Goal: Task Accomplishment & Management: Use online tool/utility

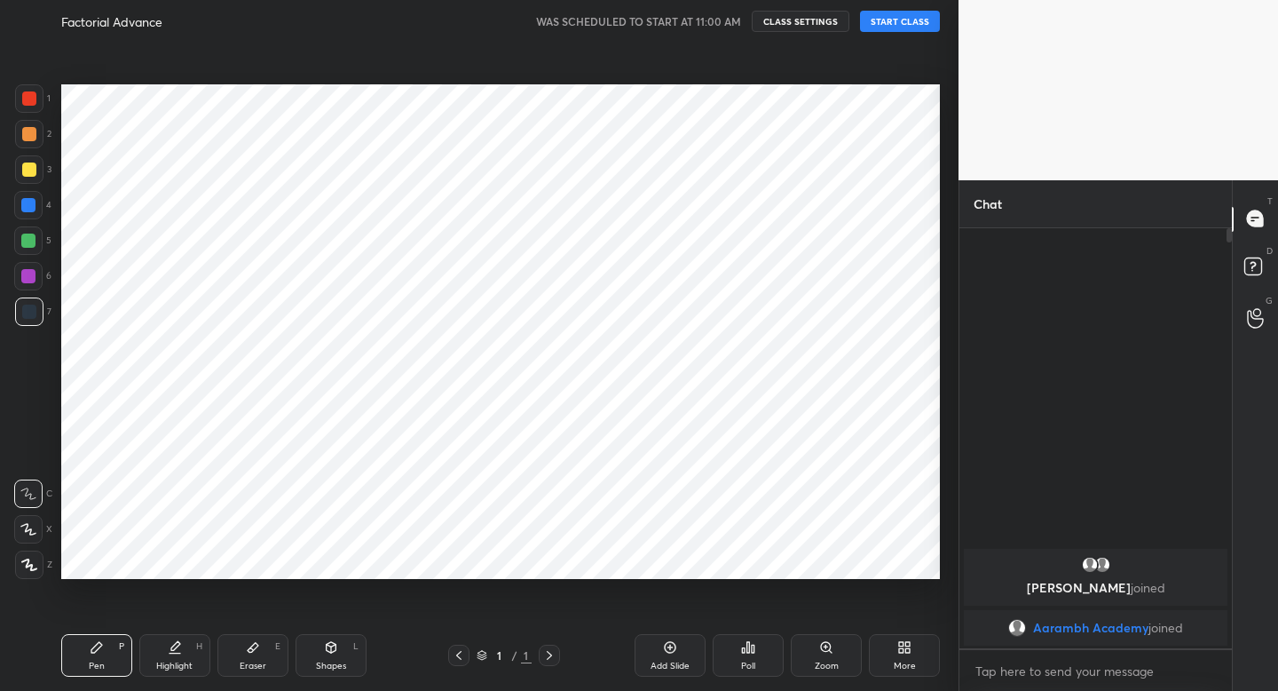
scroll to position [88180, 87870]
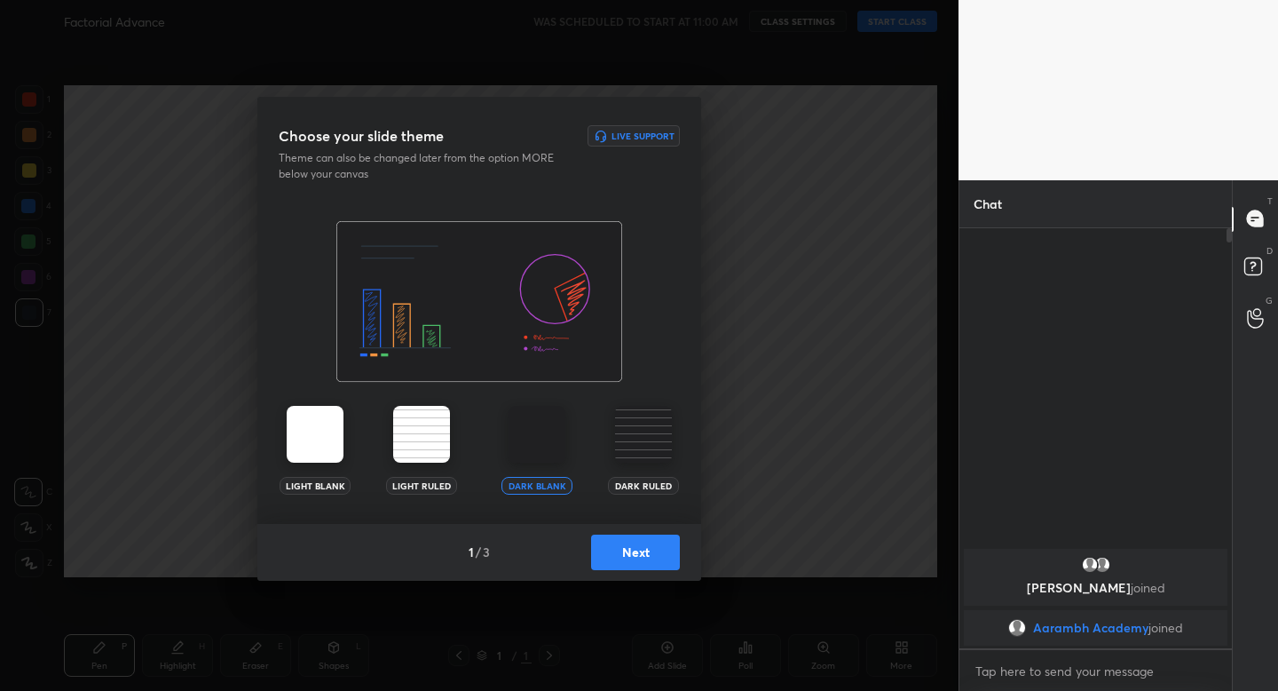
click at [623, 549] on button "Next" at bounding box center [635, 552] width 89 height 36
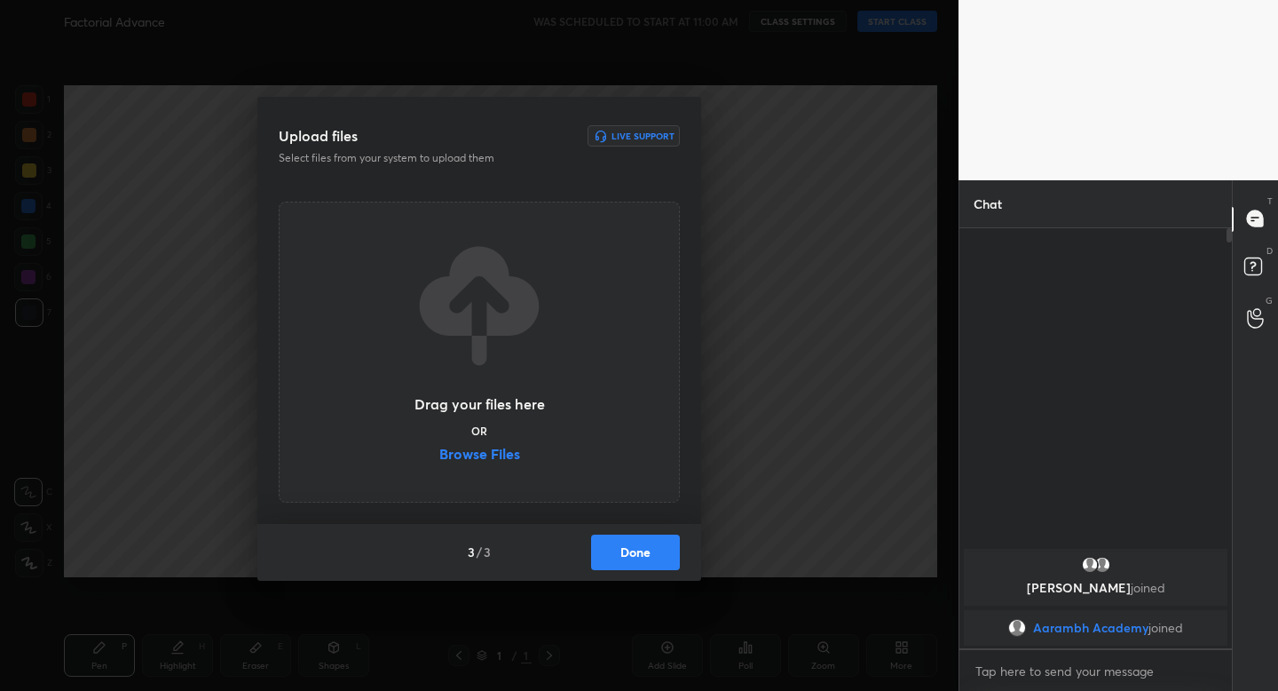
click at [625, 551] on button "Done" at bounding box center [635, 552] width 89 height 36
click at [625, 551] on div "Upload files Live Support Select files from your system to upload them Drag you…" at bounding box center [479, 345] width 959 height 691
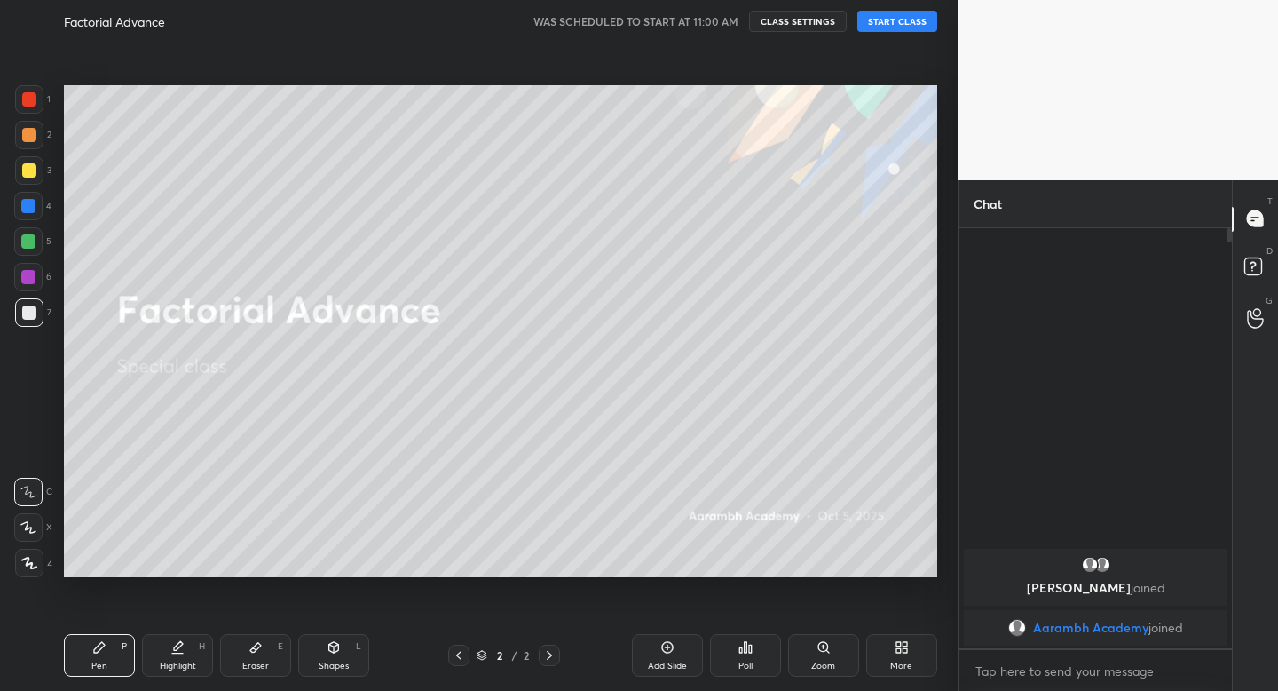
click at [891, 25] on button "START CLASS" at bounding box center [897, 21] width 80 height 21
click at [34, 169] on div at bounding box center [29, 170] width 14 height 14
click at [338, 647] on icon at bounding box center [334, 647] width 14 height 14
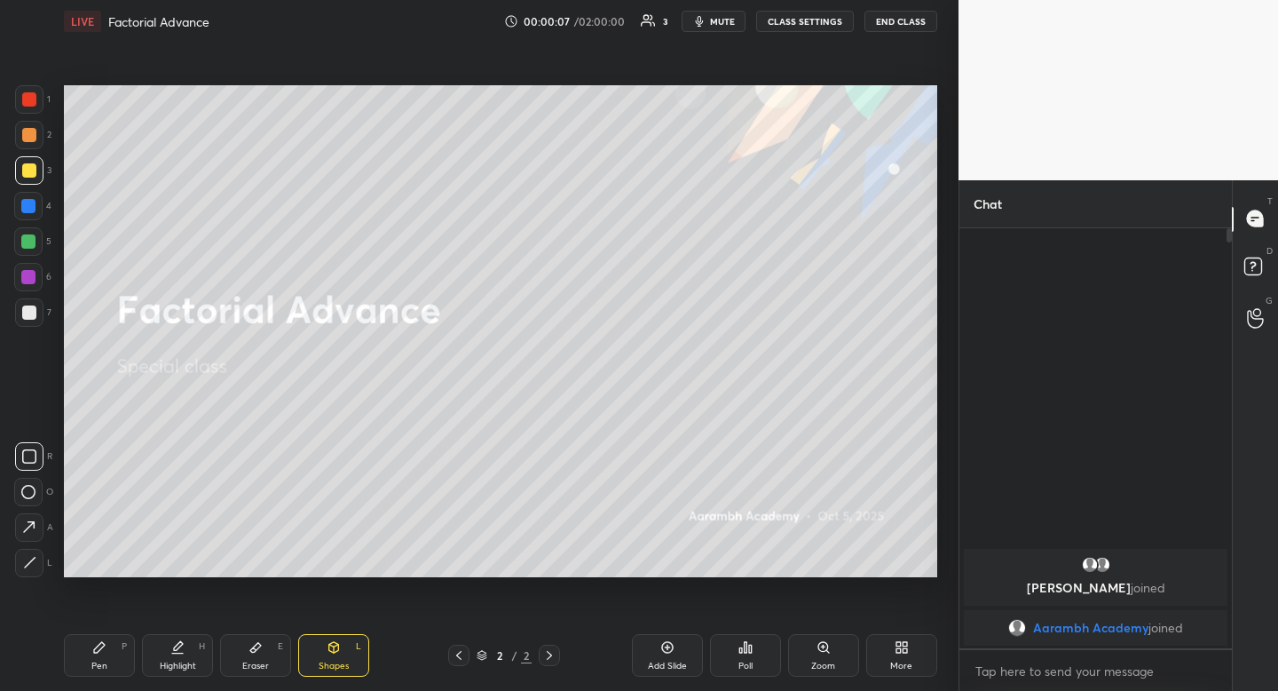
click at [36, 470] on div at bounding box center [29, 456] width 28 height 28
click at [20, 234] on div at bounding box center [28, 241] width 28 height 28
click at [19, 234] on div at bounding box center [28, 241] width 28 height 28
click at [29, 138] on div at bounding box center [29, 135] width 14 height 14
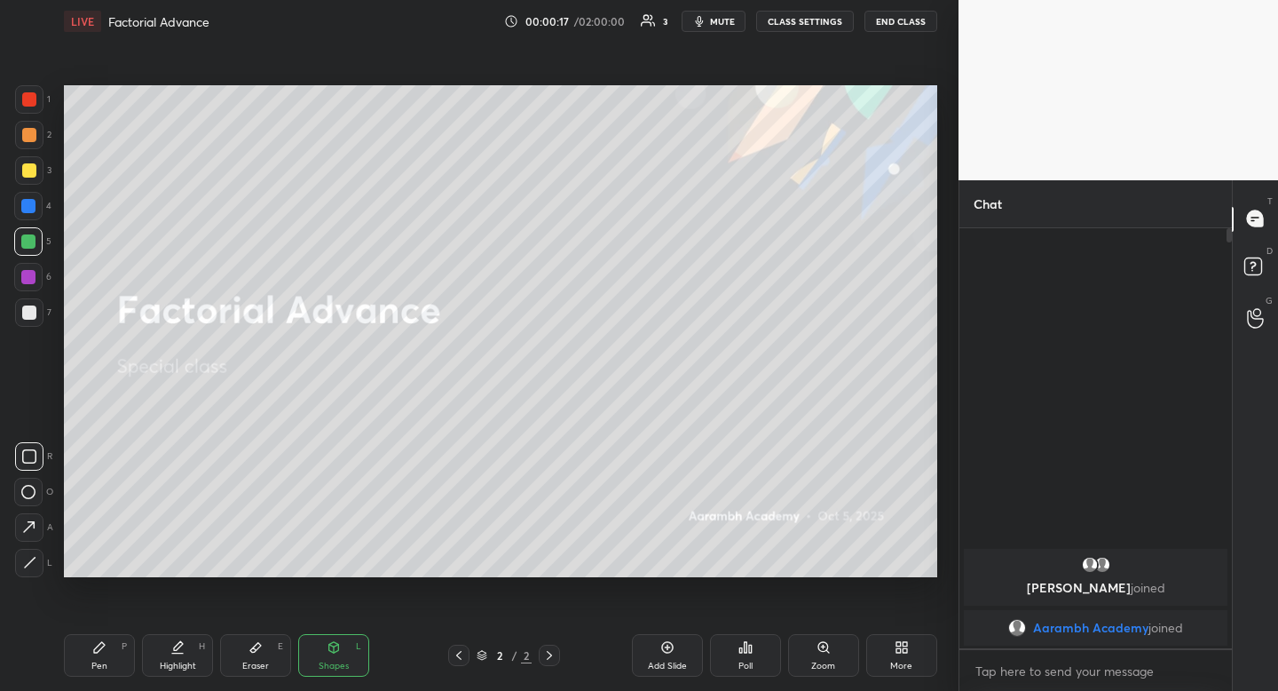
click at [29, 136] on div at bounding box center [29, 135] width 14 height 14
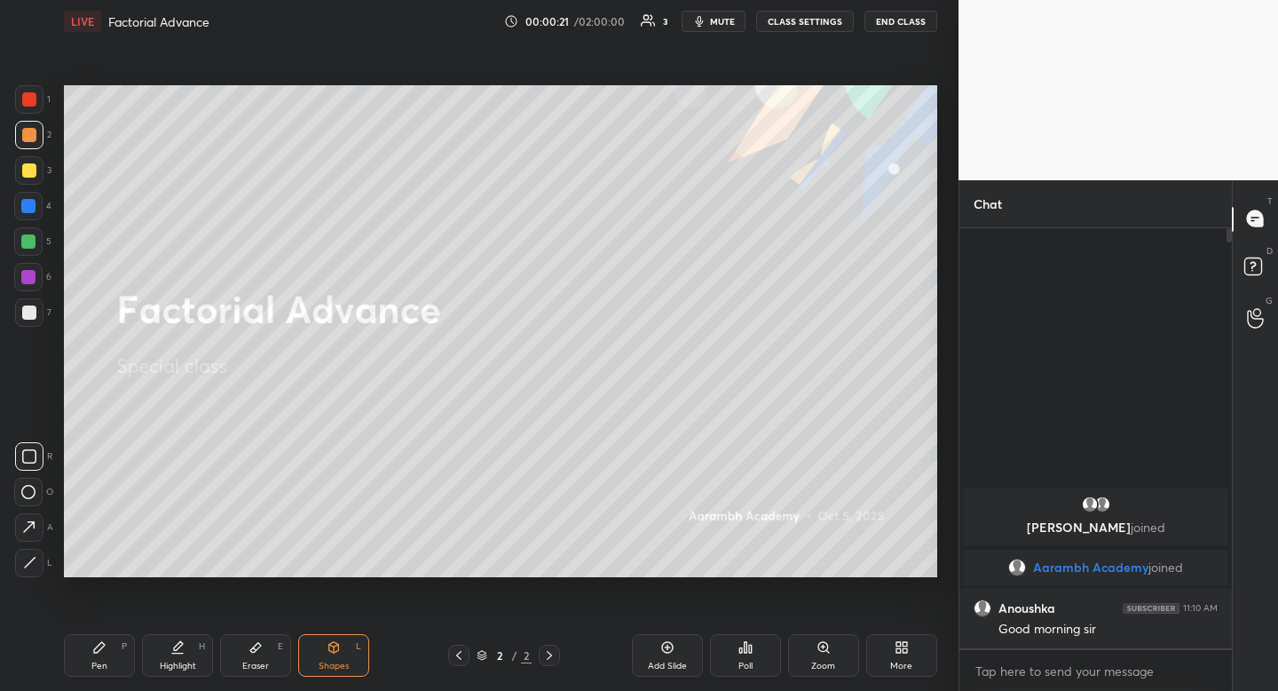
click at [28, 130] on div at bounding box center [29, 135] width 14 height 14
drag, startPoint x: 195, startPoint y: 652, endPoint x: 198, endPoint y: 602, distance: 50.7
click at [195, 652] on div "Highlight H" at bounding box center [177, 655] width 71 height 43
click at [194, 646] on div "Highlight H" at bounding box center [177, 655] width 71 height 43
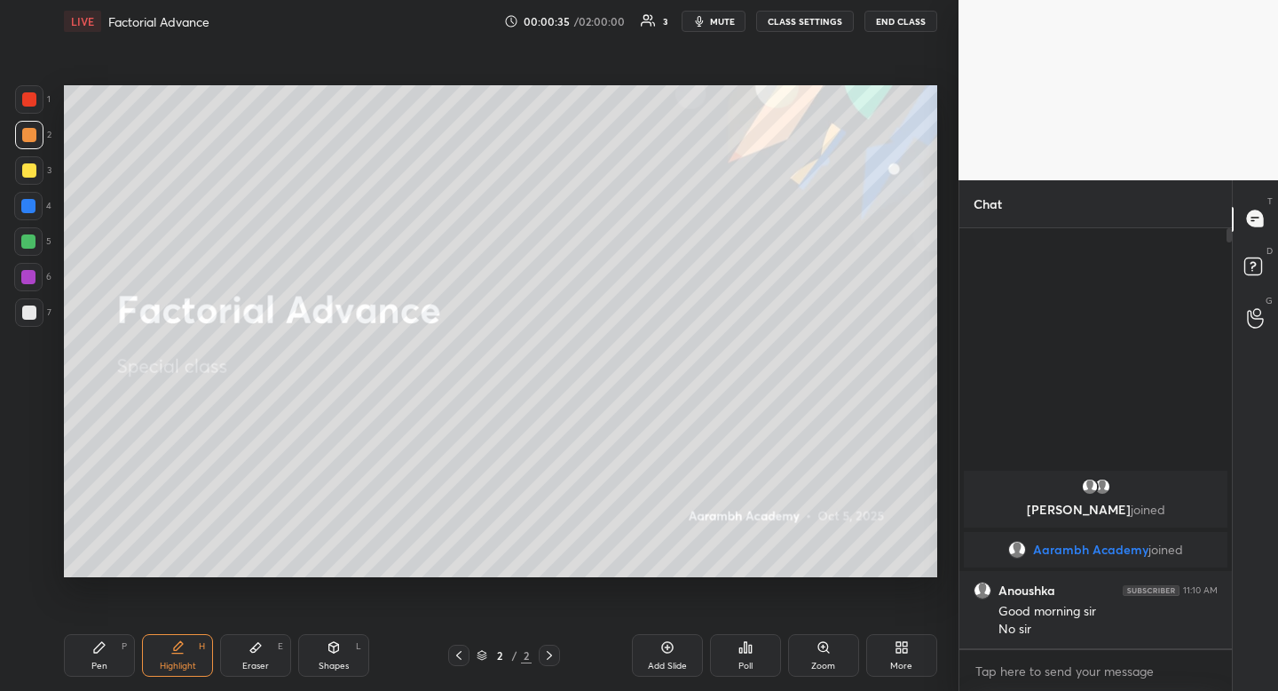
click at [36, 235] on div at bounding box center [28, 241] width 28 height 28
click at [37, 236] on div at bounding box center [28, 241] width 28 height 28
click at [31, 140] on div at bounding box center [29, 135] width 14 height 14
click at [32, 140] on div at bounding box center [29, 135] width 14 height 14
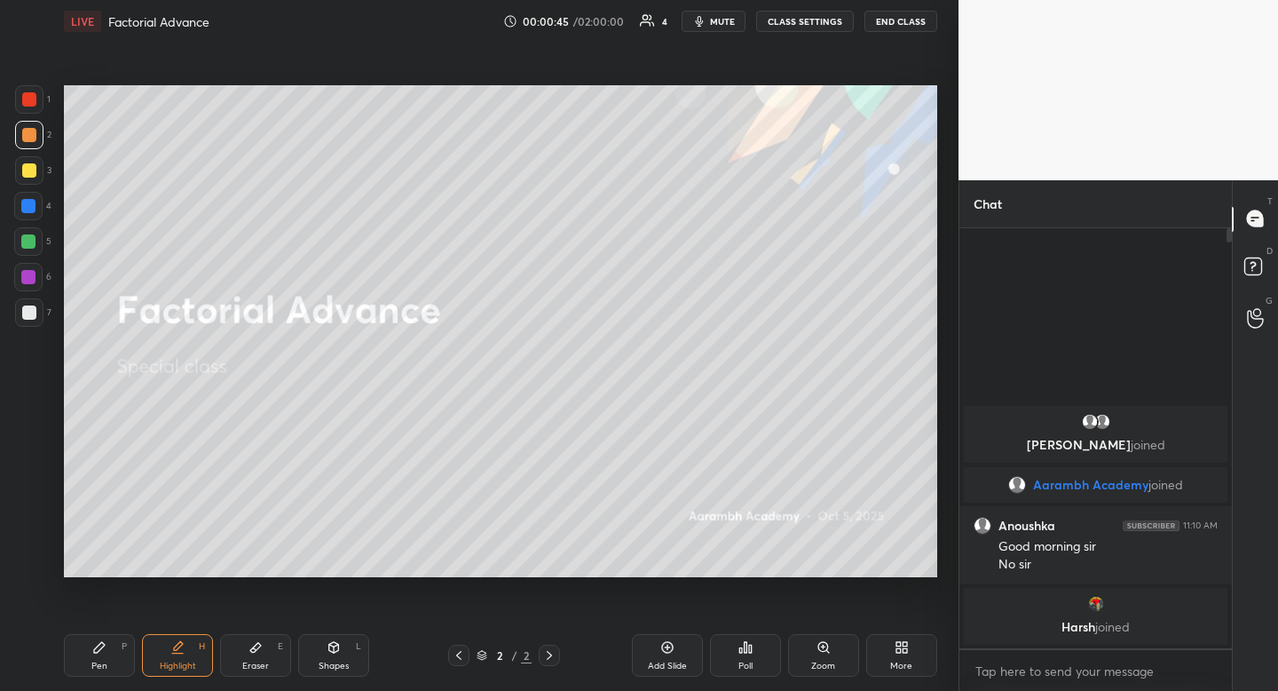
click at [98, 661] on div "Pen" at bounding box center [99, 665] width 16 height 9
drag, startPoint x: 98, startPoint y: 659, endPoint x: 94, endPoint y: 650, distance: 9.6
click at [98, 661] on div "Pen" at bounding box center [99, 665] width 16 height 9
click at [190, 643] on div "Highlight H" at bounding box center [177, 655] width 71 height 43
drag, startPoint x: 190, startPoint y: 643, endPoint x: 209, endPoint y: 650, distance: 20.8
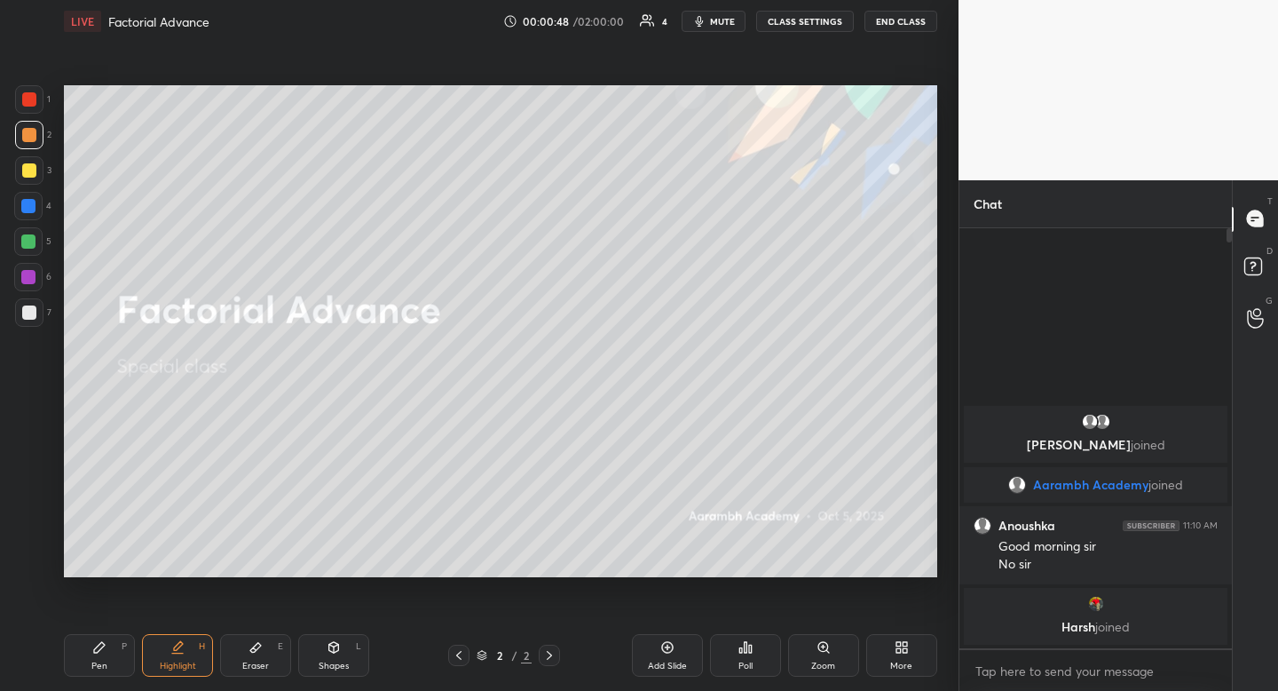
click at [190, 643] on div "Highlight H" at bounding box center [177, 655] width 71 height 43
click at [113, 648] on div "Pen P" at bounding box center [99, 655] width 71 height 43
click at [36, 239] on div at bounding box center [28, 241] width 28 height 28
click at [40, 236] on div at bounding box center [28, 241] width 28 height 28
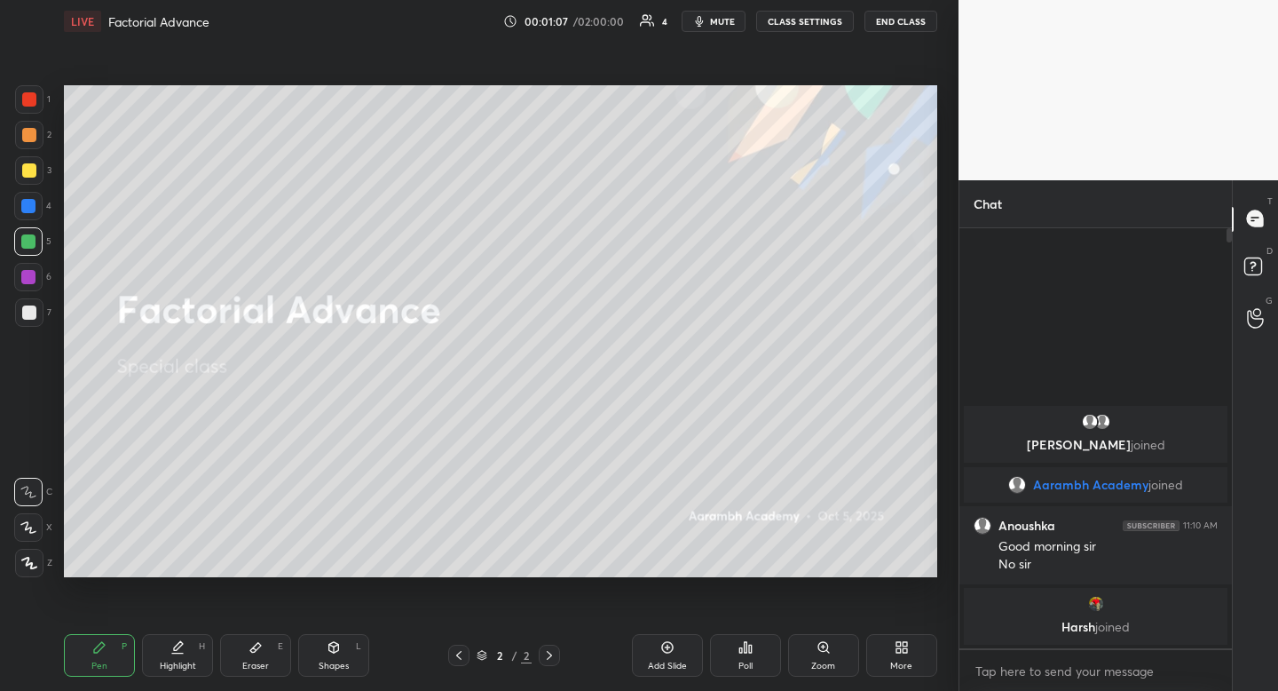
click at [336, 648] on icon at bounding box center [334, 647] width 10 height 11
click at [36, 455] on div at bounding box center [29, 456] width 28 height 28
click at [96, 647] on icon at bounding box center [99, 647] width 11 height 11
click at [99, 640] on icon at bounding box center [99, 647] width 14 height 14
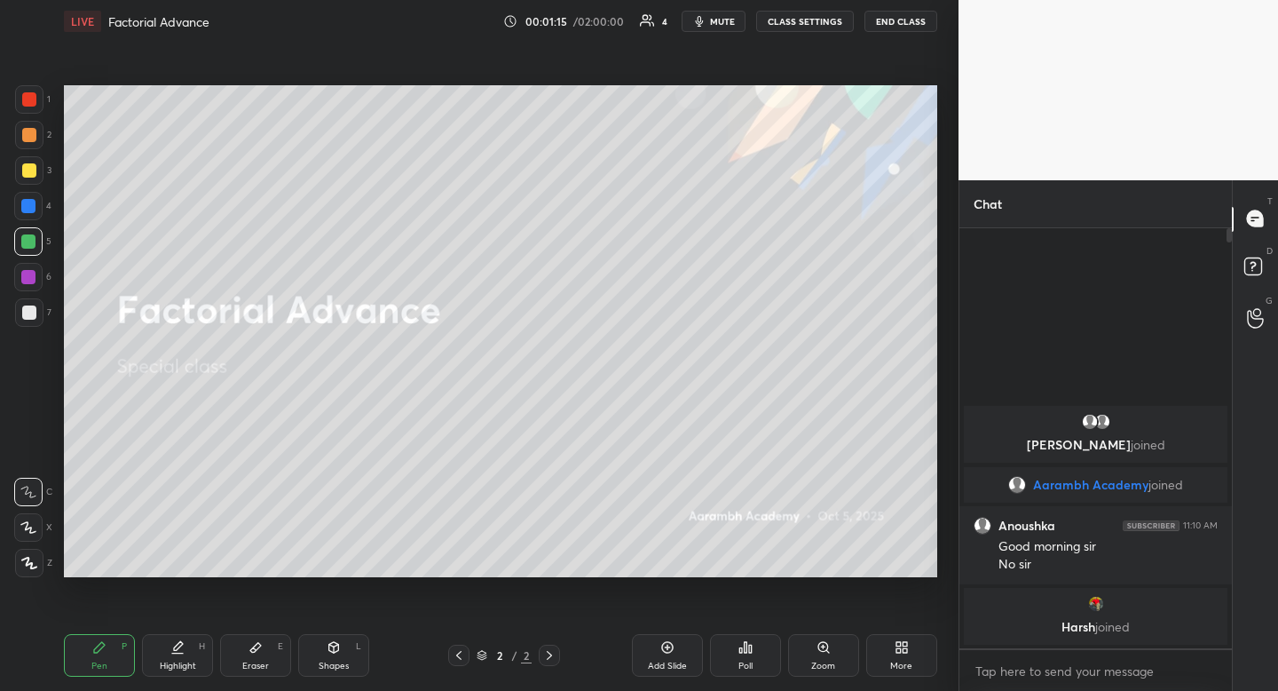
click at [38, 163] on div at bounding box center [29, 170] width 28 height 28
click at [40, 163] on div at bounding box center [29, 170] width 28 height 28
drag, startPoint x: 328, startPoint y: 643, endPoint x: 314, endPoint y: 633, distance: 17.8
click at [329, 644] on icon at bounding box center [334, 645] width 10 height 3
click at [33, 490] on icon at bounding box center [28, 492] width 14 height 14
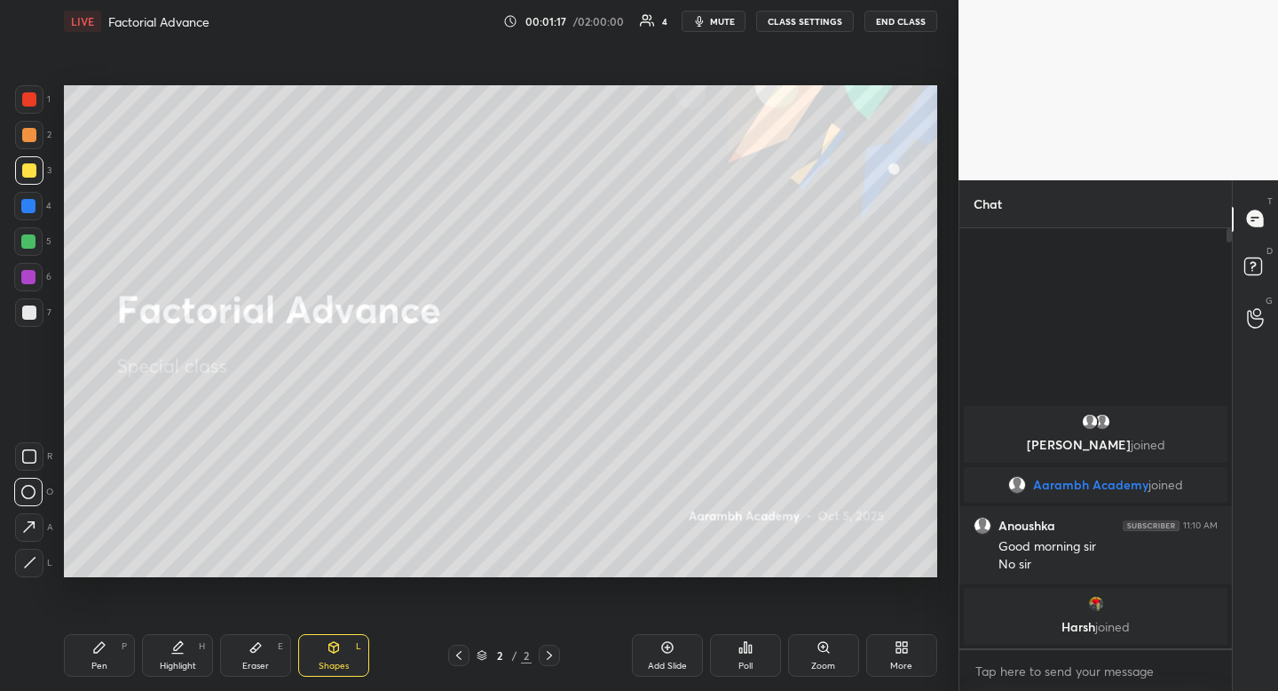
drag, startPoint x: 33, startPoint y: 490, endPoint x: 57, endPoint y: 472, distance: 29.8
click at [33, 490] on icon at bounding box center [28, 492] width 14 height 14
click at [108, 645] on div "Pen P" at bounding box center [99, 655] width 71 height 43
click at [116, 643] on div "Pen P" at bounding box center [99, 655] width 71 height 43
click at [341, 647] on div "Shapes L" at bounding box center [333, 655] width 71 height 43
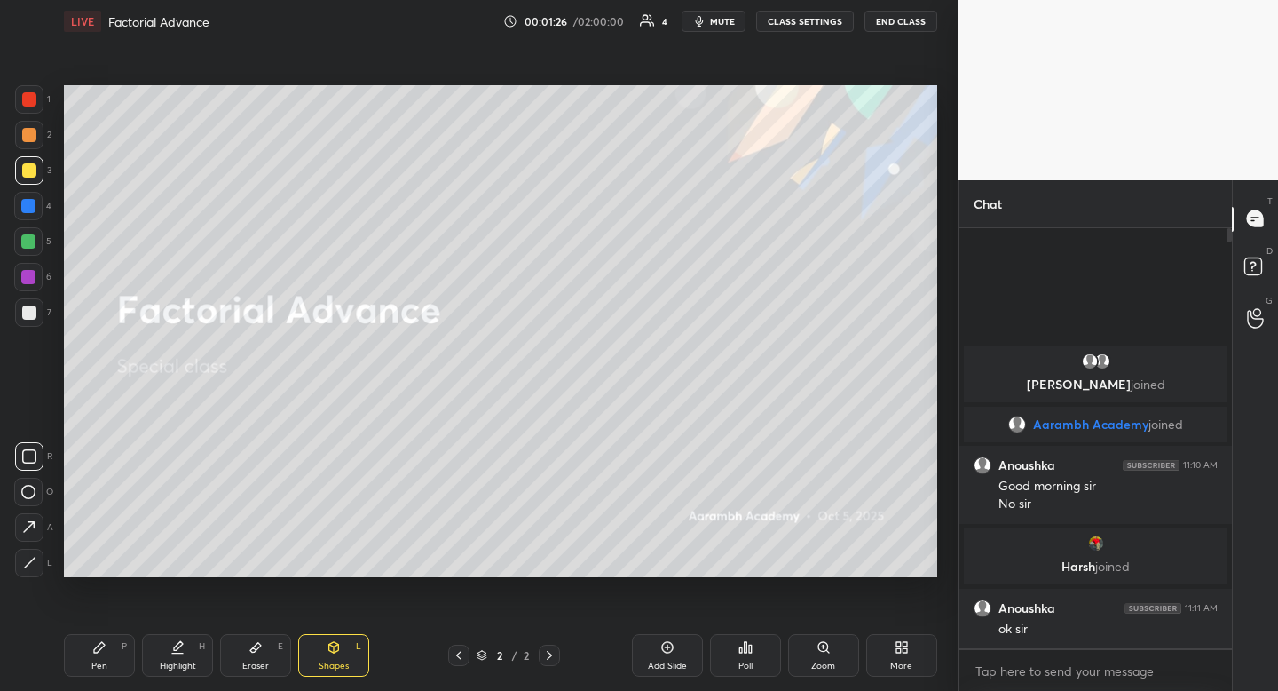
click at [25, 486] on icon at bounding box center [28, 492] width 14 height 14
click at [197, 641] on div "Highlight H" at bounding box center [177, 655] width 71 height 43
click at [204, 636] on div "Highlight H" at bounding box center [177, 655] width 71 height 43
click at [110, 660] on div "Pen P" at bounding box center [99, 655] width 71 height 43
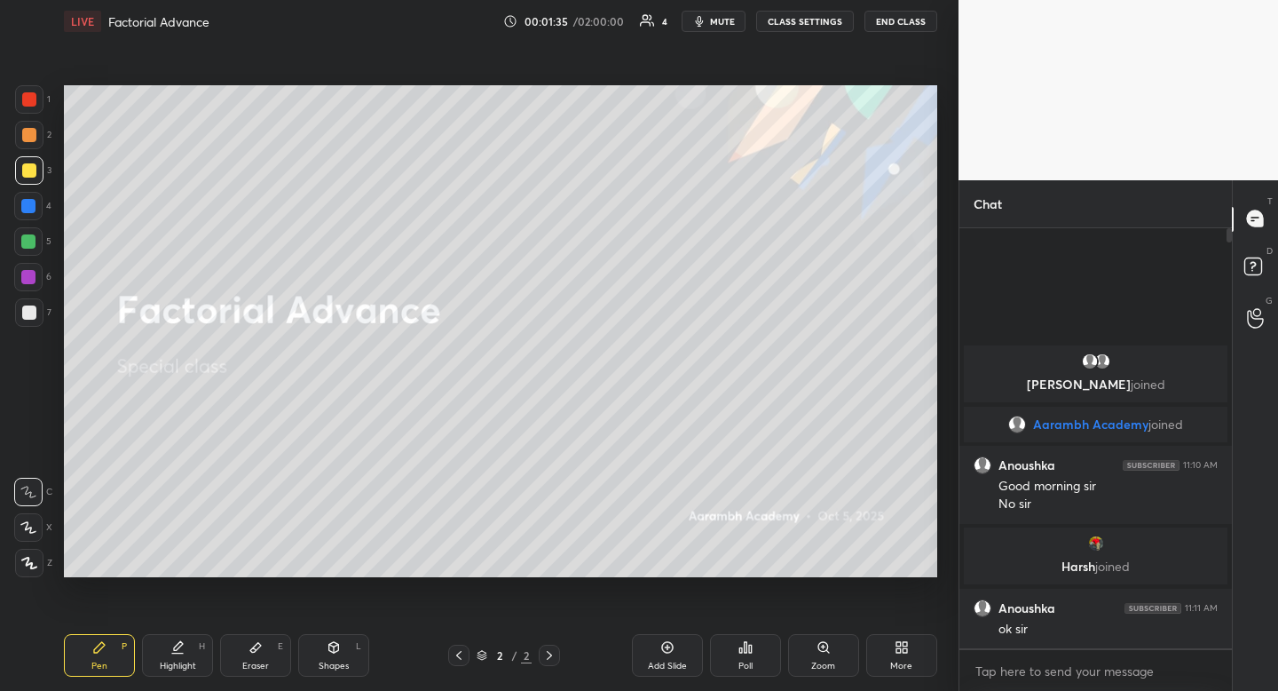
click at [191, 652] on div "Highlight H" at bounding box center [177, 655] width 71 height 43
click at [95, 658] on div "Pen P" at bounding box center [99, 655] width 71 height 43
click at [177, 644] on icon at bounding box center [178, 645] width 9 height 9
drag, startPoint x: 177, startPoint y: 644, endPoint x: 191, endPoint y: 631, distance: 19.5
click at [177, 644] on icon at bounding box center [178, 645] width 9 height 9
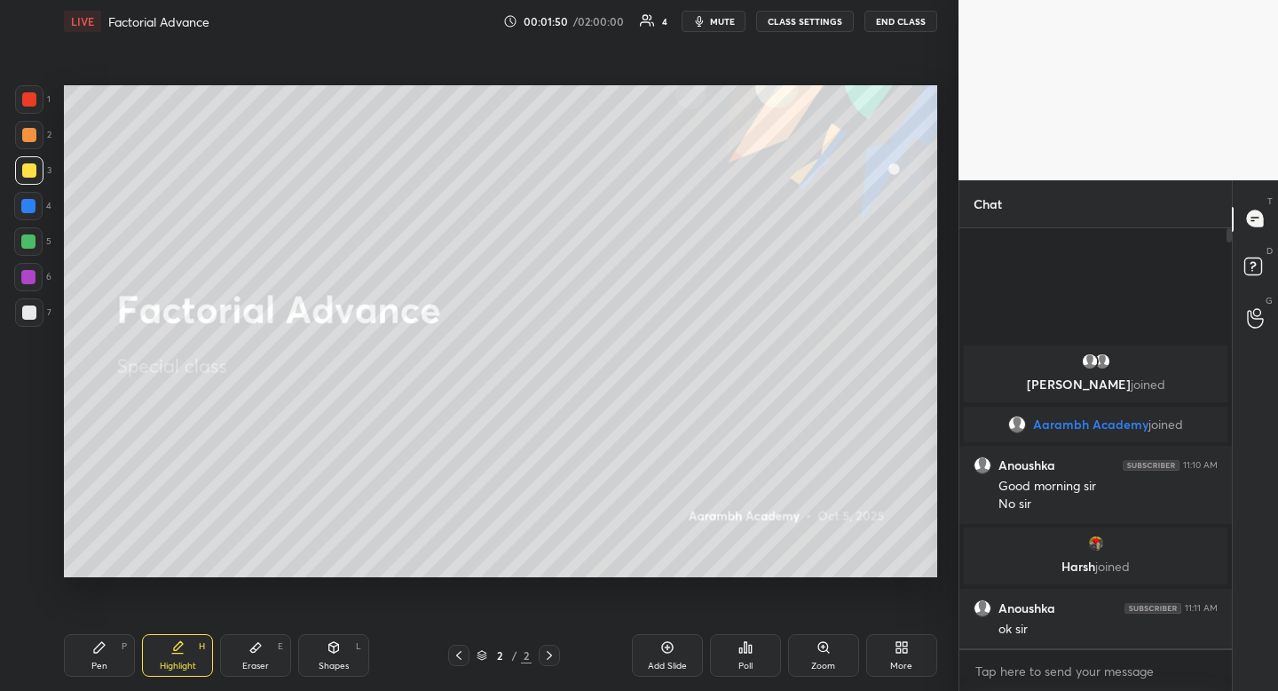
click at [186, 651] on div "Highlight H" at bounding box center [177, 655] width 71 height 43
drag, startPoint x: 186, startPoint y: 653, endPoint x: 239, endPoint y: 580, distance: 89.7
click at [186, 653] on div "Highlight H" at bounding box center [177, 655] width 71 height 43
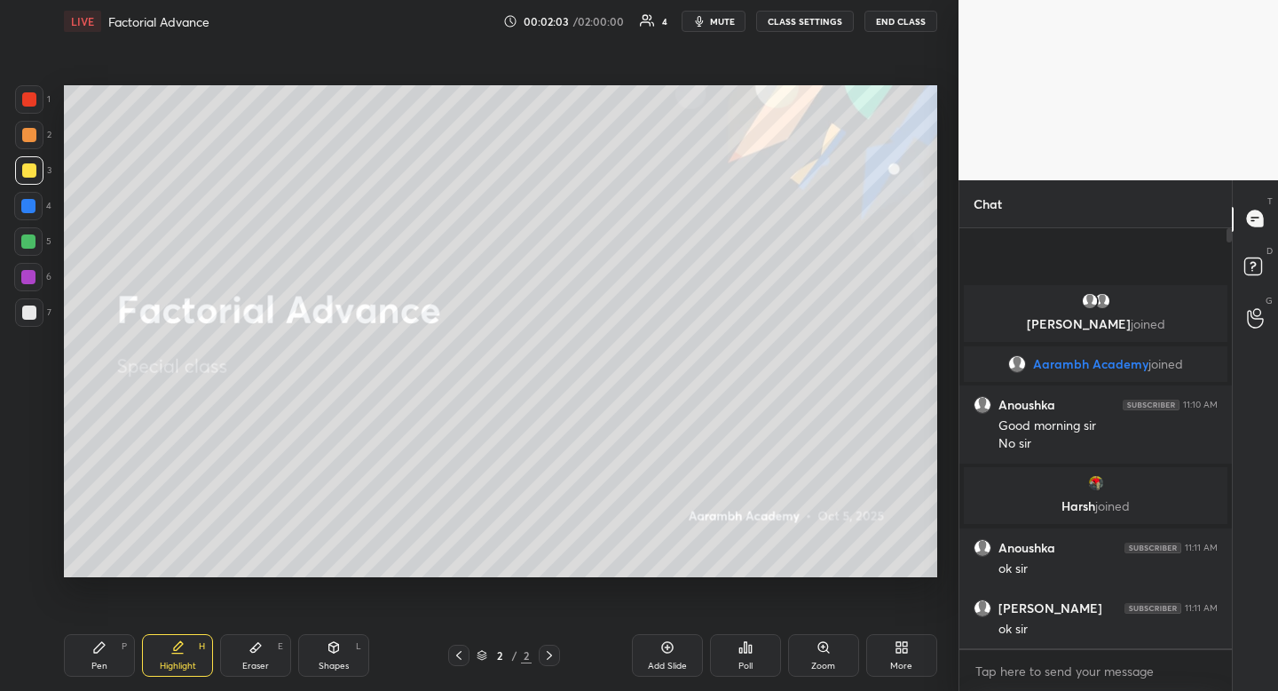
click at [43, 312] on div "7" at bounding box center [33, 312] width 36 height 28
drag, startPoint x: 193, startPoint y: 653, endPoint x: 130, endPoint y: 614, distance: 74.1
click at [193, 653] on div "Highlight H" at bounding box center [177, 655] width 71 height 43
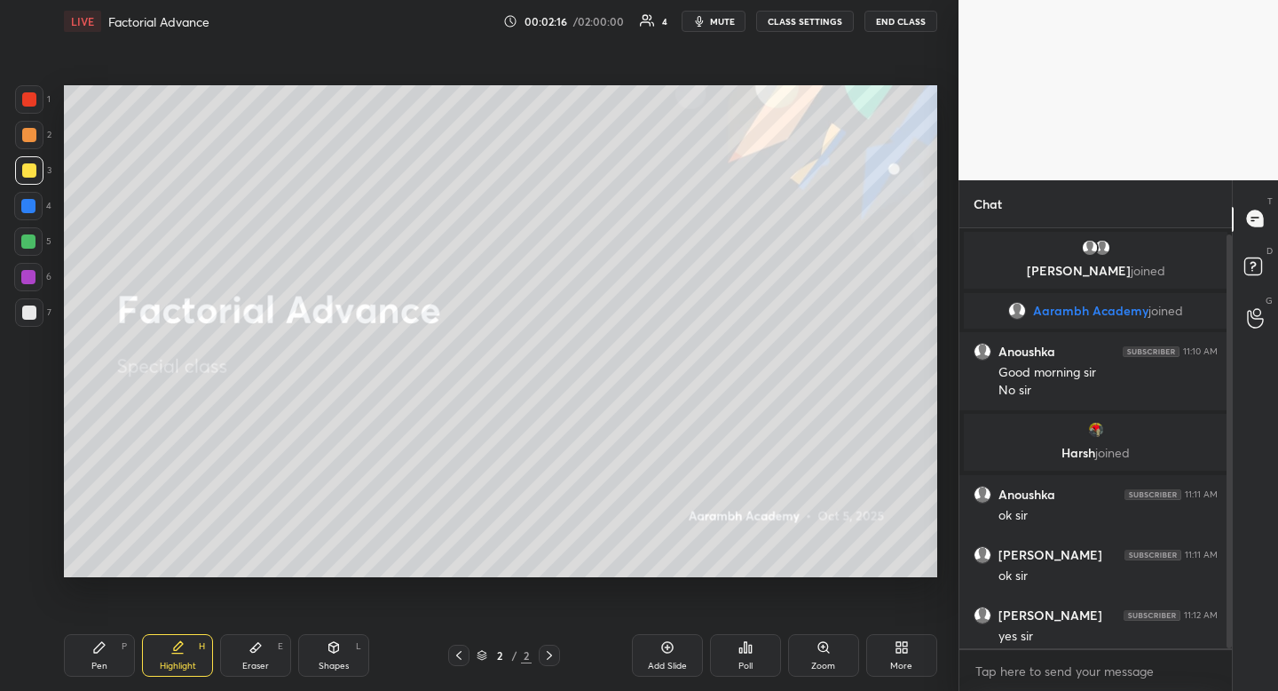
scroll to position [7, 0]
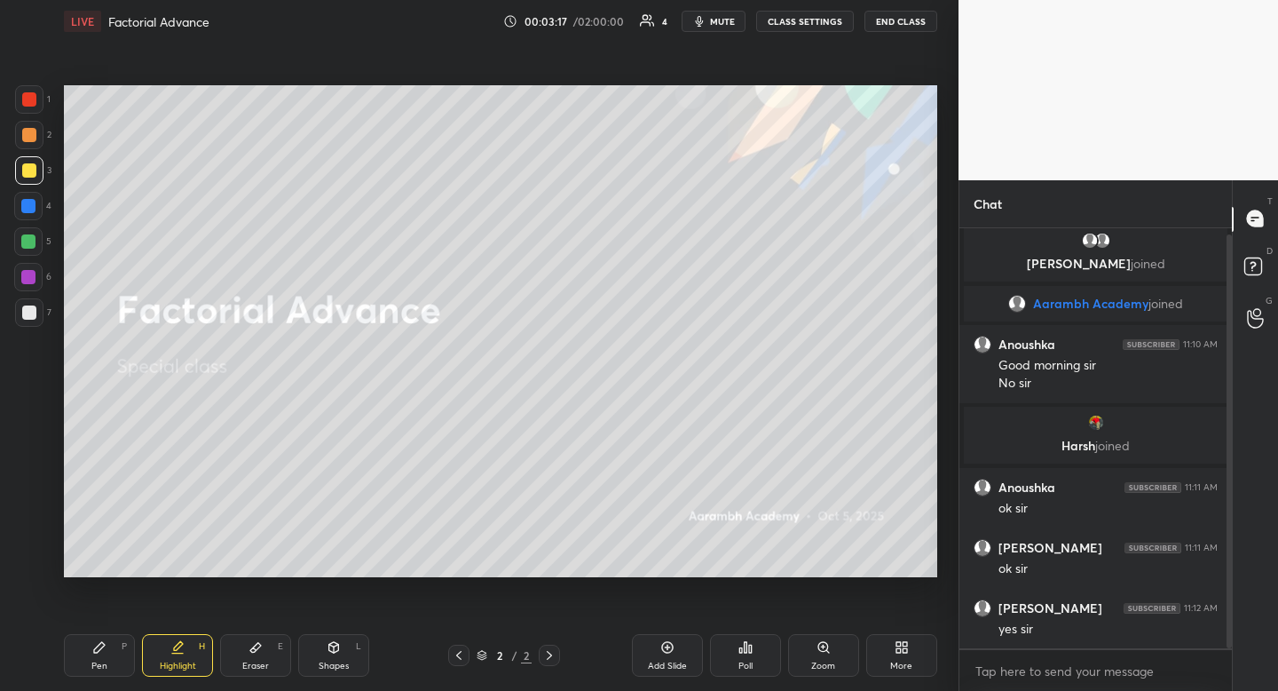
click at [37, 302] on div at bounding box center [29, 312] width 28 height 28
drag, startPoint x: 37, startPoint y: 302, endPoint x: 62, endPoint y: 349, distance: 53.2
click at [37, 302] on div at bounding box center [29, 312] width 28 height 28
click at [115, 651] on div "Pen P" at bounding box center [99, 655] width 71 height 43
click at [115, 643] on div "Pen P" at bounding box center [99, 655] width 71 height 43
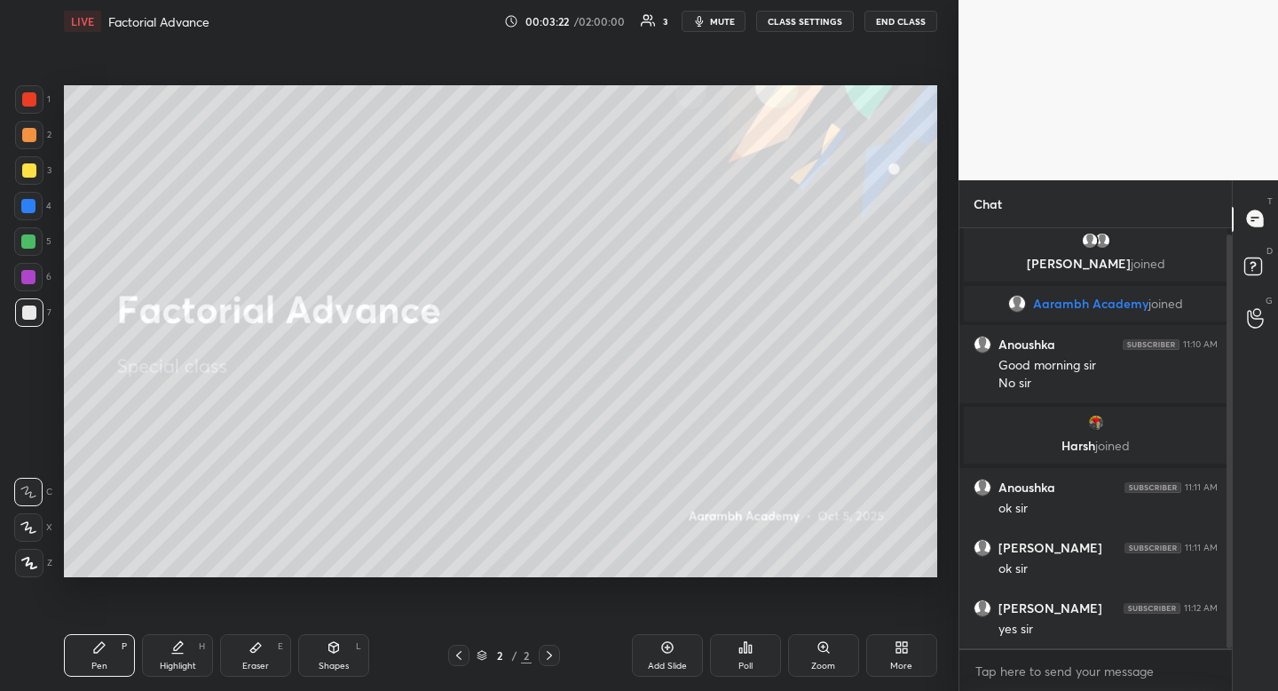
click at [33, 168] on div at bounding box center [29, 170] width 14 height 14
drag, startPoint x: 33, startPoint y: 168, endPoint x: 23, endPoint y: 185, distance: 19.5
click at [33, 168] on div at bounding box center [29, 170] width 14 height 14
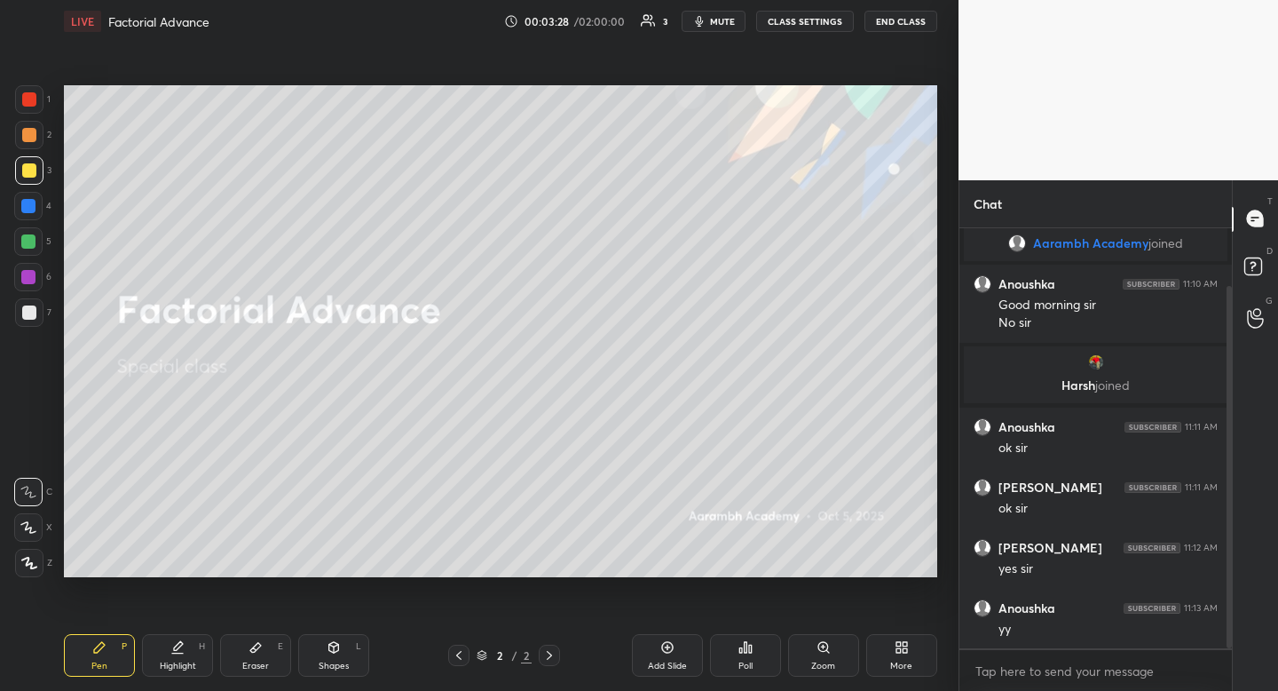
click at [909, 664] on div "More" at bounding box center [901, 665] width 22 height 9
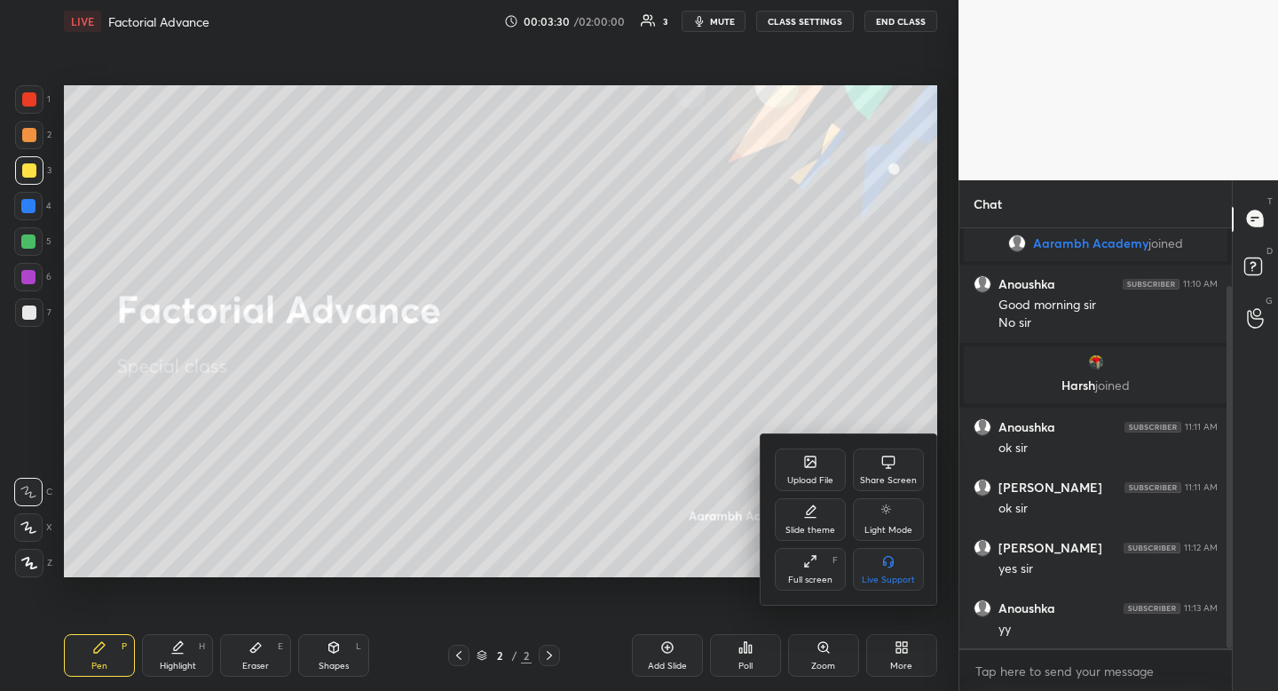
click at [799, 484] on div "Upload File" at bounding box center [810, 480] width 46 height 9
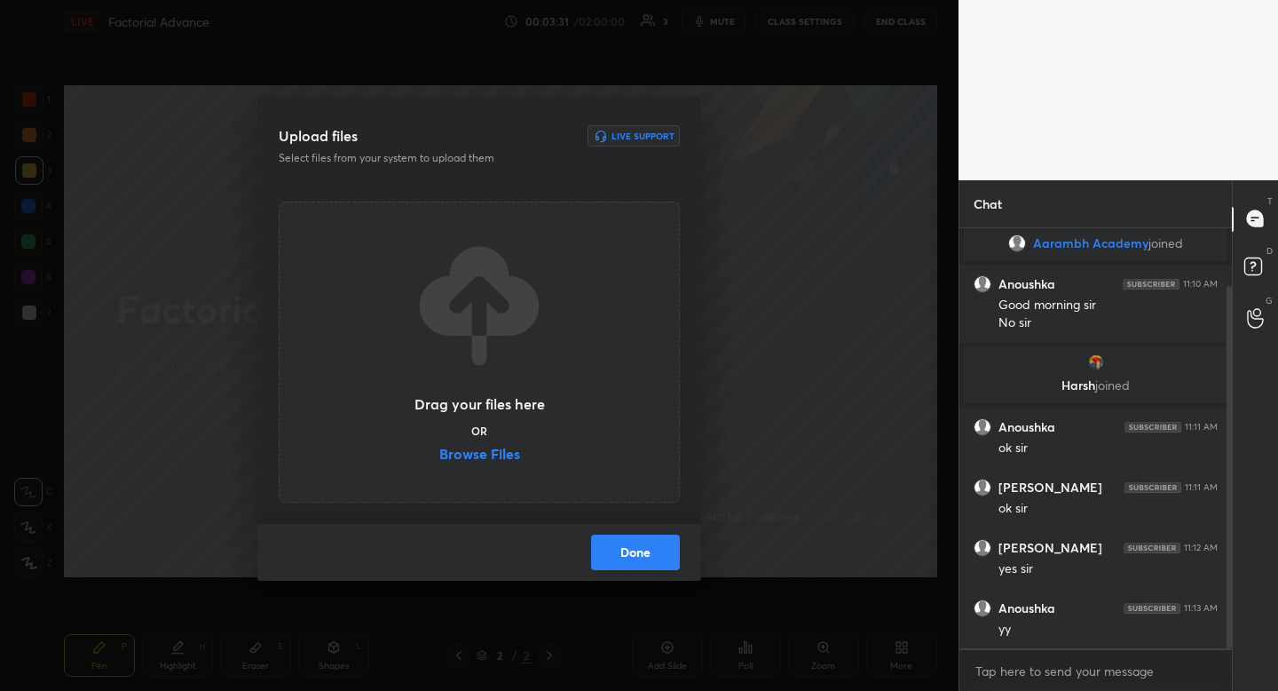
click at [464, 456] on label "Browse Files" at bounding box center [479, 455] width 81 height 19
click at [439, 456] on input "Browse Files" at bounding box center [439, 455] width 0 height 19
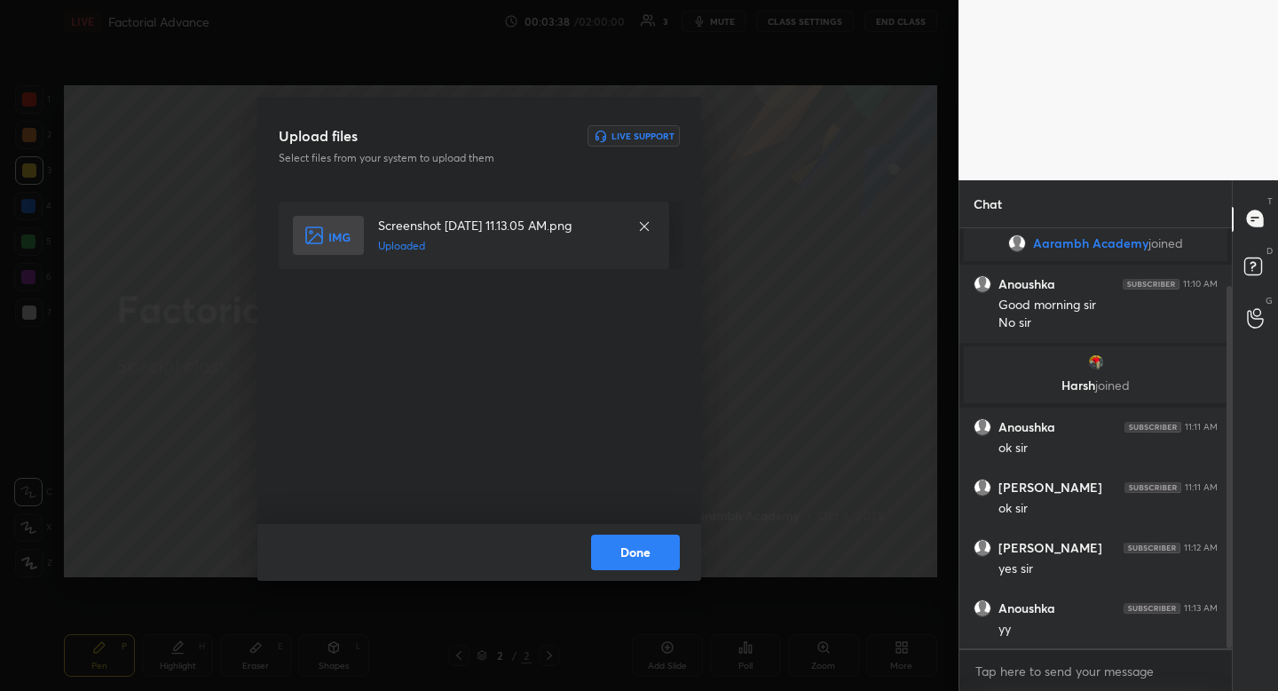
click at [630, 559] on button "Done" at bounding box center [635, 552] width 89 height 36
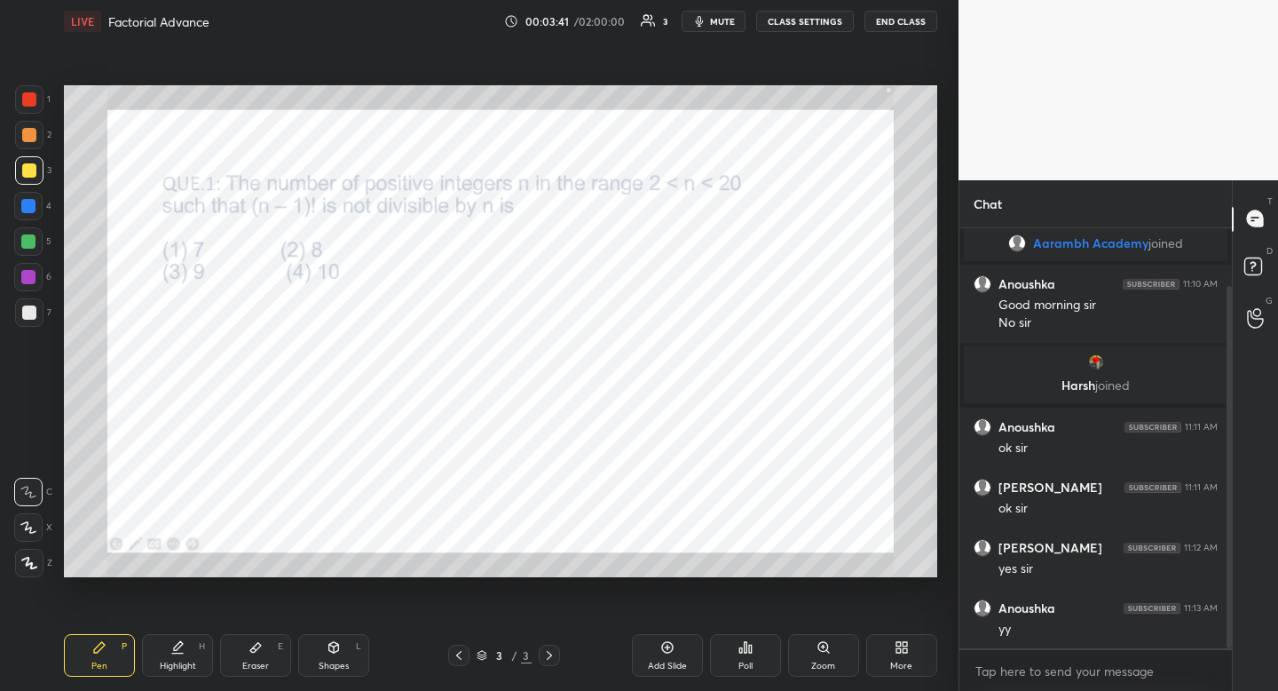
click at [30, 87] on div at bounding box center [29, 99] width 28 height 28
click at [102, 657] on div "Pen P" at bounding box center [99, 655] width 71 height 43
click at [111, 650] on div "Pen P" at bounding box center [99, 655] width 71 height 43
click at [199, 650] on div "H" at bounding box center [202, 646] width 6 height 9
drag, startPoint x: 197, startPoint y: 643, endPoint x: 219, endPoint y: 613, distance: 36.7
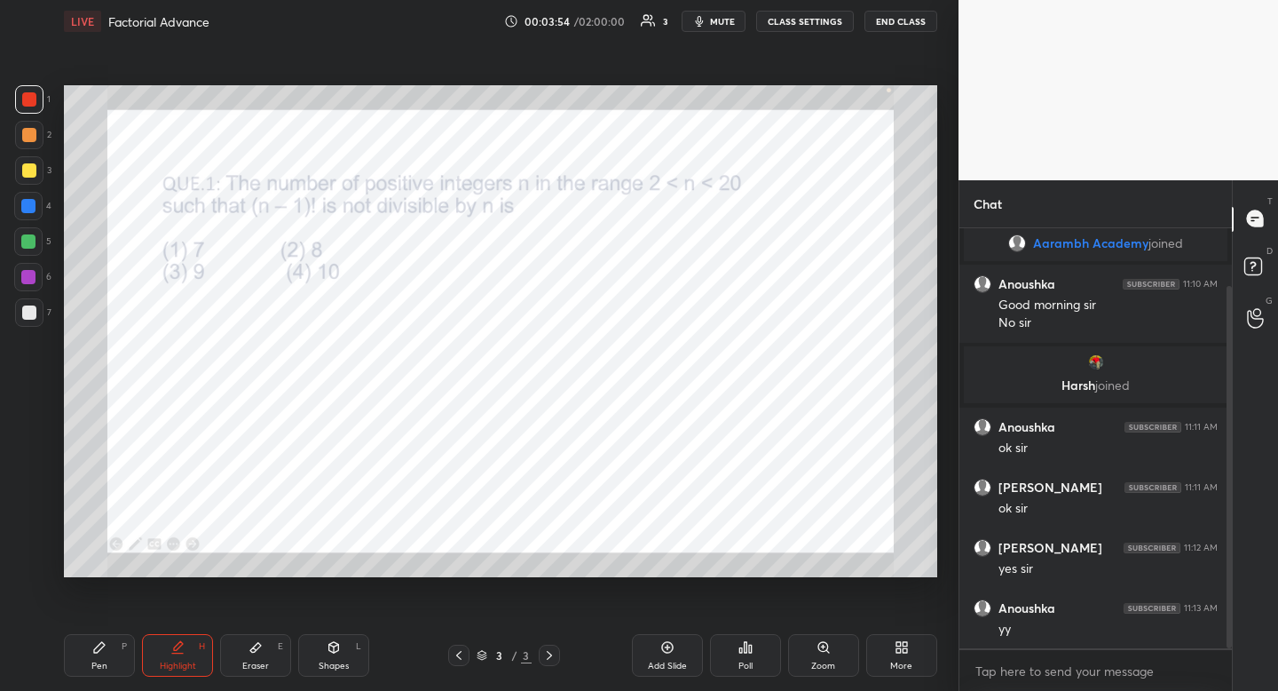
click at [193, 643] on div "Highlight H" at bounding box center [177, 655] width 71 height 43
click at [747, 667] on div "Poll" at bounding box center [745, 665] width 14 height 9
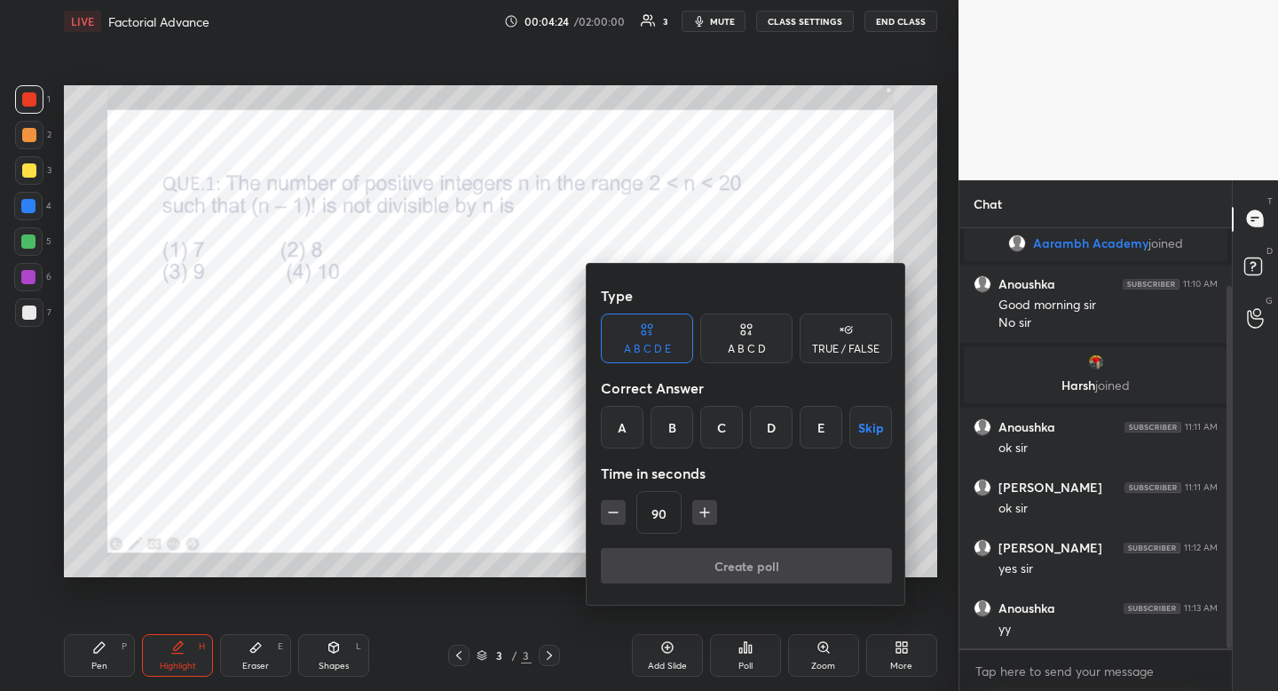
drag, startPoint x: 761, startPoint y: 348, endPoint x: 748, endPoint y: 353, distance: 13.5
click at [761, 348] on div "A B C D" at bounding box center [747, 348] width 38 height 11
drag, startPoint x: 687, startPoint y: 432, endPoint x: 681, endPoint y: 443, distance: 12.3
click at [687, 432] on div "B" at bounding box center [686, 427] width 52 height 43
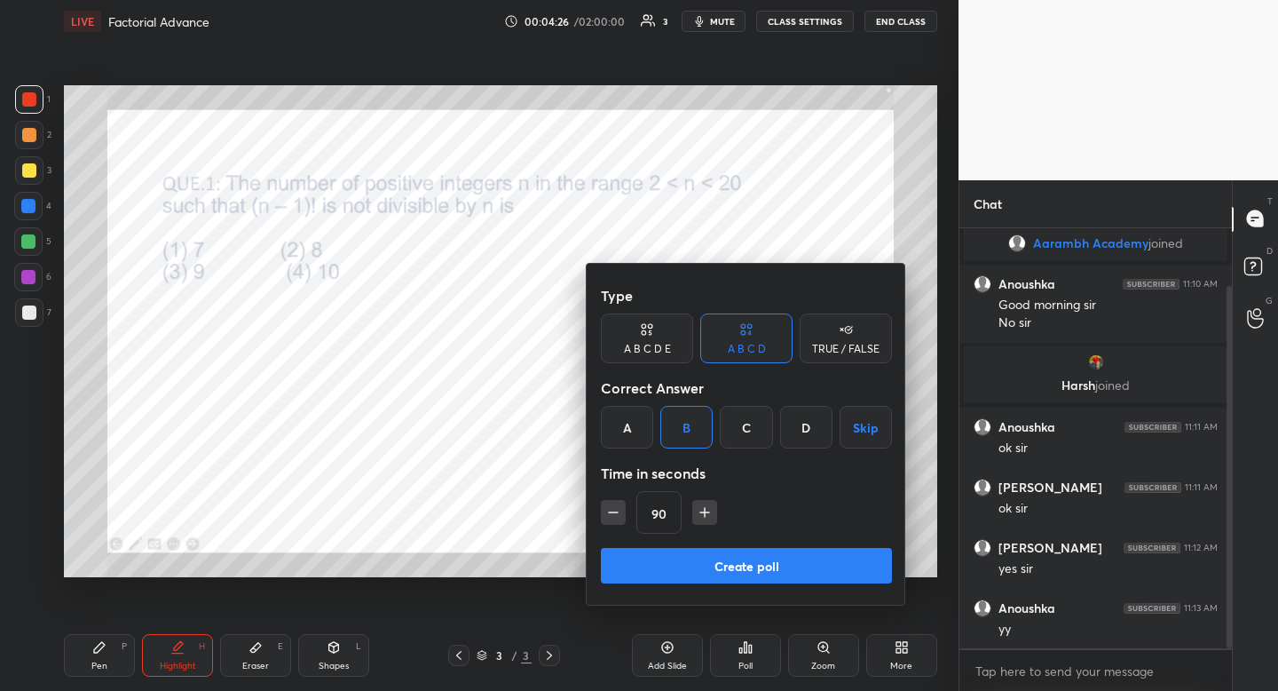
click at [720, 562] on button "Create poll" at bounding box center [746, 566] width 291 height 36
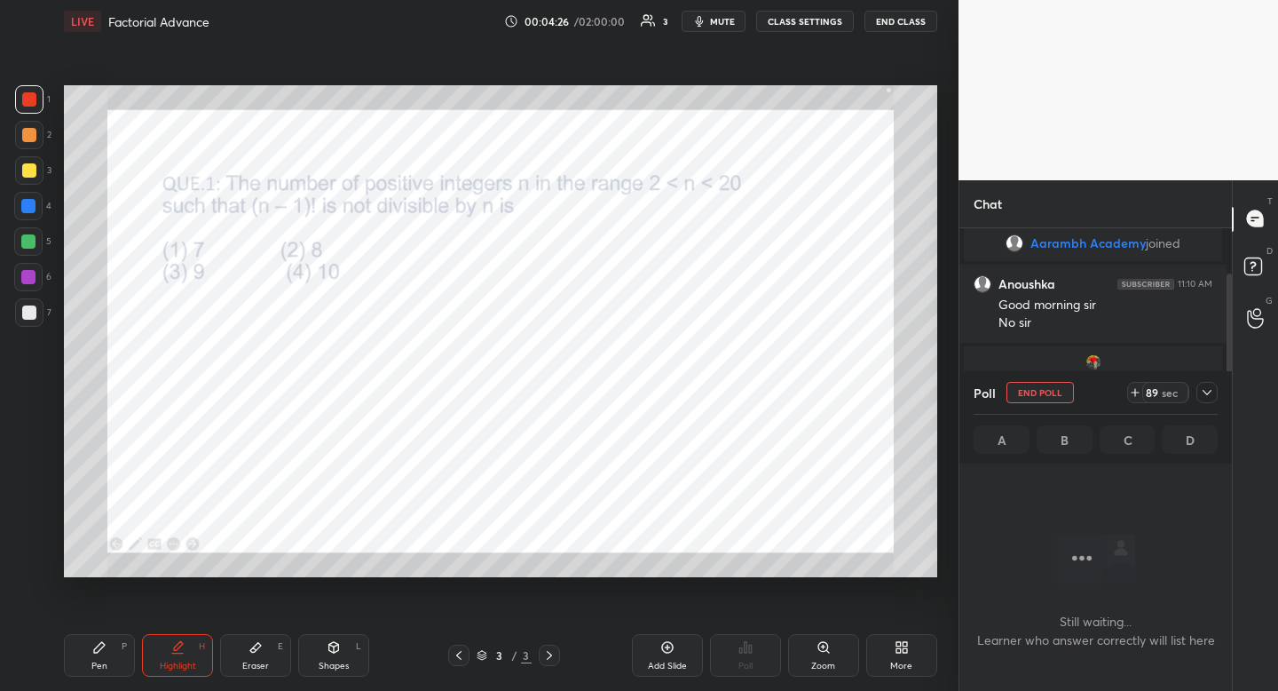
scroll to position [366, 267]
click at [1145, 389] on div "89 sec" at bounding box center [1165, 392] width 46 height 21
click at [1137, 395] on icon at bounding box center [1130, 392] width 14 height 14
click at [1208, 394] on icon at bounding box center [1207, 392] width 14 height 14
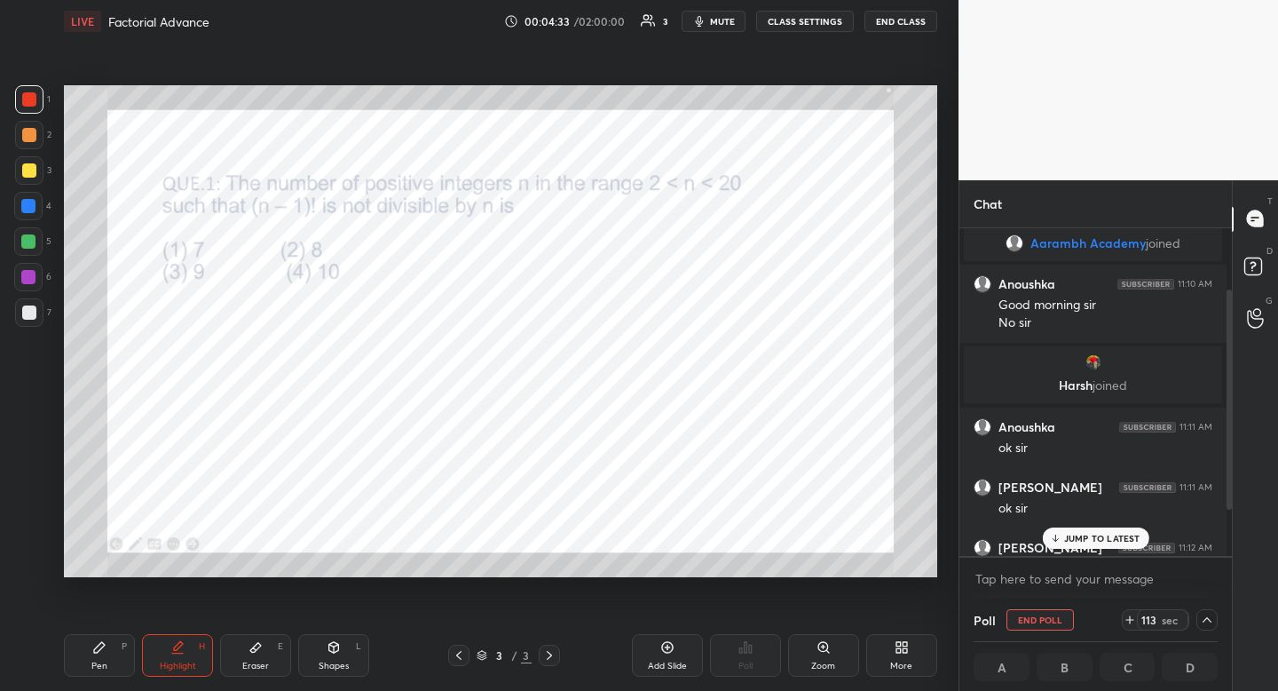
scroll to position [160, 0]
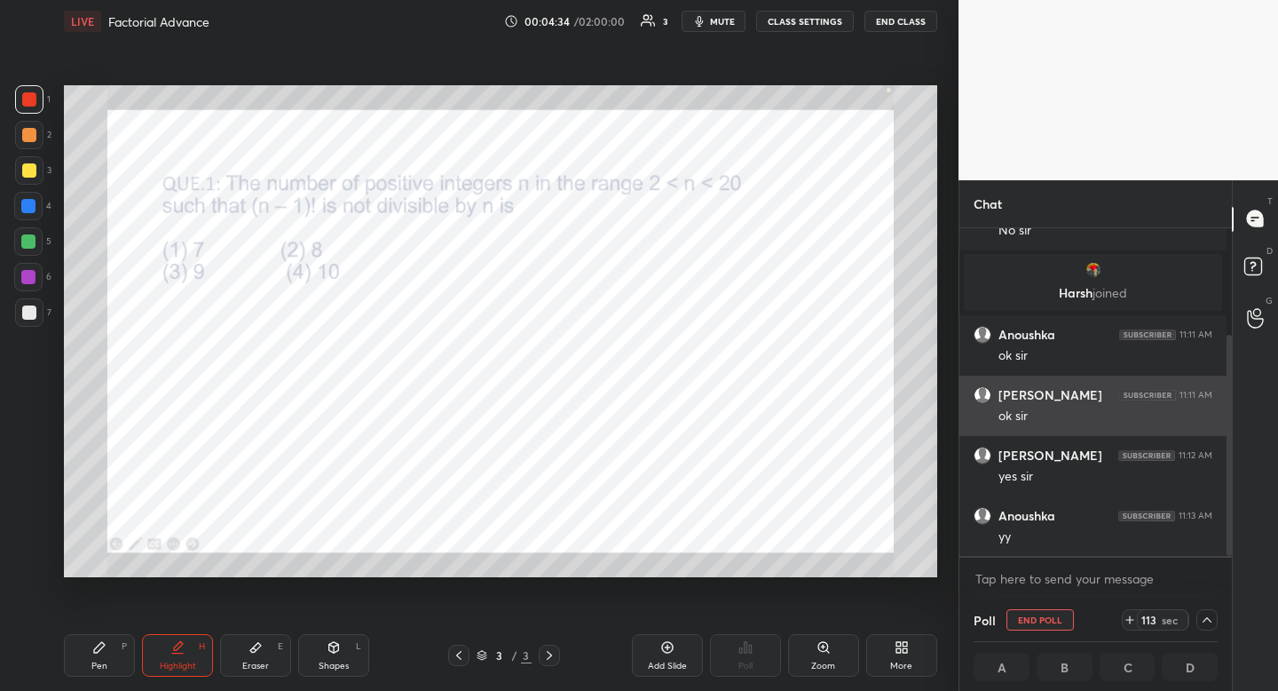
drag, startPoint x: 1223, startPoint y: 316, endPoint x: 1209, endPoint y: 429, distance: 113.6
click at [1212, 430] on div "Aarambh Academy joined [PERSON_NAME] 11:10 AM Good morning sir No [PERSON_NAME]…" at bounding box center [1095, 392] width 272 height 328
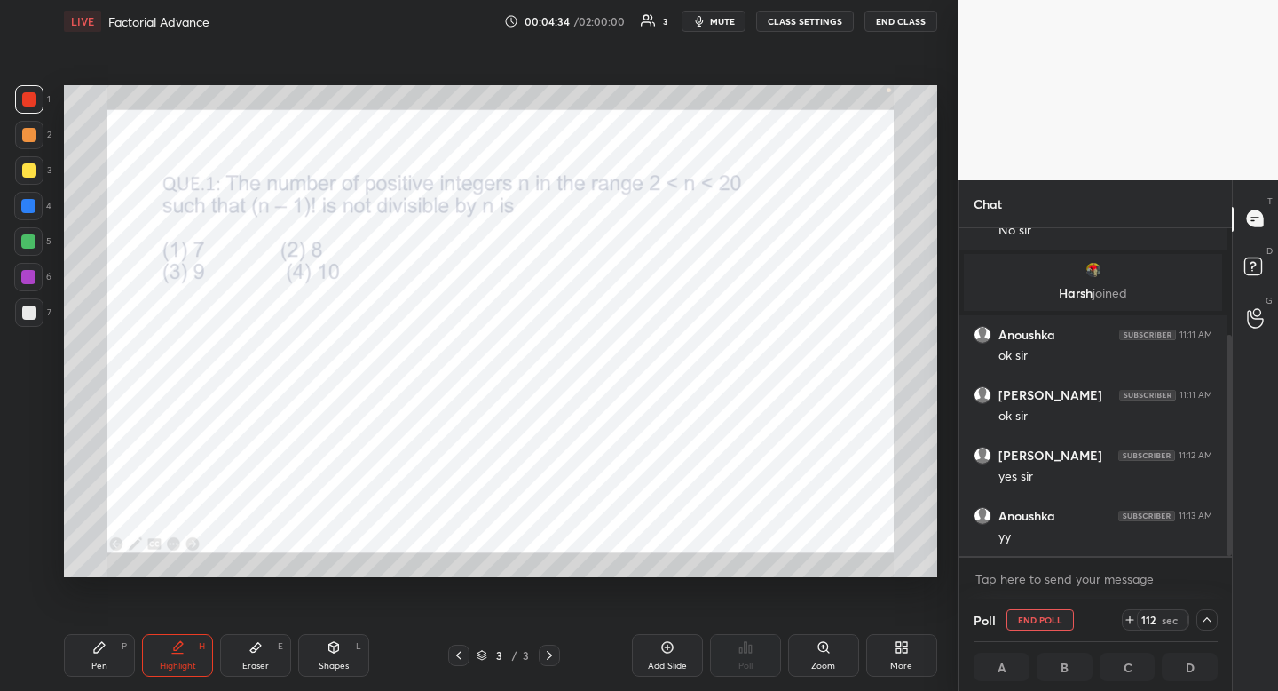
click at [716, 27] on button "mute" at bounding box center [714, 21] width 64 height 21
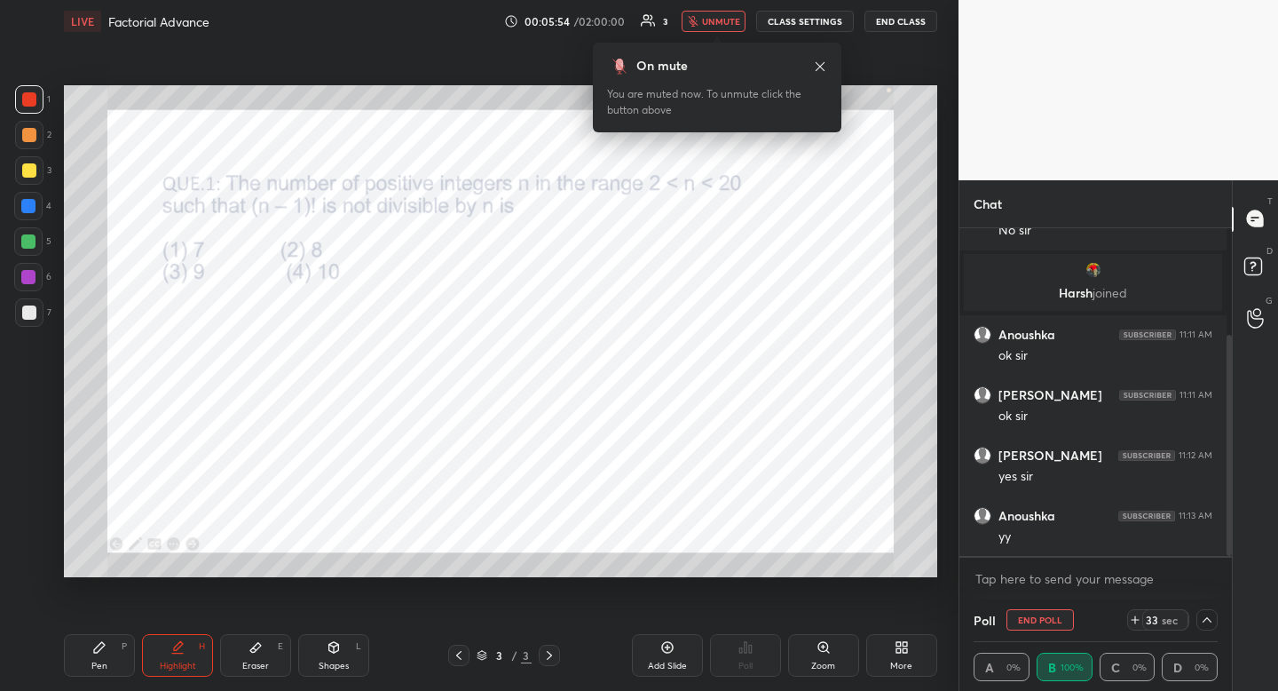
click at [1208, 611] on div "Poll END POLL 33 sec" at bounding box center [1096, 619] width 244 height 43
click at [1206, 624] on icon at bounding box center [1207, 619] width 14 height 14
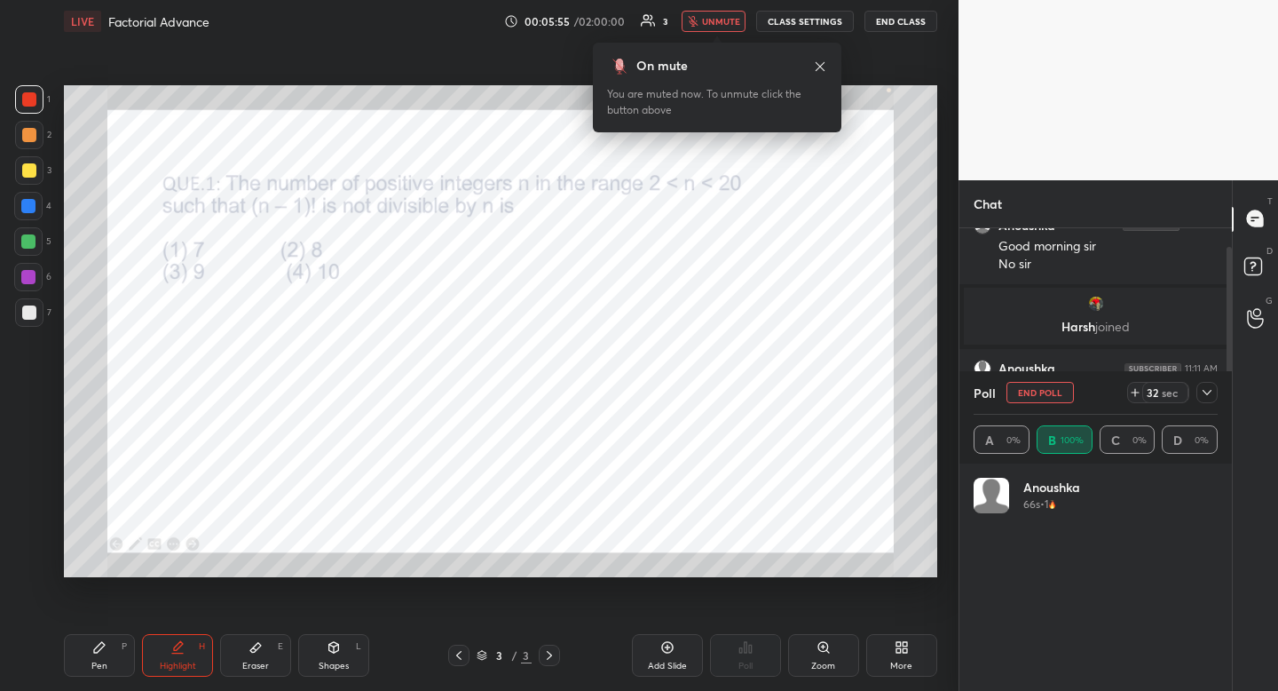
scroll to position [0, 0]
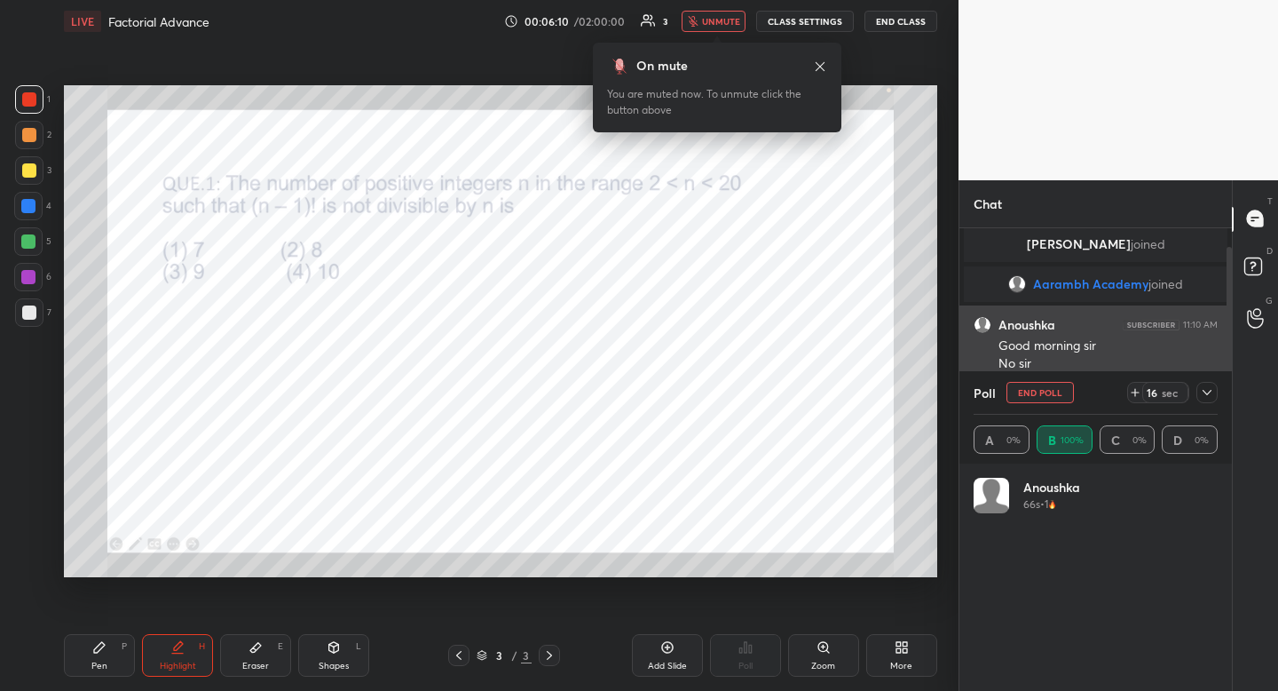
drag, startPoint x: 1055, startPoint y: 389, endPoint x: 1029, endPoint y: 376, distance: 29.4
click at [1055, 389] on button "END POLL" at bounding box center [1040, 392] width 67 height 21
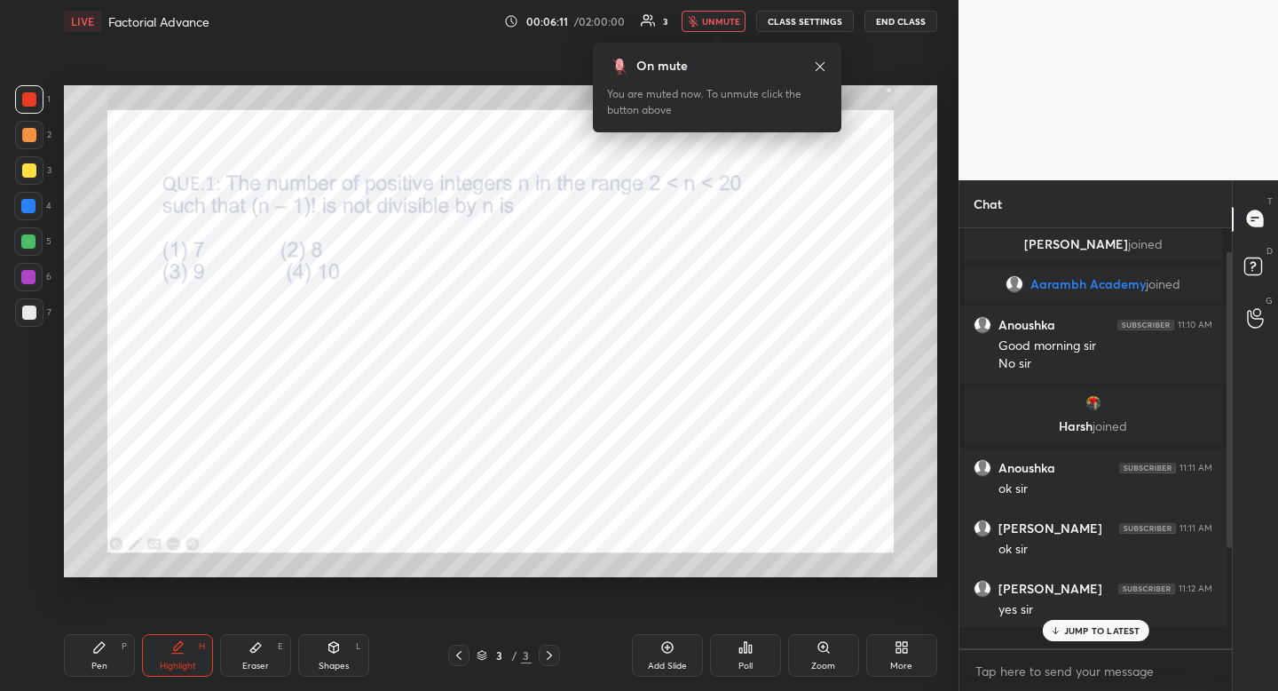
scroll to position [412, 262]
click at [723, 22] on span "unmute" at bounding box center [721, 21] width 38 height 12
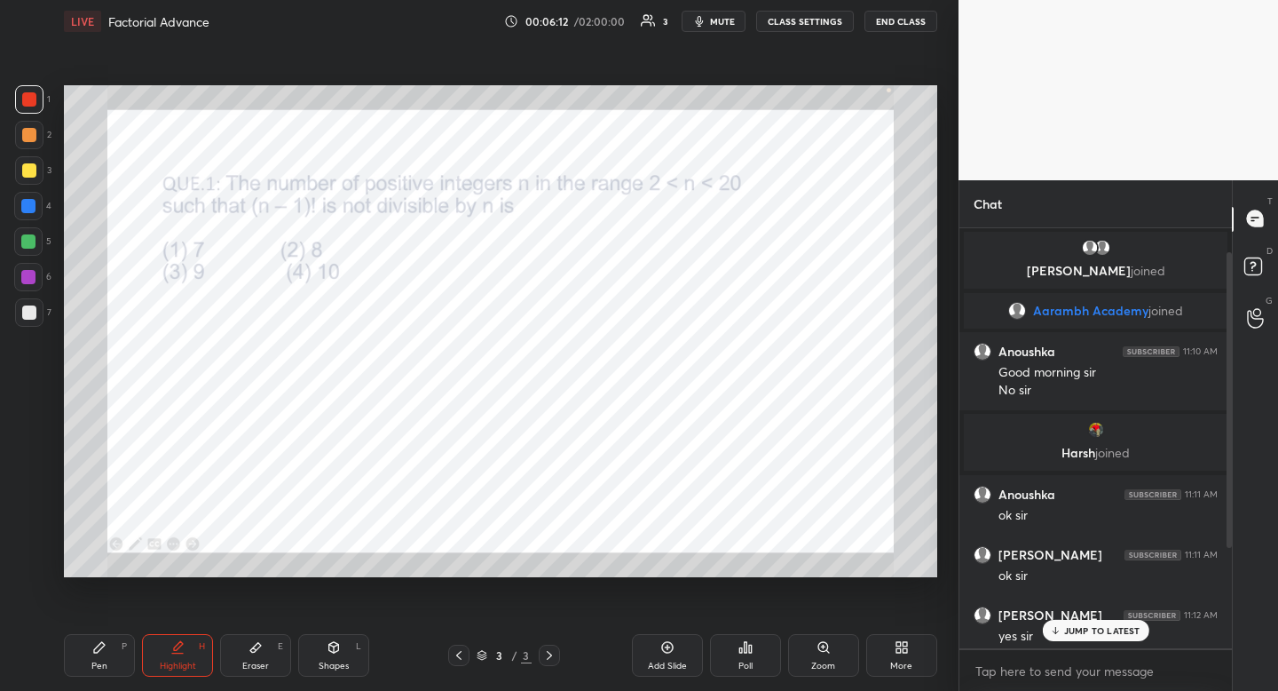
click at [193, 651] on div "Highlight H" at bounding box center [177, 655] width 71 height 43
drag, startPoint x: 193, startPoint y: 651, endPoint x: 209, endPoint y: 588, distance: 64.8
click at [193, 651] on div "Highlight H" at bounding box center [177, 655] width 71 height 43
click at [112, 658] on div "Pen P" at bounding box center [99, 655] width 71 height 43
click at [119, 654] on div "Pen P" at bounding box center [99, 655] width 71 height 43
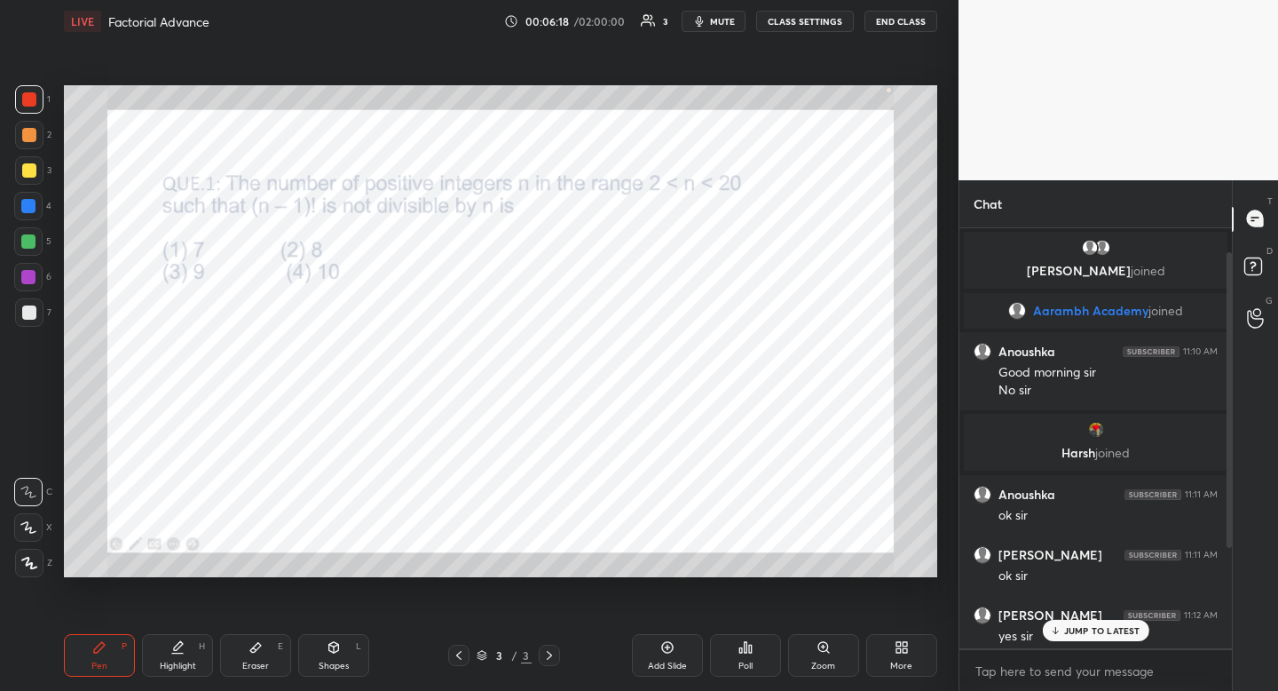
click at [28, 217] on div at bounding box center [28, 206] width 28 height 28
click at [34, 526] on icon at bounding box center [28, 527] width 16 height 12
drag, startPoint x: 34, startPoint y: 526, endPoint x: 39, endPoint y: 510, distance: 16.8
click at [34, 526] on icon at bounding box center [28, 527] width 16 height 12
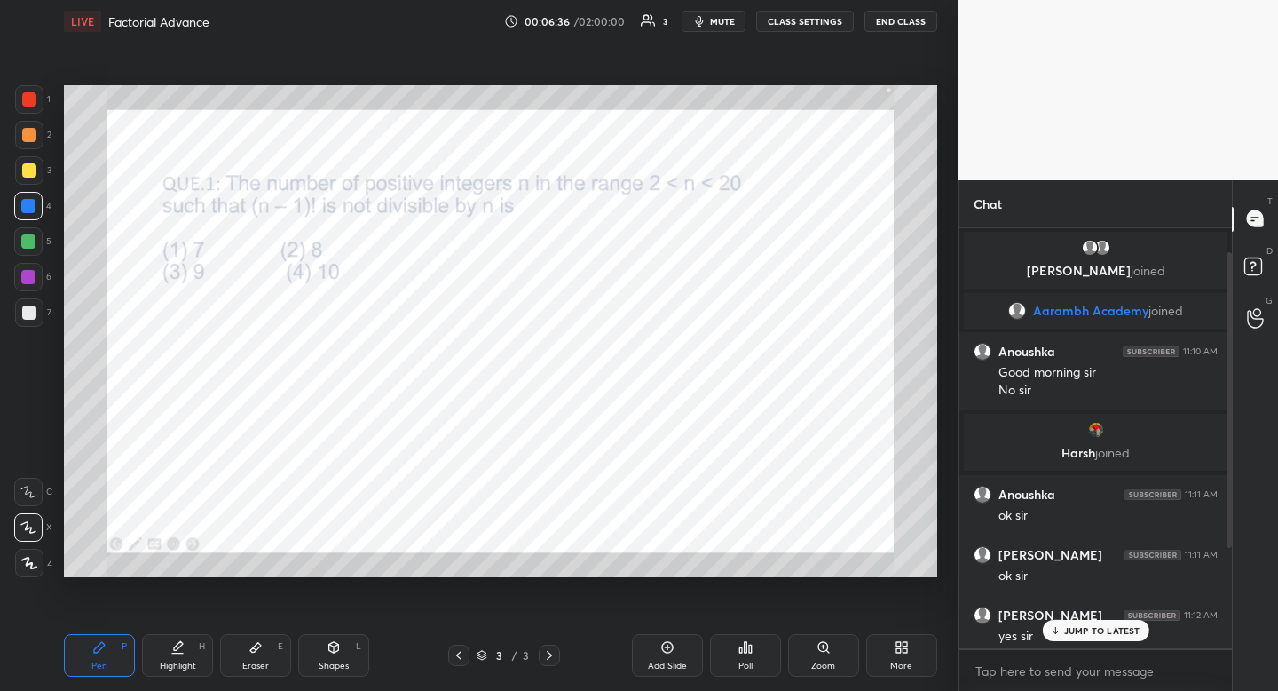
click at [1077, 632] on p "JUMP TO LATEST" at bounding box center [1102, 630] width 76 height 11
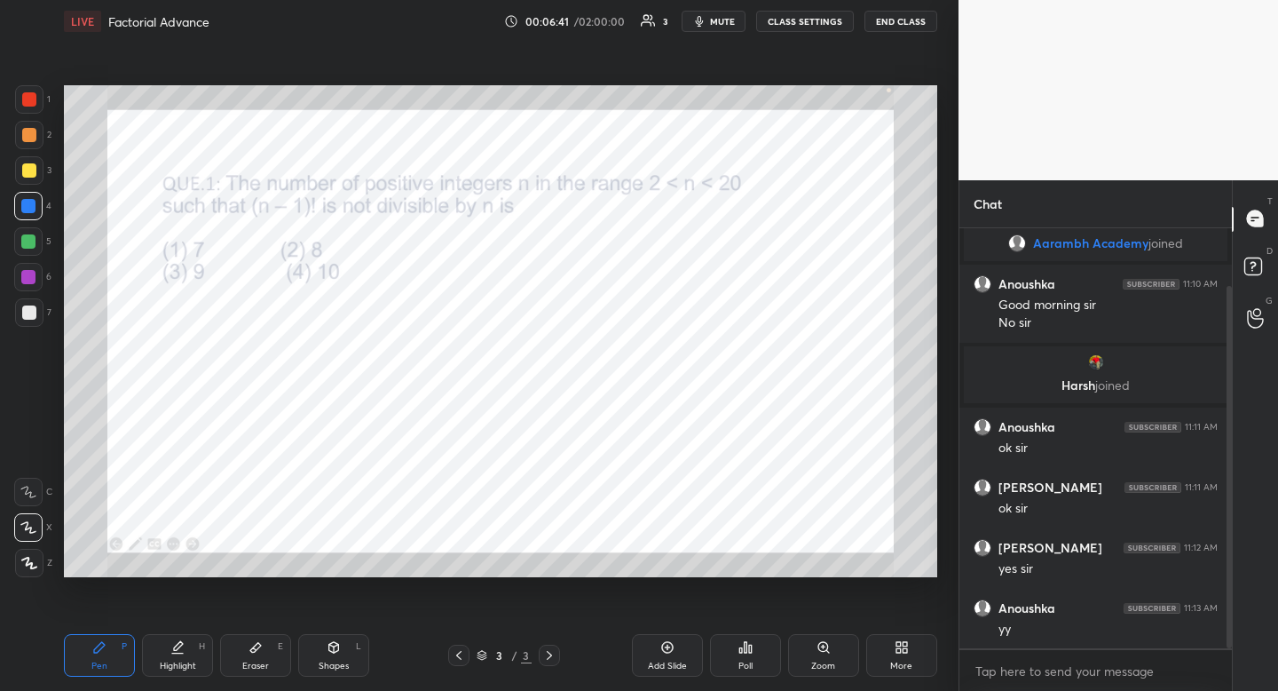
click at [335, 655] on div "Shapes L" at bounding box center [333, 655] width 71 height 43
click at [36, 485] on div at bounding box center [28, 492] width 28 height 28
drag, startPoint x: 36, startPoint y: 485, endPoint x: 50, endPoint y: 477, distance: 16.3
click at [36, 485] on div at bounding box center [28, 492] width 28 height 28
drag, startPoint x: 128, startPoint y: 647, endPoint x: 166, endPoint y: 606, distance: 55.9
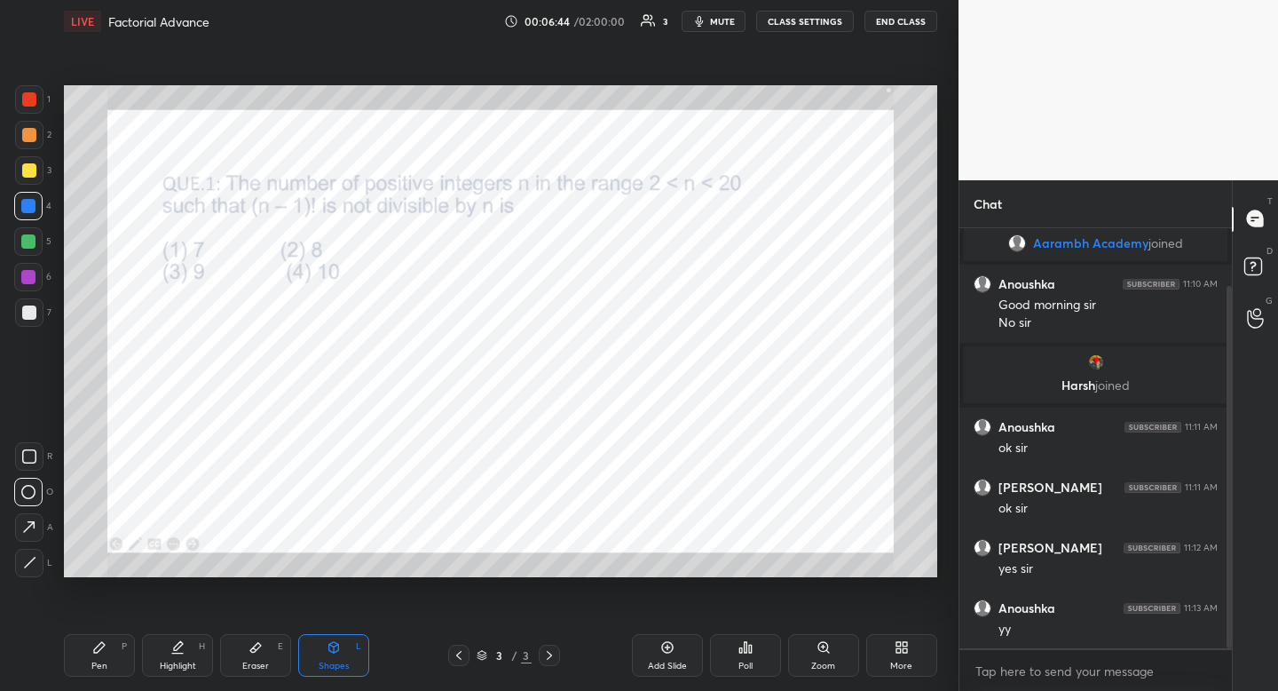
click at [128, 647] on div "Pen P" at bounding box center [99, 655] width 71 height 43
click at [256, 649] on icon at bounding box center [255, 648] width 11 height 10
click at [101, 642] on icon at bounding box center [99, 647] width 11 height 11
drag, startPoint x: 177, startPoint y: 671, endPoint x: 209, endPoint y: 629, distance: 52.5
click at [177, 671] on div "Highlight H" at bounding box center [177, 655] width 71 height 43
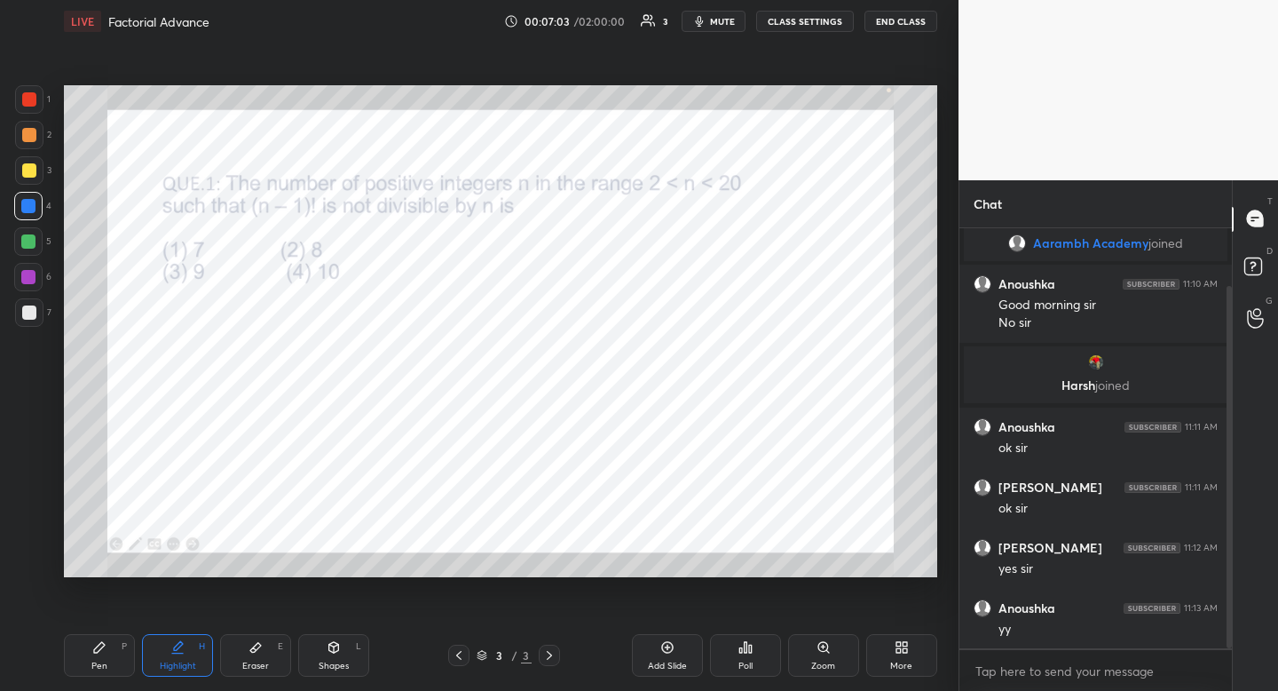
click at [88, 666] on div "Pen P" at bounding box center [99, 655] width 71 height 43
drag, startPoint x: 100, startPoint y: 653, endPoint x: 140, endPoint y: 588, distance: 76.1
click at [100, 653] on icon at bounding box center [99, 647] width 14 height 14
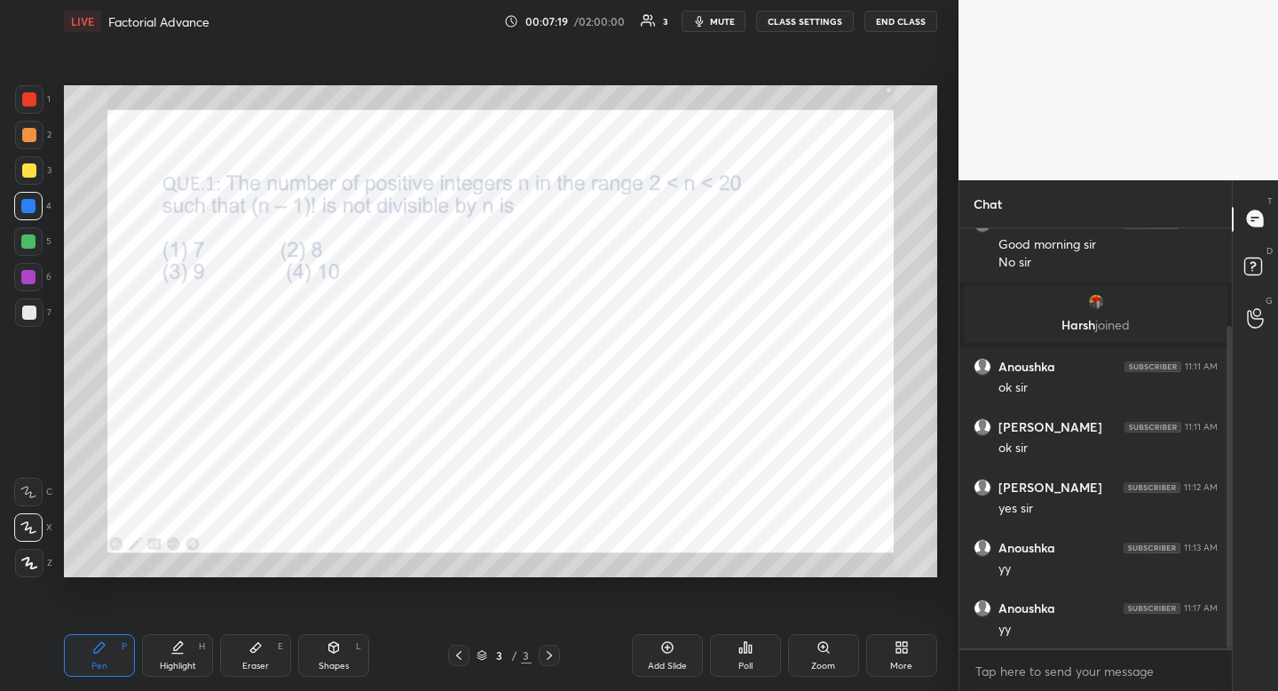
click at [186, 660] on div "Highlight H" at bounding box center [177, 655] width 71 height 43
click at [186, 658] on div "Highlight H" at bounding box center [177, 655] width 71 height 43
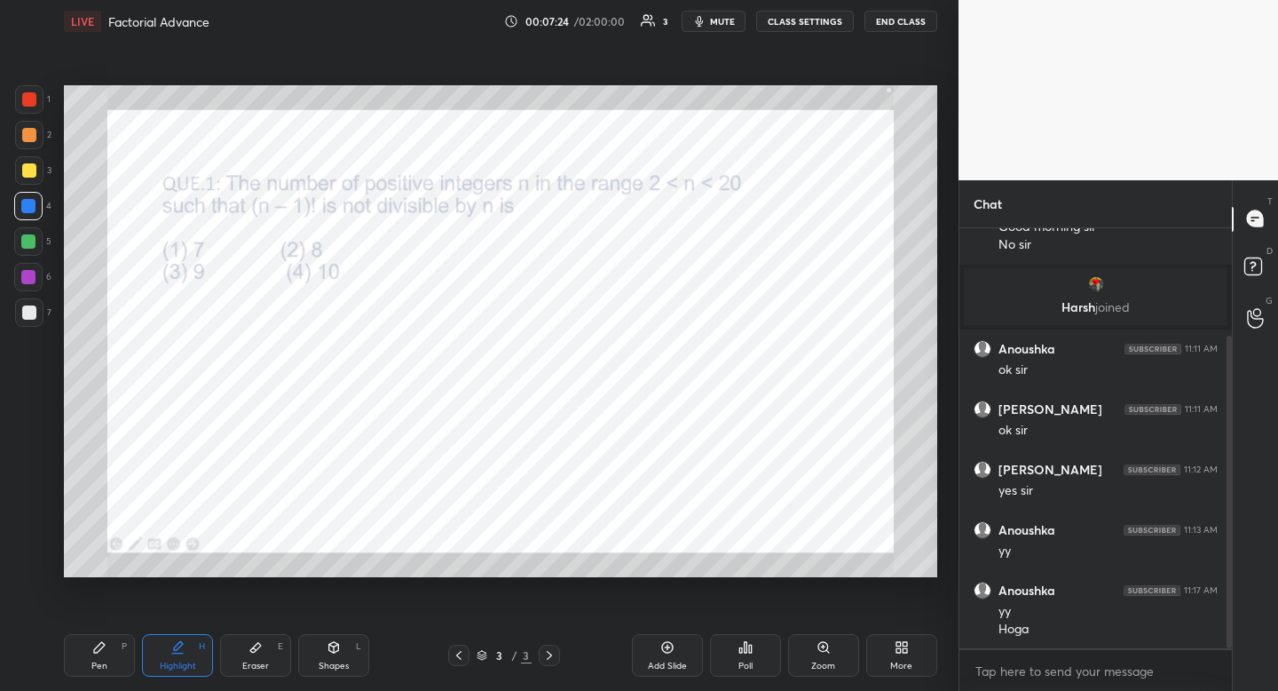
click at [98, 654] on div "Pen P" at bounding box center [99, 655] width 71 height 43
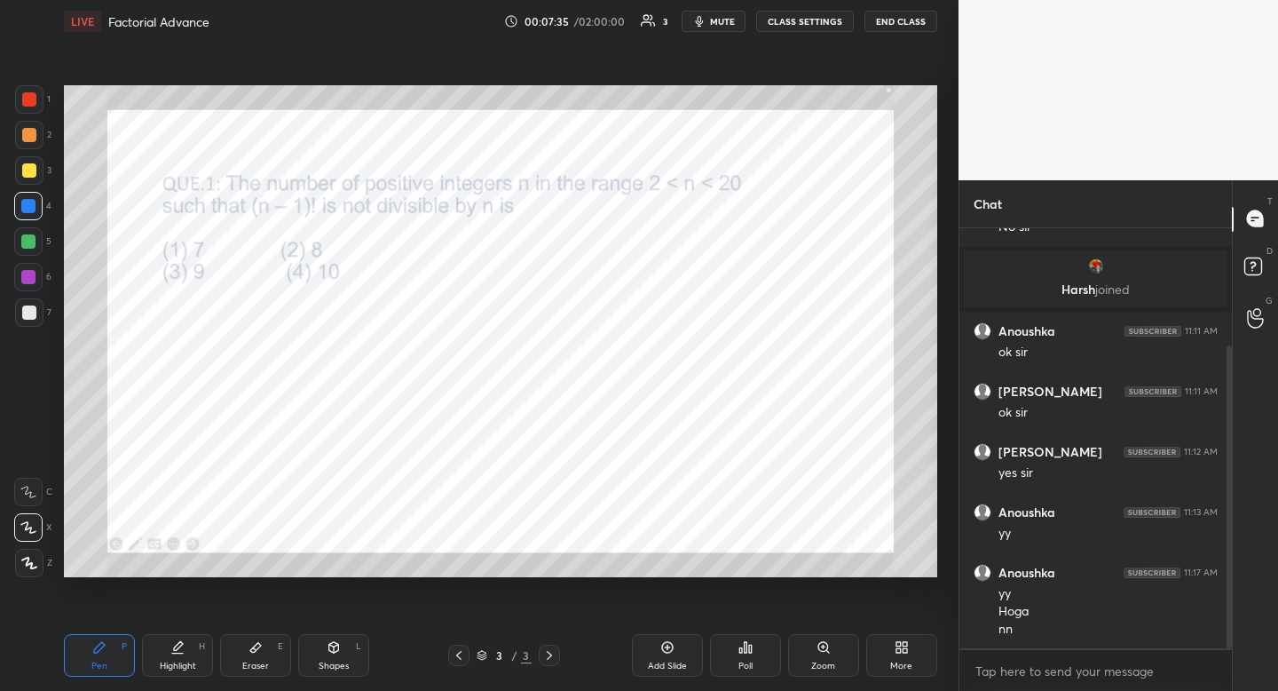
click at [260, 668] on div "Eraser" at bounding box center [255, 665] width 27 height 9
click at [114, 656] on div "Pen P" at bounding box center [99, 655] width 71 height 43
click at [120, 654] on div "Pen P" at bounding box center [99, 655] width 71 height 43
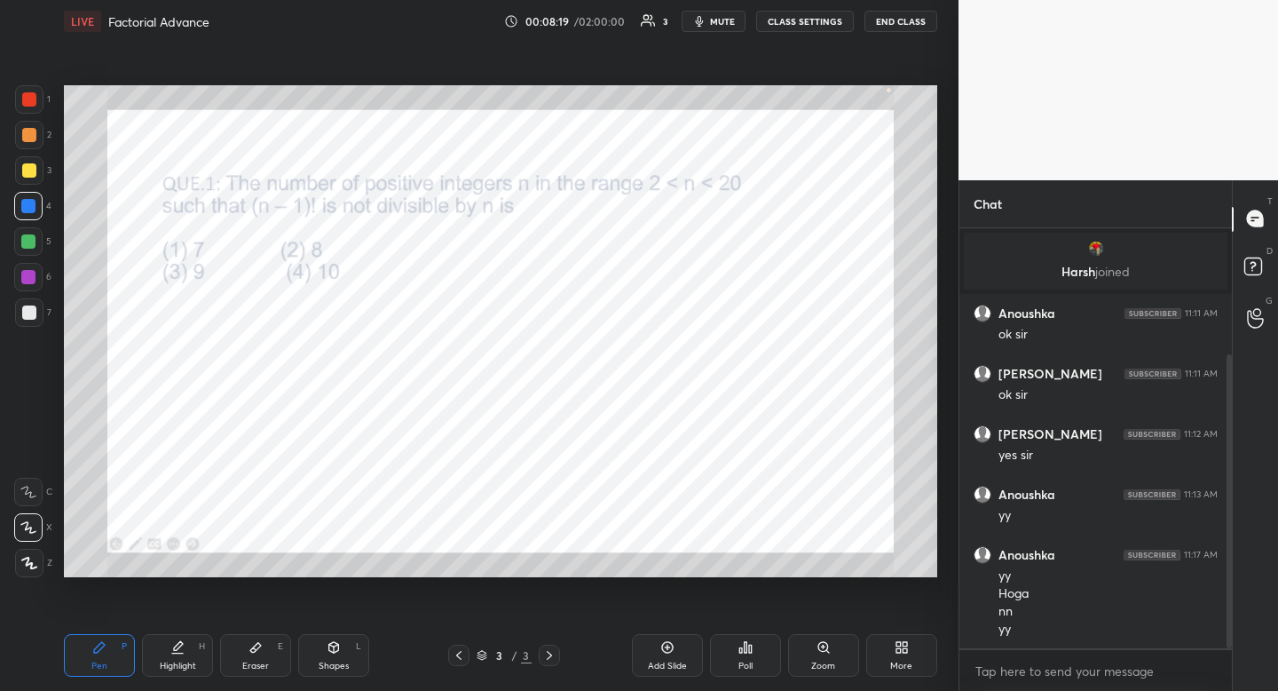
click at [259, 652] on div "Eraser E" at bounding box center [255, 655] width 71 height 43
click at [258, 650] on icon at bounding box center [256, 647] width 14 height 14
click at [126, 650] on div "P" at bounding box center [124, 646] width 5 height 9
drag, startPoint x: 126, startPoint y: 650, endPoint x: 123, endPoint y: 639, distance: 11.0
click at [120, 649] on div "Pen P" at bounding box center [99, 655] width 71 height 43
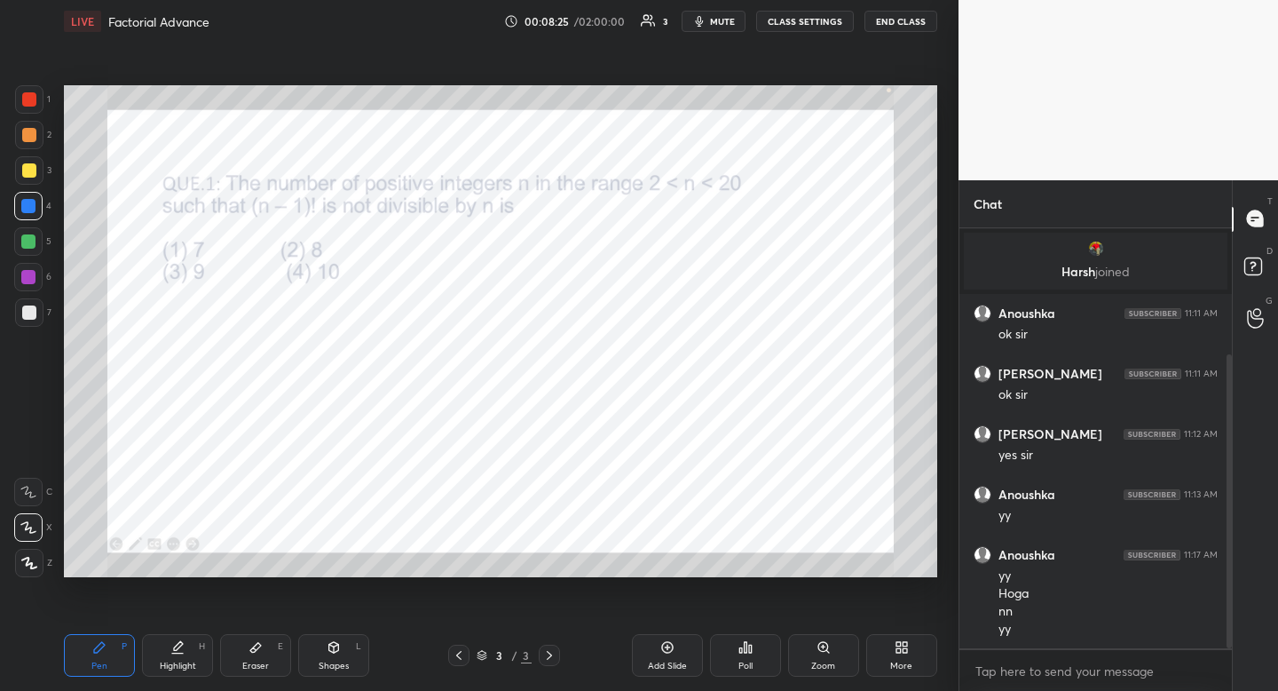
drag, startPoint x: 116, startPoint y: 636, endPoint x: 144, endPoint y: 586, distance: 57.6
click at [116, 636] on div "Pen P" at bounding box center [99, 655] width 71 height 43
click at [263, 651] on div "Eraser E" at bounding box center [255, 655] width 71 height 43
click at [271, 631] on div "Pen P Highlight H Eraser E Shapes L 3 / 3 Add Slide Poll Zoom More" at bounding box center [500, 655] width 873 height 71
click at [330, 645] on icon at bounding box center [334, 645] width 10 height 3
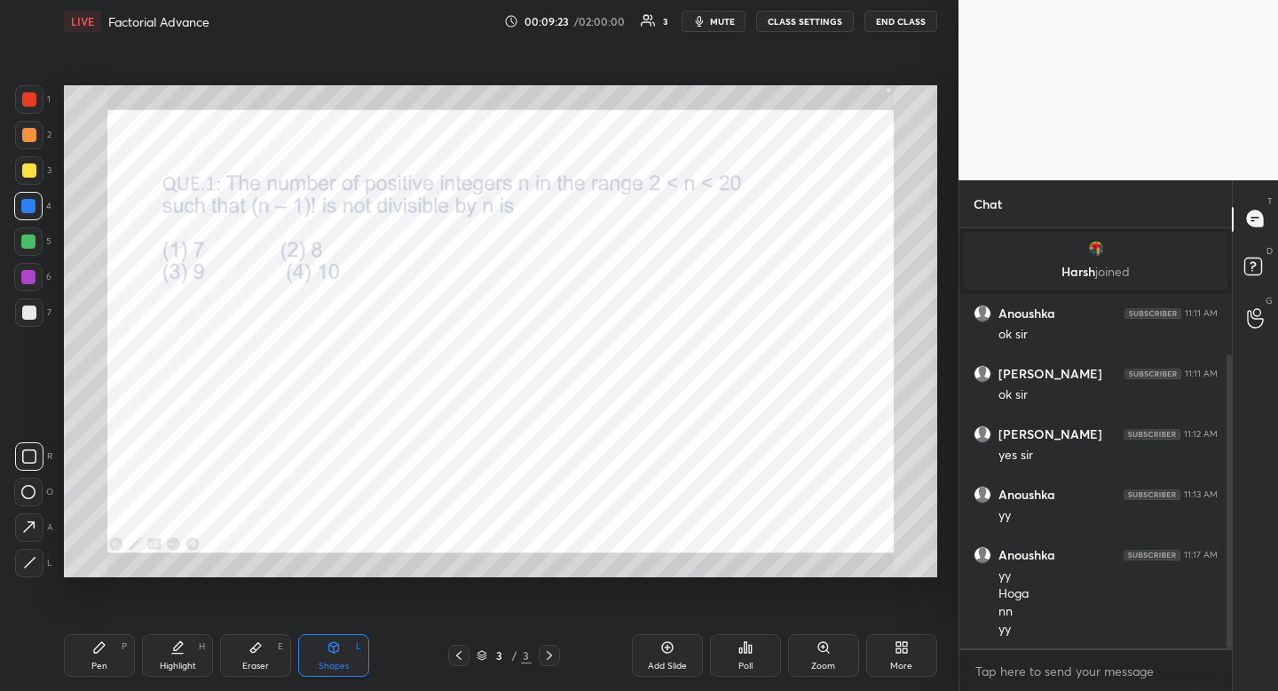
click at [38, 454] on div at bounding box center [29, 456] width 28 height 28
click at [95, 659] on div "Pen P" at bounding box center [99, 655] width 71 height 43
drag, startPoint x: 95, startPoint y: 659, endPoint x: 102, endPoint y: 644, distance: 15.9
click at [95, 659] on div "Pen P" at bounding box center [99, 655] width 71 height 43
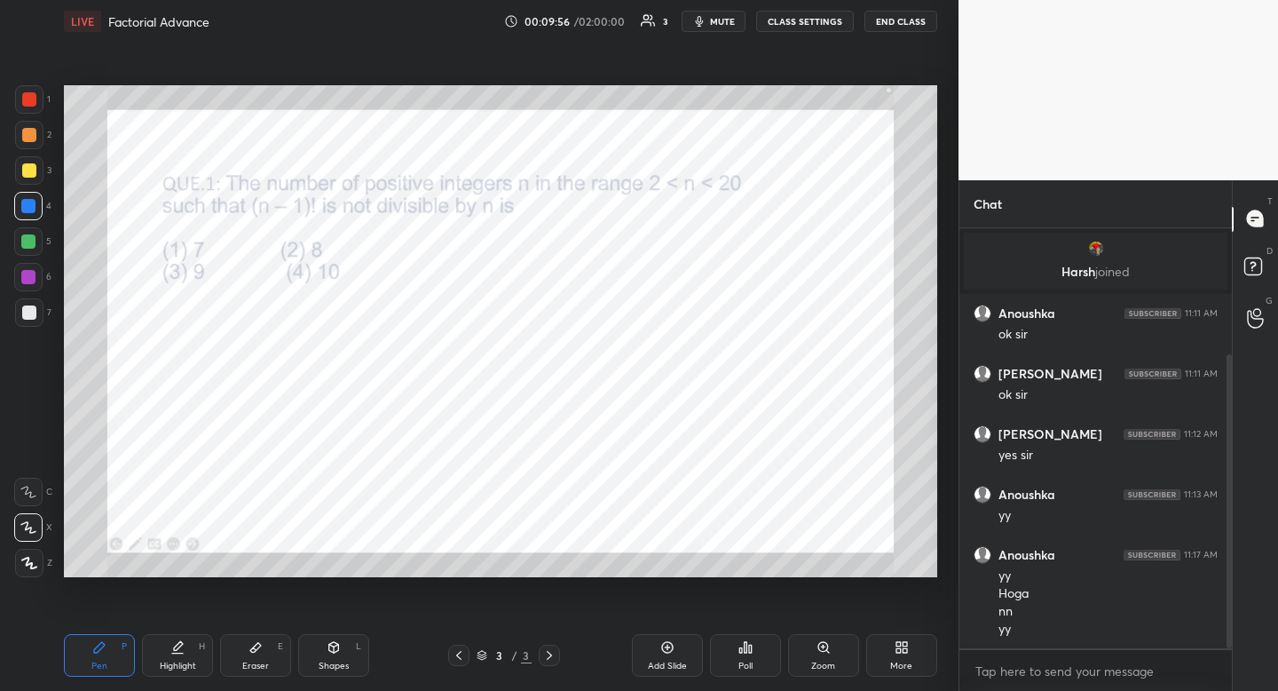
click at [172, 648] on icon at bounding box center [177, 647] width 14 height 14
click at [110, 645] on div "Pen P" at bounding box center [99, 655] width 71 height 43
drag, startPoint x: 107, startPoint y: 647, endPoint x: 122, endPoint y: 596, distance: 53.1
click at [107, 647] on div "Pen P" at bounding box center [99, 655] width 71 height 43
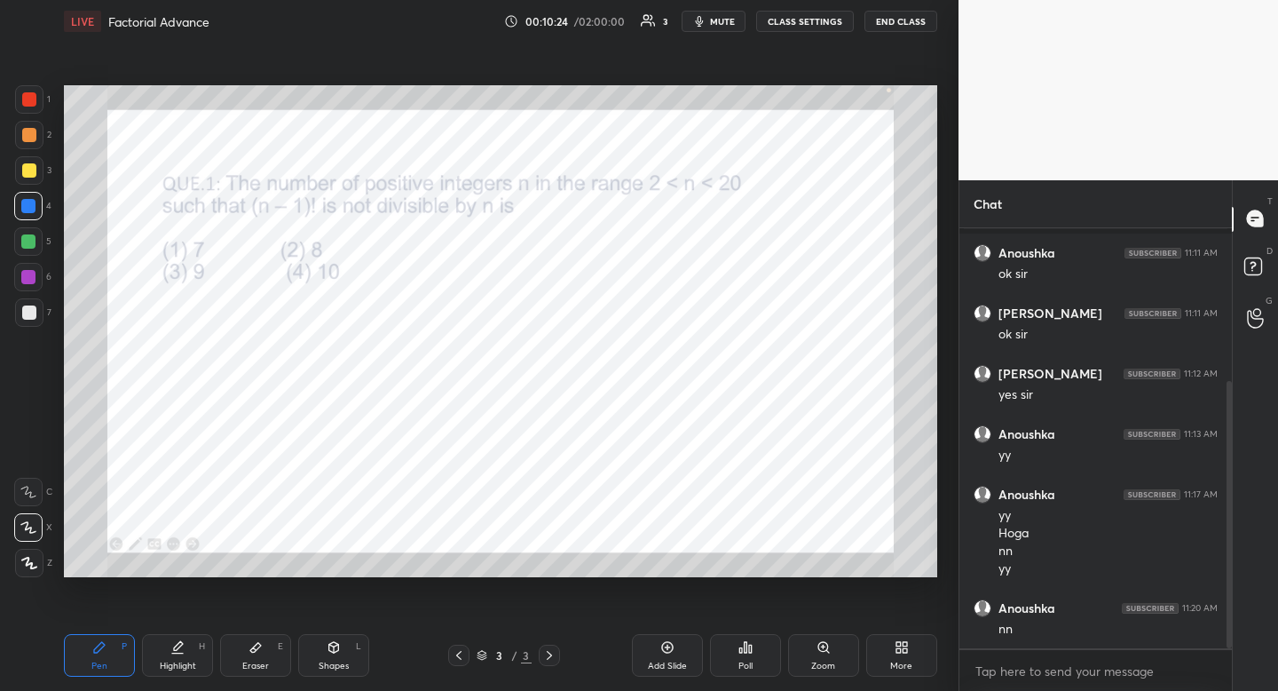
click at [897, 657] on div "More" at bounding box center [901, 655] width 71 height 43
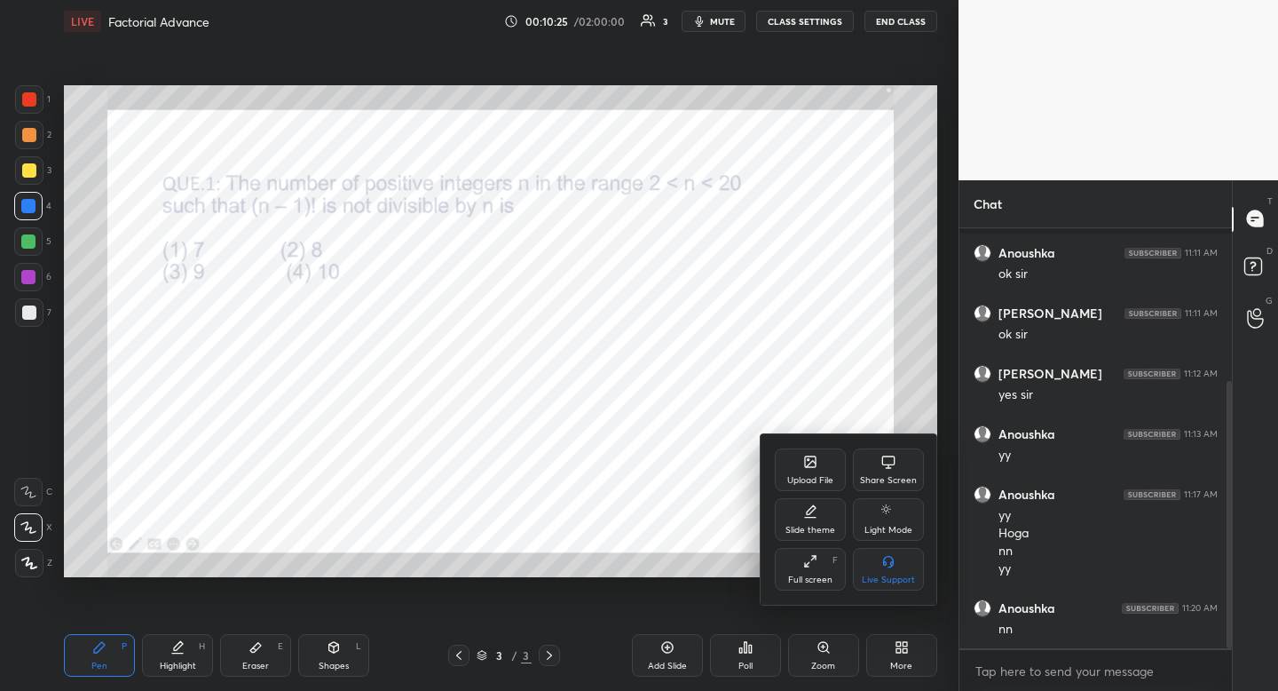
click at [805, 462] on icon at bounding box center [810, 461] width 11 height 11
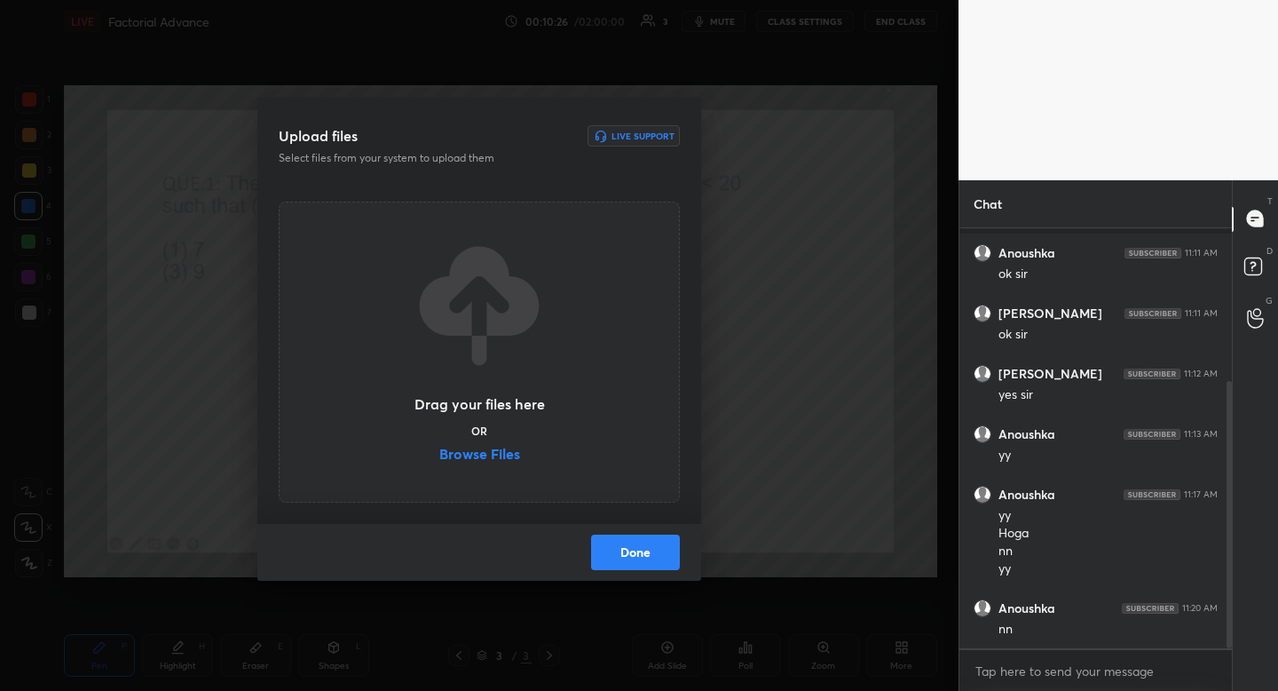
click at [495, 457] on label "Browse Files" at bounding box center [479, 455] width 81 height 19
click at [439, 457] on input "Browse Files" at bounding box center [439, 455] width 0 height 19
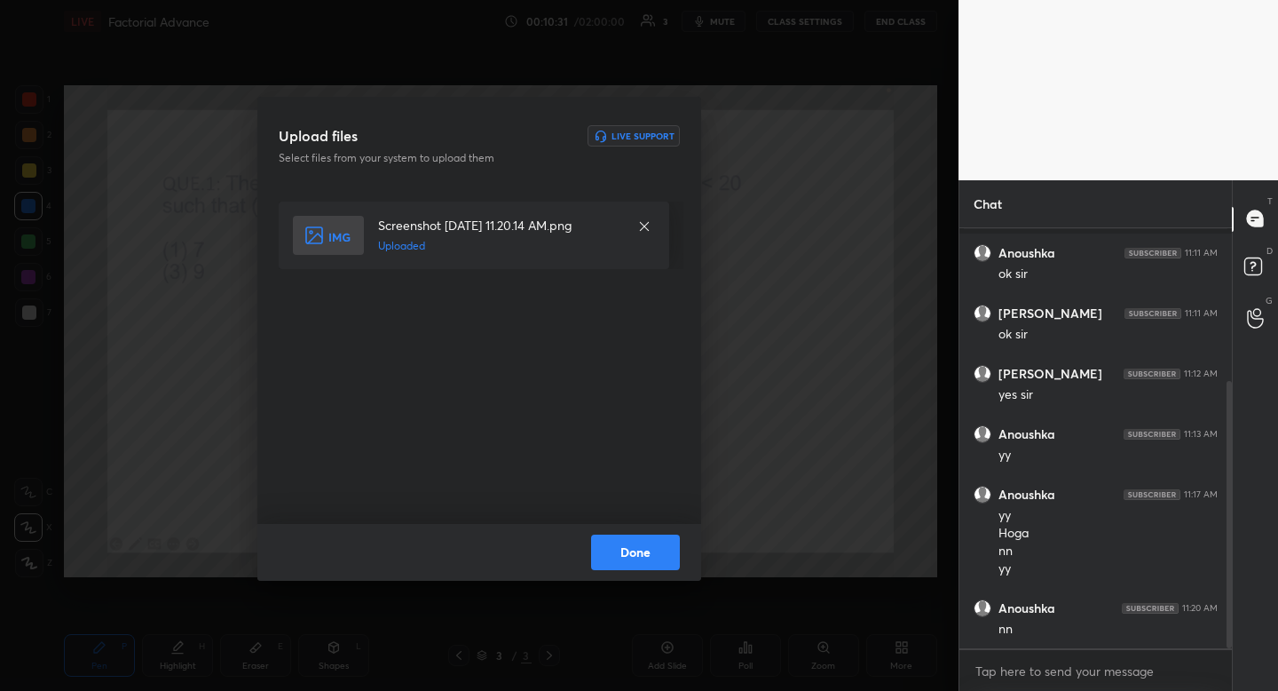
click at [658, 553] on button "Done" at bounding box center [635, 552] width 89 height 36
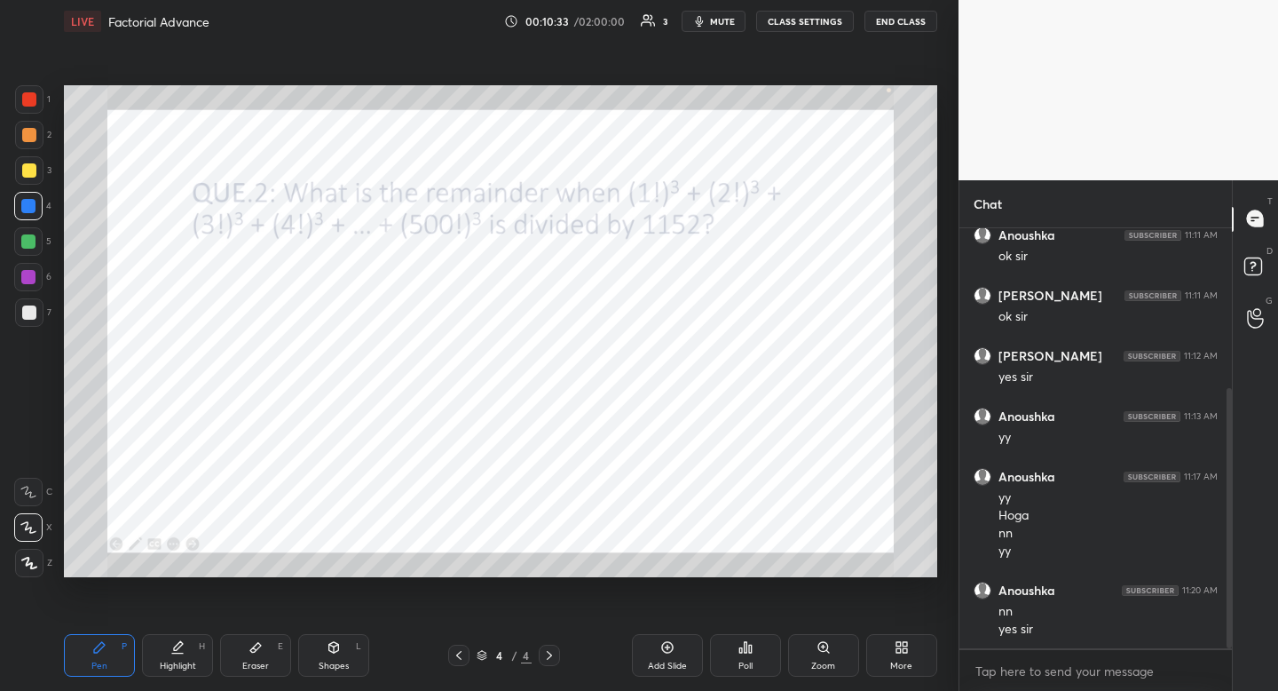
click at [28, 96] on div at bounding box center [29, 99] width 14 height 14
click at [180, 669] on div "Highlight" at bounding box center [178, 665] width 36 height 9
drag, startPoint x: 180, startPoint y: 669, endPoint x: 173, endPoint y: 611, distance: 59.0
click at [180, 669] on div "Highlight" at bounding box center [178, 665] width 36 height 9
click at [326, 641] on div "Shapes L" at bounding box center [333, 655] width 71 height 43
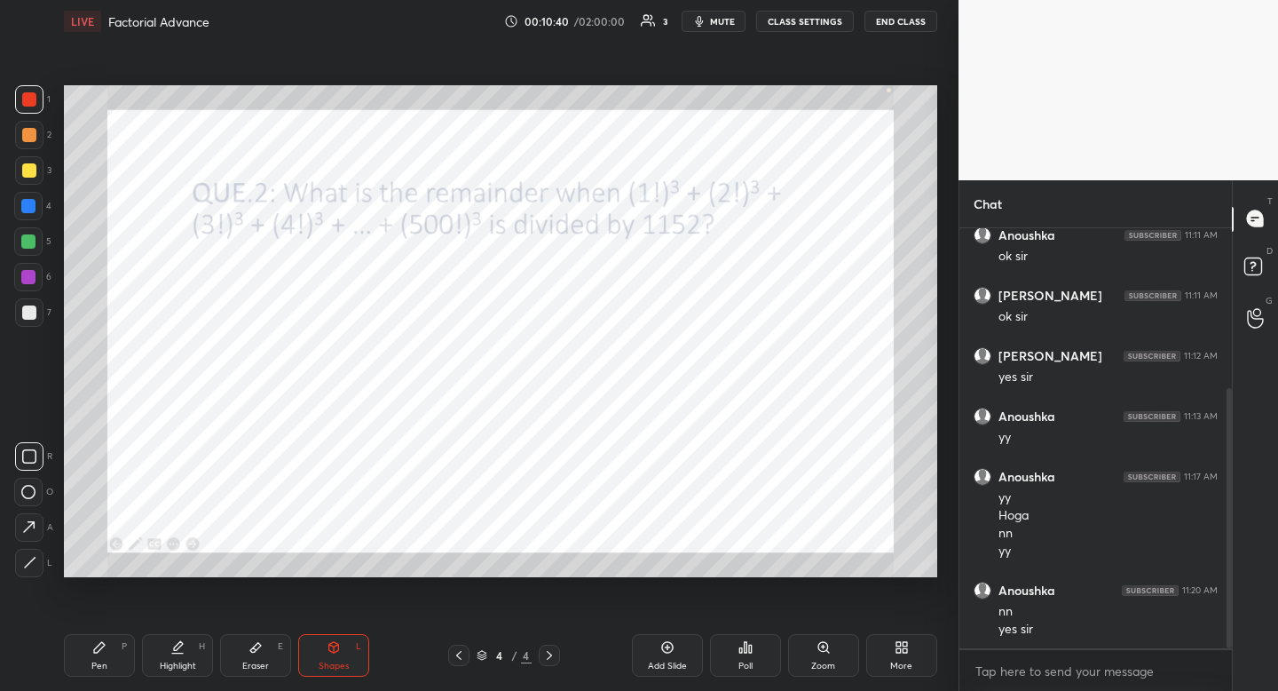
click at [36, 459] on div at bounding box center [29, 456] width 28 height 28
drag, startPoint x: 36, startPoint y: 459, endPoint x: 51, endPoint y: 445, distance: 20.1
click at [36, 459] on div at bounding box center [29, 456] width 28 height 28
click at [179, 651] on icon at bounding box center [177, 647] width 14 height 14
click at [717, 30] on button "mute" at bounding box center [714, 21] width 64 height 21
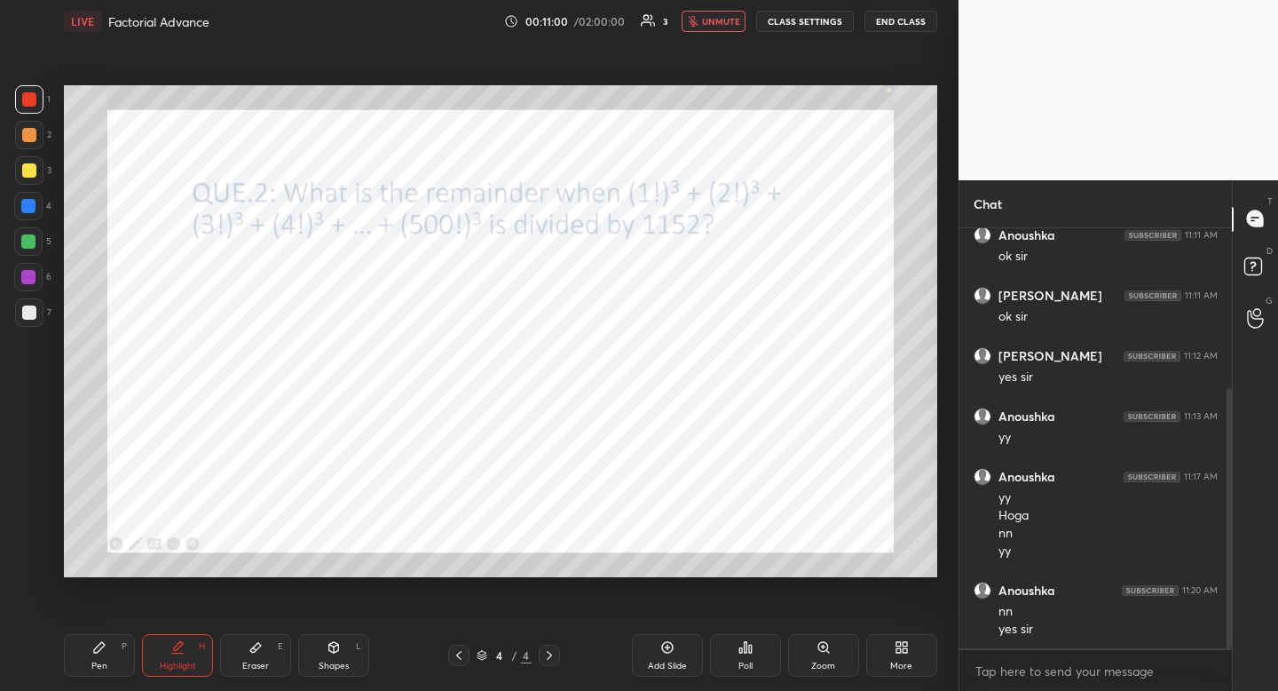
click at [99, 652] on icon at bounding box center [99, 647] width 14 height 14
drag, startPoint x: 99, startPoint y: 651, endPoint x: 104, endPoint y: 637, distance: 14.3
click at [99, 651] on icon at bounding box center [99, 647] width 11 height 11
click at [745, 649] on icon at bounding box center [746, 647] width 3 height 11
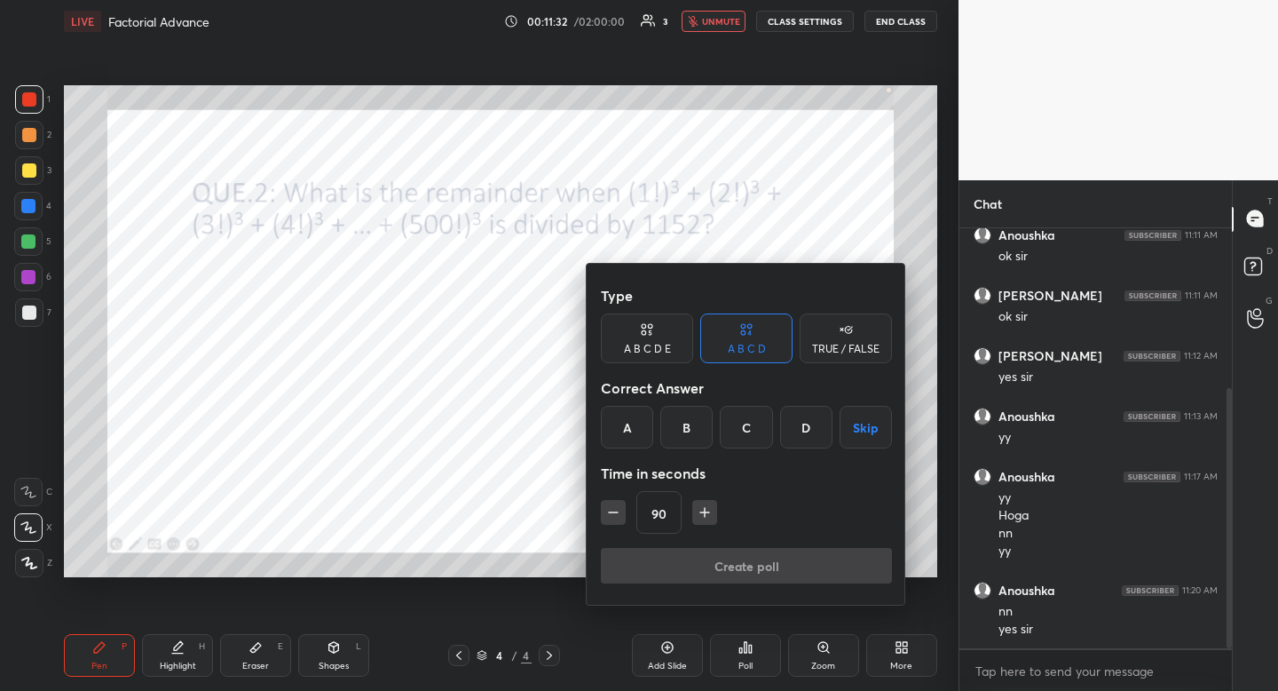
click at [745, 426] on div "C" at bounding box center [746, 427] width 52 height 43
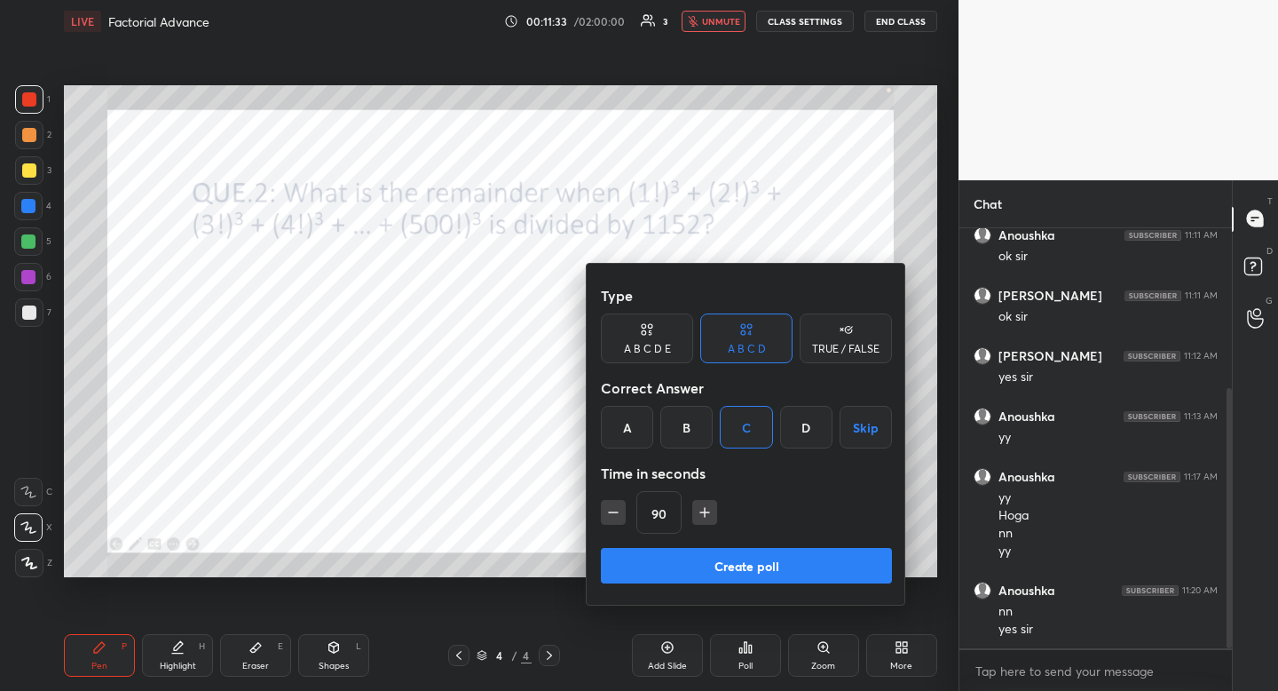
click at [702, 580] on button "Create poll" at bounding box center [746, 566] width 291 height 36
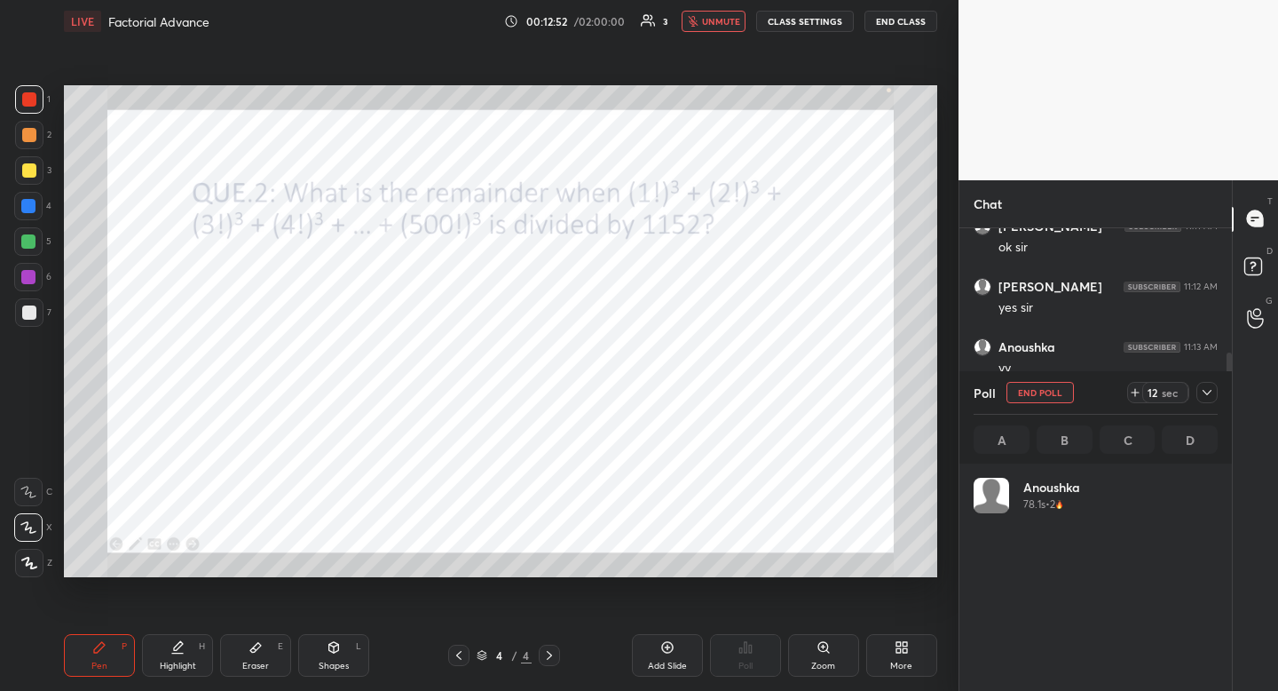
scroll to position [208, 239]
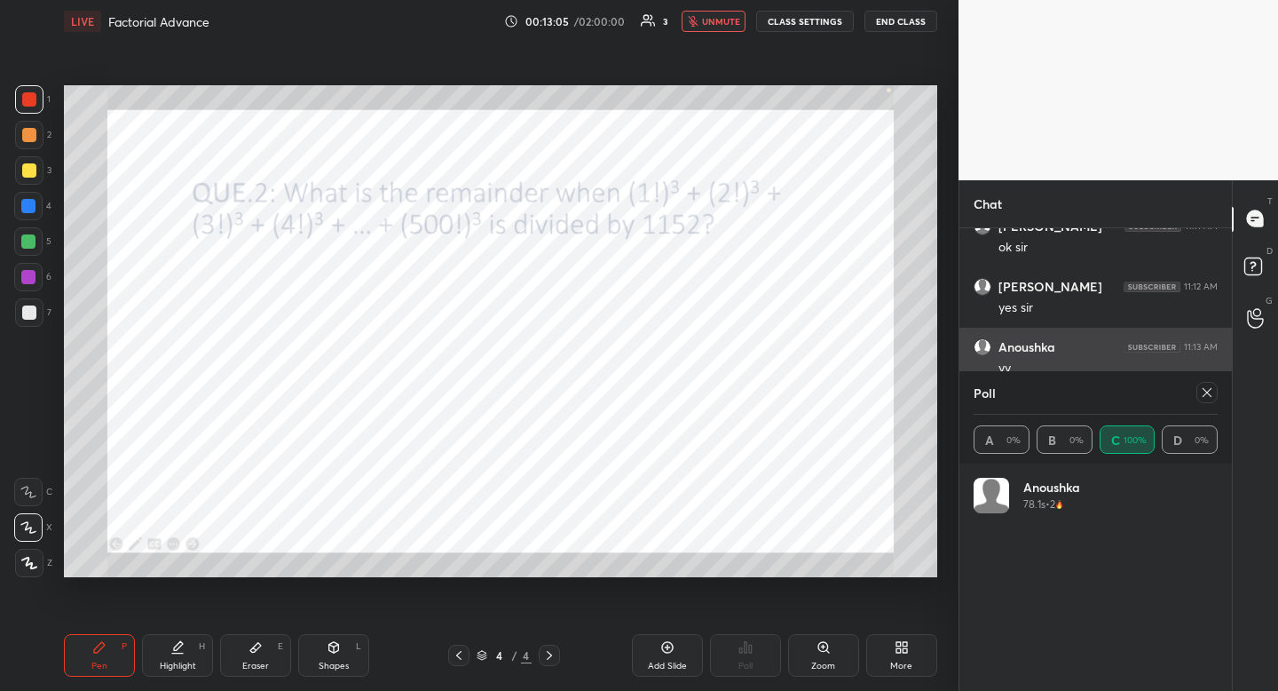
drag, startPoint x: 1210, startPoint y: 391, endPoint x: 1158, endPoint y: 366, distance: 57.6
click at [1209, 391] on icon at bounding box center [1207, 392] width 14 height 14
type textarea "x"
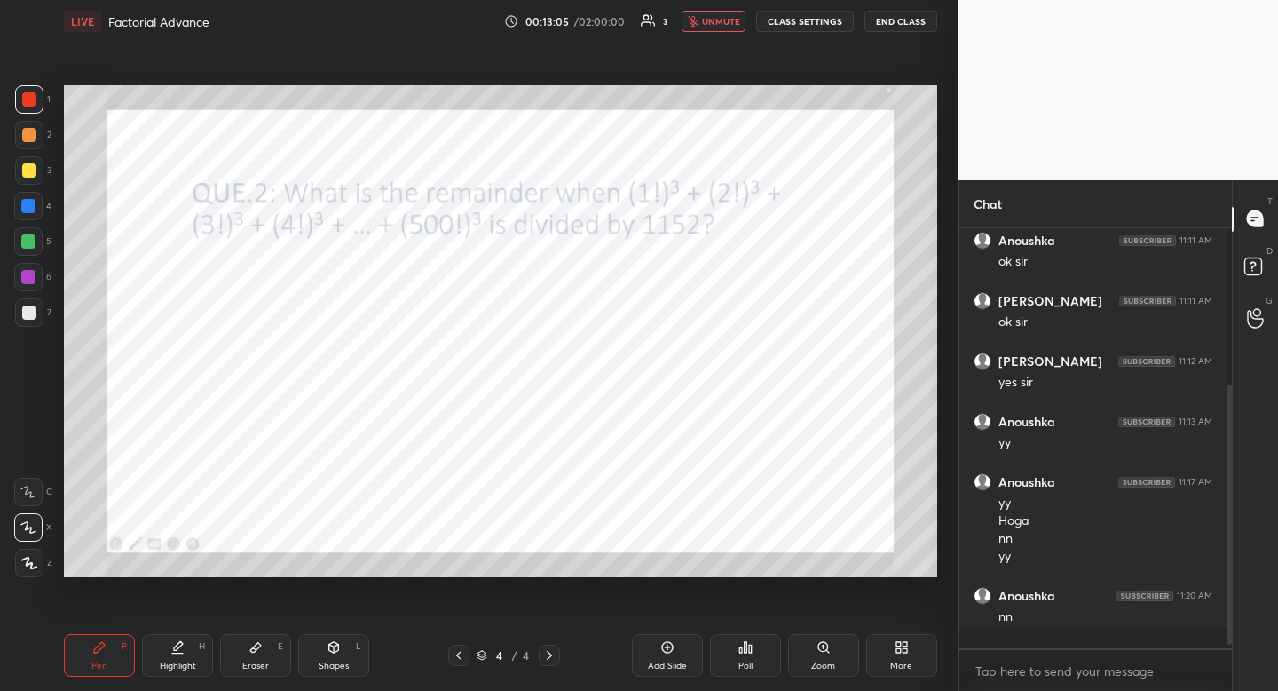
scroll to position [6, 6]
click at [714, 26] on span "unmute" at bounding box center [721, 21] width 38 height 12
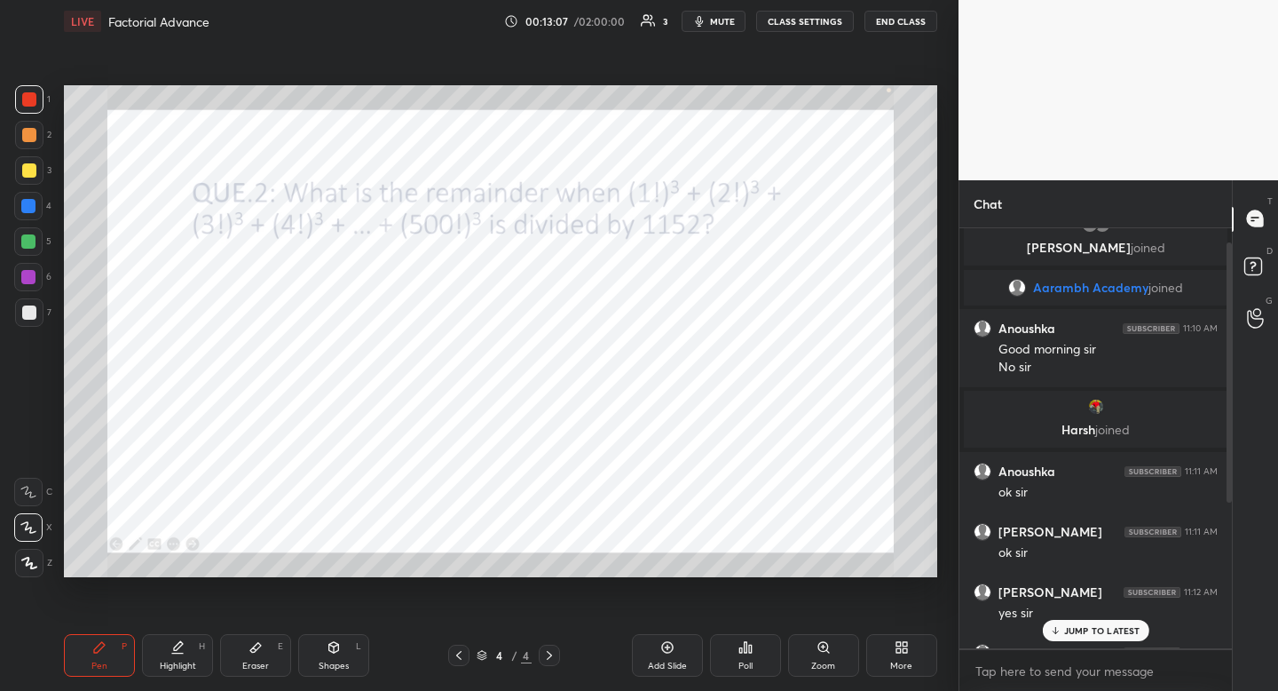
click at [1083, 630] on p "JUMP TO LATEST" at bounding box center [1102, 630] width 76 height 11
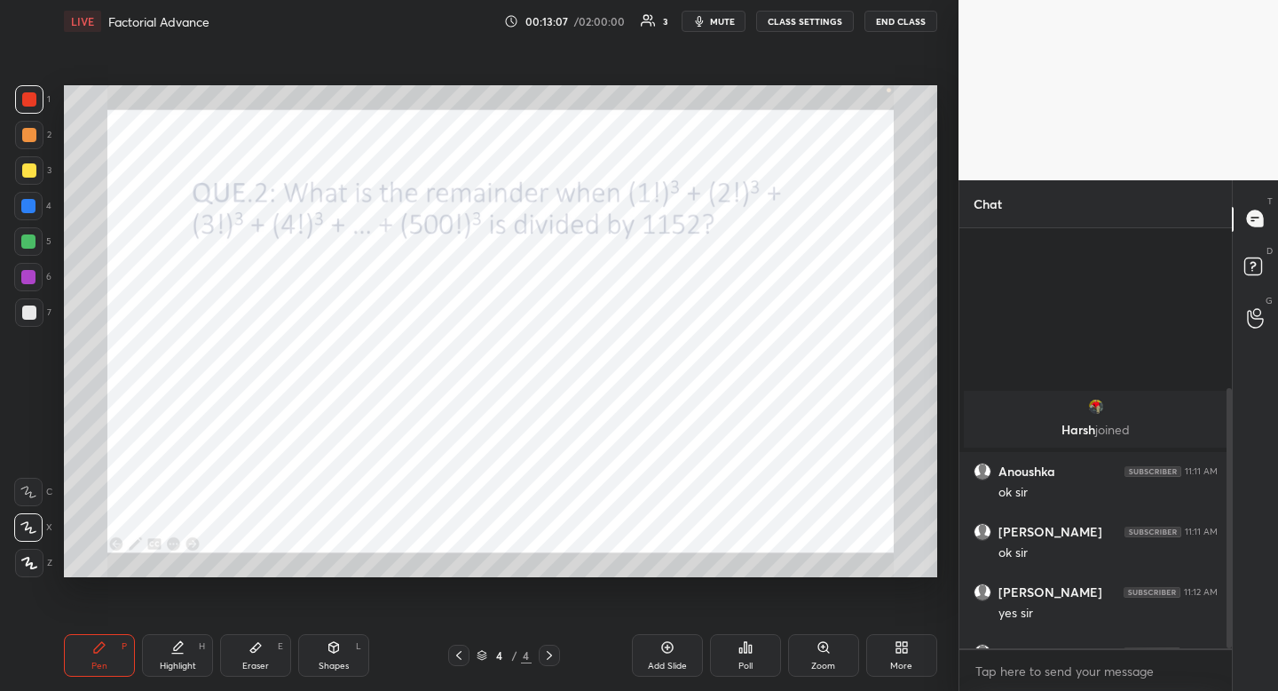
scroll to position [259, 0]
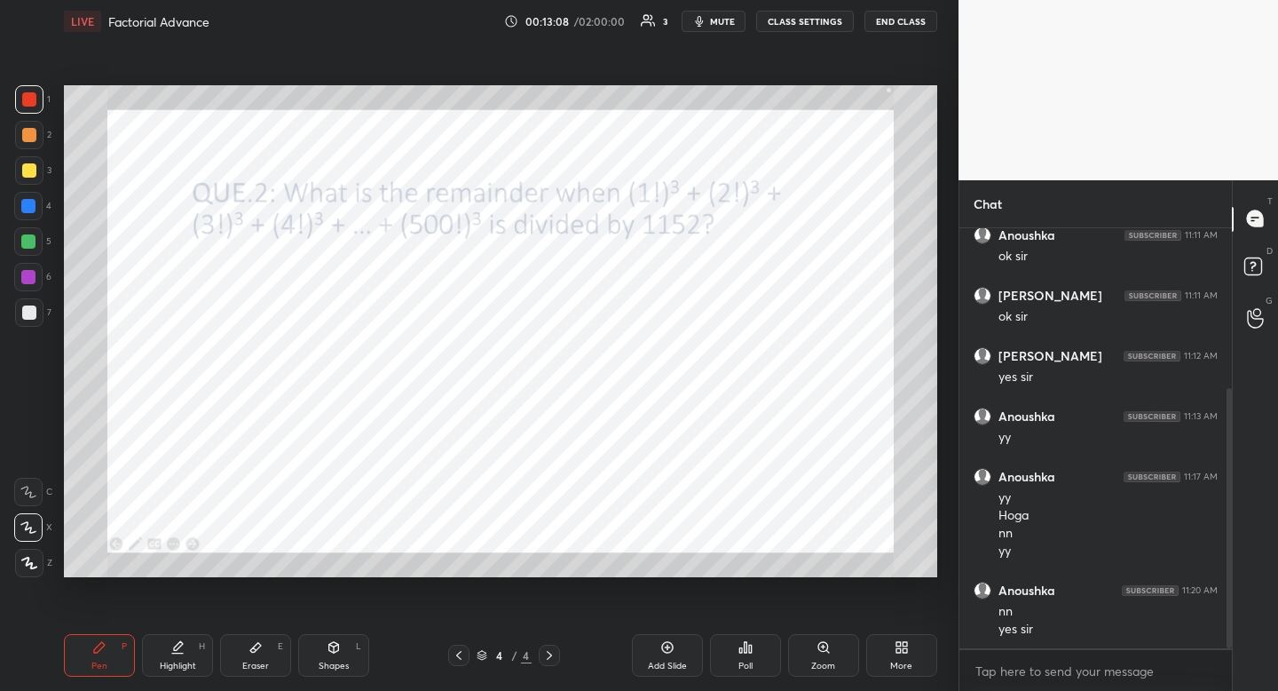
click at [177, 668] on div "Highlight" at bounding box center [178, 665] width 36 height 9
drag, startPoint x: 178, startPoint y: 660, endPoint x: 181, endPoint y: 601, distance: 59.5
click at [178, 661] on div "Highlight" at bounding box center [178, 665] width 36 height 9
click at [95, 658] on div "Pen P" at bounding box center [99, 655] width 71 height 43
drag, startPoint x: 99, startPoint y: 651, endPoint x: 117, endPoint y: 587, distance: 66.6
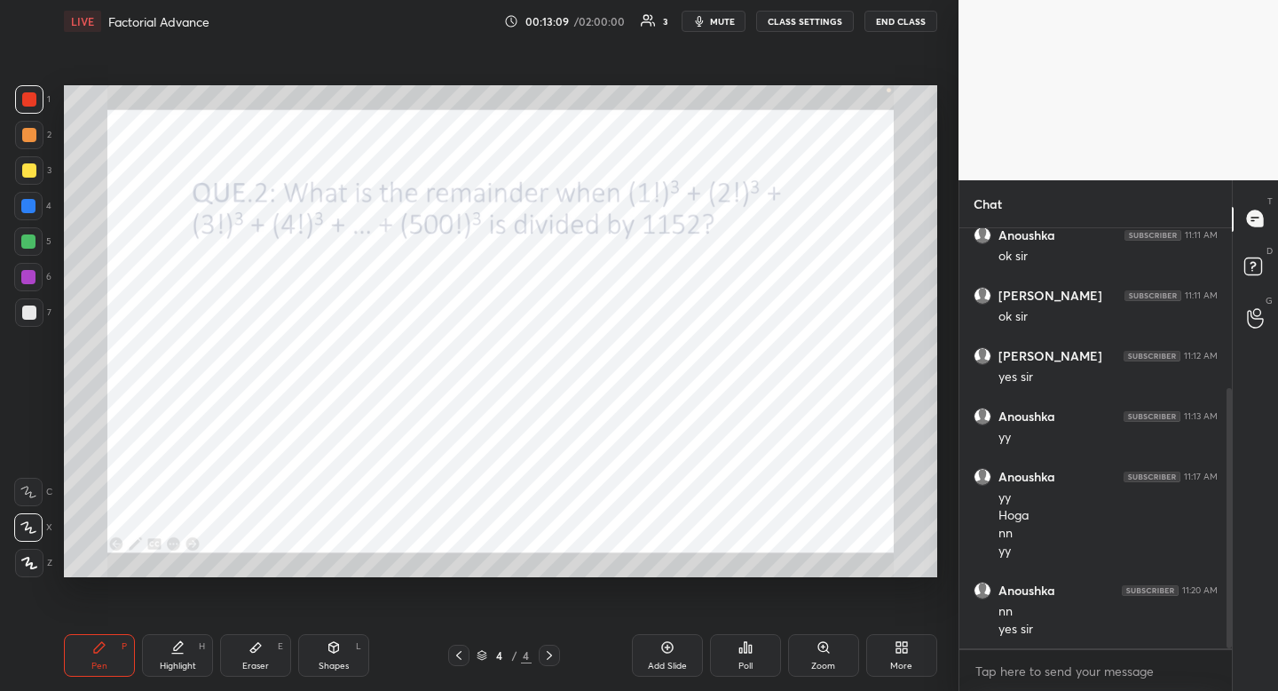
click at [99, 651] on icon at bounding box center [99, 647] width 14 height 14
click at [258, 659] on div "Eraser E" at bounding box center [255, 655] width 71 height 43
drag, startPoint x: 258, startPoint y: 659, endPoint x: 301, endPoint y: 604, distance: 68.9
click at [258, 659] on div "Eraser E" at bounding box center [255, 655] width 71 height 43
click at [101, 672] on div "Pen P" at bounding box center [99, 655] width 71 height 43
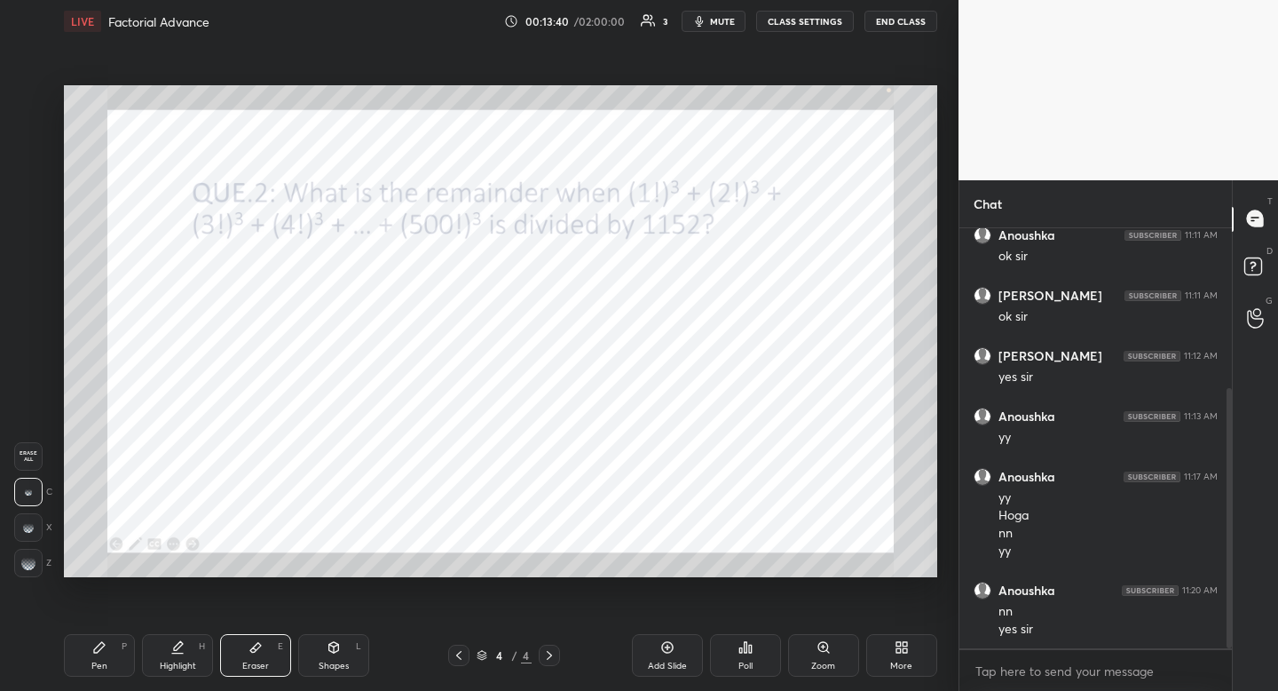
drag, startPoint x: 101, startPoint y: 672, endPoint x: 121, endPoint y: 655, distance: 25.8
click at [101, 672] on div "Pen P" at bounding box center [99, 655] width 71 height 43
drag, startPoint x: 248, startPoint y: 671, endPoint x: 253, endPoint y: 663, distance: 9.6
click at [248, 671] on div "Eraser E" at bounding box center [255, 655] width 71 height 43
click at [254, 661] on div "Eraser" at bounding box center [255, 665] width 27 height 9
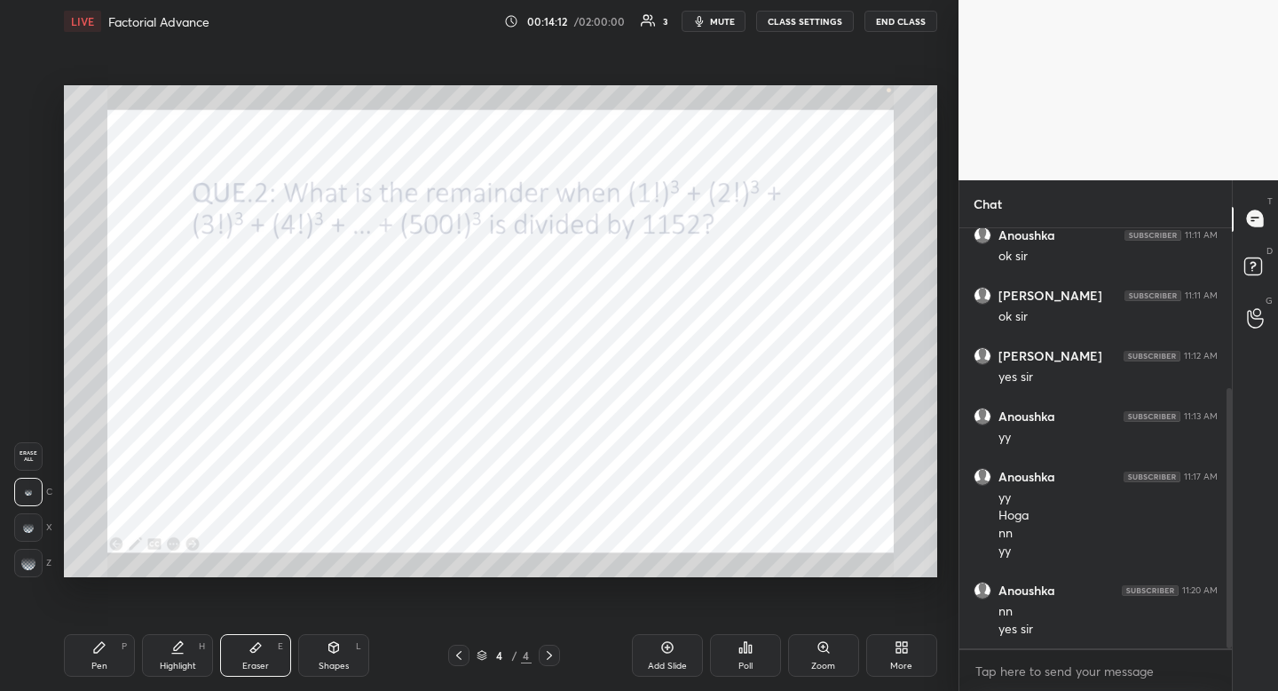
click at [106, 654] on div "Pen P" at bounding box center [99, 655] width 71 height 43
drag, startPoint x: 106, startPoint y: 654, endPoint x: 154, endPoint y: 590, distance: 79.9
click at [106, 654] on div "Pen P" at bounding box center [99, 655] width 71 height 43
click at [262, 655] on div "Eraser E" at bounding box center [255, 655] width 71 height 43
drag, startPoint x: 262, startPoint y: 654, endPoint x: 294, endPoint y: 597, distance: 65.2
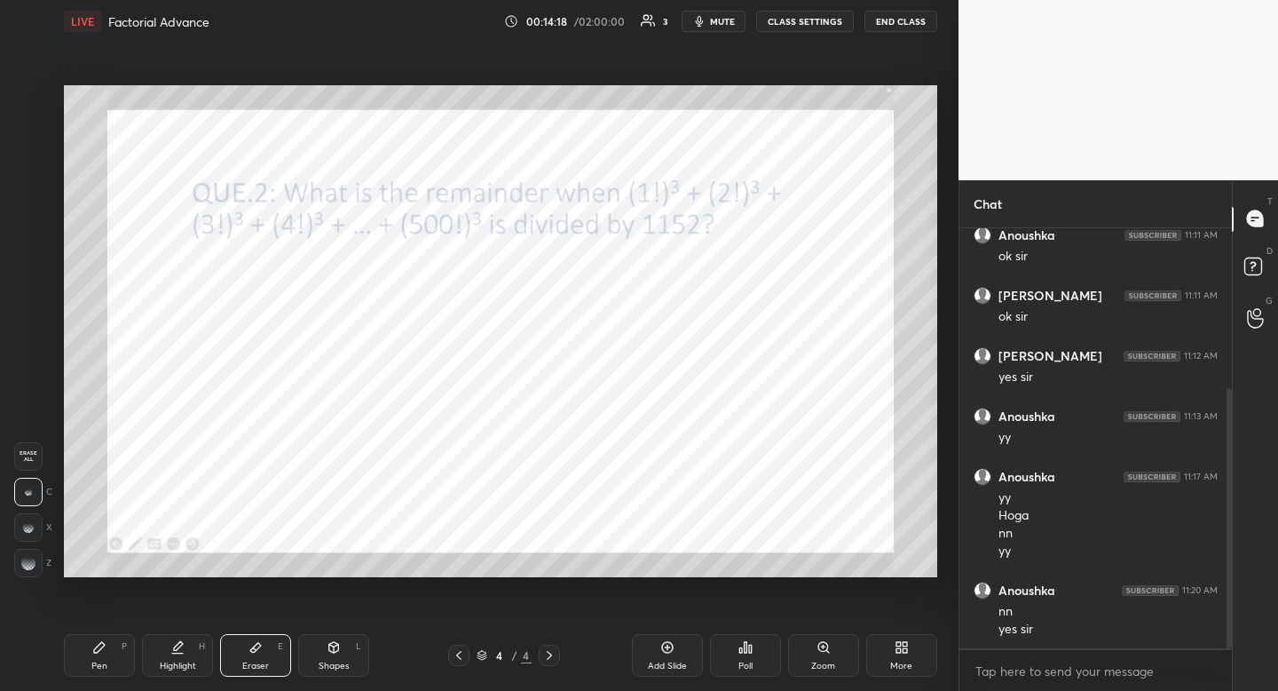
click at [262, 654] on div "Eraser E" at bounding box center [255, 655] width 71 height 43
click at [114, 659] on div "Pen P" at bounding box center [99, 655] width 71 height 43
drag, startPoint x: 114, startPoint y: 659, endPoint x: 225, endPoint y: 594, distance: 127.7
click at [114, 659] on div "Pen P" at bounding box center [99, 655] width 71 height 43
click at [254, 667] on div "Eraser" at bounding box center [255, 665] width 27 height 9
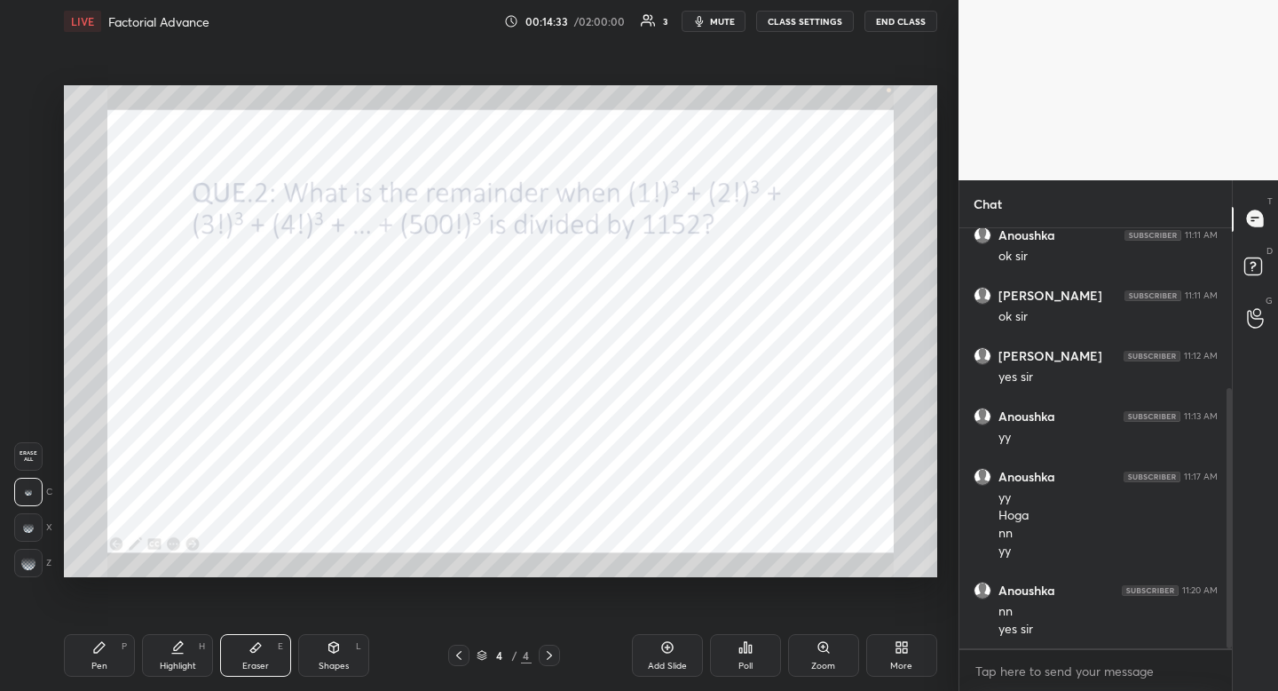
click at [258, 655] on div "Eraser E" at bounding box center [255, 655] width 71 height 43
click at [112, 655] on div "Pen P" at bounding box center [99, 655] width 71 height 43
click at [126, 653] on div "Pen P" at bounding box center [99, 655] width 71 height 43
drag, startPoint x: 333, startPoint y: 645, endPoint x: 308, endPoint y: 645, distance: 24.9
click at [333, 645] on icon at bounding box center [334, 645] width 10 height 3
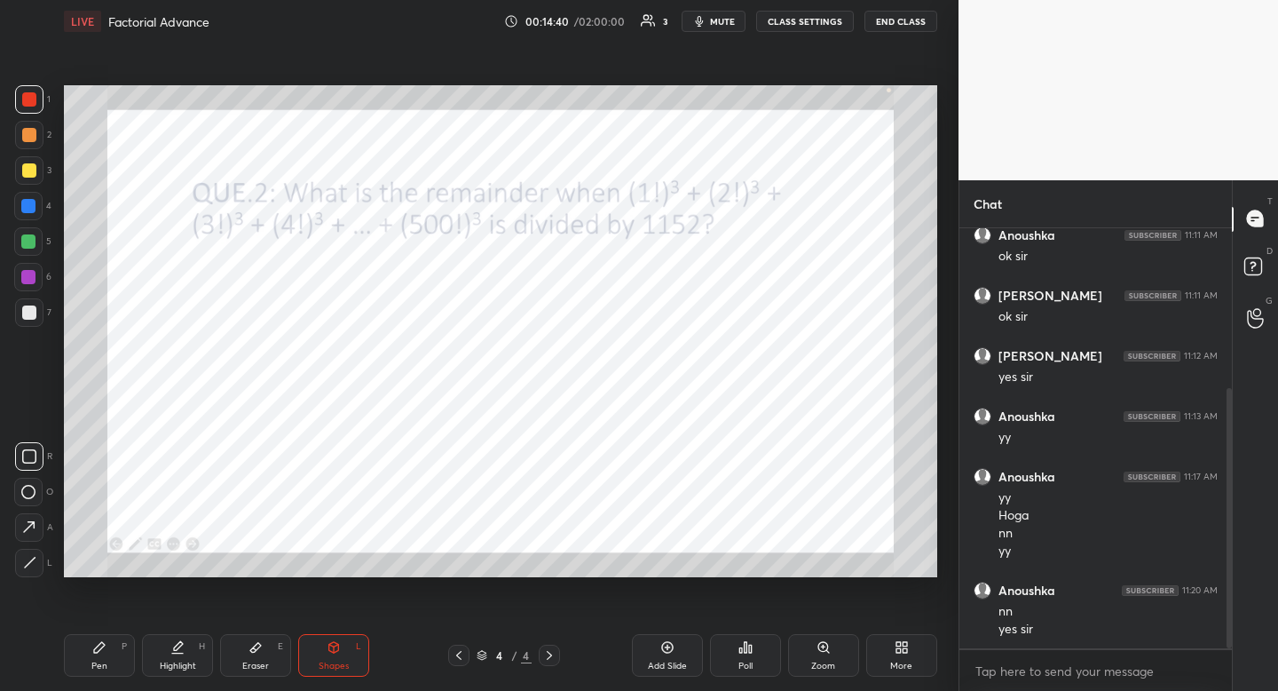
click at [32, 489] on icon at bounding box center [28, 492] width 14 height 14
drag, startPoint x: 32, startPoint y: 489, endPoint x: 43, endPoint y: 486, distance: 12.1
click at [32, 489] on icon at bounding box center [28, 492] width 14 height 14
click at [192, 648] on div "Highlight H" at bounding box center [177, 655] width 71 height 43
drag, startPoint x: 192, startPoint y: 648, endPoint x: 238, endPoint y: 594, distance: 71.1
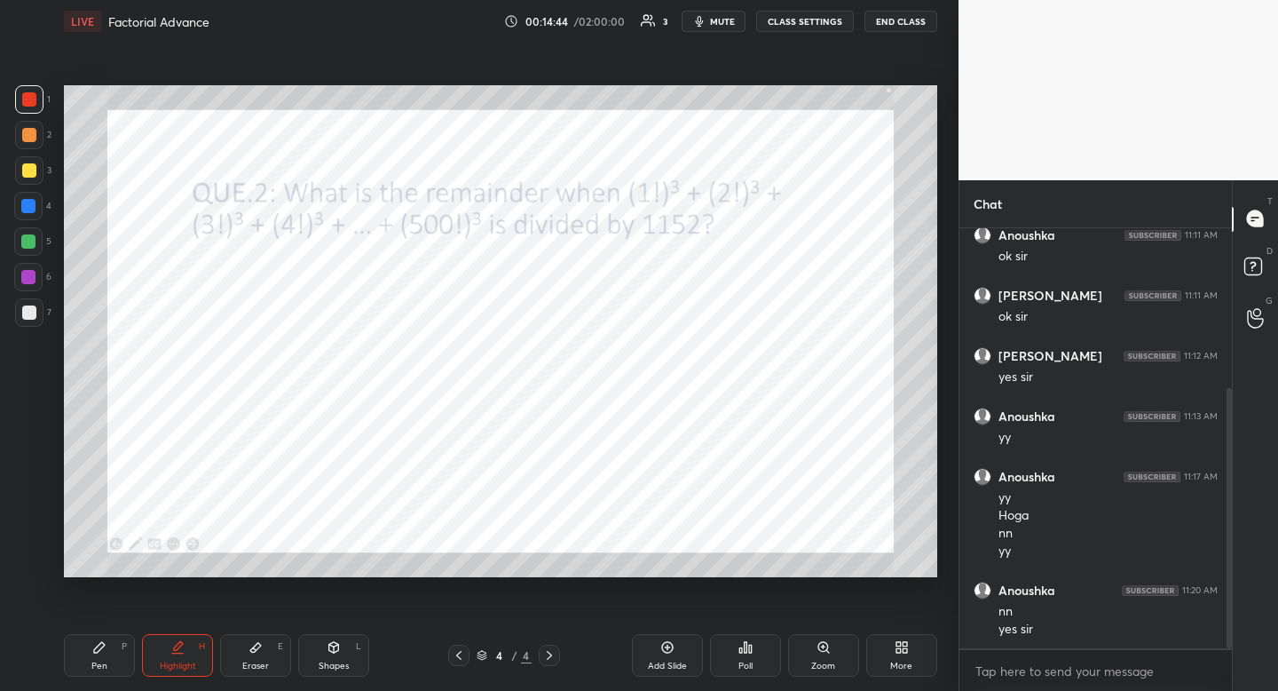
click at [192, 648] on div "Highlight H" at bounding box center [177, 655] width 71 height 43
drag, startPoint x: 98, startPoint y: 647, endPoint x: 92, endPoint y: 658, distance: 11.9
click at [98, 647] on icon at bounding box center [99, 647] width 11 height 11
click at [91, 647] on div "Pen P" at bounding box center [99, 655] width 71 height 43
click at [31, 207] on div at bounding box center [28, 206] width 14 height 14
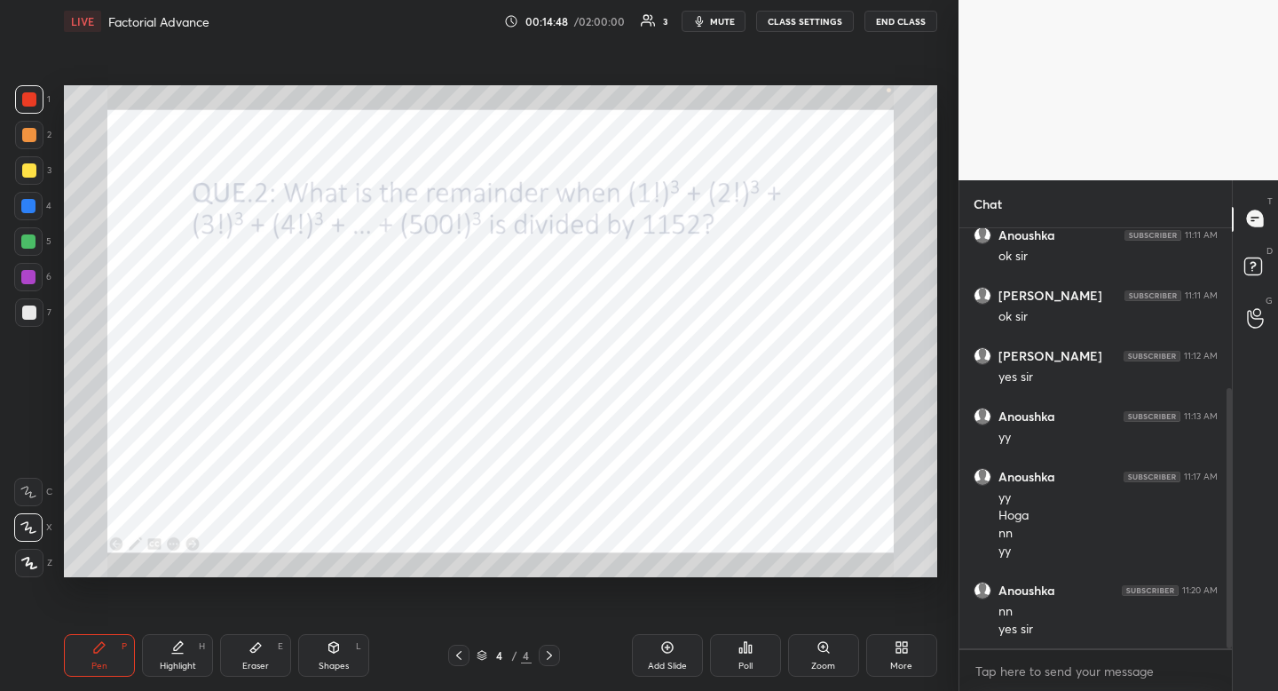
drag, startPoint x: 31, startPoint y: 207, endPoint x: 24, endPoint y: 213, distance: 9.4
click at [26, 213] on div at bounding box center [28, 206] width 28 height 28
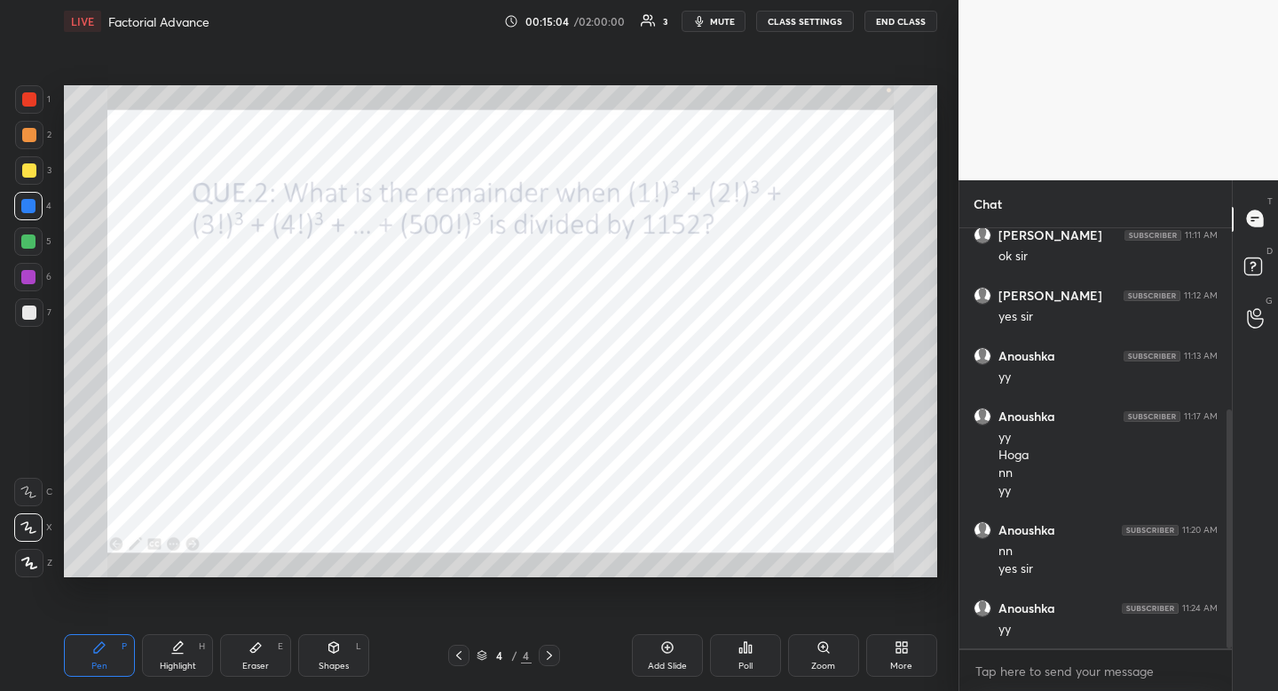
click at [631, 135] on body "1 2 3 4 5 6 7 R O A L C X Z Erase all C X Z LIVE Factorial Advance 00:15:04 / 0…" at bounding box center [639, 345] width 1278 height 691
click at [28, 285] on div at bounding box center [28, 277] width 28 height 28
click at [26, 285] on div at bounding box center [28, 277] width 28 height 28
click at [196, 649] on div "Highlight H" at bounding box center [177, 655] width 71 height 43
drag, startPoint x: 196, startPoint y: 649, endPoint x: 202, endPoint y: 636, distance: 14.7
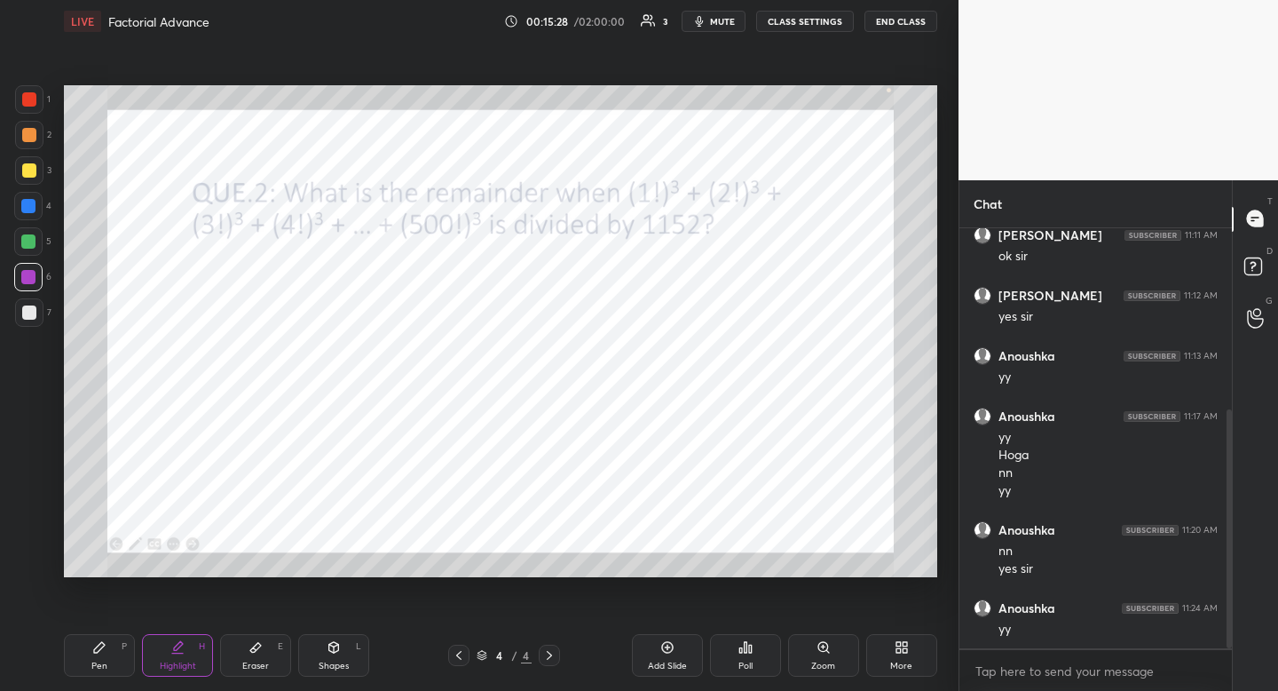
click at [196, 649] on div "Highlight H" at bounding box center [177, 655] width 71 height 43
click at [104, 657] on div "Pen P" at bounding box center [99, 655] width 71 height 43
drag, startPoint x: 104, startPoint y: 657, endPoint x: 112, endPoint y: 616, distance: 41.6
click at [104, 657] on div "Pen P" at bounding box center [99, 655] width 71 height 43
click at [33, 211] on div at bounding box center [28, 206] width 14 height 14
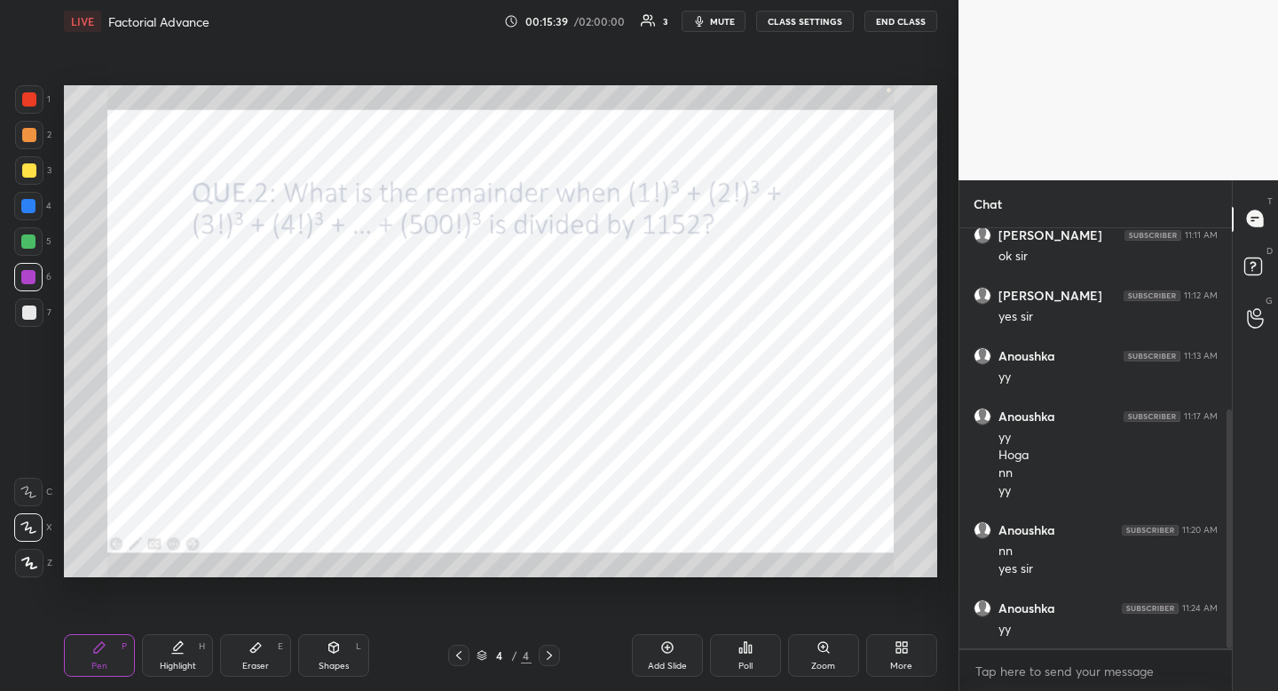
click at [33, 211] on div at bounding box center [28, 206] width 14 height 14
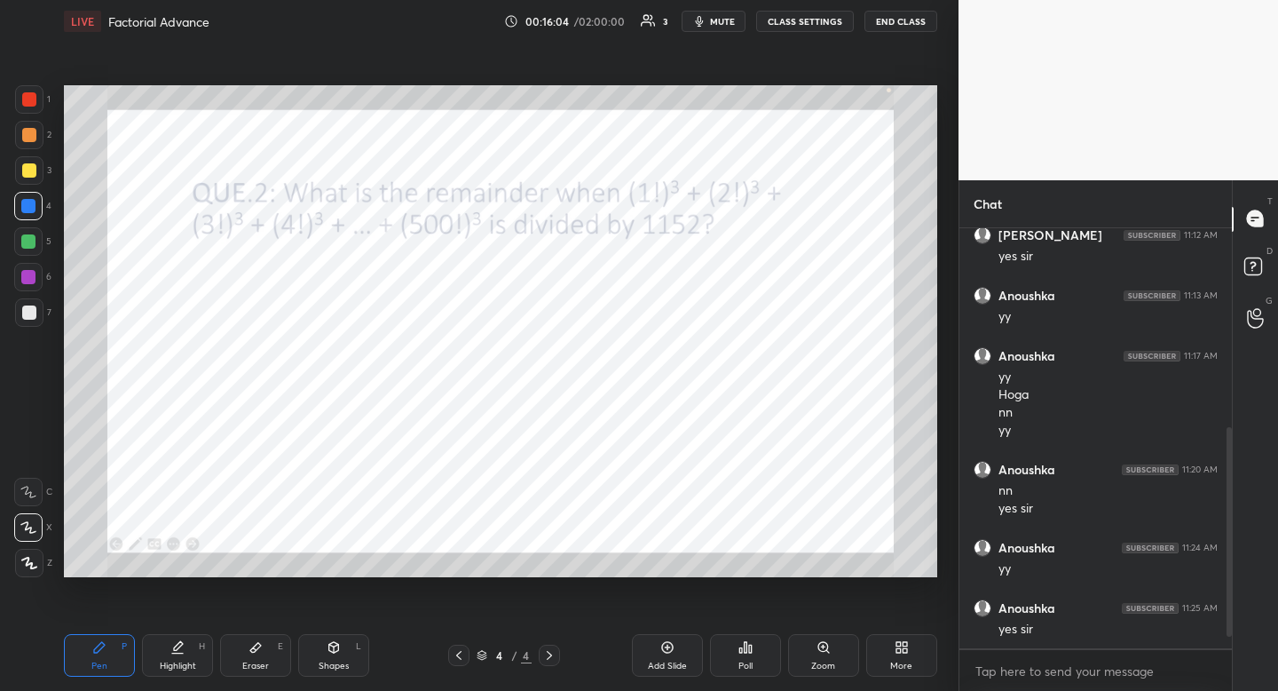
scroll to position [440, 0]
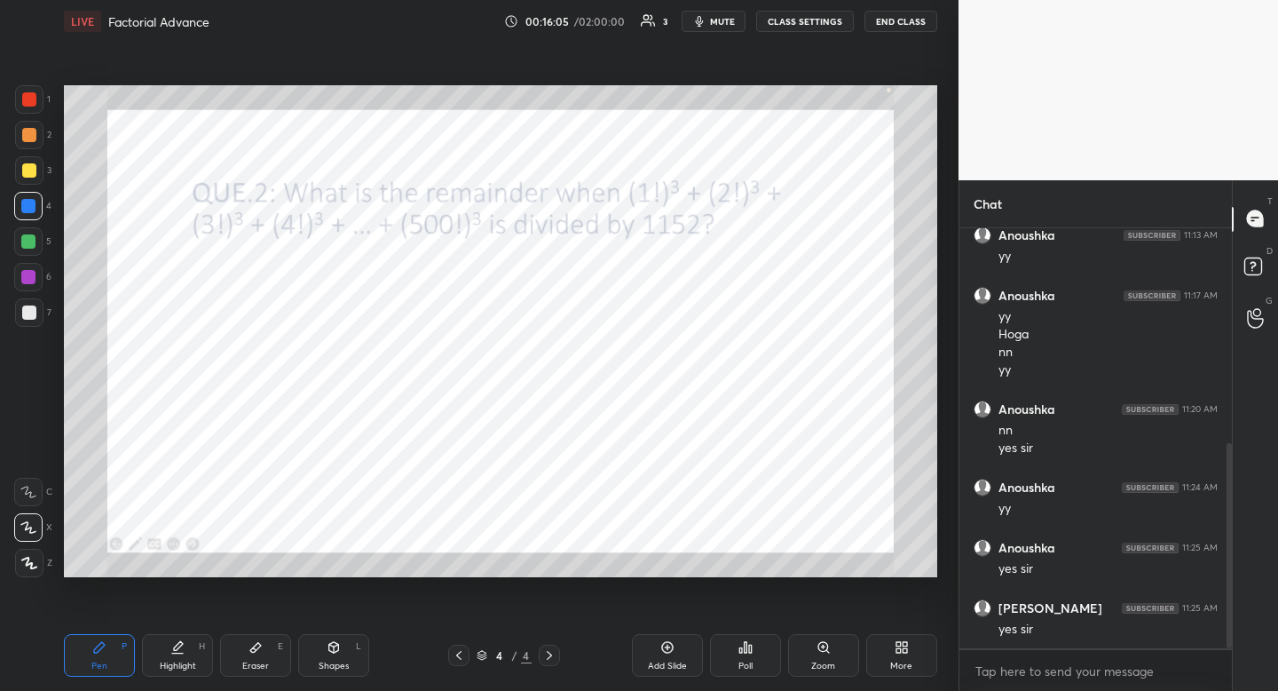
click at [904, 655] on div "More" at bounding box center [901, 655] width 71 height 43
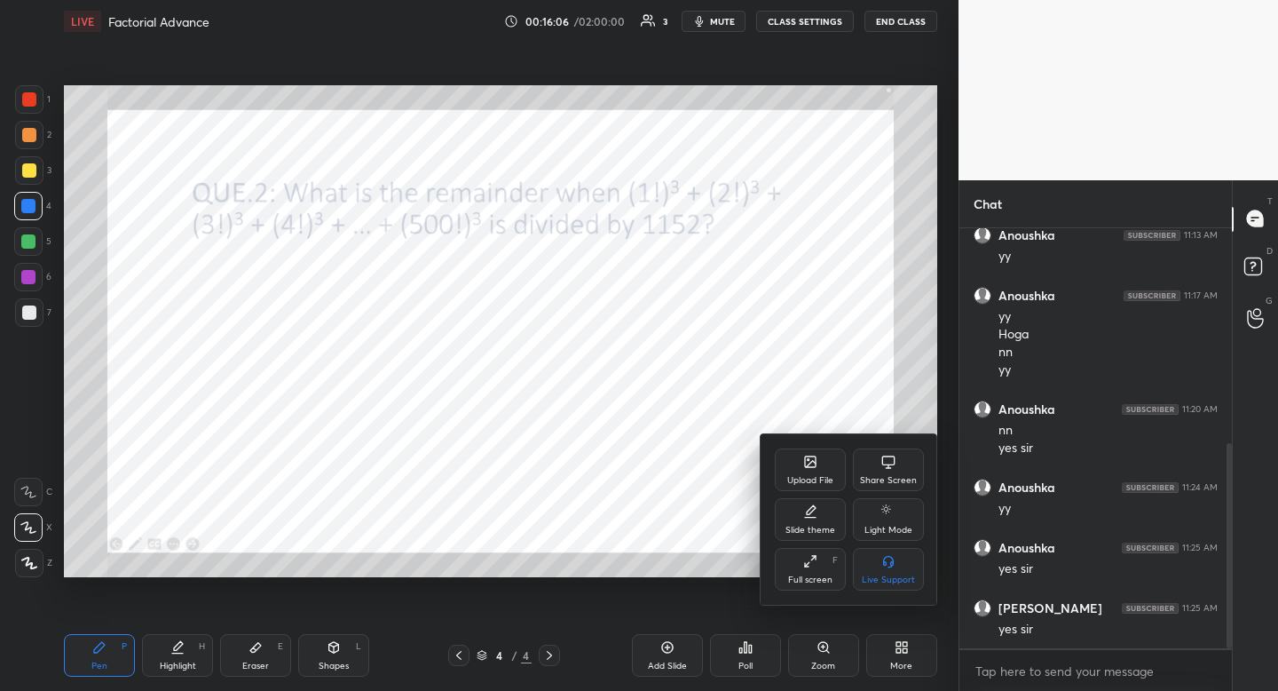
click at [804, 480] on div "Upload File" at bounding box center [810, 480] width 46 height 9
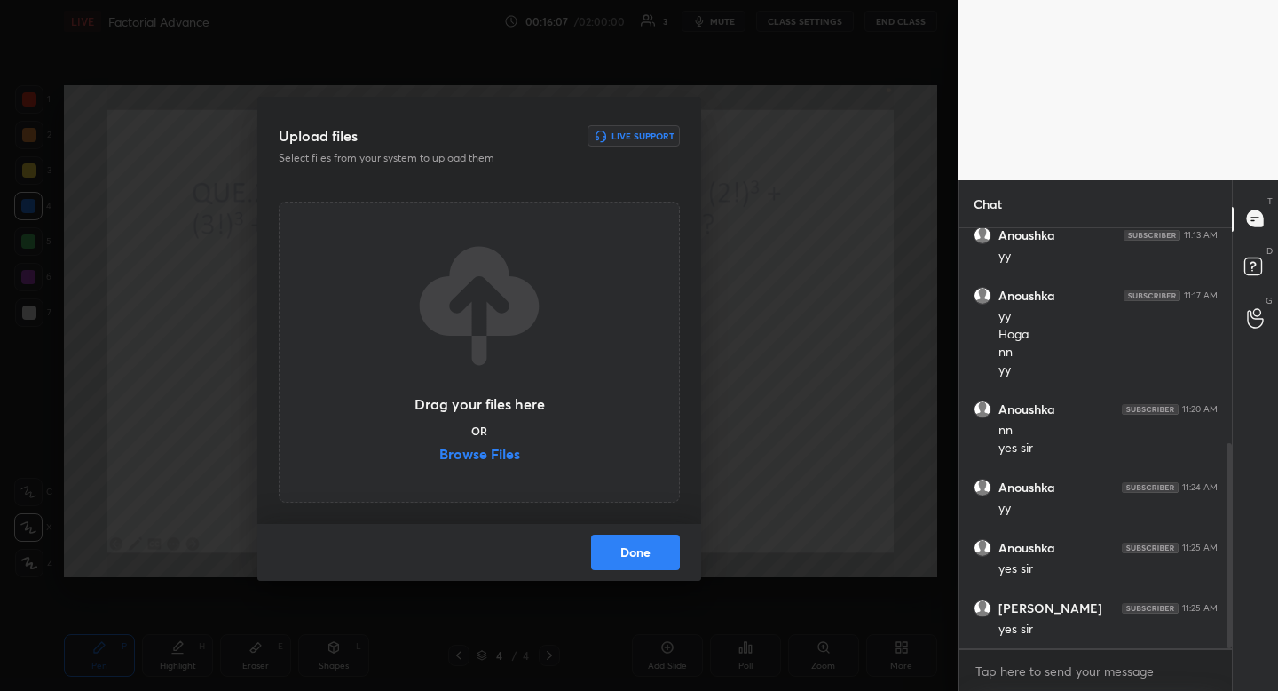
click at [478, 458] on label "Browse Files" at bounding box center [479, 455] width 81 height 19
click at [439, 458] on input "Browse Files" at bounding box center [439, 455] width 0 height 19
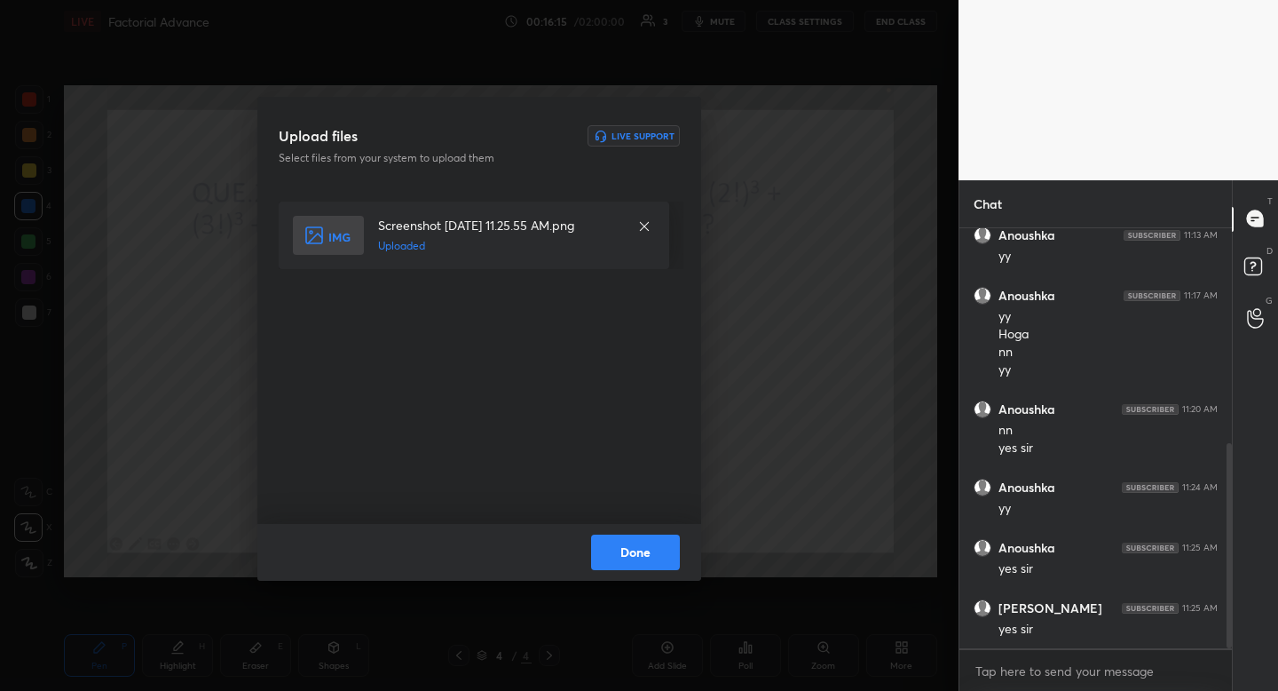
click at [637, 570] on div "Done" at bounding box center [479, 552] width 444 height 57
drag, startPoint x: 631, startPoint y: 535, endPoint x: 639, endPoint y: 545, distance: 12.6
click at [631, 535] on button "Done" at bounding box center [635, 552] width 89 height 36
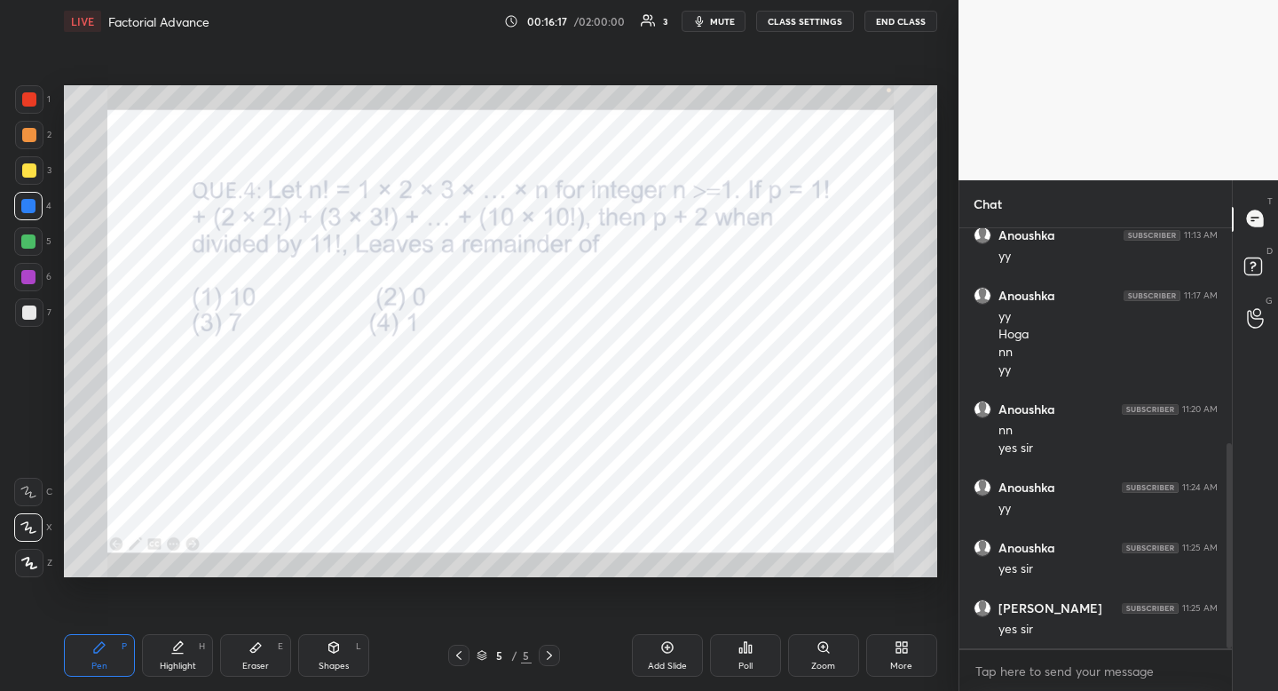
click at [30, 94] on div at bounding box center [29, 99] width 14 height 14
drag, startPoint x: 722, startPoint y: 31, endPoint x: 715, endPoint y: 40, distance: 11.4
click at [722, 31] on button "mute" at bounding box center [714, 21] width 64 height 21
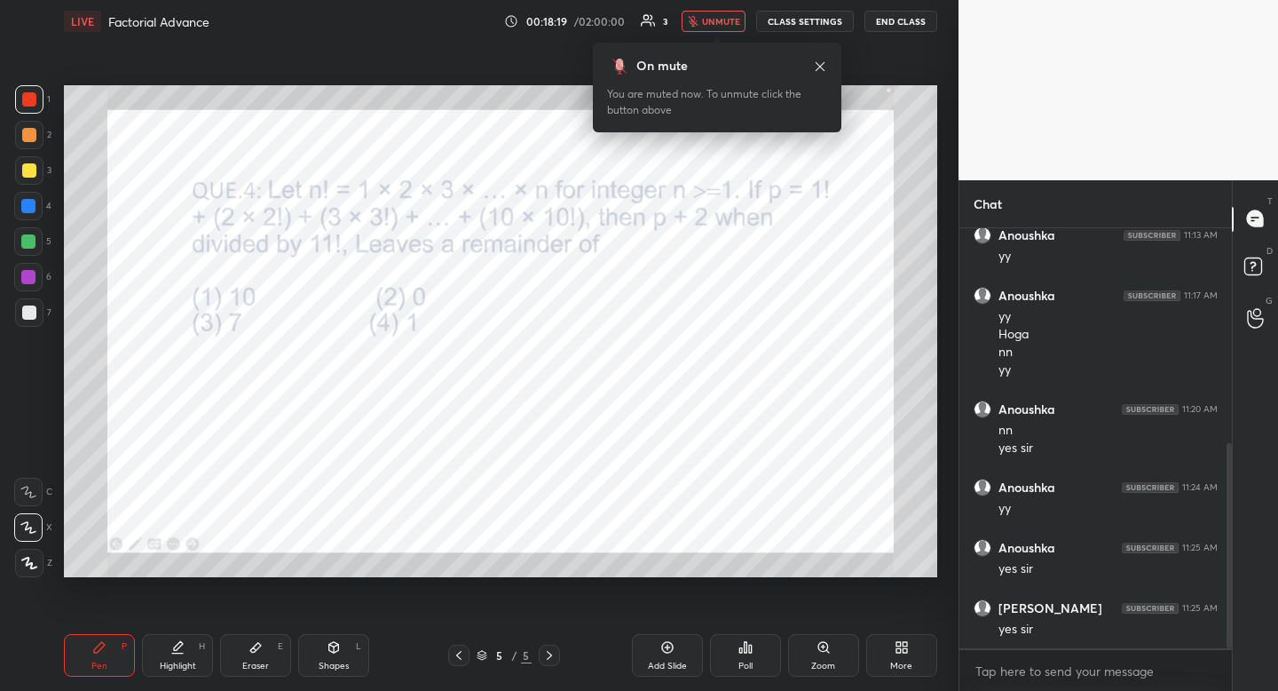
click at [748, 657] on div "Poll" at bounding box center [745, 655] width 71 height 43
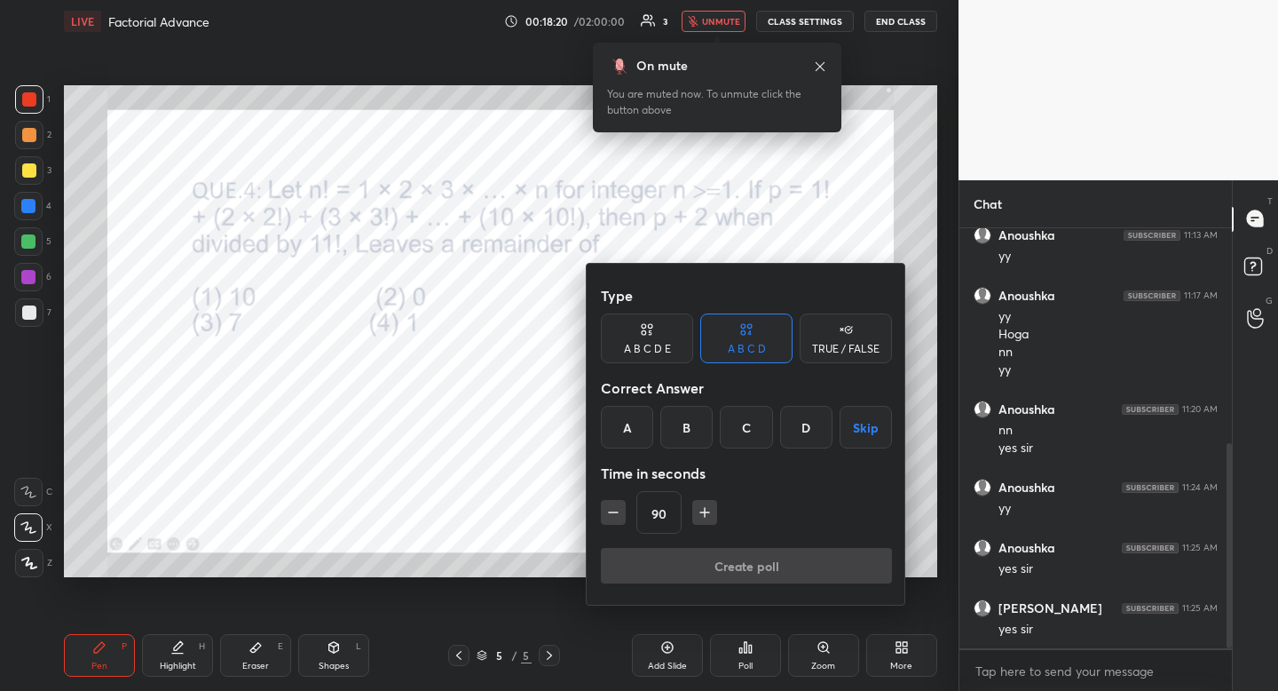
click at [805, 431] on div "D" at bounding box center [806, 427] width 52 height 43
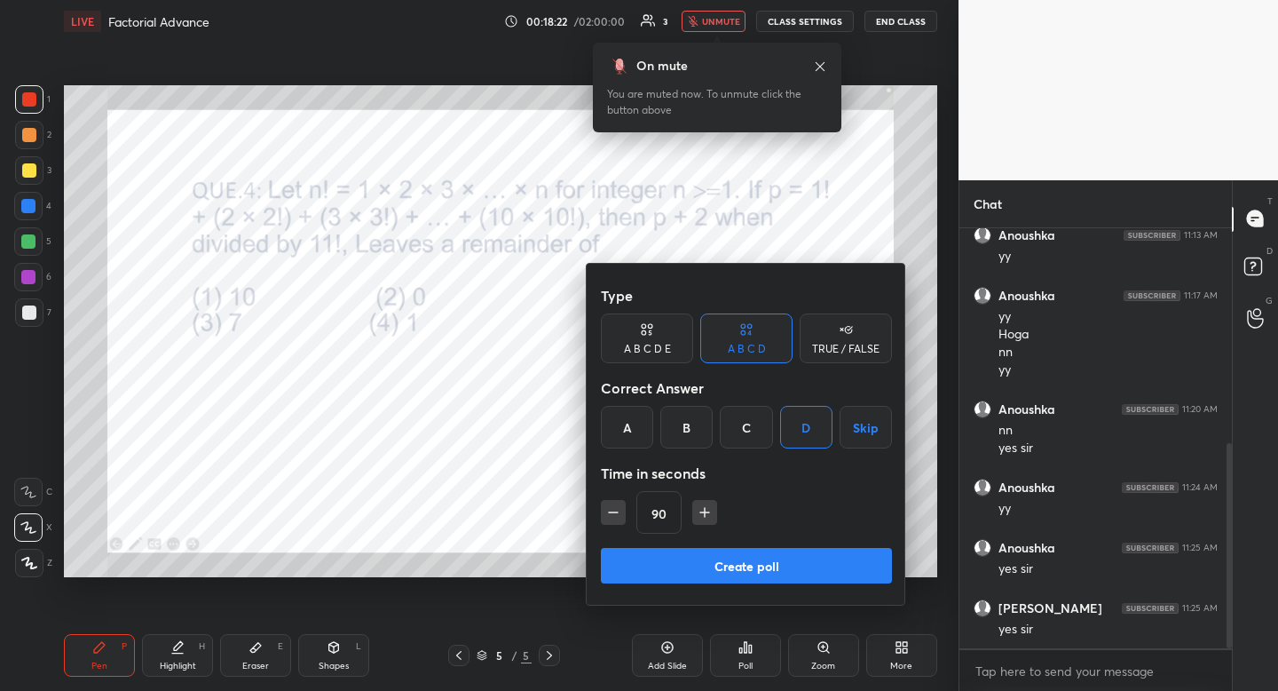
click at [614, 518] on icon "button" at bounding box center [613, 512] width 18 height 18
click at [615, 519] on icon "button" at bounding box center [613, 512] width 18 height 18
type input "60"
click at [715, 565] on button "Create poll" at bounding box center [746, 566] width 291 height 36
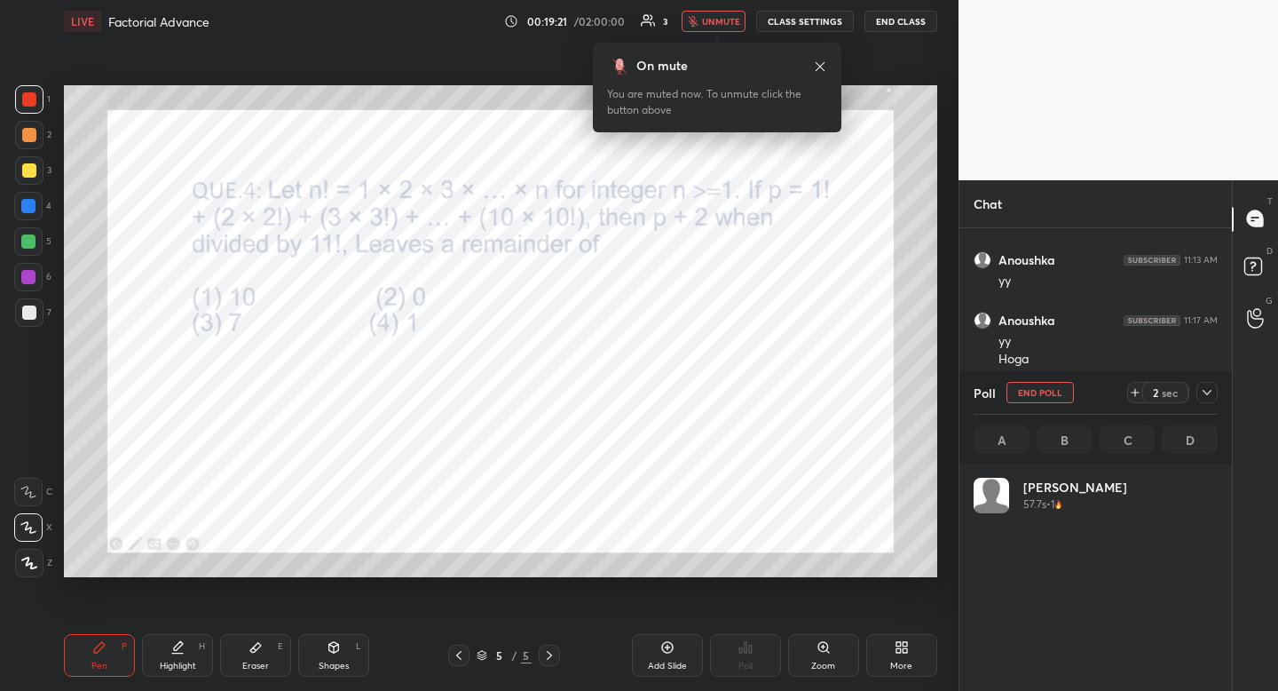
scroll to position [208, 239]
drag, startPoint x: 725, startPoint y: 28, endPoint x: 703, endPoint y: 55, distance: 35.3
click at [724, 24] on button "unmute" at bounding box center [714, 21] width 64 height 21
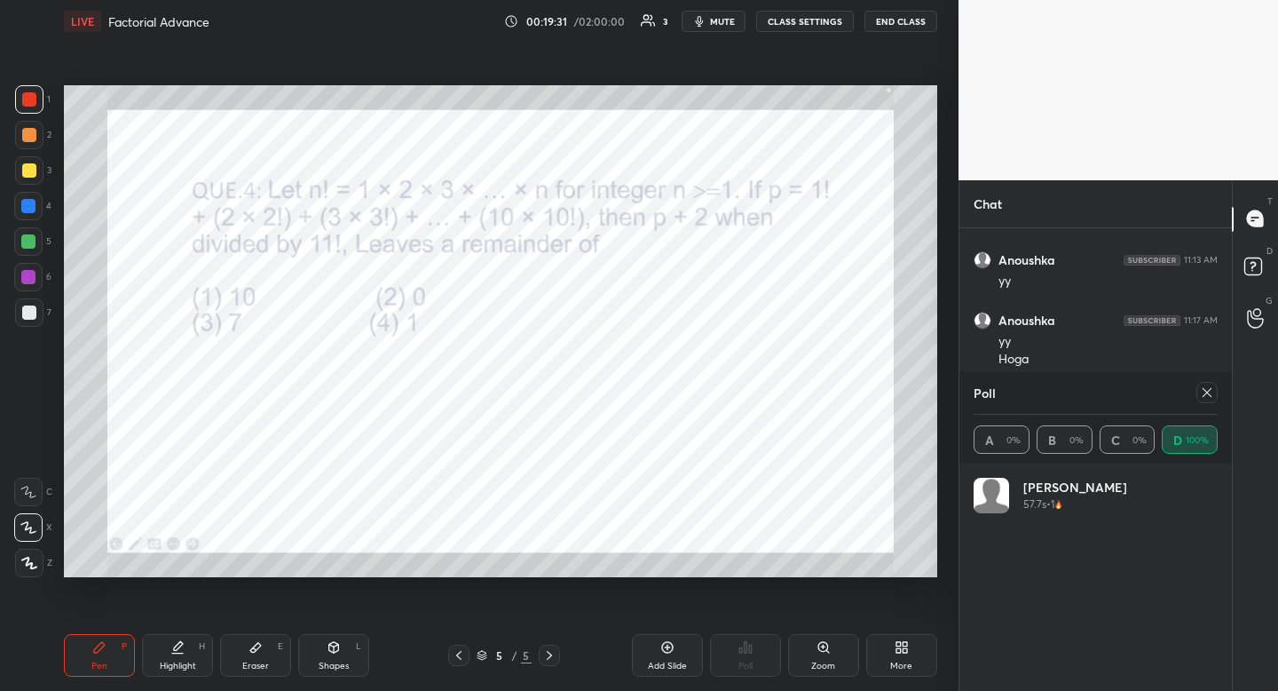
click at [1198, 396] on div at bounding box center [1206, 392] width 21 height 21
type textarea "x"
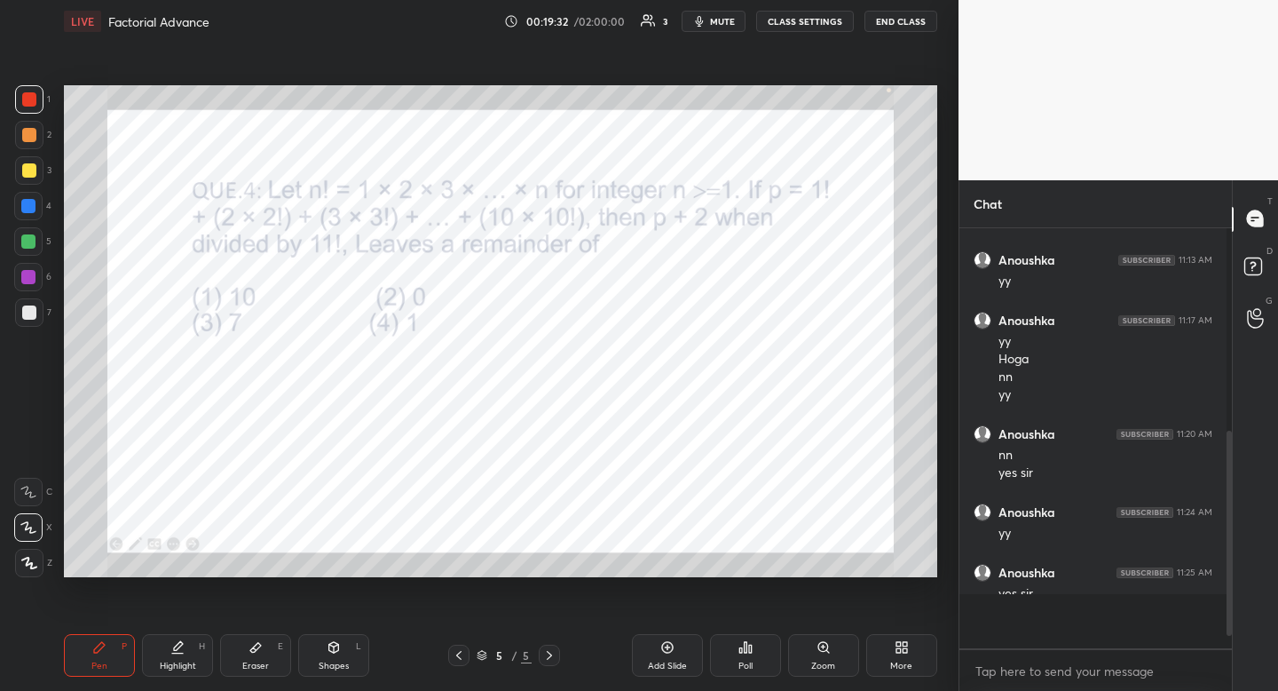
scroll to position [5, 6]
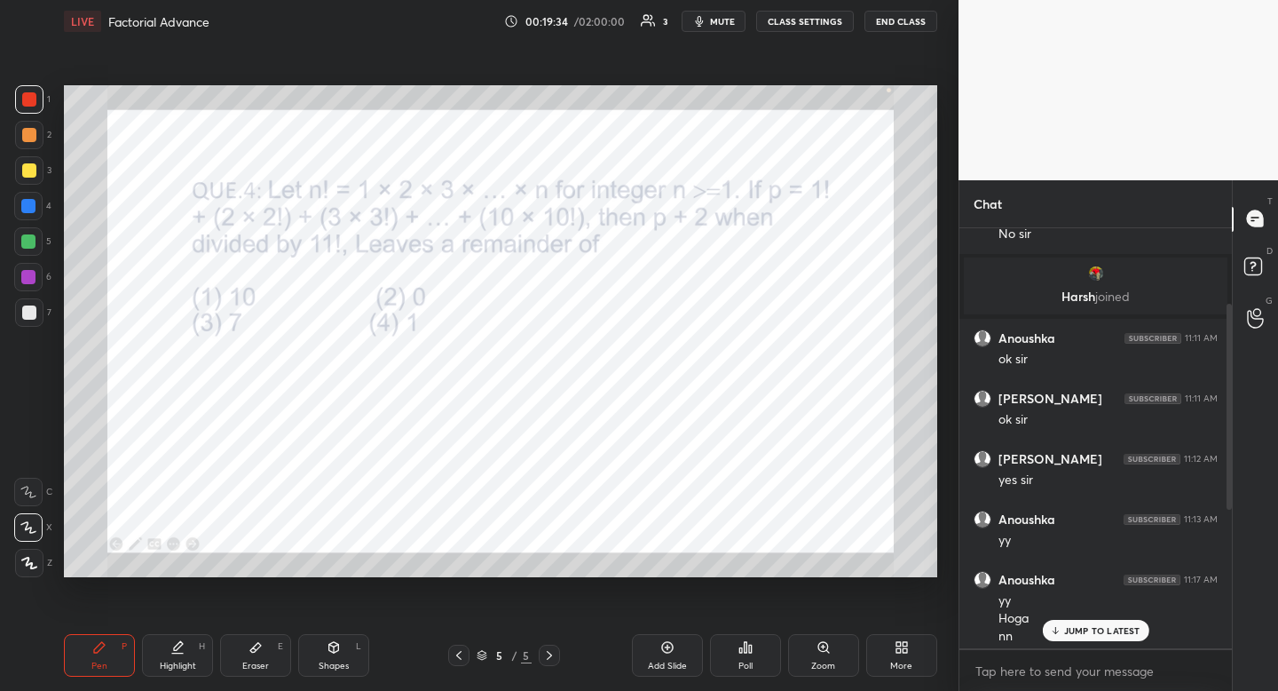
click at [102, 661] on div "Pen" at bounding box center [99, 665] width 16 height 9
click at [99, 661] on div "Pen" at bounding box center [99, 665] width 16 height 9
click at [31, 217] on div at bounding box center [28, 206] width 28 height 28
click at [31, 210] on div at bounding box center [28, 206] width 14 height 14
click at [34, 217] on div at bounding box center [28, 206] width 28 height 28
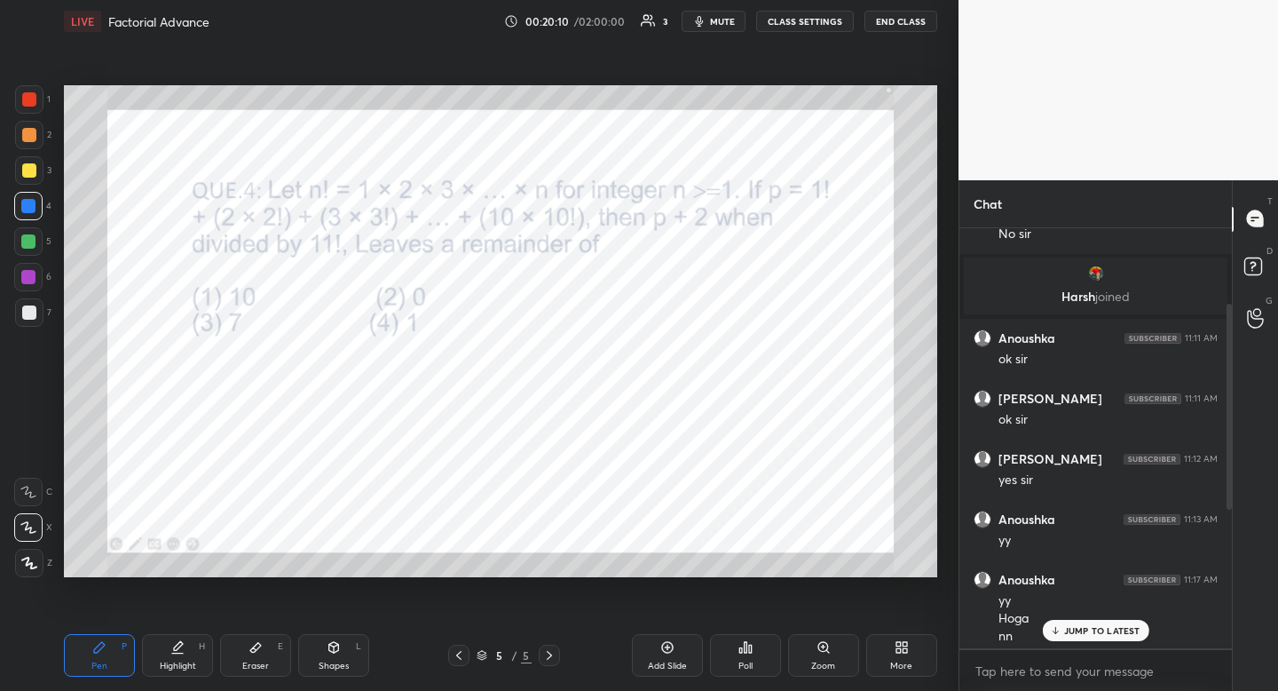
click at [1104, 631] on p "JUMP TO LATEST" at bounding box center [1102, 630] width 76 height 11
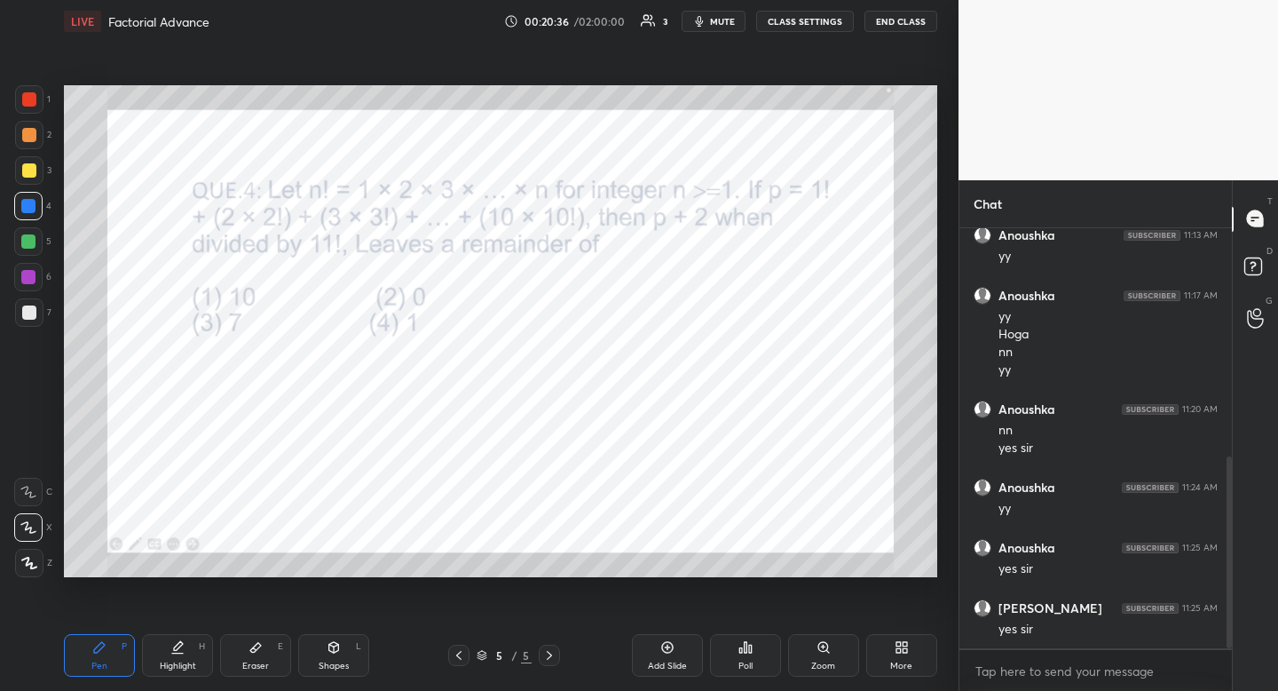
scroll to position [501, 0]
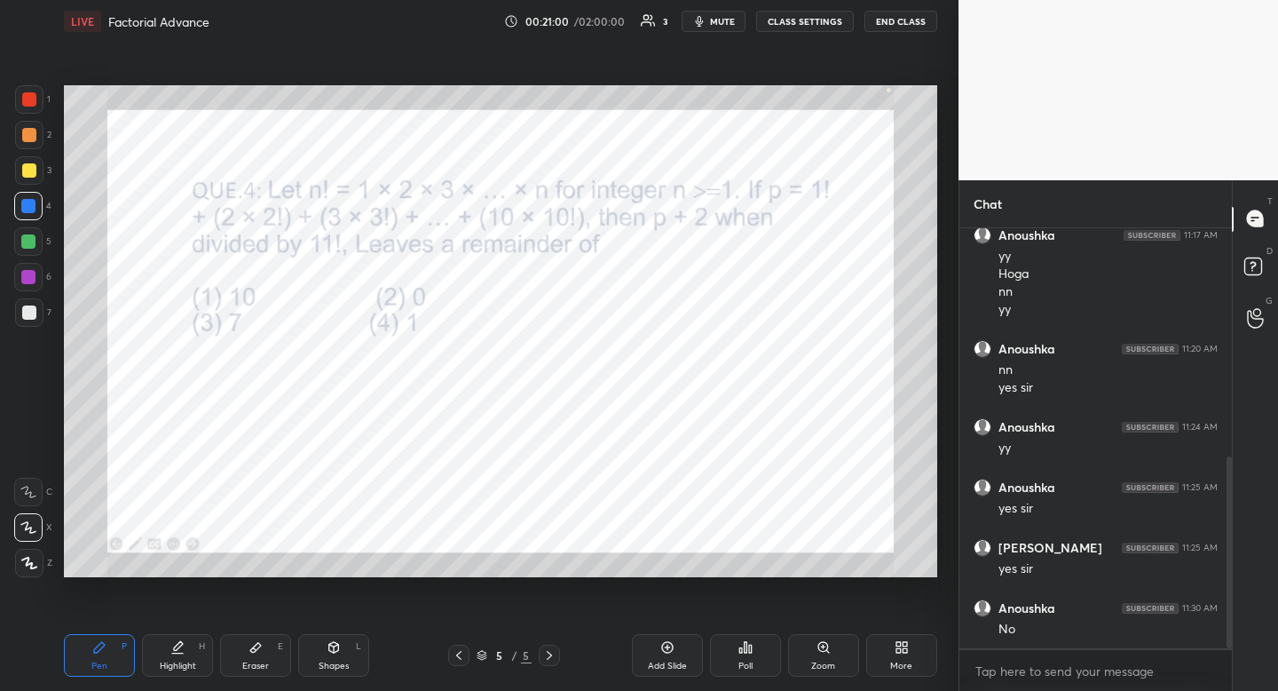
click at [347, 636] on div "Shapes L" at bounding box center [333, 655] width 71 height 43
click at [28, 445] on div at bounding box center [29, 456] width 28 height 28
click at [28, 451] on icon at bounding box center [29, 456] width 14 height 14
click at [185, 650] on div "Highlight H" at bounding box center [177, 655] width 71 height 43
click at [190, 647] on div "Highlight H" at bounding box center [177, 655] width 71 height 43
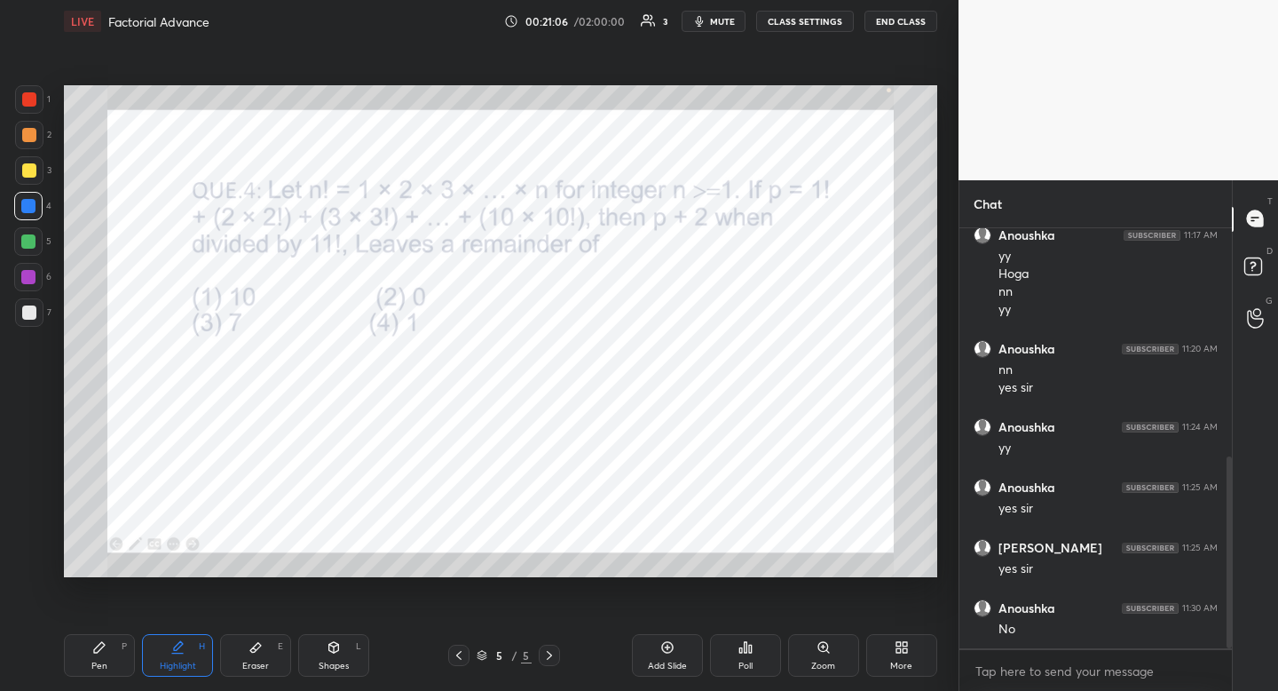
click at [102, 666] on div "Pen" at bounding box center [99, 665] width 16 height 9
click at [36, 90] on div at bounding box center [29, 99] width 28 height 28
click at [349, 657] on div "Shapes L" at bounding box center [333, 655] width 71 height 43
click at [37, 447] on div at bounding box center [29, 456] width 28 height 28
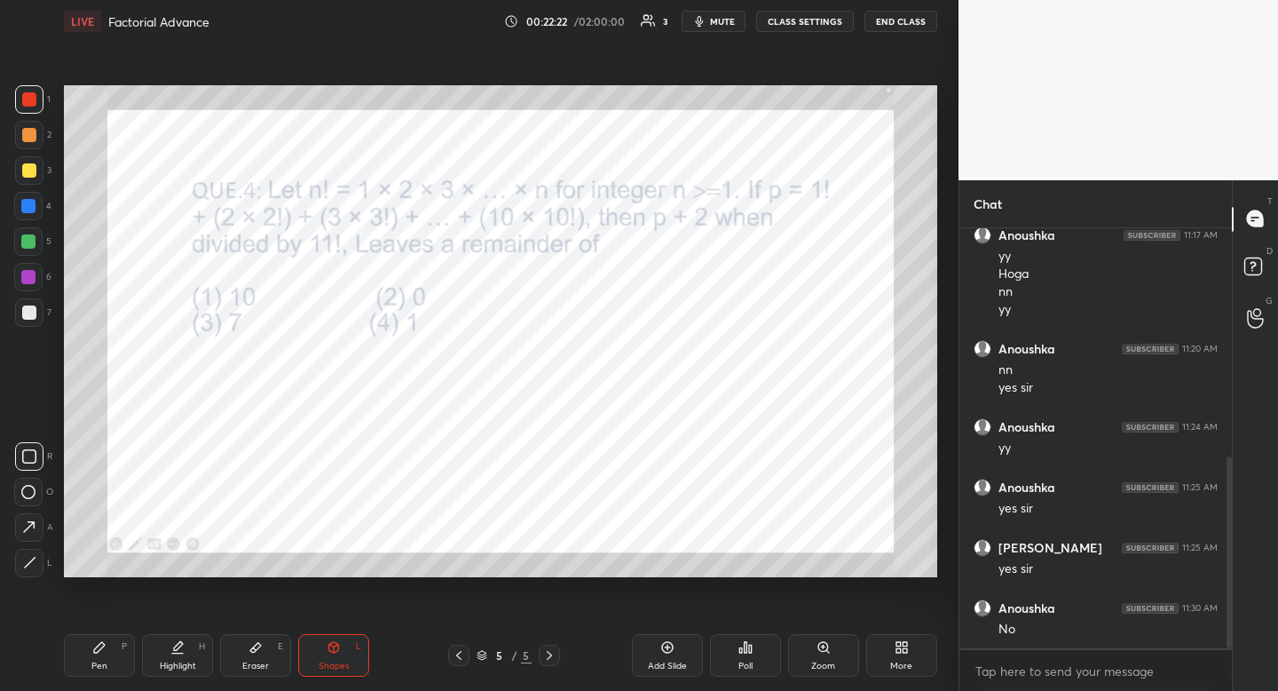
drag, startPoint x: 37, startPoint y: 447, endPoint x: 56, endPoint y: 450, distance: 18.8
click at [37, 447] on div at bounding box center [29, 456] width 28 height 28
click at [112, 659] on div "Pen P" at bounding box center [99, 655] width 71 height 43
drag, startPoint x: 112, startPoint y: 659, endPoint x: 121, endPoint y: 639, distance: 21.4
click at [113, 651] on div "Pen P" at bounding box center [99, 655] width 71 height 43
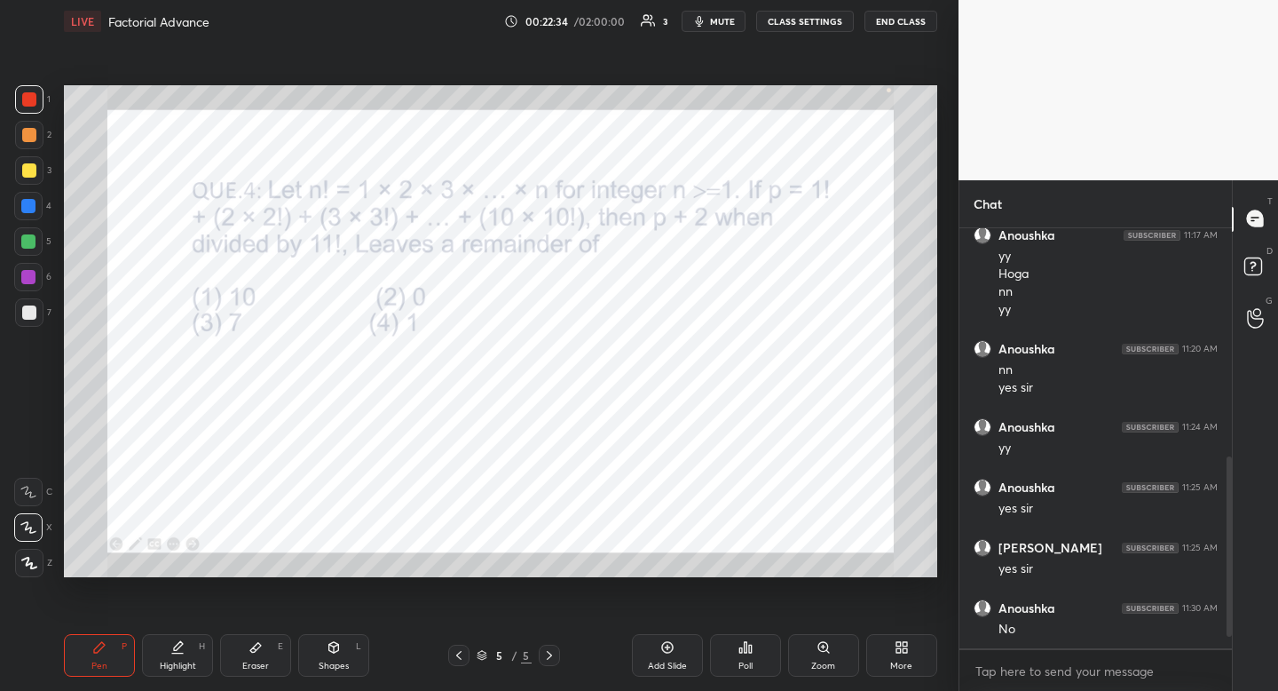
scroll to position [561, 0]
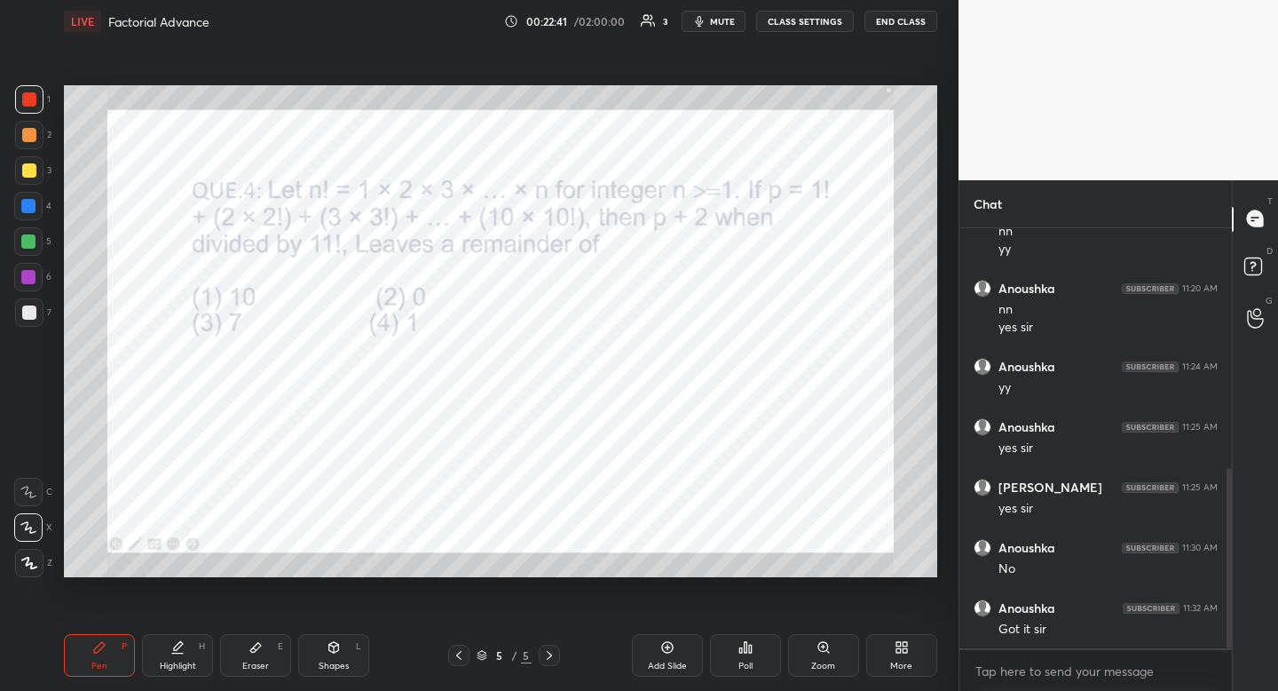
drag, startPoint x: 268, startPoint y: 667, endPoint x: 292, endPoint y: 629, distance: 44.3
click at [268, 667] on div "Eraser E" at bounding box center [255, 655] width 71 height 43
click at [275, 651] on div "Eraser E" at bounding box center [255, 655] width 71 height 43
drag, startPoint x: 178, startPoint y: 644, endPoint x: 186, endPoint y: 640, distance: 9.9
click at [178, 644] on icon at bounding box center [178, 645] width 9 height 9
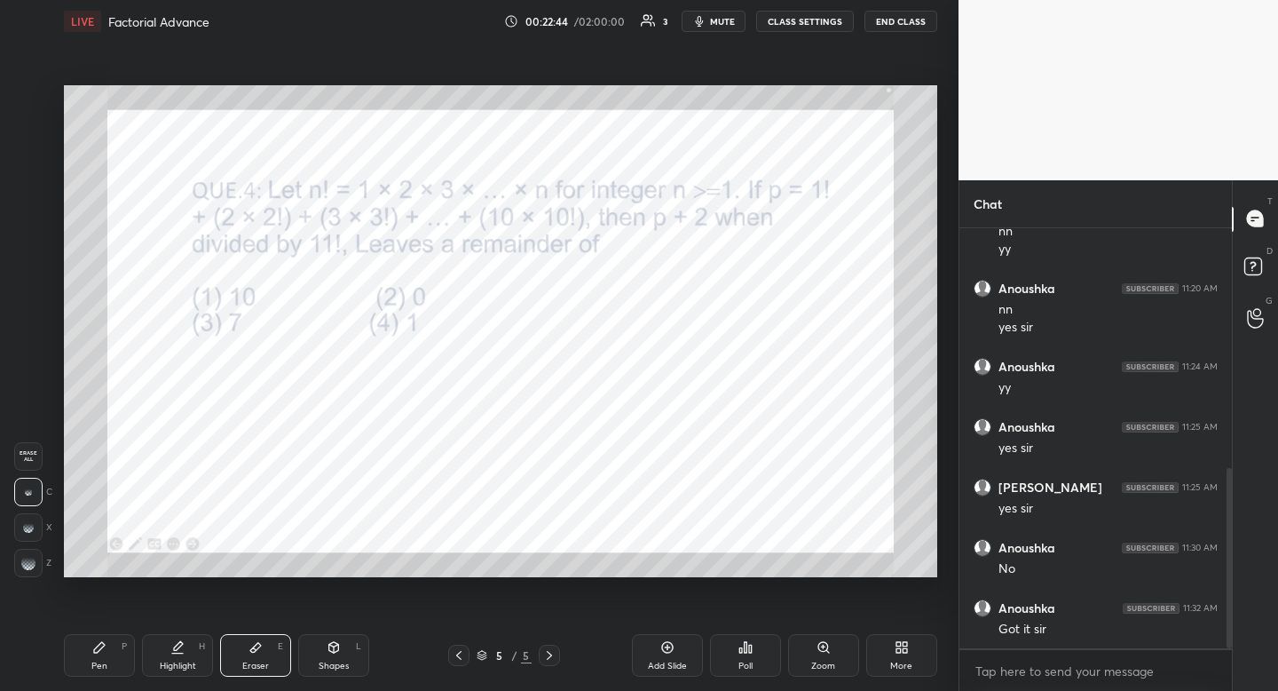
click at [178, 644] on icon at bounding box center [178, 645] width 9 height 9
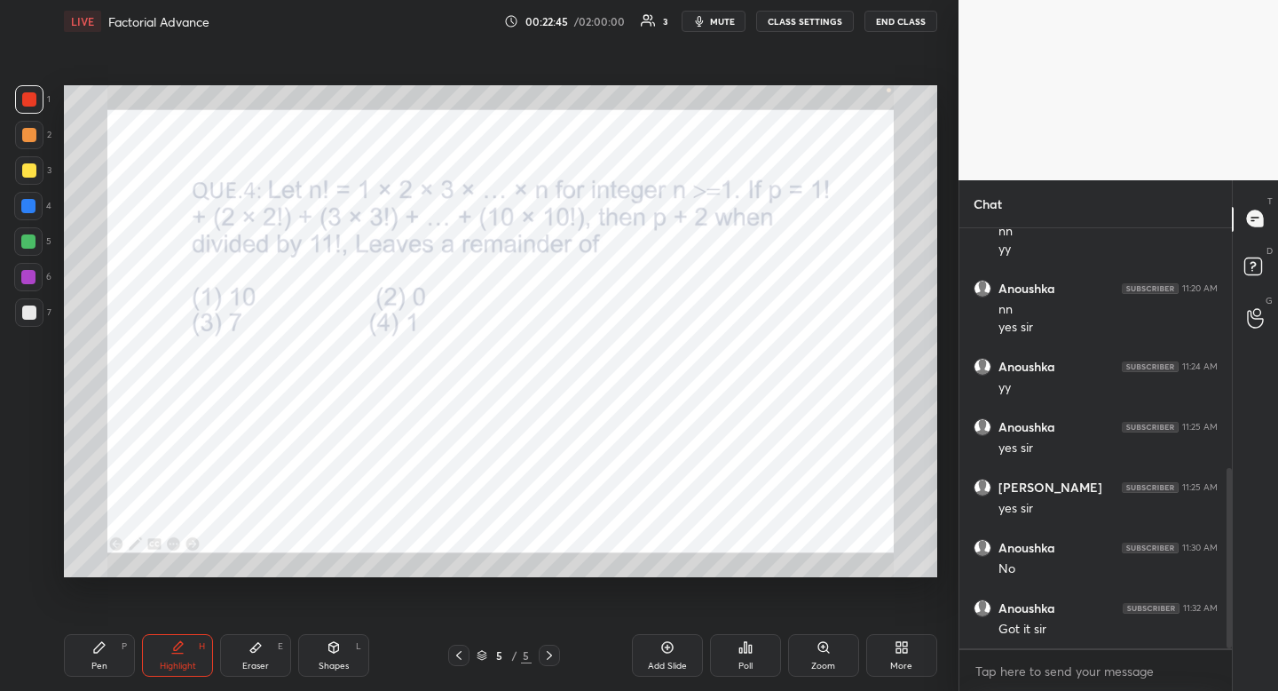
click at [94, 670] on div "Pen" at bounding box center [99, 665] width 16 height 9
click at [24, 202] on div at bounding box center [28, 206] width 14 height 14
drag, startPoint x: 31, startPoint y: 206, endPoint x: 30, endPoint y: 216, distance: 9.8
click at [29, 208] on div at bounding box center [28, 206] width 14 height 14
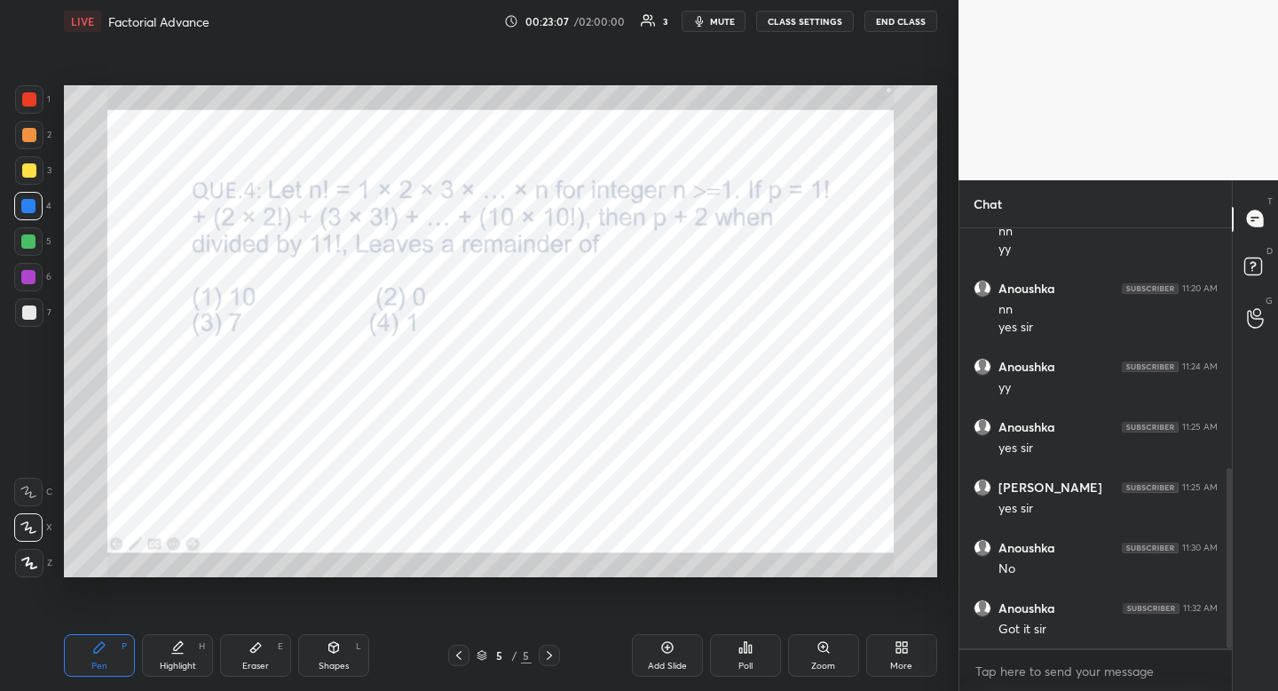
click at [33, 110] on div at bounding box center [29, 99] width 28 height 28
drag, startPoint x: 180, startPoint y: 650, endPoint x: 219, endPoint y: 579, distance: 81.0
click at [180, 650] on icon at bounding box center [177, 647] width 14 height 14
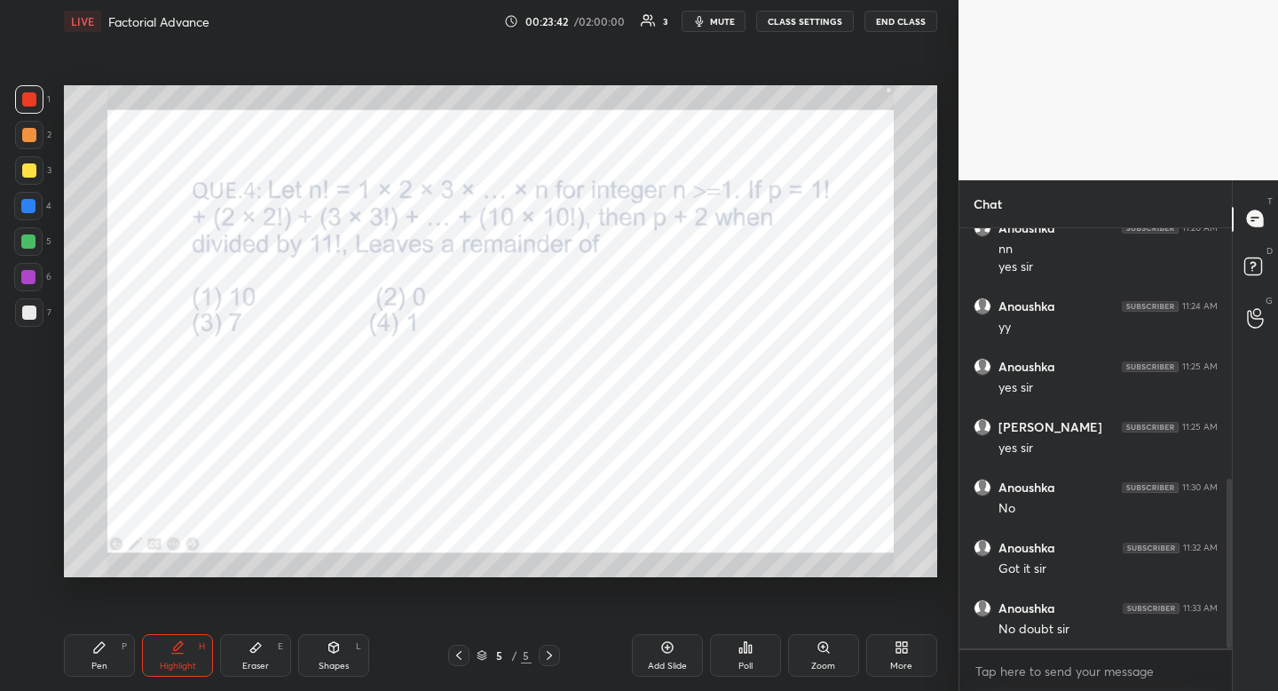
click at [891, 651] on div "More" at bounding box center [901, 655] width 71 height 43
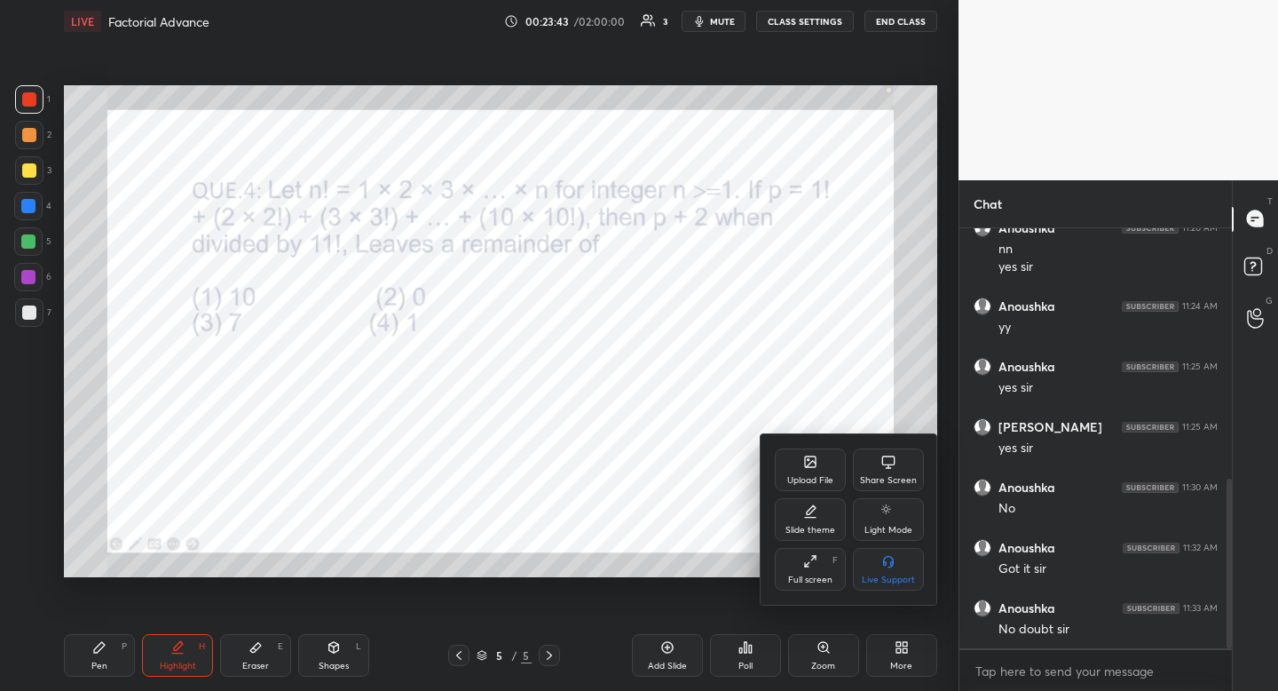
click at [782, 471] on div "Upload File" at bounding box center [810, 469] width 71 height 43
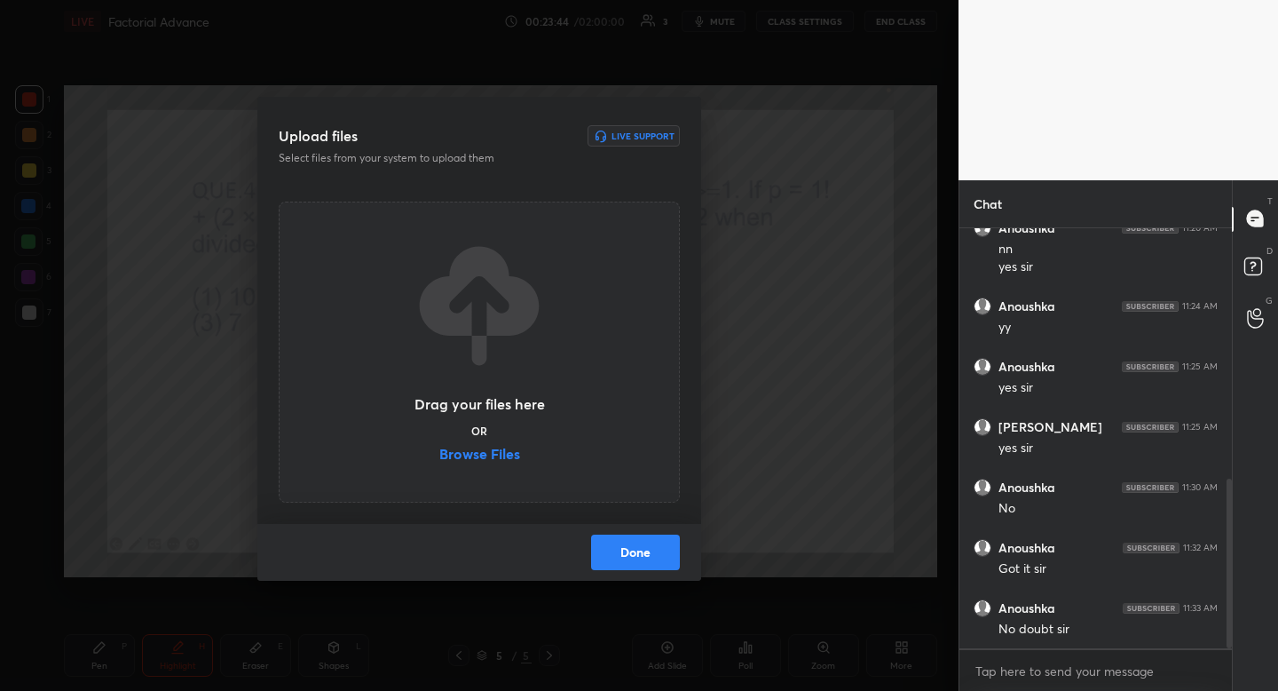
click at [455, 448] on label "Browse Files" at bounding box center [479, 455] width 81 height 19
click at [439, 448] on input "Browse Files" at bounding box center [439, 455] width 0 height 19
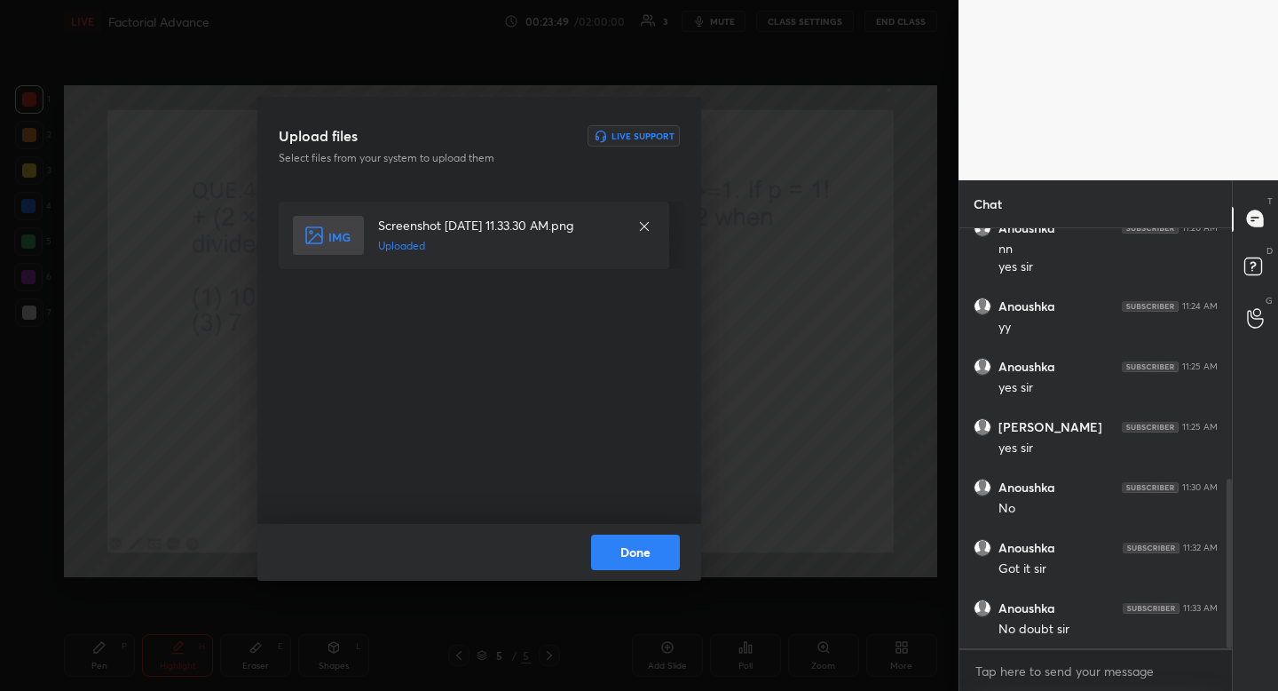
click at [664, 552] on button "Done" at bounding box center [635, 552] width 89 height 36
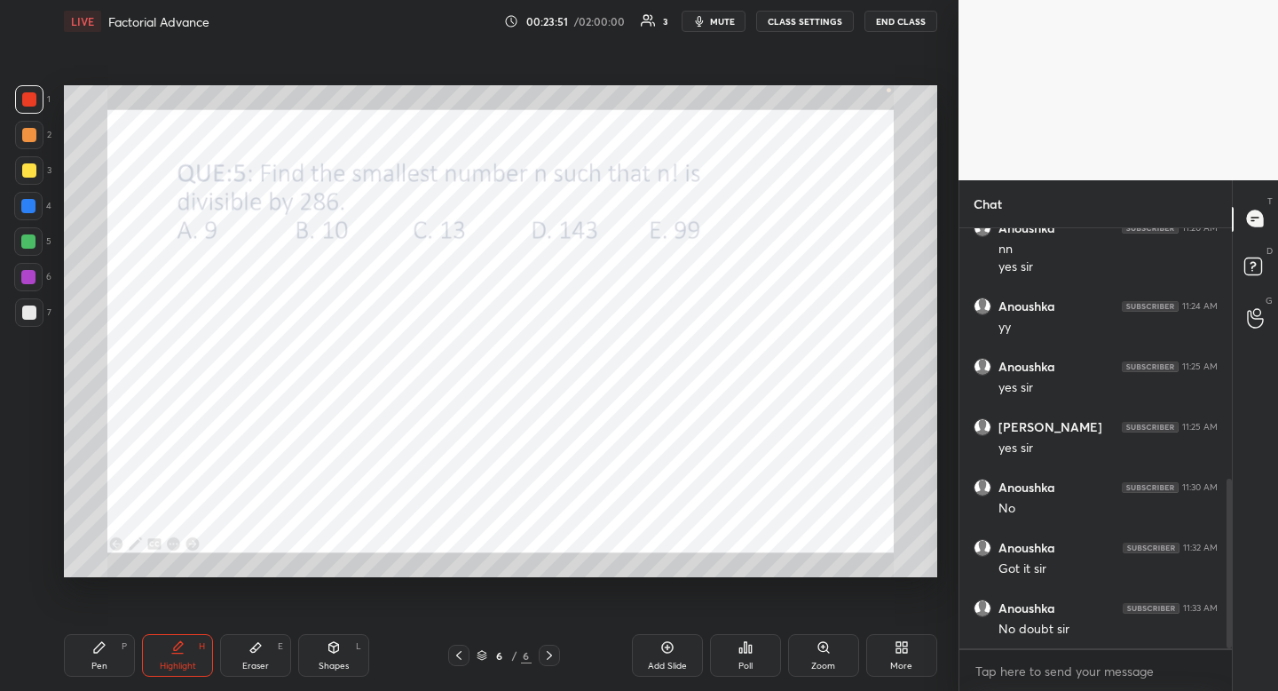
click at [724, 18] on span "mute" at bounding box center [722, 21] width 25 height 12
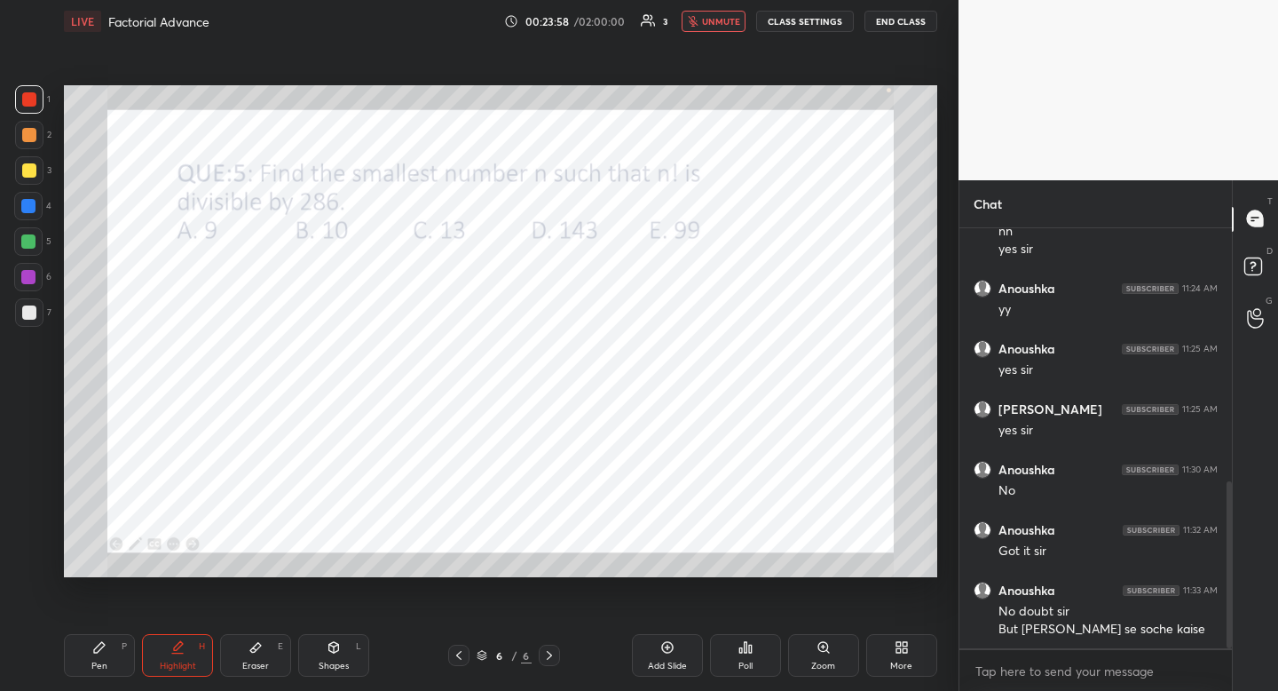
click at [720, 17] on span "unmute" at bounding box center [721, 21] width 38 height 12
click at [459, 656] on icon at bounding box center [459, 655] width 14 height 14
click at [175, 666] on div "Highlight" at bounding box center [178, 665] width 36 height 9
drag, startPoint x: 175, startPoint y: 666, endPoint x: 198, endPoint y: 620, distance: 50.8
click at [175, 666] on div "Highlight" at bounding box center [178, 665] width 36 height 9
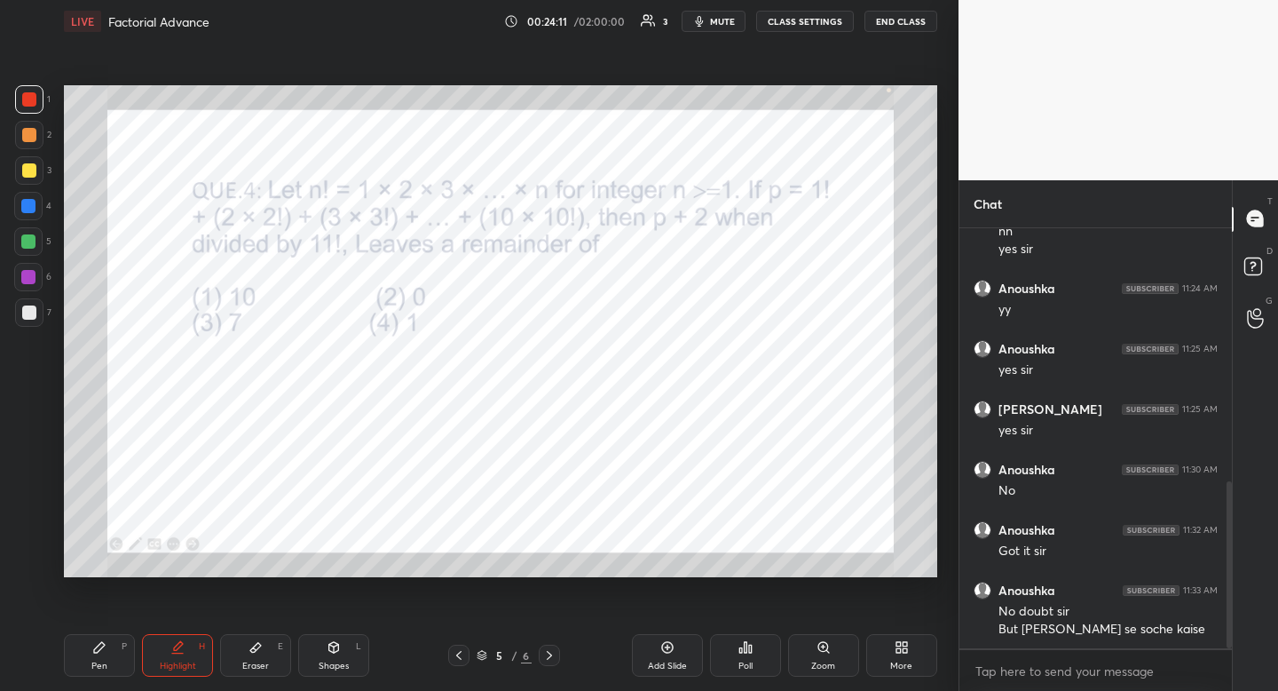
click at [103, 645] on icon at bounding box center [99, 647] width 11 height 11
drag, startPoint x: 103, startPoint y: 645, endPoint x: 105, endPoint y: 579, distance: 66.6
click at [103, 645] on icon at bounding box center [99, 647] width 11 height 11
click at [159, 644] on div "Highlight H" at bounding box center [177, 655] width 71 height 43
drag, startPoint x: 159, startPoint y: 644, endPoint x: 168, endPoint y: 597, distance: 47.9
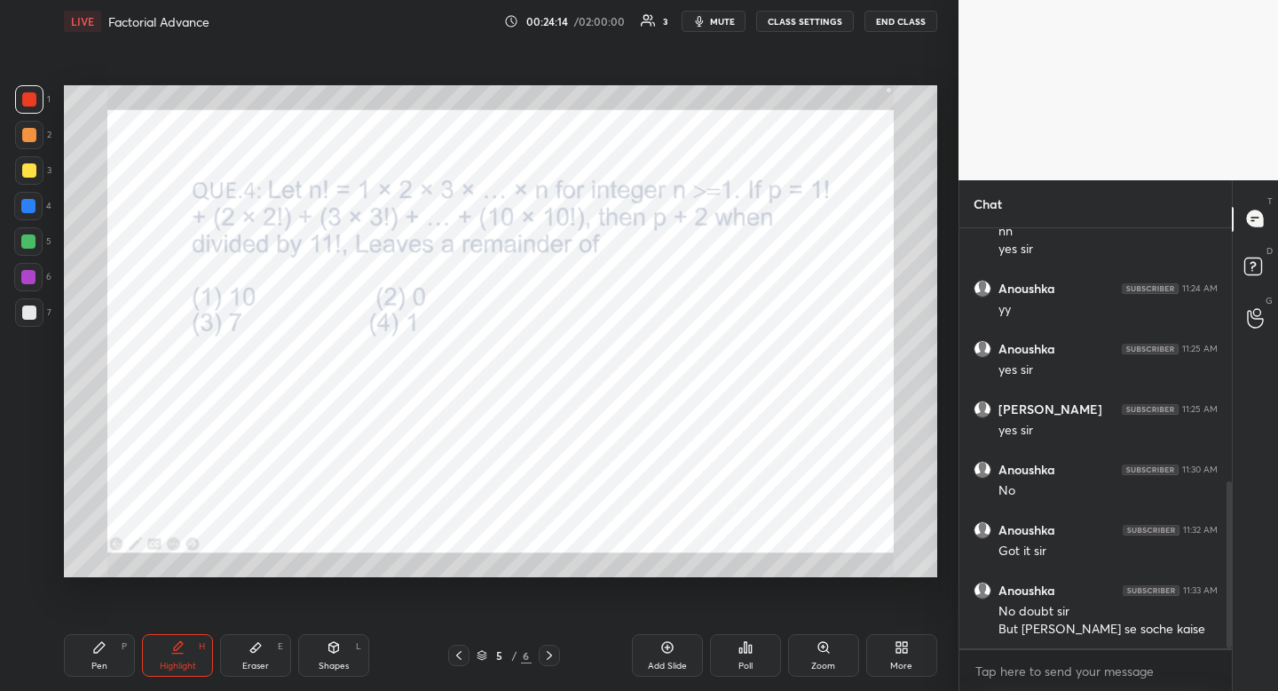
click at [159, 644] on div "Highlight H" at bounding box center [177, 655] width 71 height 43
click at [177, 655] on div "Highlight H" at bounding box center [177, 655] width 71 height 43
drag, startPoint x: 177, startPoint y: 655, endPoint x: 174, endPoint y: 631, distance: 24.1
click at [177, 655] on div "Highlight H" at bounding box center [177, 655] width 71 height 43
click at [33, 191] on div "1 2 3 4 5 6 7" at bounding box center [32, 209] width 37 height 249
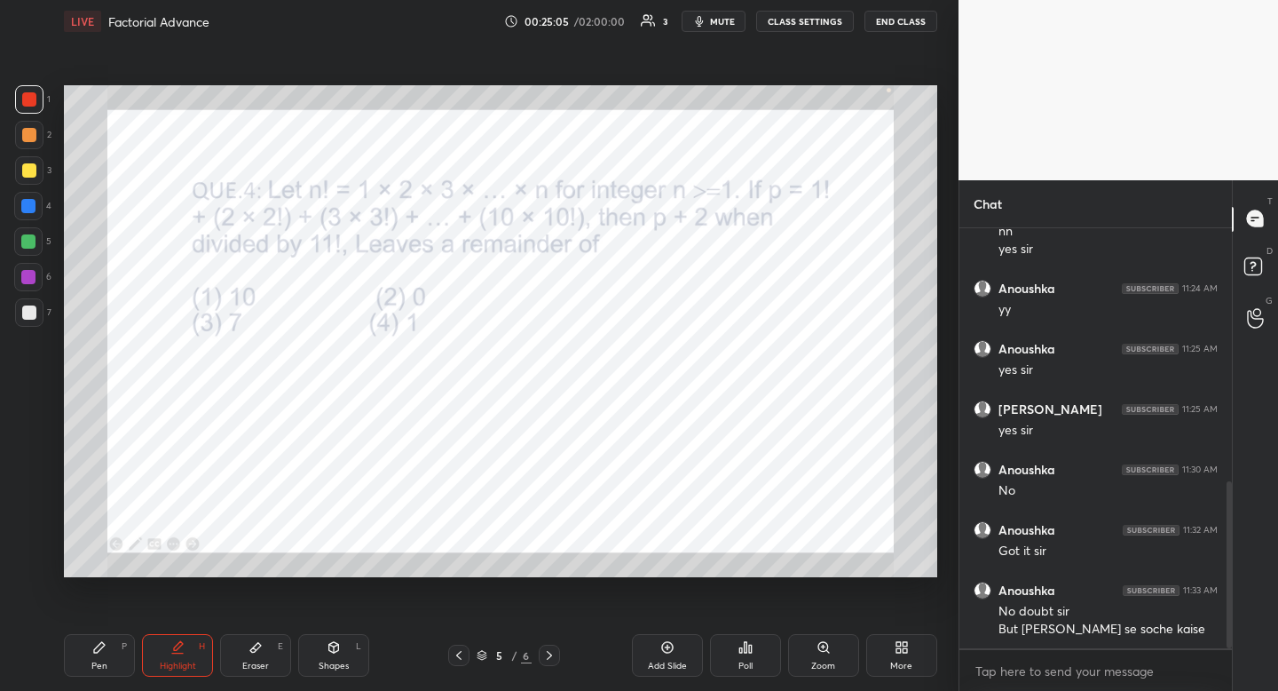
drag, startPoint x: 33, startPoint y: 192, endPoint x: 62, endPoint y: 230, distance: 48.1
click at [33, 192] on div at bounding box center [28, 206] width 28 height 28
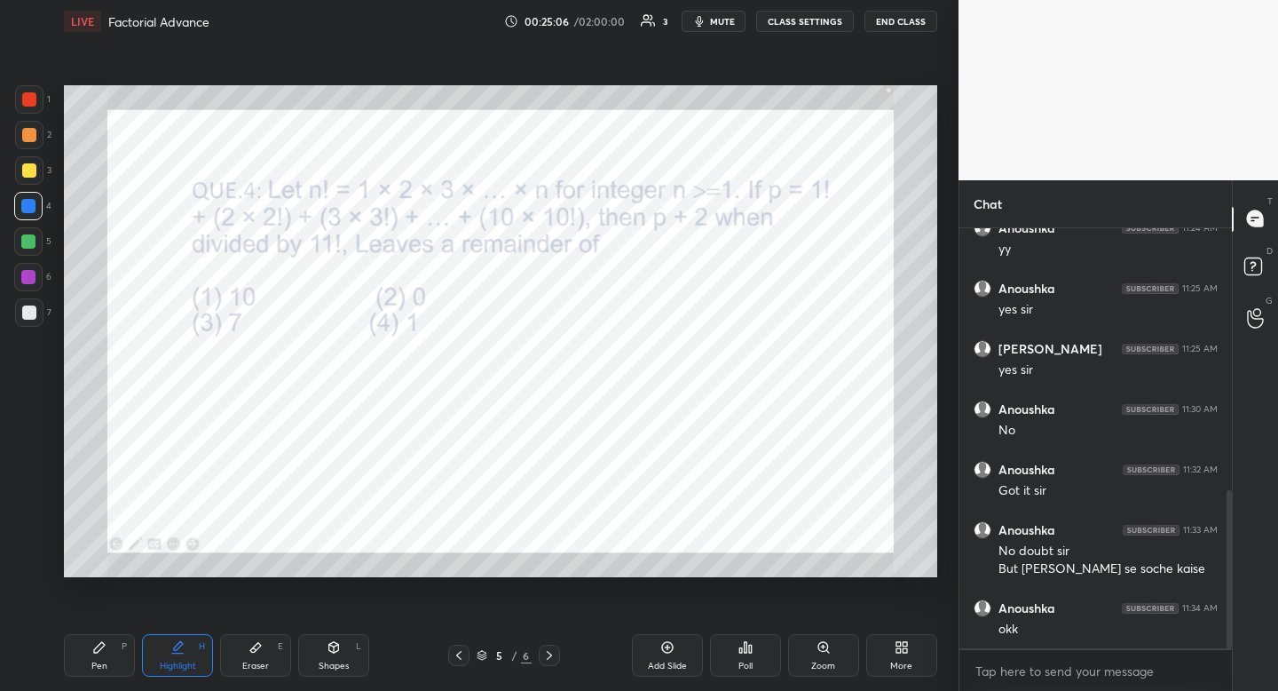
click at [50, 209] on div "4" at bounding box center [32, 206] width 37 height 28
drag, startPoint x: 175, startPoint y: 652, endPoint x: 167, endPoint y: 602, distance: 51.2
click at [177, 647] on icon at bounding box center [177, 647] width 14 height 14
click at [551, 651] on icon at bounding box center [549, 655] width 14 height 14
click at [97, 634] on div "Pen P" at bounding box center [99, 655] width 71 height 43
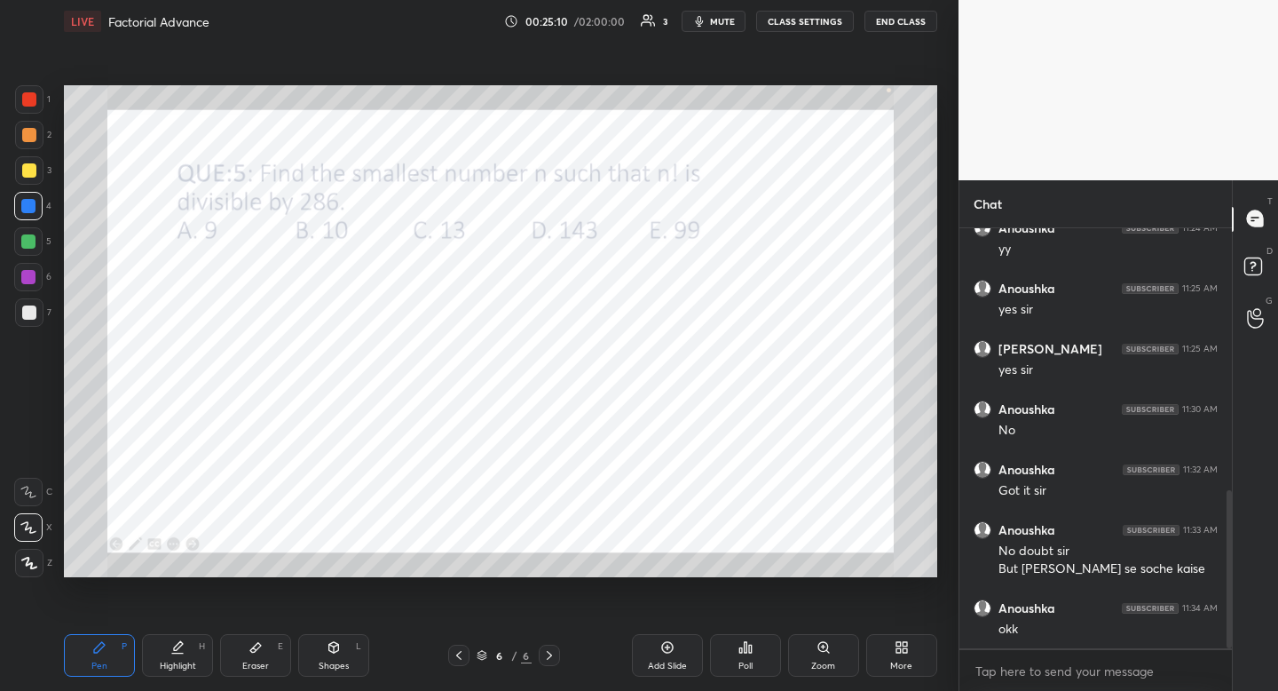
click at [104, 635] on div "Pen P" at bounding box center [99, 655] width 71 height 43
click at [736, 654] on div "Poll" at bounding box center [745, 655] width 71 height 43
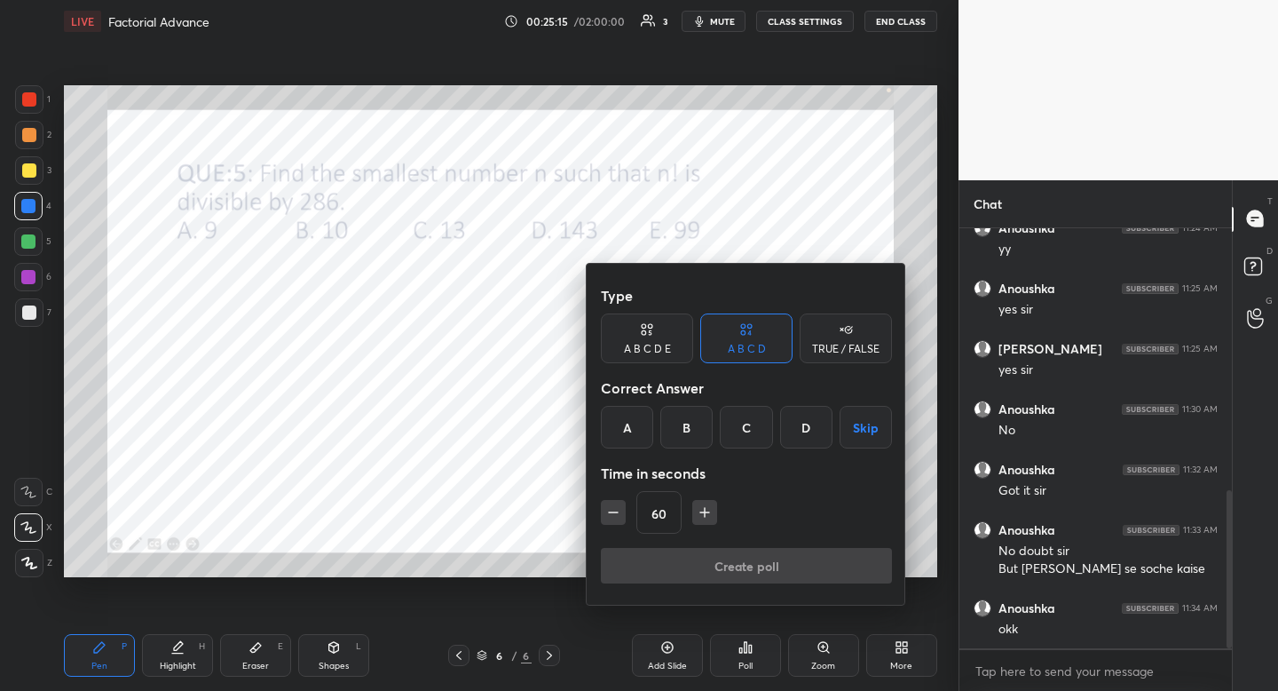
click at [744, 430] on div "C" at bounding box center [746, 427] width 52 height 43
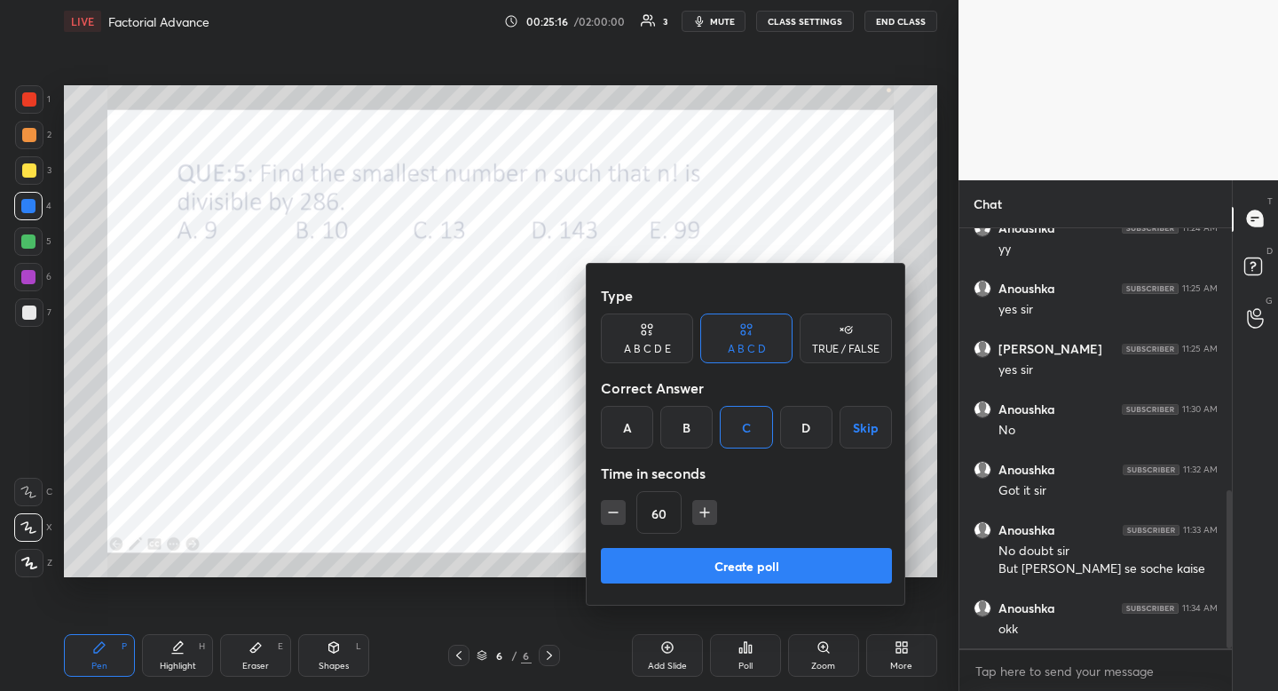
click at [663, 334] on div "A B C D E" at bounding box center [647, 338] width 92 height 50
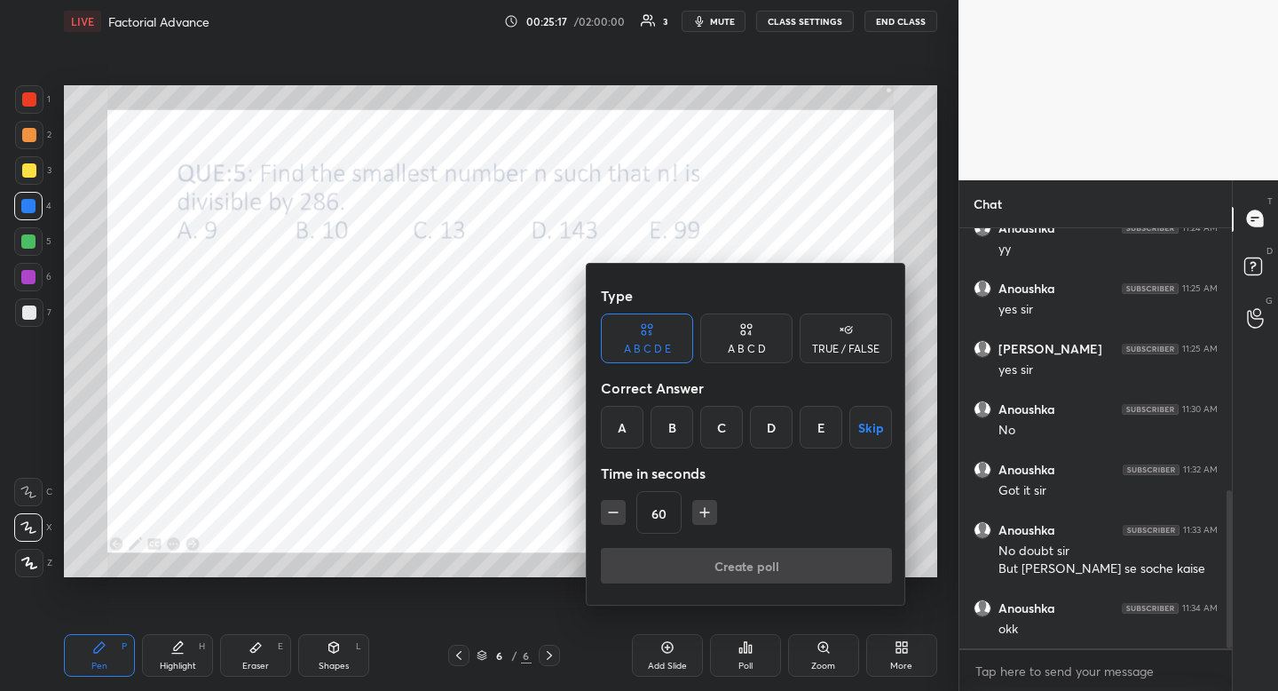
click at [729, 429] on div "C" at bounding box center [721, 427] width 43 height 43
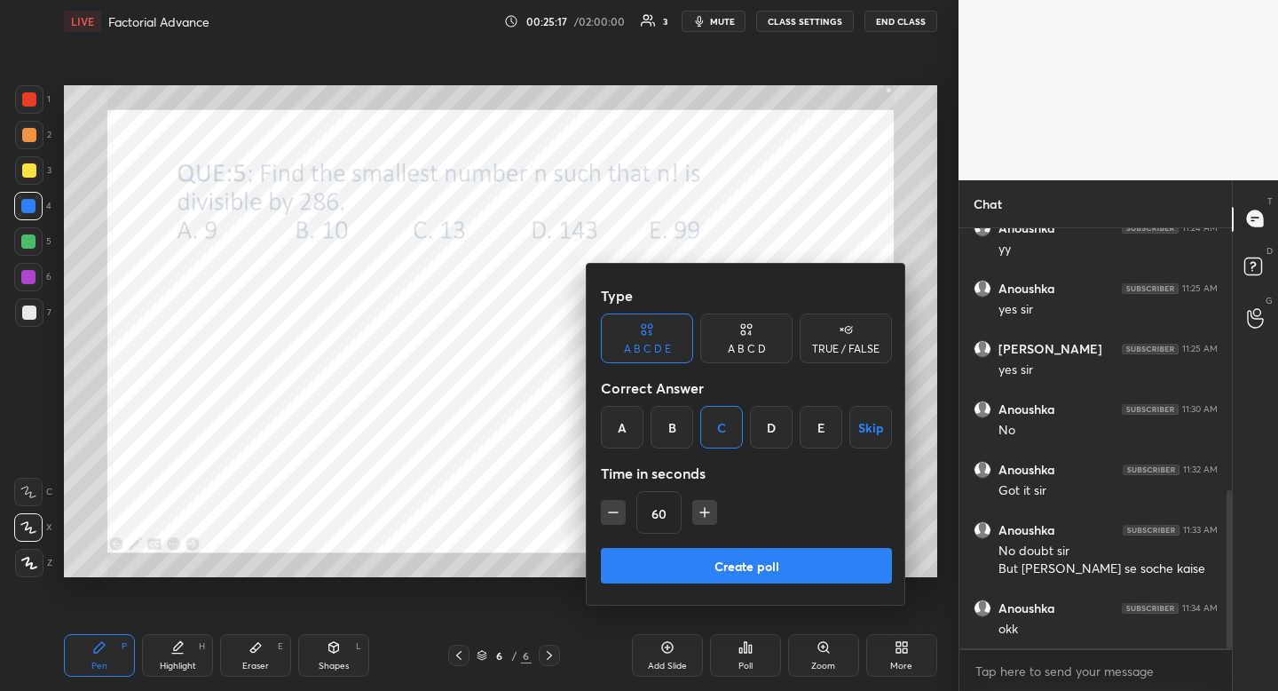
click at [708, 514] on icon "button" at bounding box center [705, 512] width 18 height 18
type input "90"
click at [724, 567] on button "Create poll" at bounding box center [746, 566] width 291 height 36
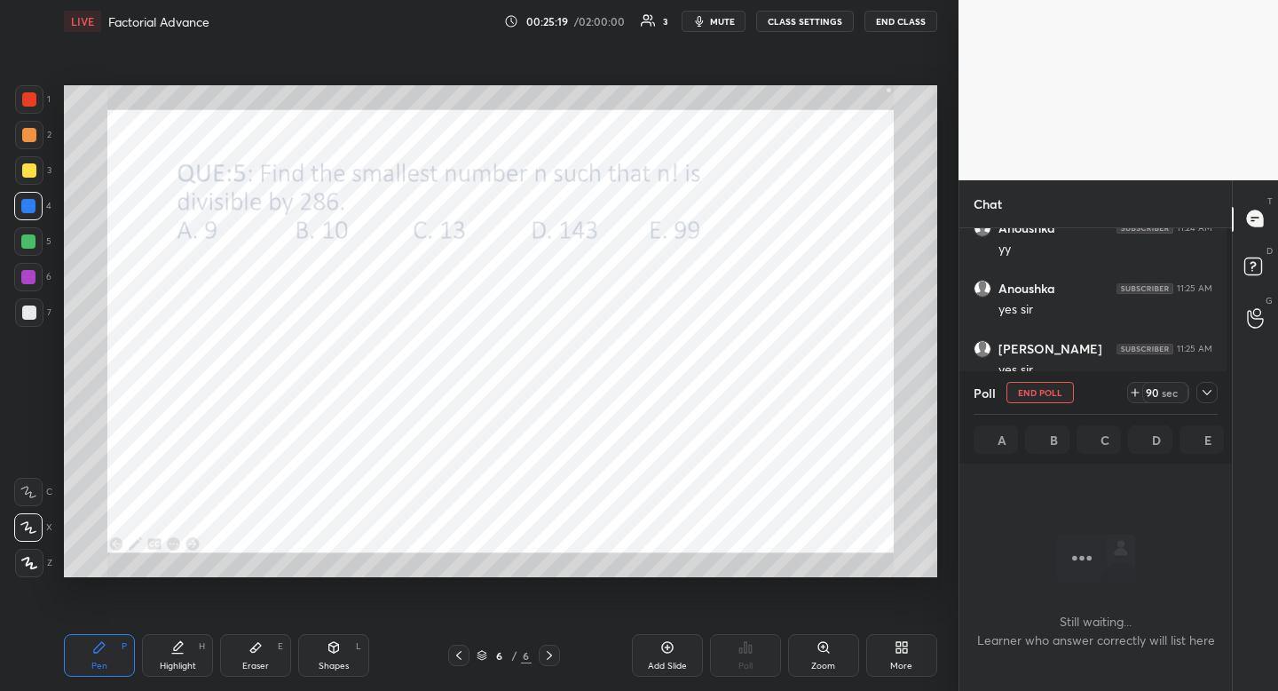
scroll to position [6, 6]
click at [718, 30] on button "mute" at bounding box center [714, 21] width 64 height 21
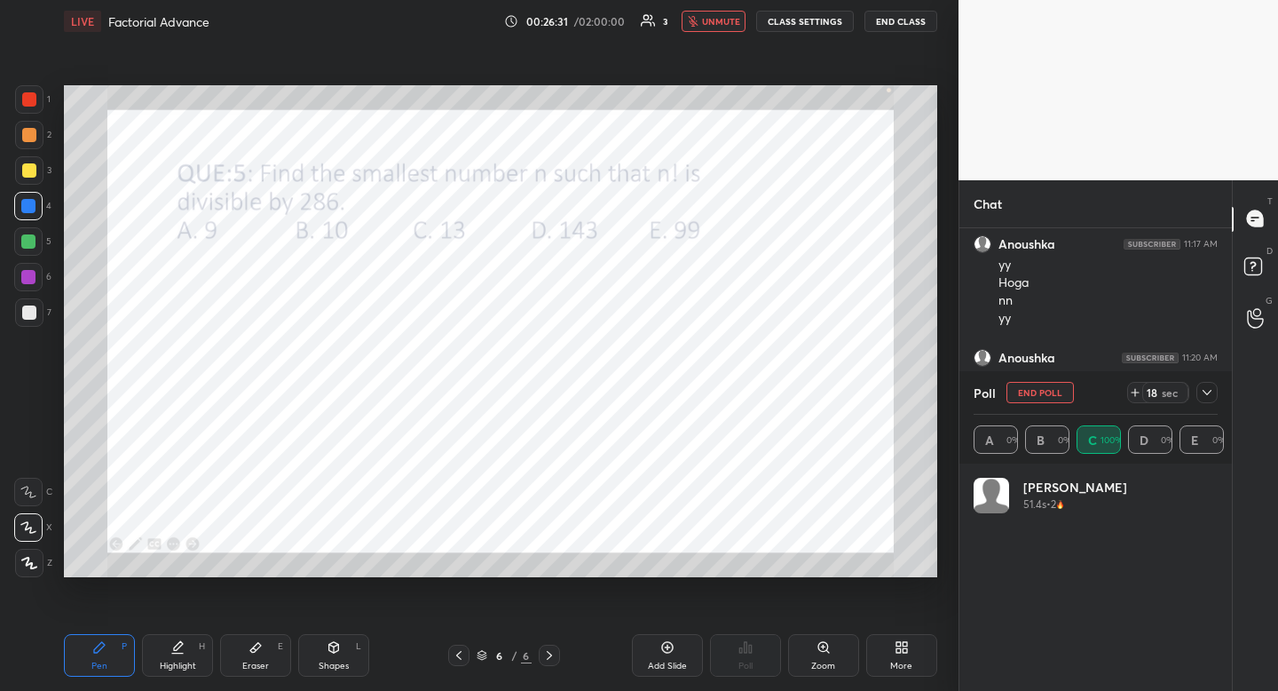
click at [31, 106] on div at bounding box center [29, 99] width 28 height 28
drag, startPoint x: 31, startPoint y: 107, endPoint x: 58, endPoint y: 130, distance: 35.2
click at [31, 107] on div at bounding box center [29, 99] width 28 height 28
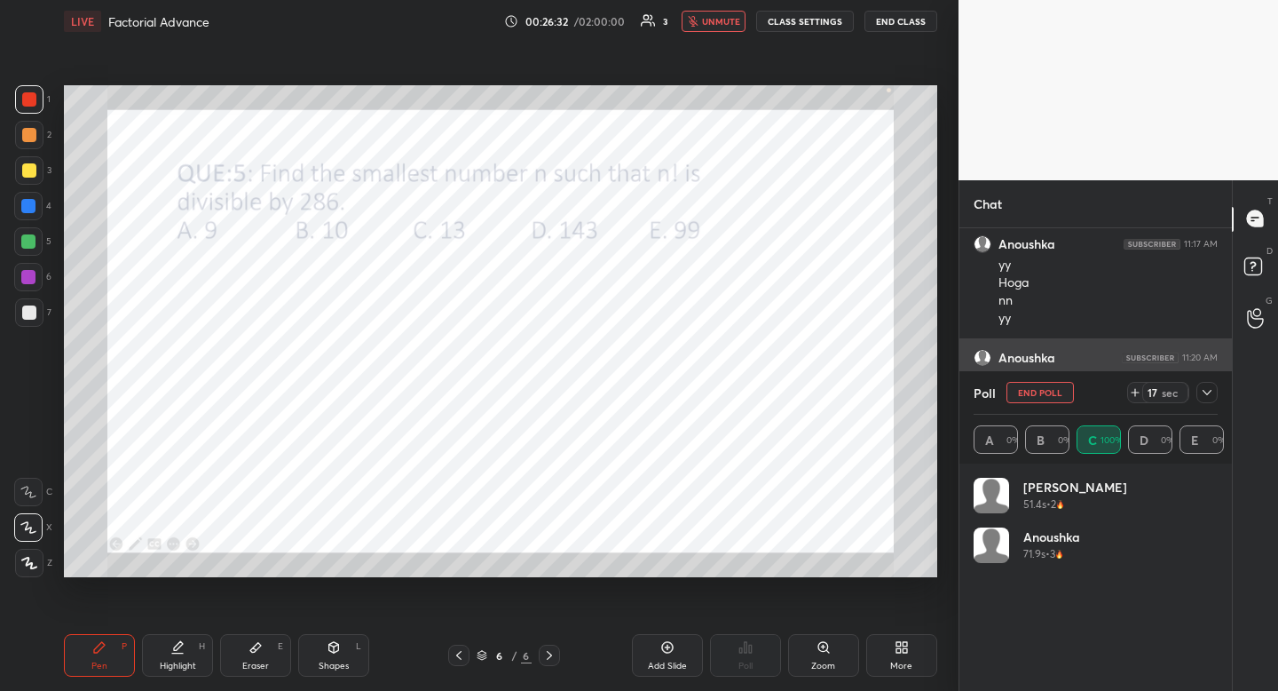
click at [1211, 396] on icon at bounding box center [1207, 392] width 14 height 14
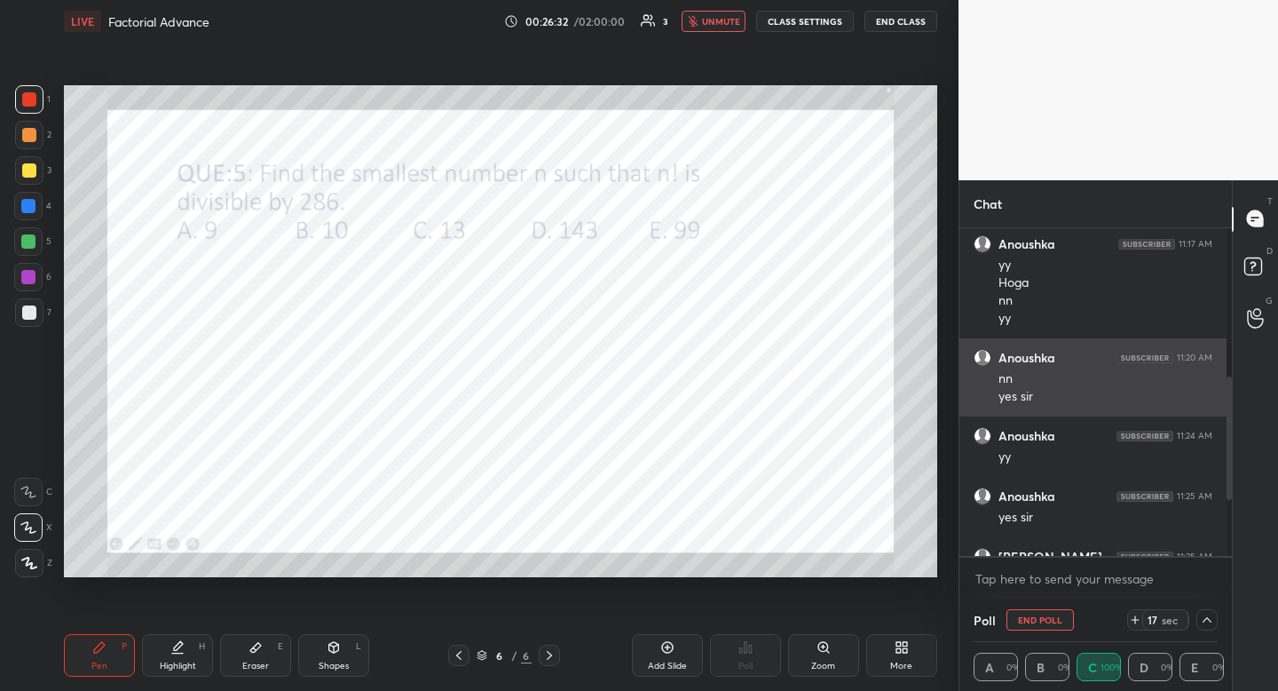
scroll to position [366, 262]
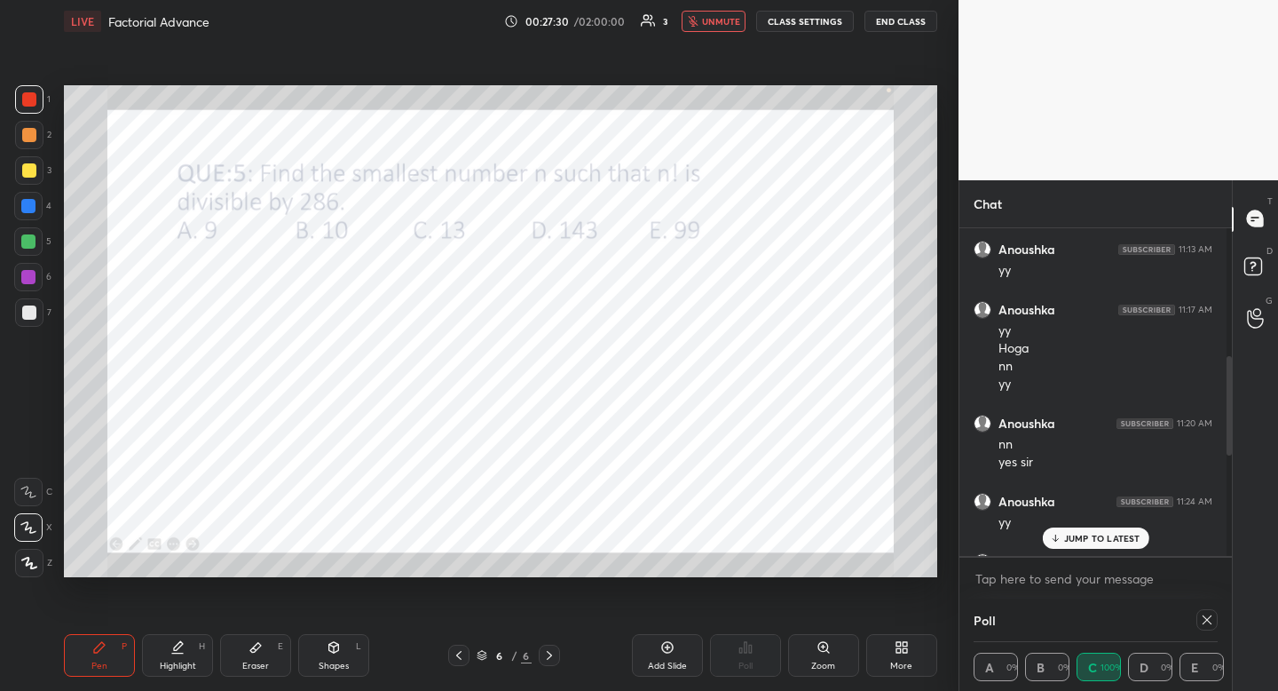
click at [1085, 534] on p "JUMP TO LATEST" at bounding box center [1102, 538] width 76 height 11
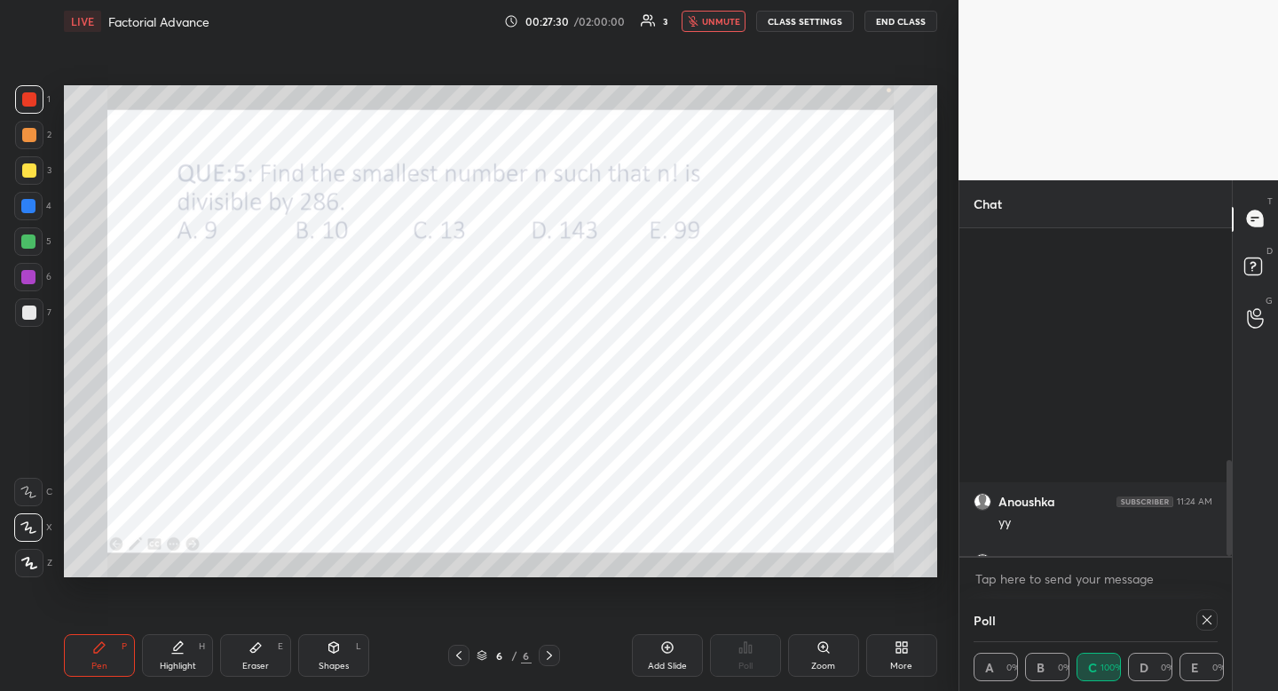
scroll to position [792, 0]
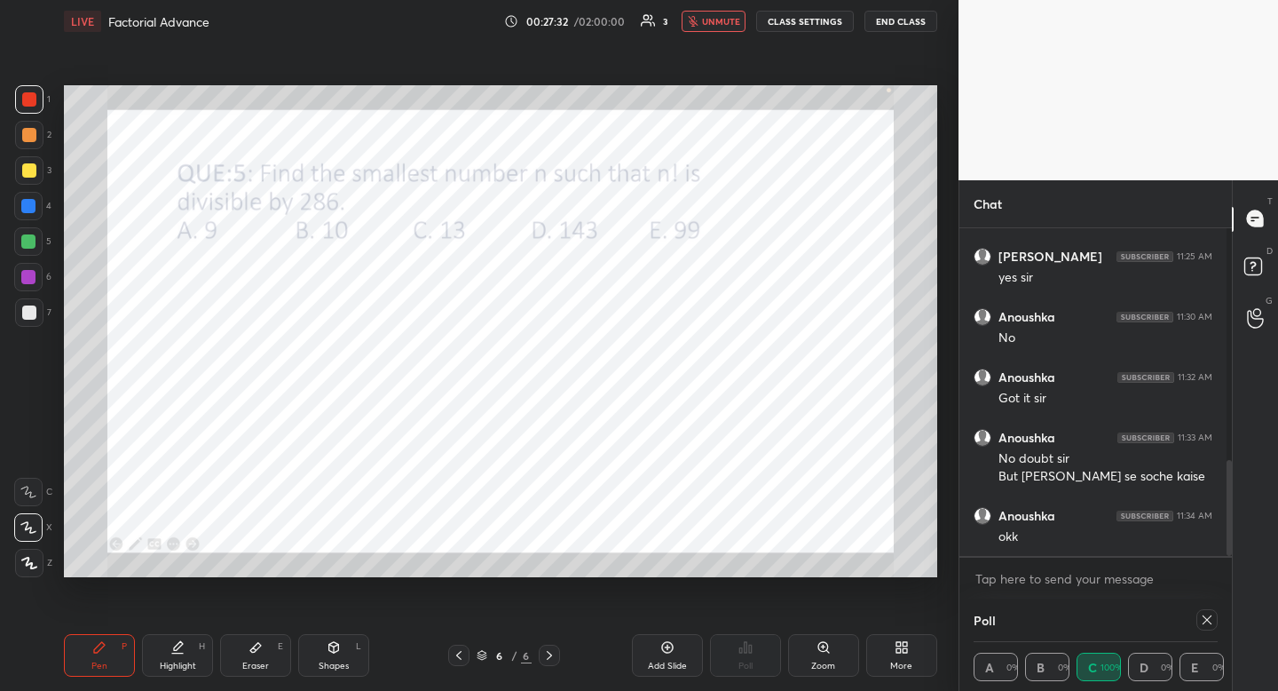
click at [698, 23] on icon "button" at bounding box center [693, 21] width 10 height 11
click at [28, 209] on div at bounding box center [28, 206] width 14 height 14
drag, startPoint x: 28, startPoint y: 209, endPoint x: 58, endPoint y: 232, distance: 38.0
click at [28, 209] on div at bounding box center [28, 206] width 14 height 14
click at [345, 647] on div "Shapes L" at bounding box center [333, 655] width 71 height 43
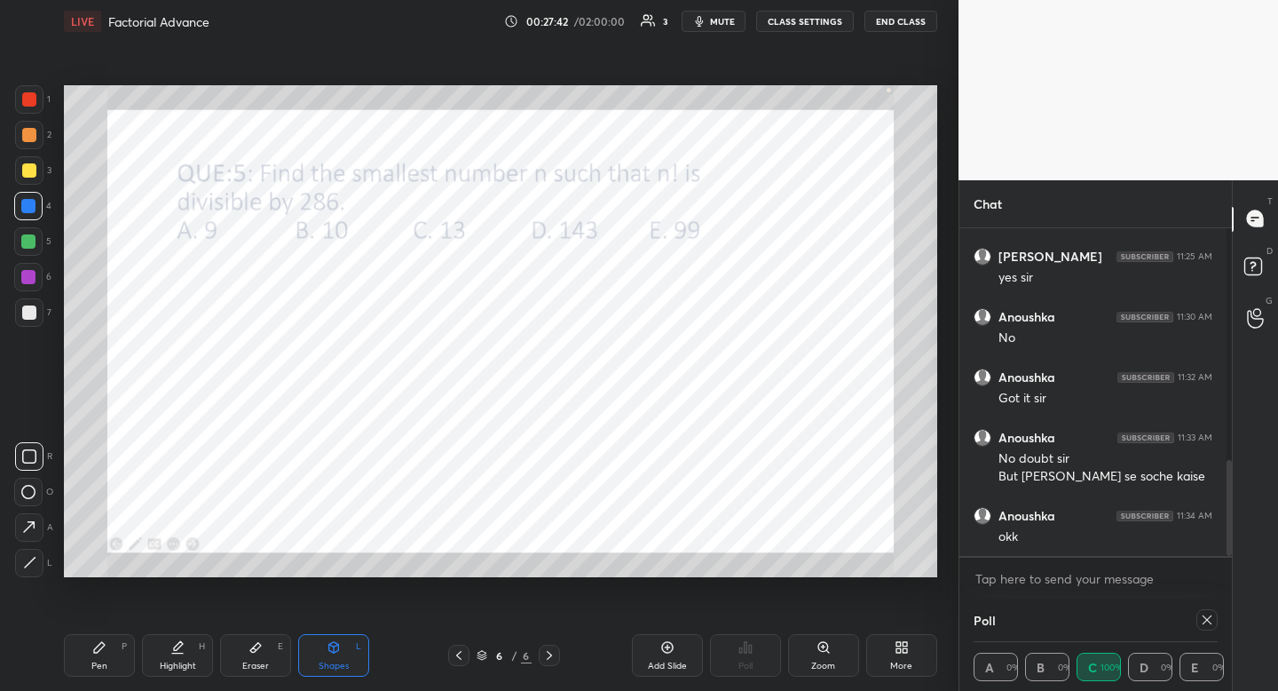
click at [1203, 619] on icon at bounding box center [1207, 619] width 9 height 9
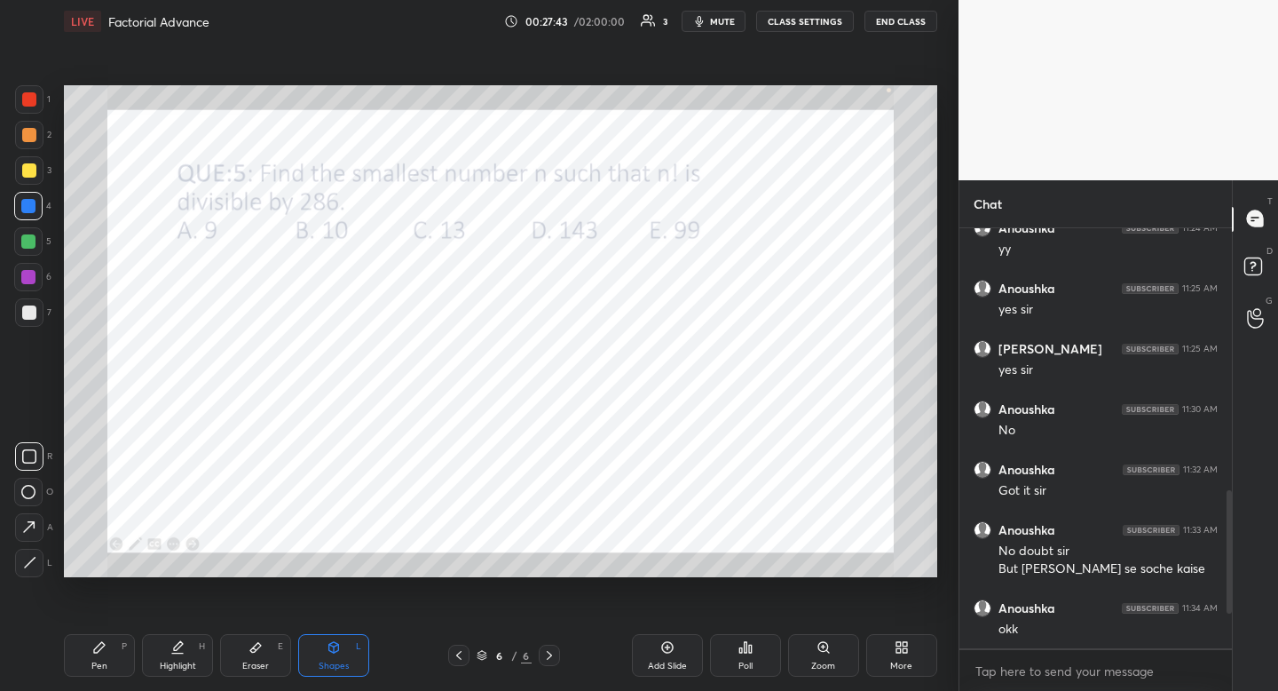
scroll to position [699, 0]
click at [335, 643] on icon at bounding box center [334, 647] width 10 height 11
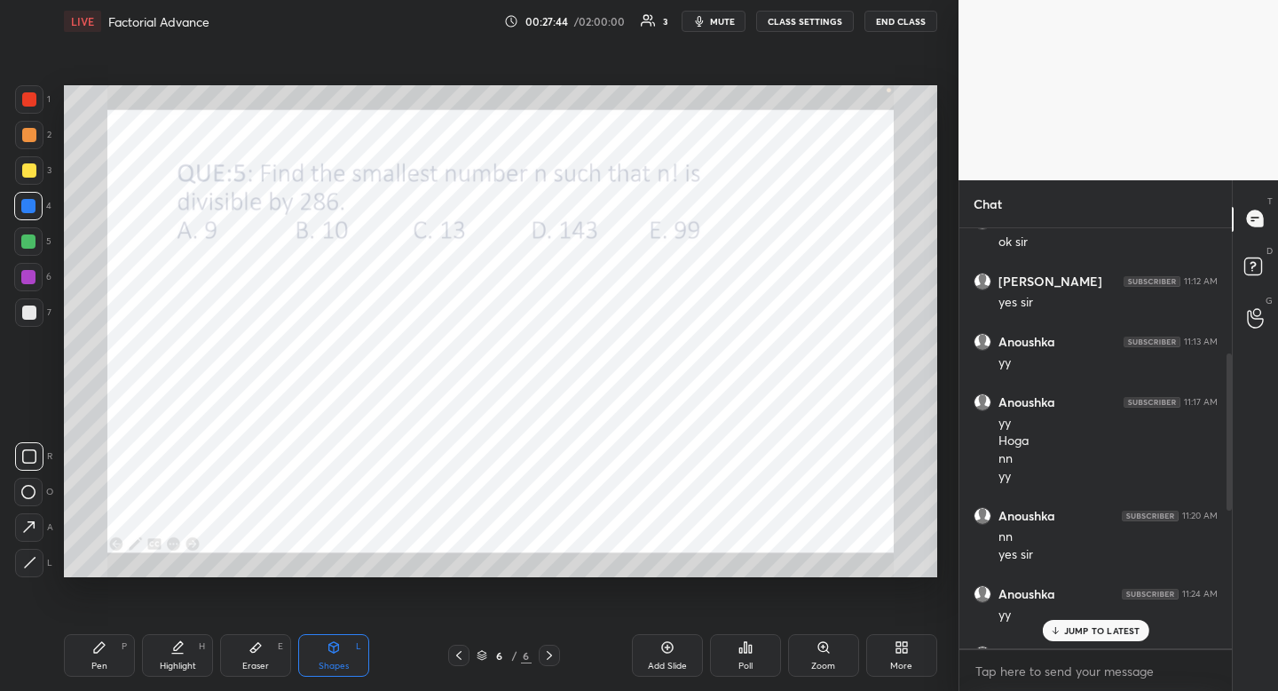
click at [24, 492] on icon at bounding box center [28, 492] width 14 height 14
click at [107, 640] on div "Pen P" at bounding box center [99, 655] width 71 height 43
drag, startPoint x: 102, startPoint y: 642, endPoint x: 45, endPoint y: 430, distance: 218.7
click at [102, 642] on icon at bounding box center [99, 647] width 11 height 11
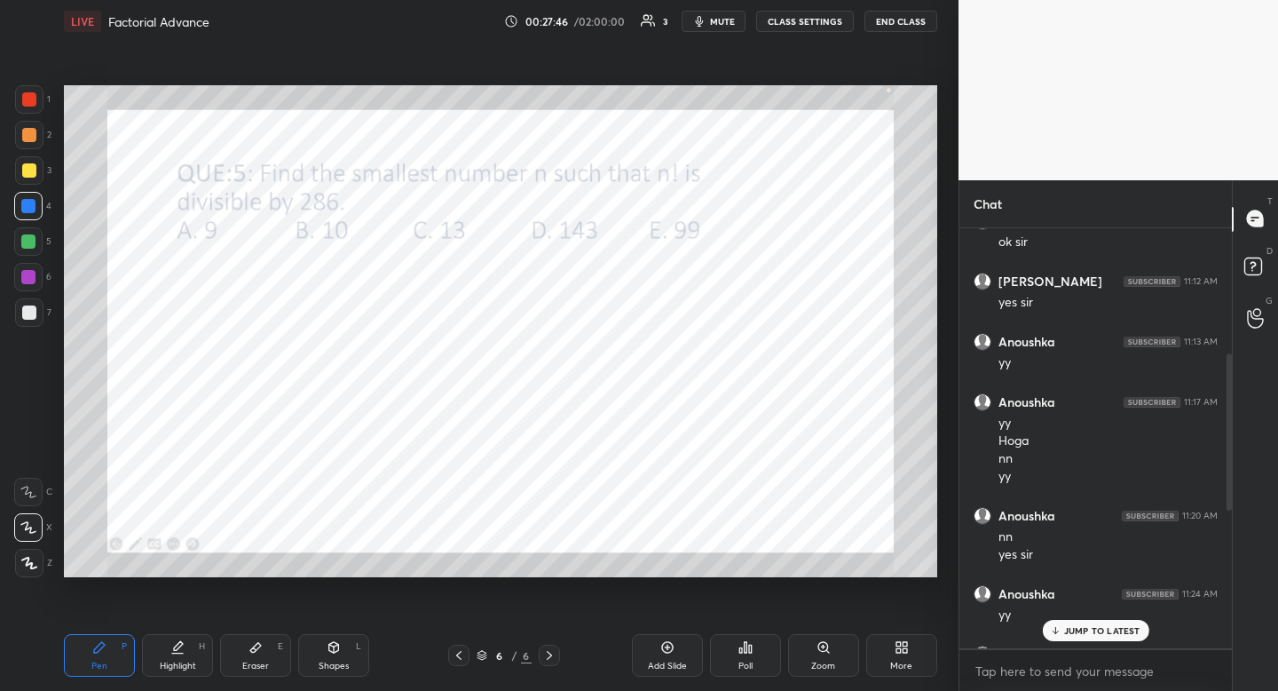
click at [43, 95] on div at bounding box center [29, 99] width 28 height 28
click at [35, 100] on div at bounding box center [29, 99] width 14 height 14
click at [174, 662] on div "Highlight" at bounding box center [178, 665] width 36 height 9
click at [187, 641] on div "Highlight H" at bounding box center [177, 655] width 71 height 43
click at [106, 650] on icon at bounding box center [99, 647] width 14 height 14
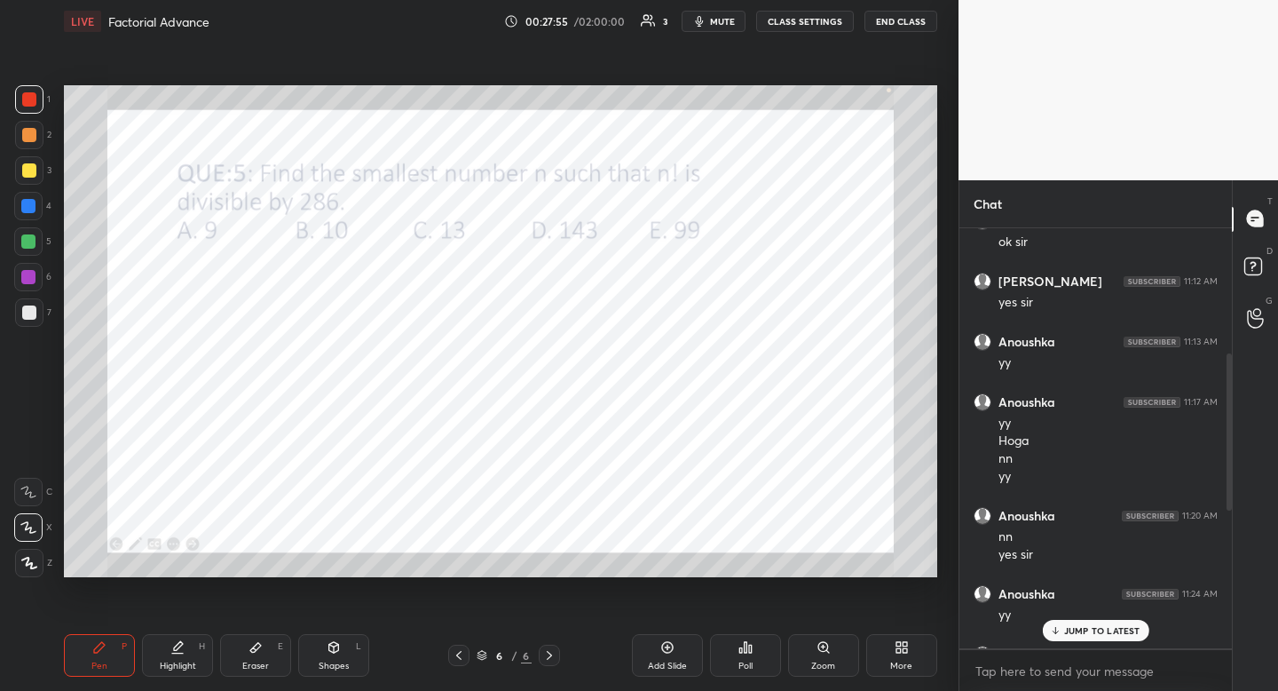
click at [104, 643] on icon at bounding box center [99, 647] width 11 height 11
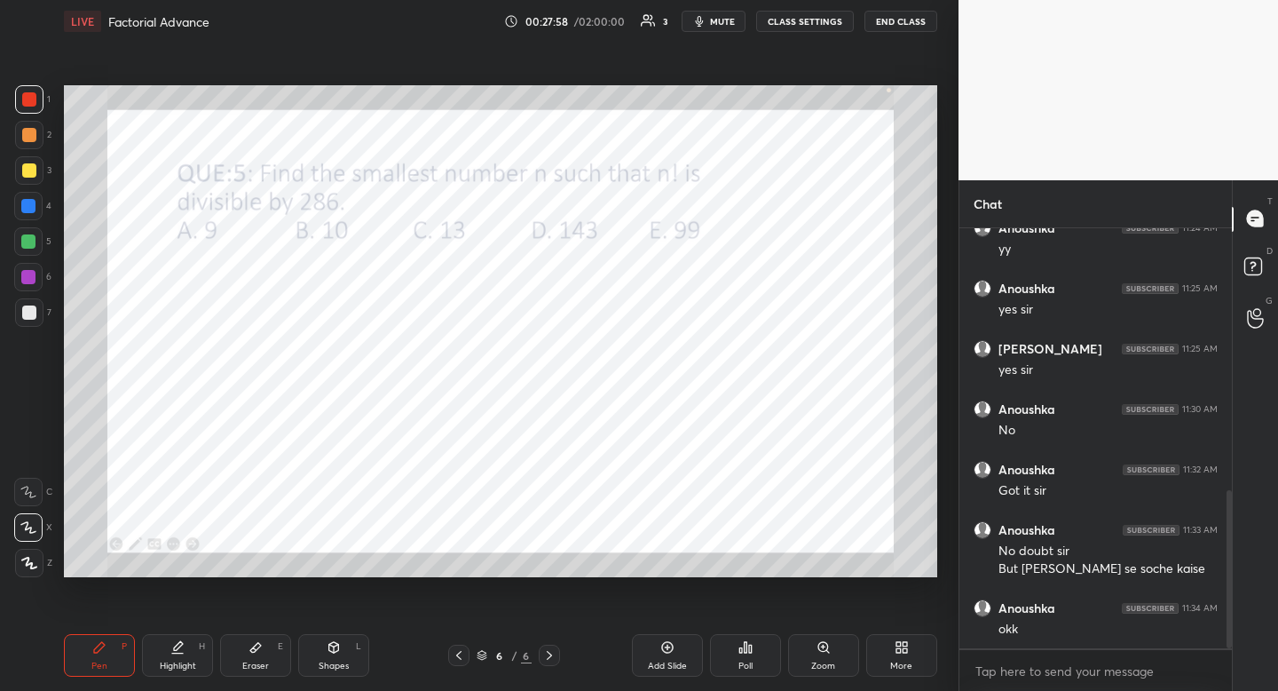
drag, startPoint x: 1227, startPoint y: 434, endPoint x: 1227, endPoint y: 625, distance: 190.8
click at [1227, 625] on div at bounding box center [1229, 569] width 5 height 158
click at [188, 659] on div "Highlight H" at bounding box center [177, 655] width 71 height 43
drag, startPoint x: 188, startPoint y: 659, endPoint x: 262, endPoint y: 577, distance: 110.0
click at [188, 659] on div "Highlight H" at bounding box center [177, 655] width 71 height 43
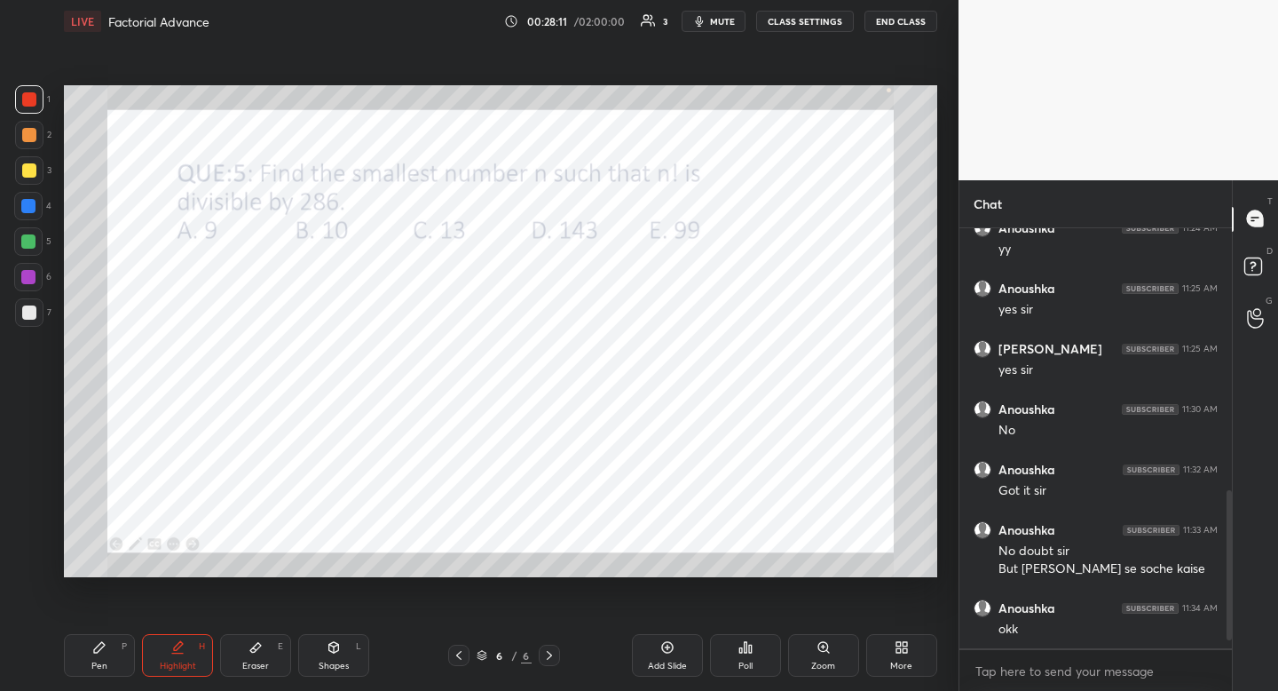
scroll to position [760, 0]
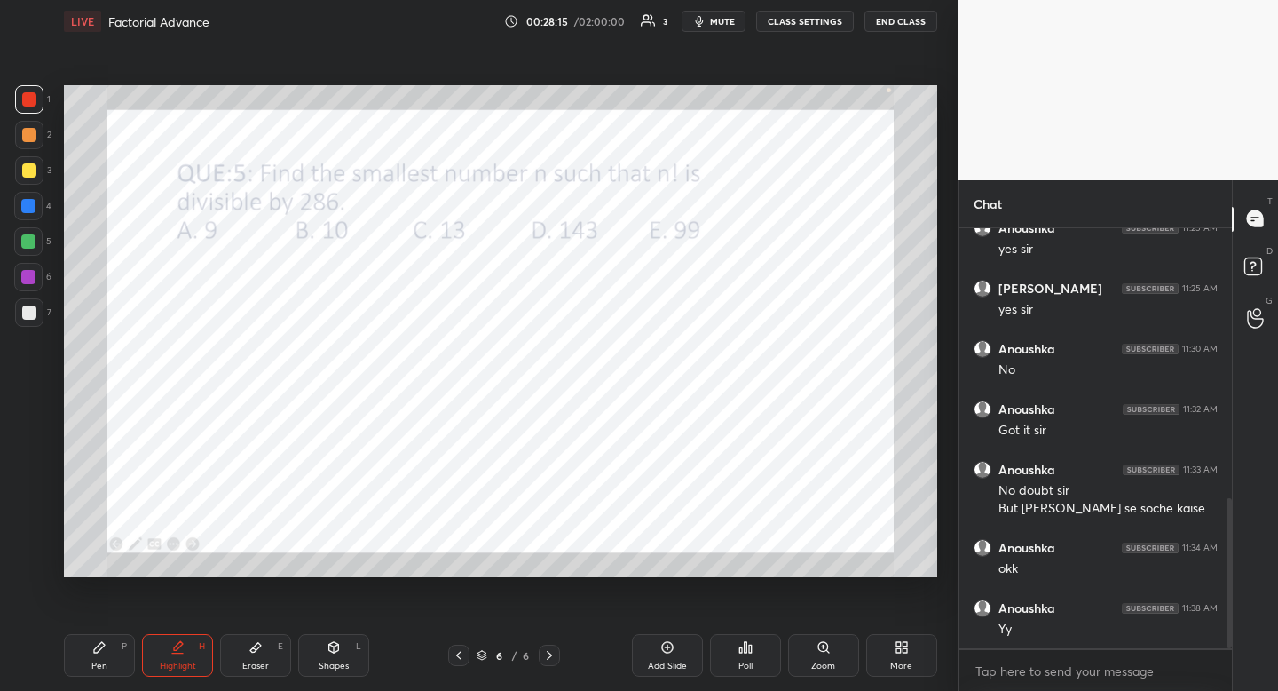
click at [105, 669] on div "Pen" at bounding box center [99, 665] width 16 height 9
drag, startPoint x: 105, startPoint y: 669, endPoint x: 115, endPoint y: 630, distance: 40.5
click at [105, 669] on div "Pen" at bounding box center [99, 665] width 16 height 9
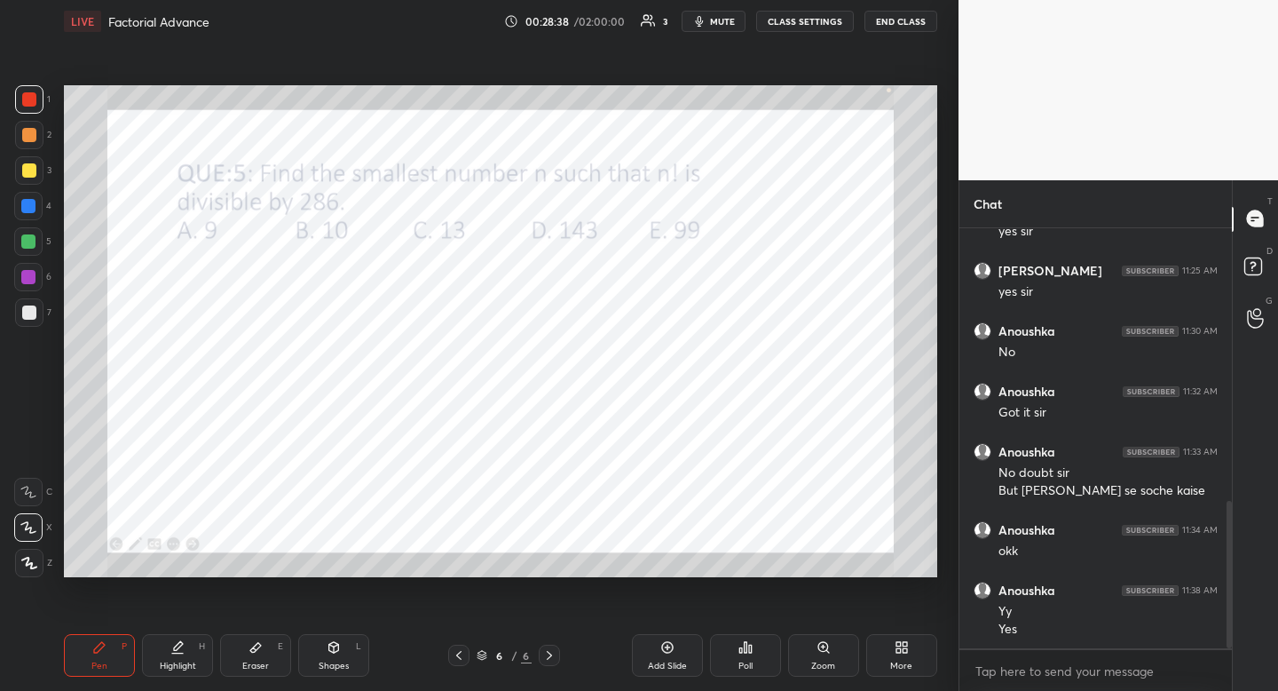
click at [193, 655] on div "Highlight H" at bounding box center [177, 655] width 71 height 43
click at [193, 643] on div "Highlight H" at bounding box center [177, 655] width 71 height 43
click at [99, 654] on div "Pen P" at bounding box center [99, 655] width 71 height 43
click at [98, 647] on icon at bounding box center [99, 647] width 11 height 11
click at [162, 656] on div "Highlight H" at bounding box center [177, 655] width 71 height 43
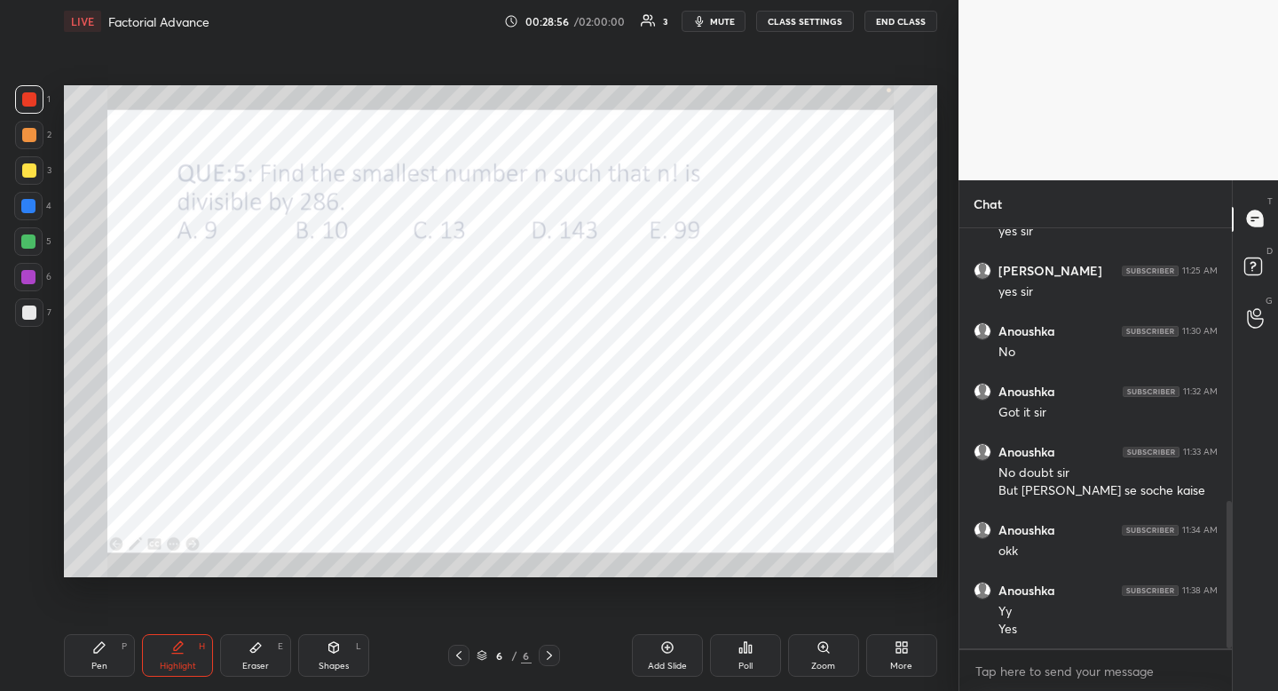
drag, startPoint x: 168, startPoint y: 647, endPoint x: 198, endPoint y: 593, distance: 62.0
click at [171, 639] on div "Highlight H" at bounding box center [177, 655] width 71 height 43
click at [114, 654] on div "Pen P" at bounding box center [99, 655] width 71 height 43
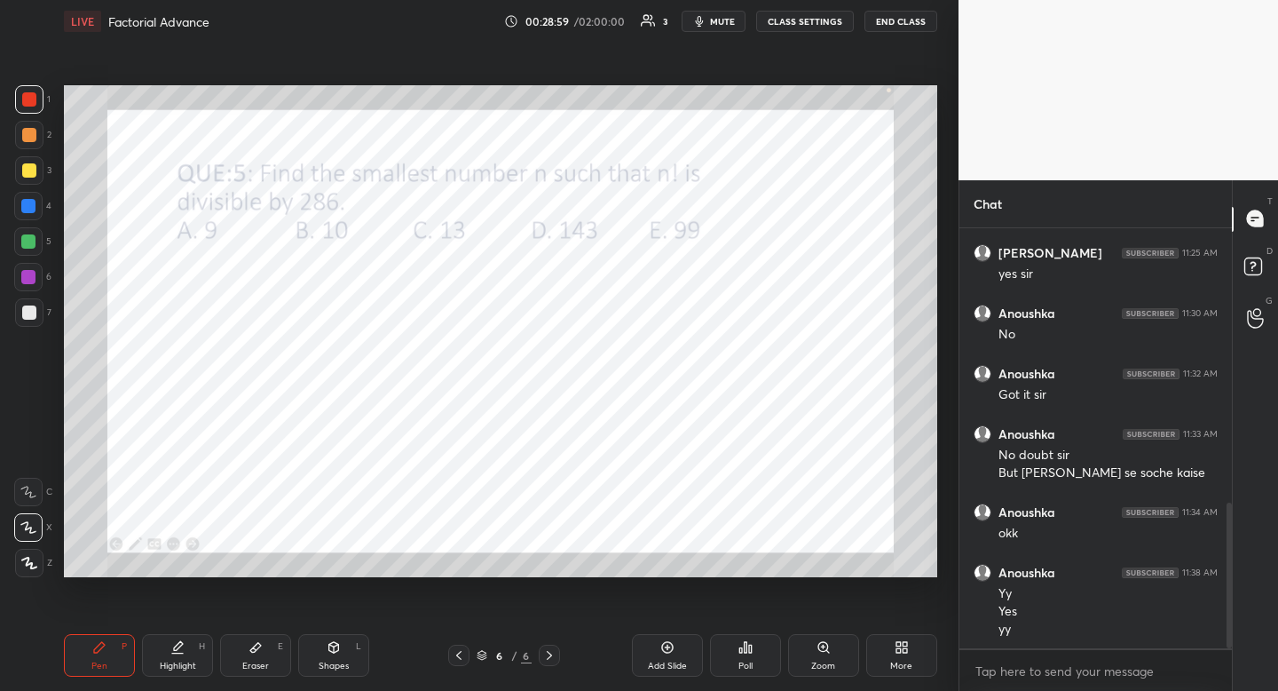
click at [110, 646] on div "Pen P" at bounding box center [99, 655] width 71 height 43
click at [172, 644] on icon at bounding box center [177, 647] width 14 height 14
click at [176, 637] on div "Highlight H" at bounding box center [177, 655] width 71 height 43
click at [899, 651] on icon at bounding box center [898, 650] width 4 height 4
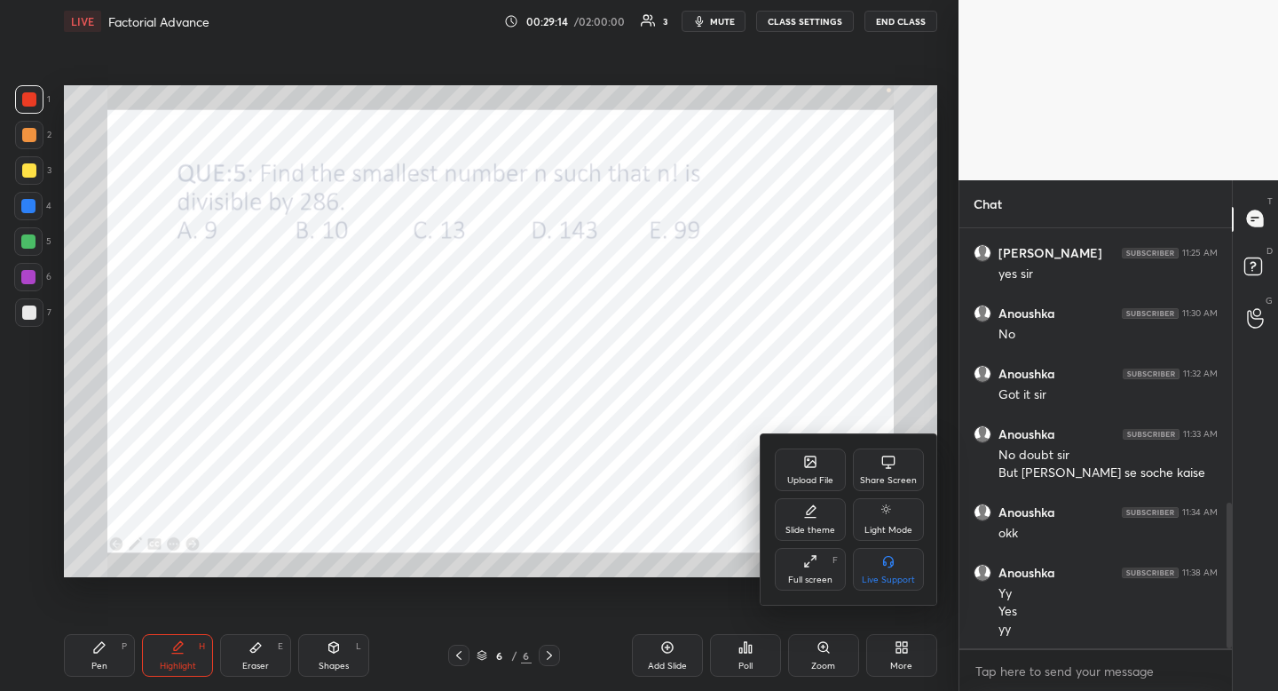
click at [806, 464] on icon at bounding box center [810, 461] width 11 height 11
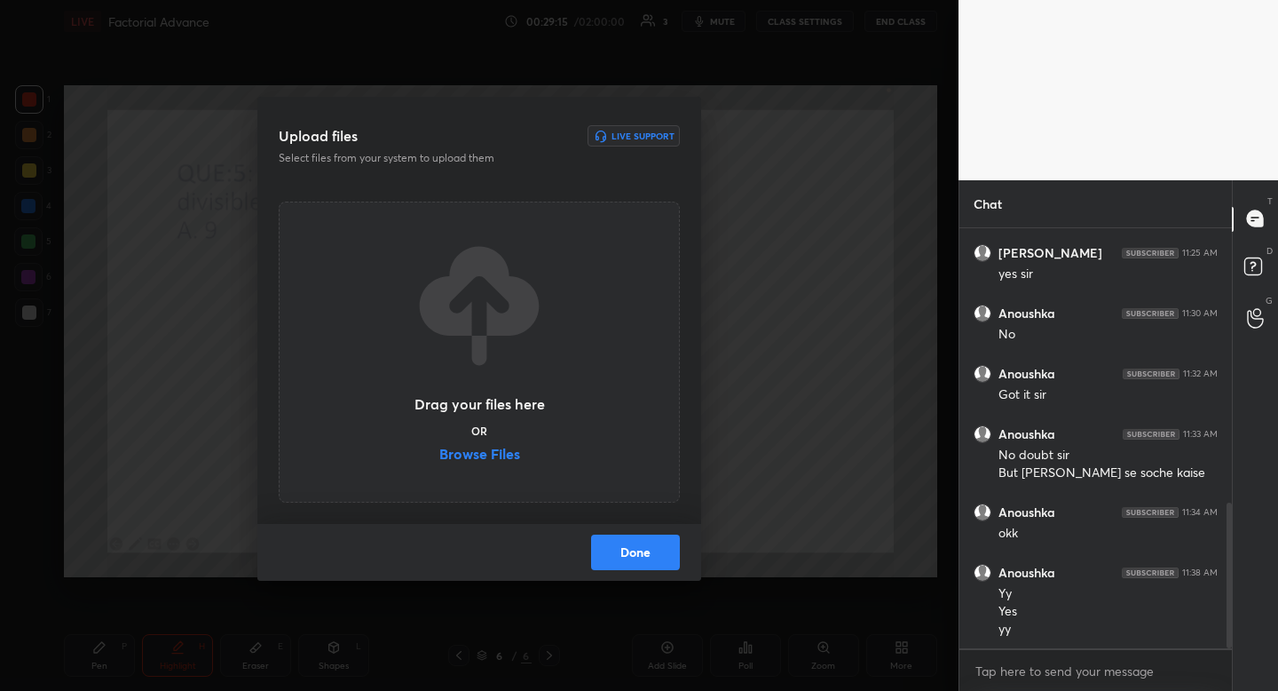
click at [475, 442] on div "Drag your files here OR Browse Files" at bounding box center [479, 352] width 133 height 226
click at [481, 449] on label "Browse Files" at bounding box center [479, 455] width 81 height 19
click at [439, 449] on input "Browse Files" at bounding box center [439, 455] width 0 height 19
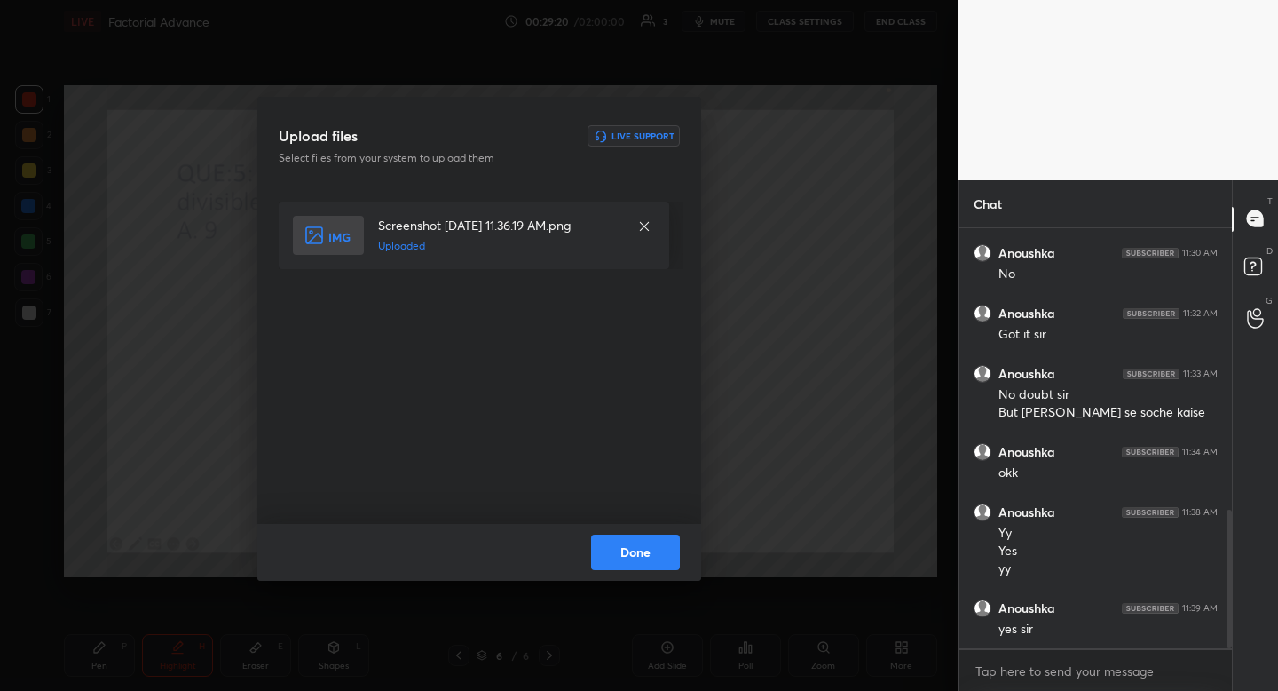
click at [636, 536] on button "Done" at bounding box center [635, 552] width 89 height 36
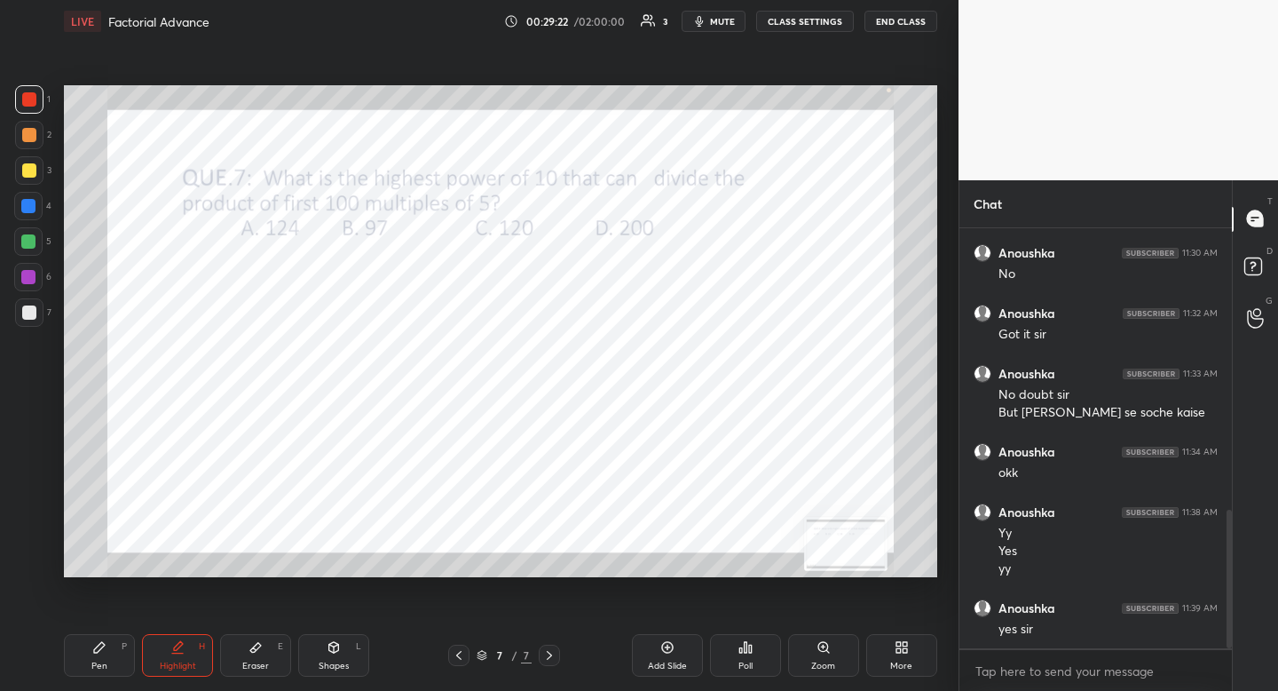
click at [28, 98] on div at bounding box center [29, 99] width 14 height 14
click at [24, 96] on div at bounding box center [29, 99] width 14 height 14
click at [902, 657] on div "More" at bounding box center [901, 655] width 71 height 43
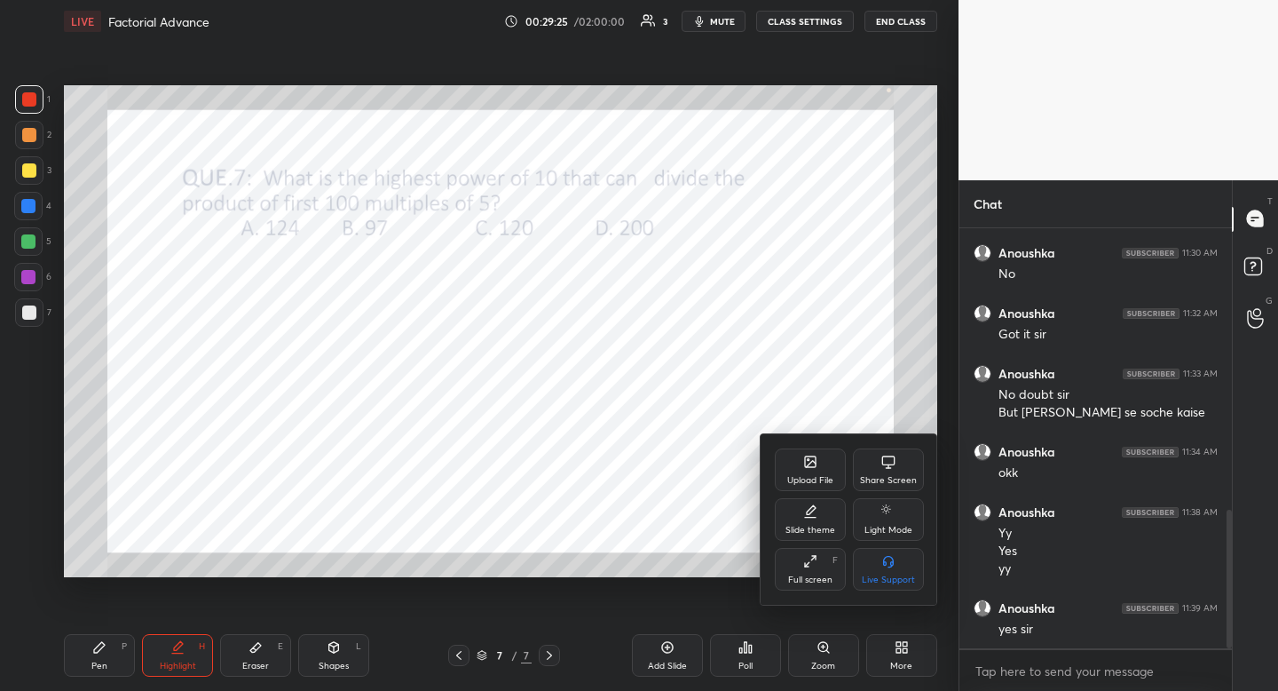
click at [811, 476] on div "Upload File" at bounding box center [810, 480] width 46 height 9
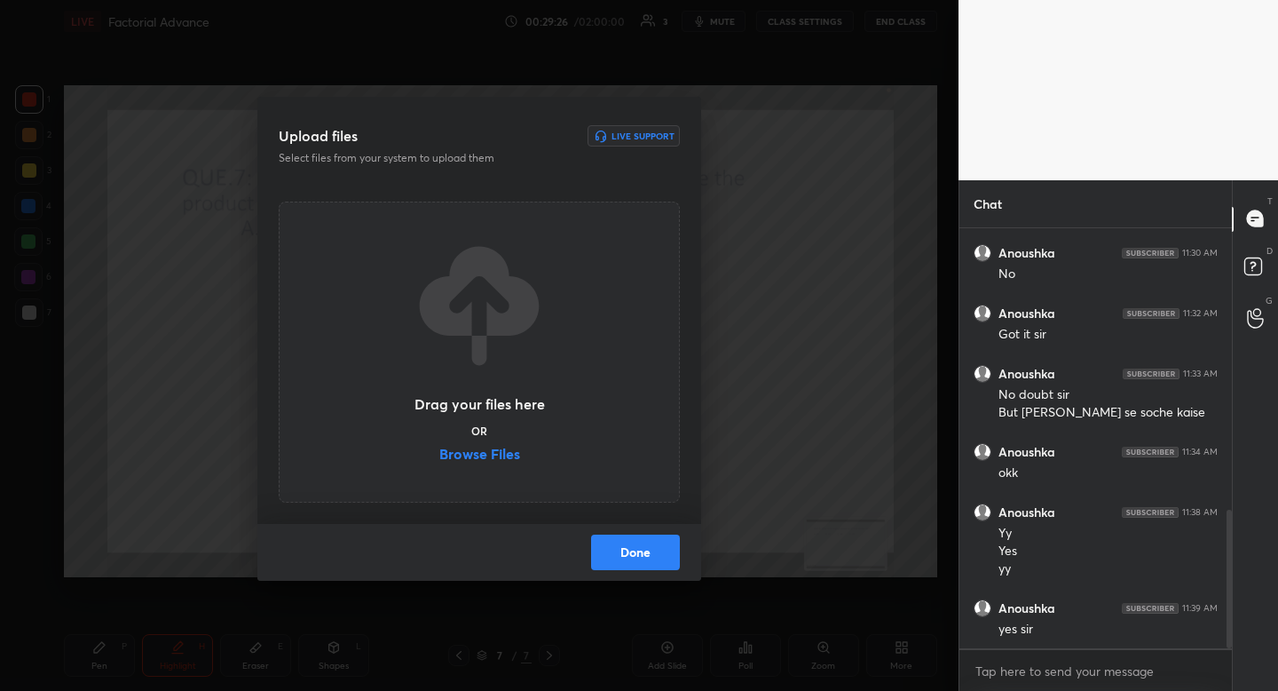
click at [500, 455] on label "Browse Files" at bounding box center [479, 455] width 81 height 19
click at [439, 455] on input "Browse Files" at bounding box center [439, 455] width 0 height 19
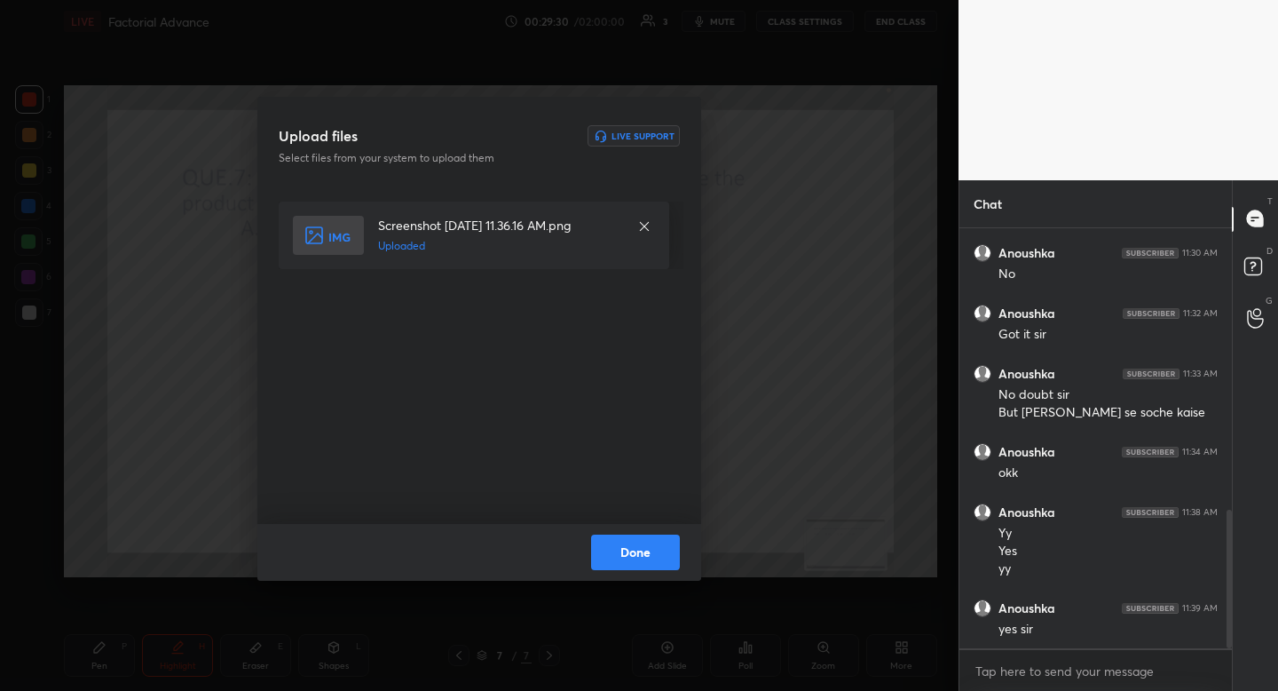
click at [641, 542] on button "Done" at bounding box center [635, 552] width 89 height 36
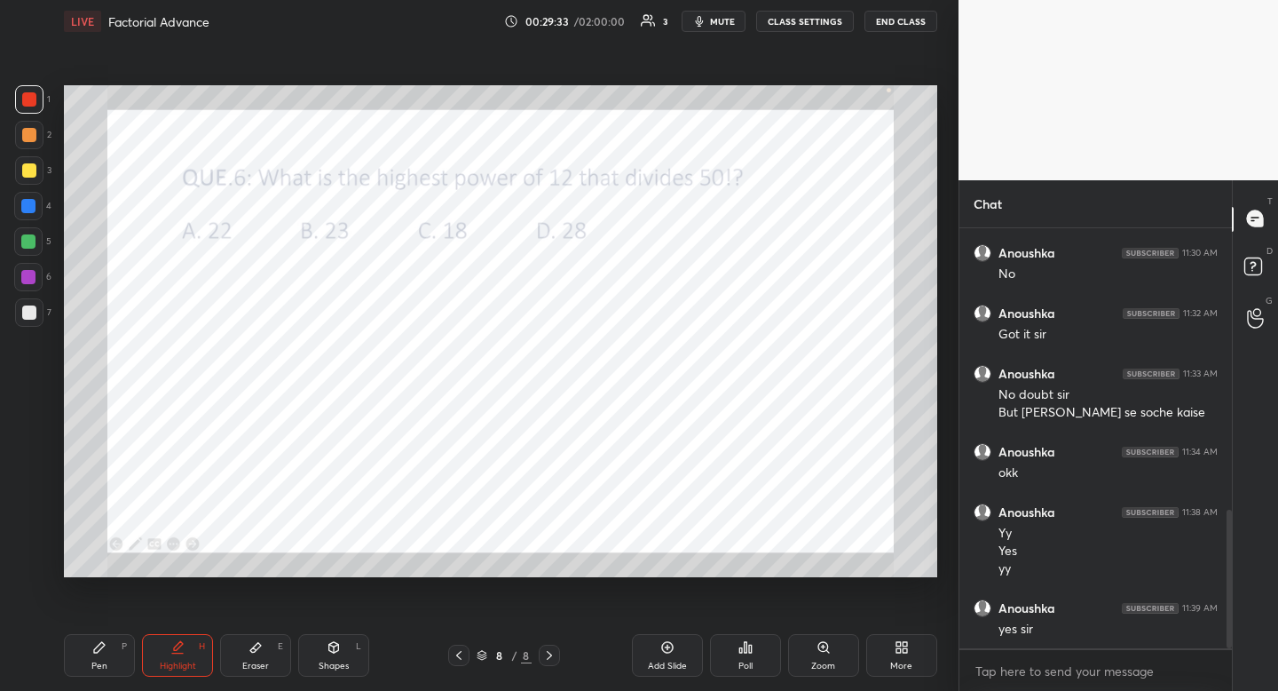
click at [105, 661] on div "Pen" at bounding box center [99, 665] width 16 height 9
click at [102, 648] on icon at bounding box center [99, 647] width 14 height 14
click at [721, 24] on span "mute" at bounding box center [722, 21] width 25 height 12
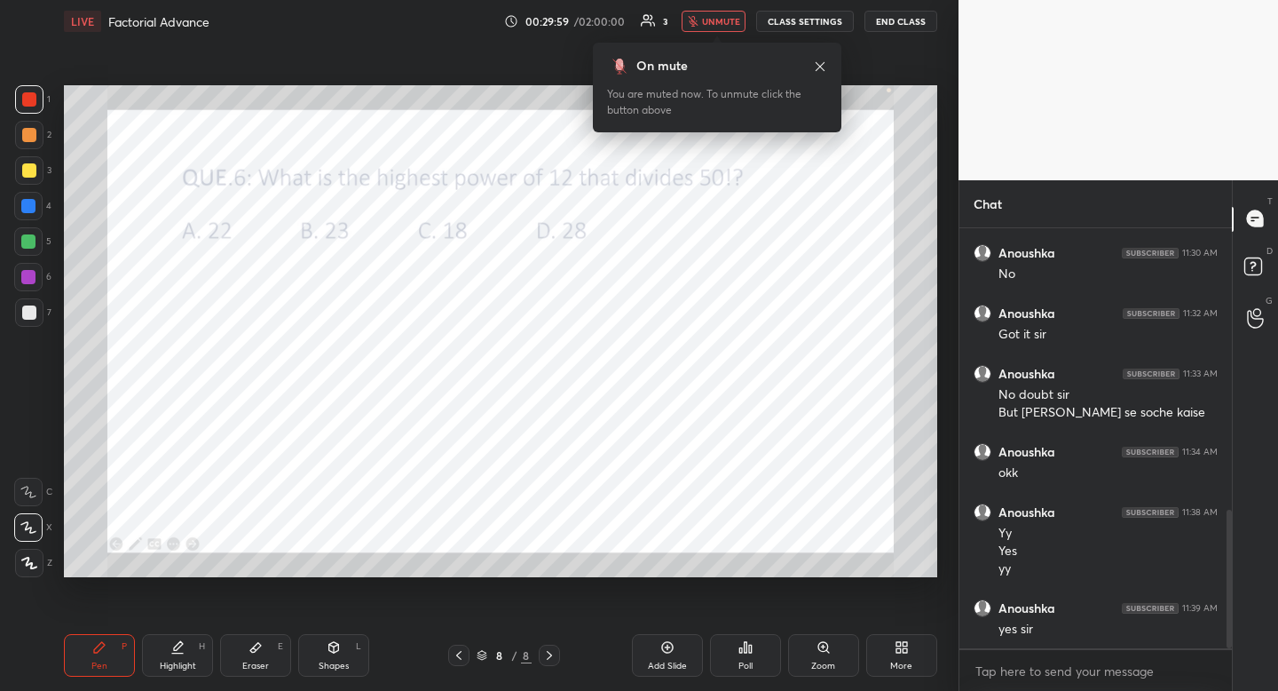
click at [190, 667] on div "Highlight" at bounding box center [178, 665] width 36 height 9
click at [825, 63] on icon at bounding box center [820, 66] width 14 height 14
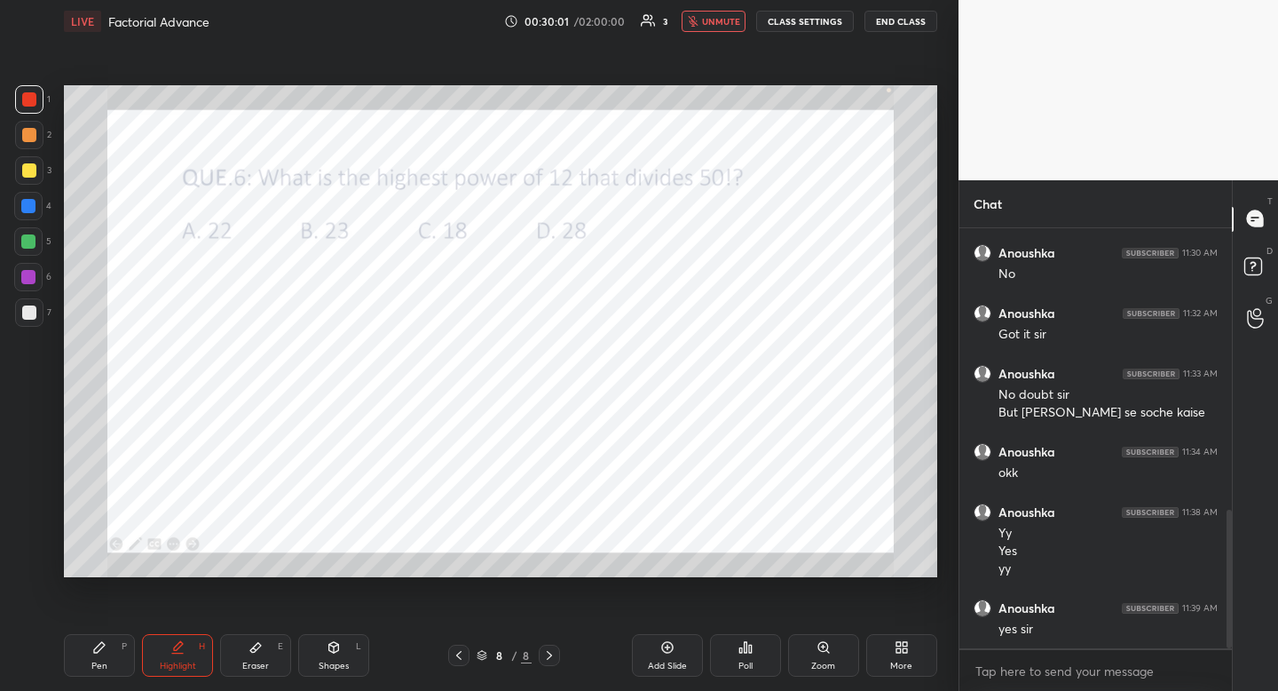
click at [33, 209] on div at bounding box center [28, 206] width 14 height 14
drag, startPoint x: 32, startPoint y: 211, endPoint x: 36, endPoint y: 257, distance: 46.4
click at [32, 211] on div at bounding box center [28, 206] width 14 height 14
click at [26, 98] on div at bounding box center [29, 99] width 14 height 14
click at [26, 100] on div at bounding box center [29, 99] width 14 height 14
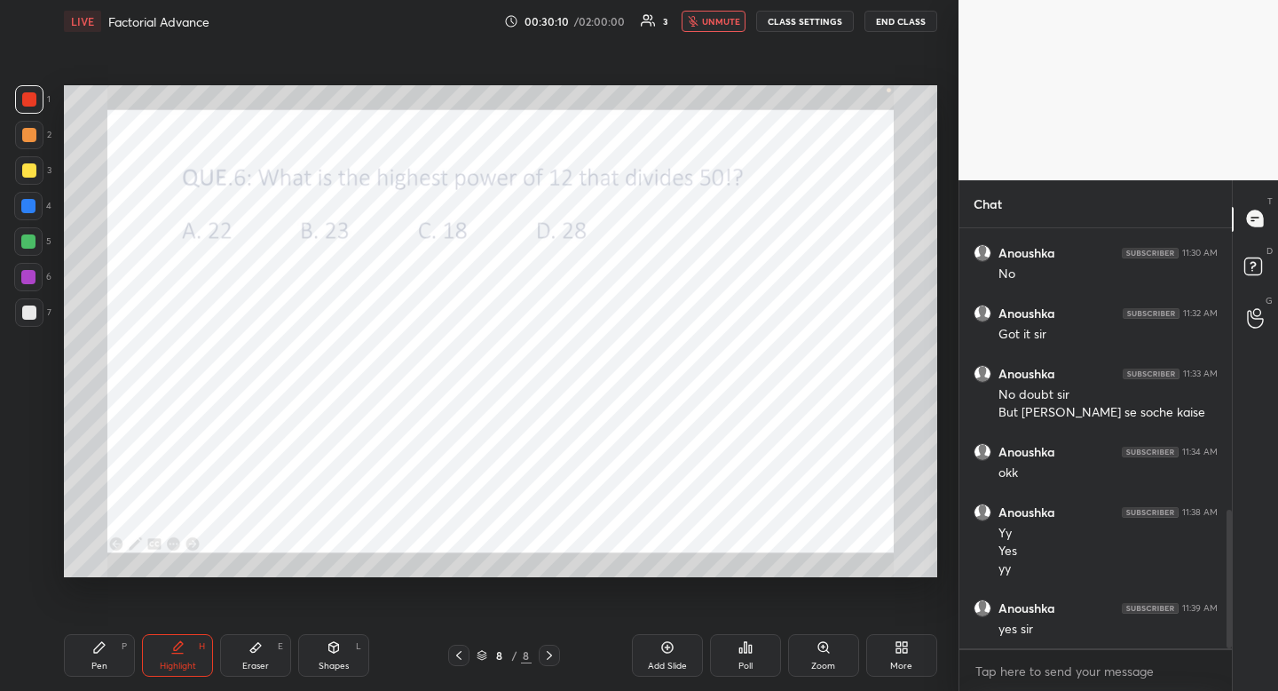
click at [23, 99] on div at bounding box center [29, 99] width 14 height 14
drag, startPoint x: 102, startPoint y: 651, endPoint x: 92, endPoint y: 622, distance: 30.9
click at [101, 652] on icon at bounding box center [99, 647] width 14 height 14
click at [31, 278] on div at bounding box center [28, 277] width 28 height 28
click at [31, 279] on div at bounding box center [28, 277] width 14 height 14
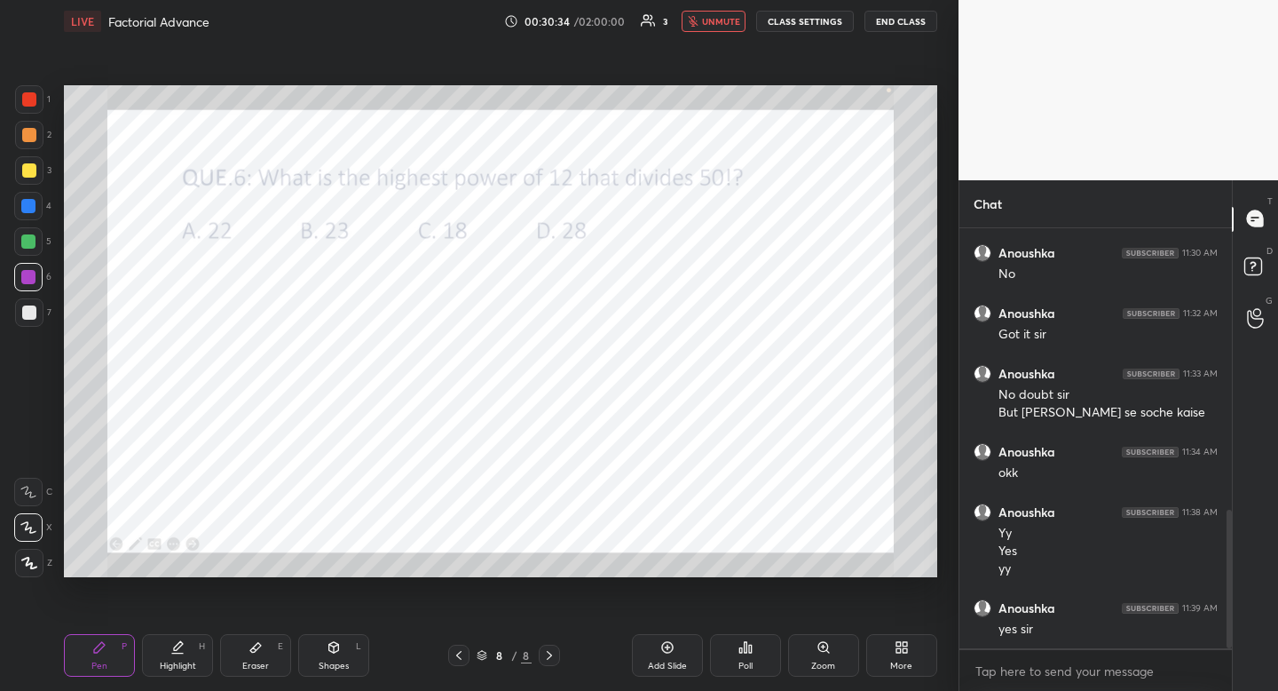
click at [31, 279] on div at bounding box center [28, 277] width 14 height 14
click at [28, 277] on div at bounding box center [28, 277] width 14 height 14
click at [754, 649] on div "Poll" at bounding box center [745, 655] width 71 height 43
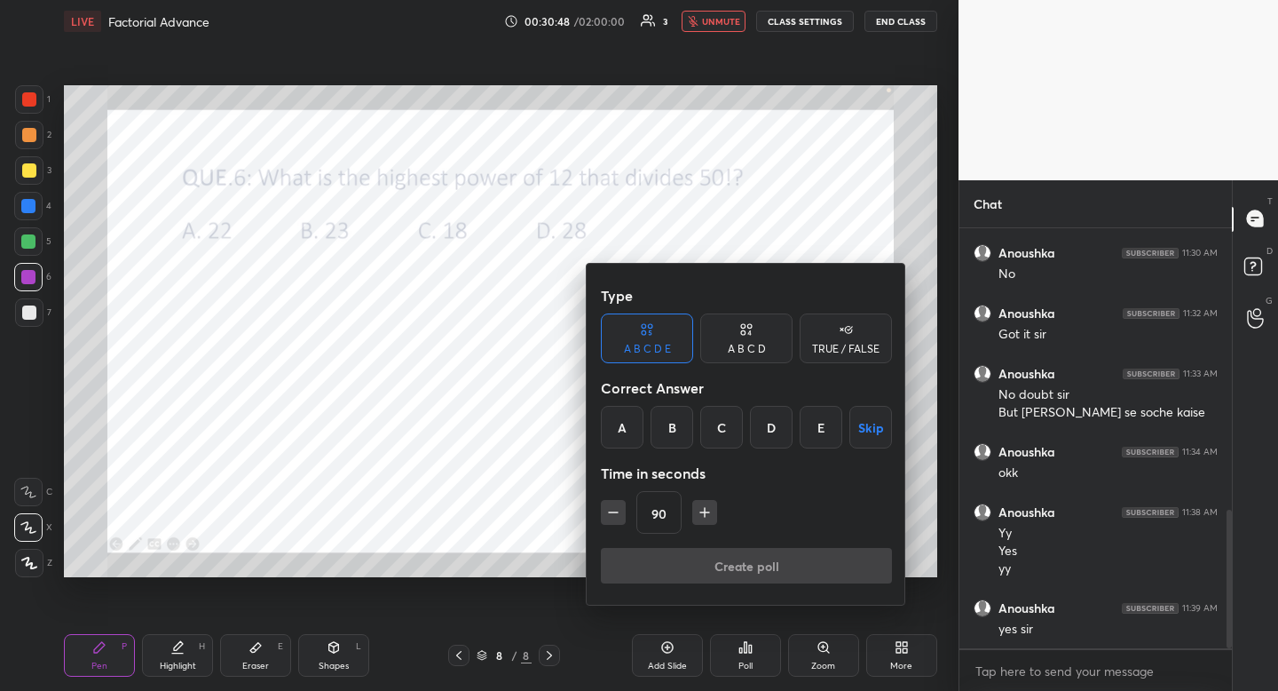
click at [627, 430] on div "A" at bounding box center [622, 427] width 43 height 43
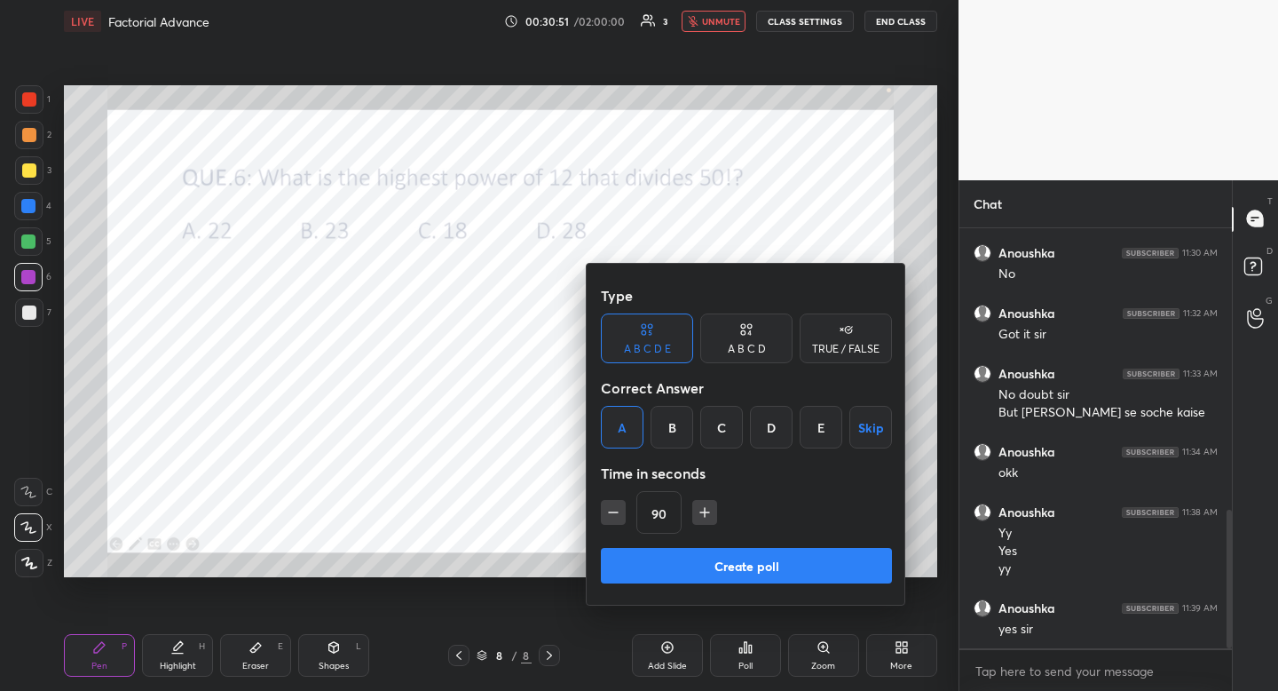
drag, startPoint x: 758, startPoint y: 329, endPoint x: 692, endPoint y: 372, distance: 78.3
click at [753, 330] on div "A B C D" at bounding box center [746, 338] width 92 height 50
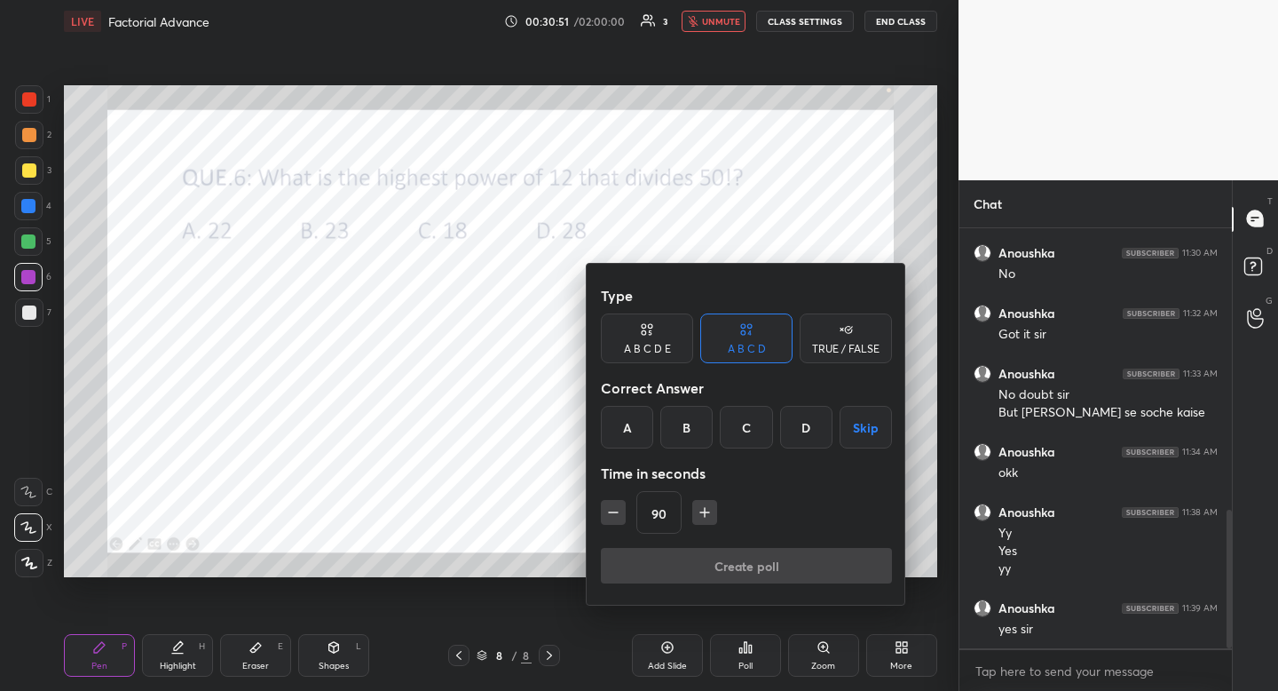
click at [630, 415] on div "A" at bounding box center [627, 427] width 52 height 43
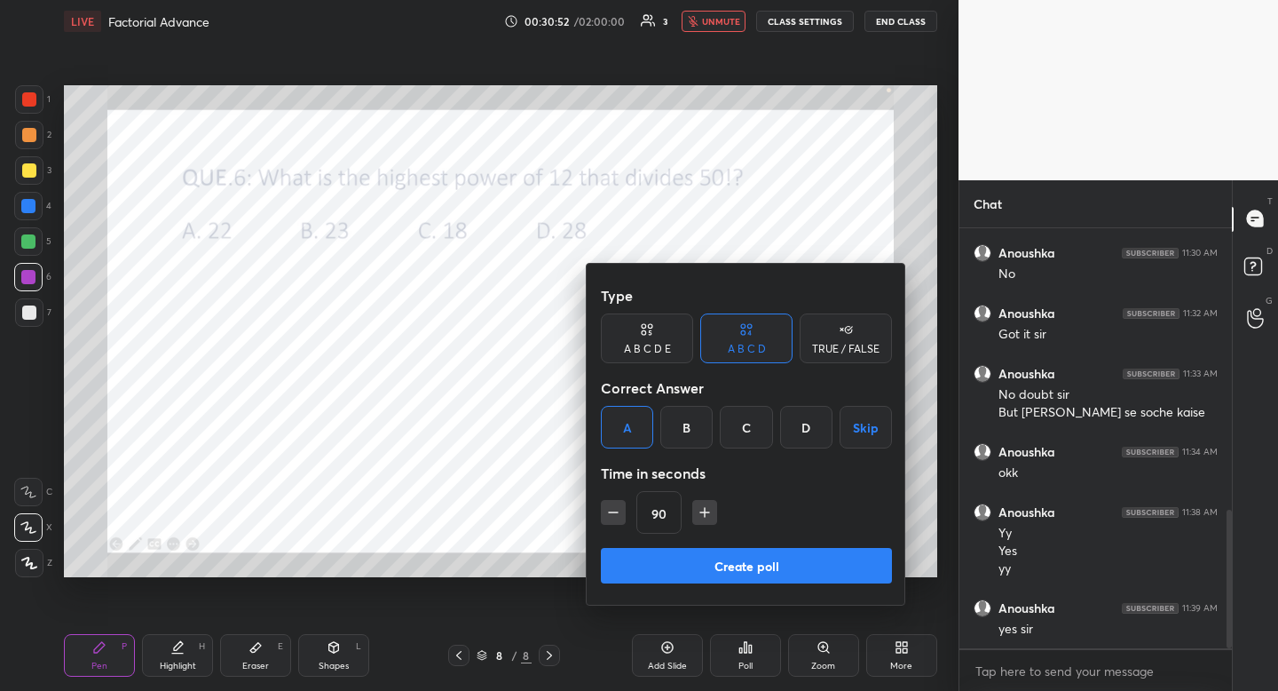
click at [675, 564] on button "Create poll" at bounding box center [746, 566] width 291 height 36
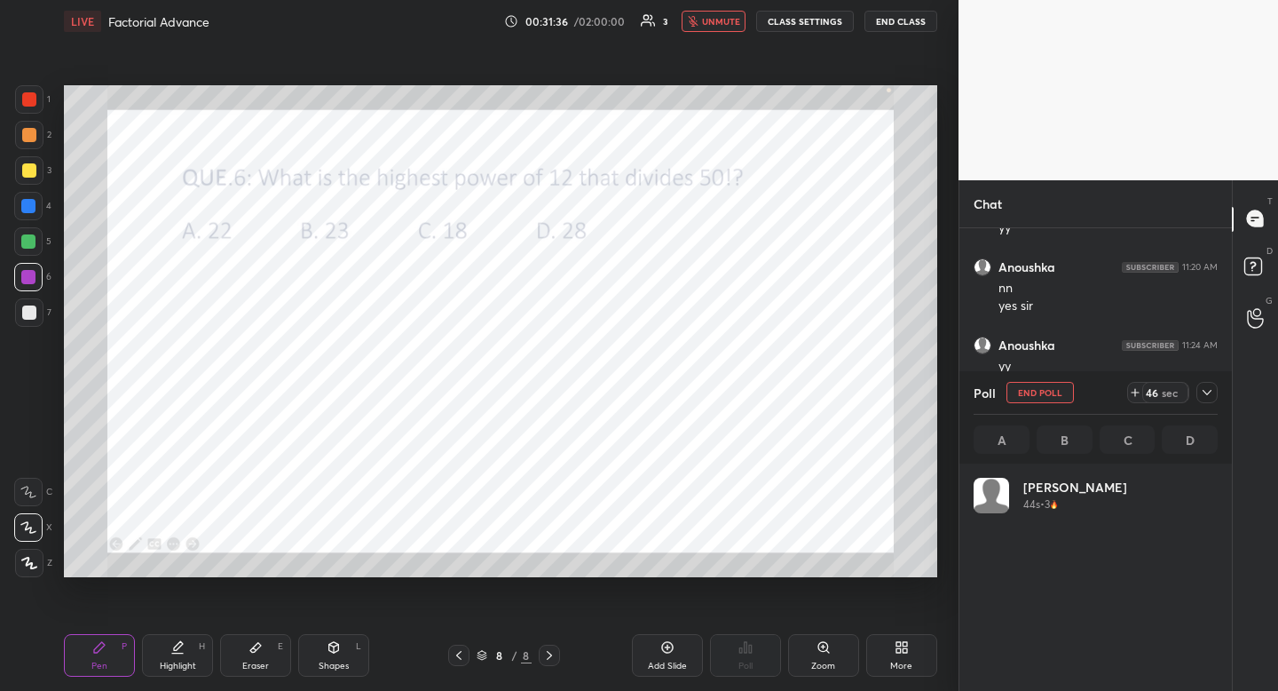
scroll to position [208, 239]
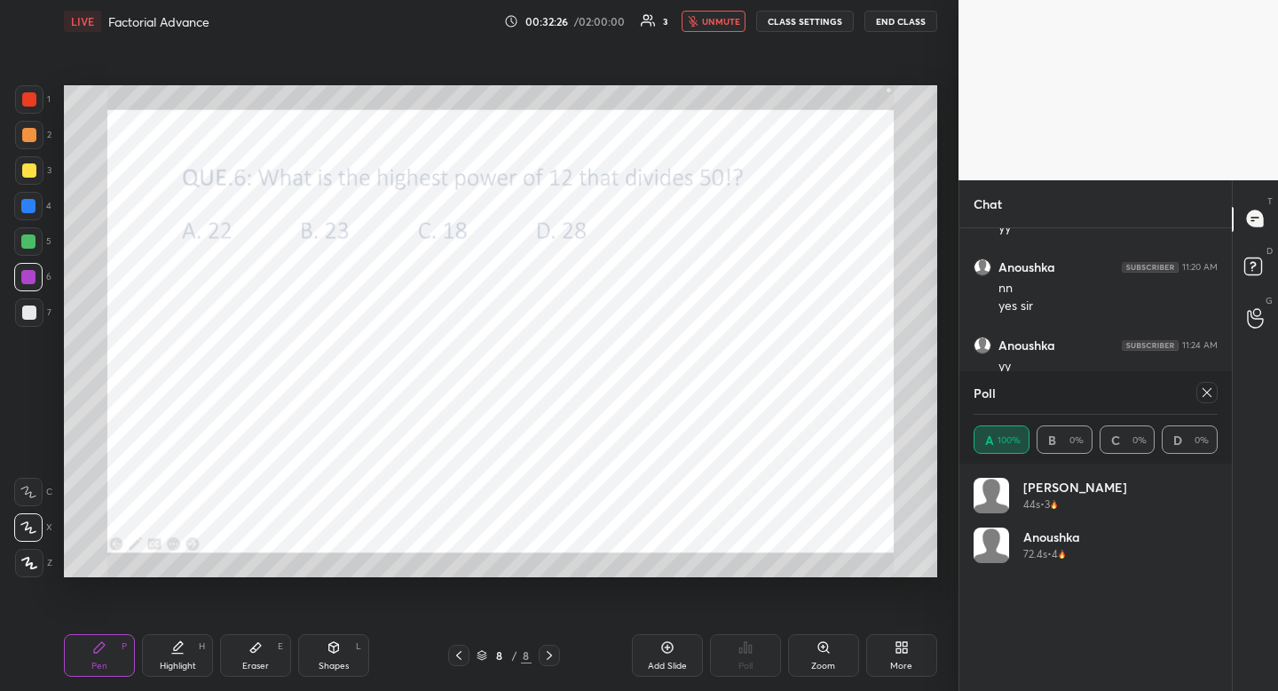
click at [1205, 388] on icon at bounding box center [1207, 392] width 14 height 14
type textarea "x"
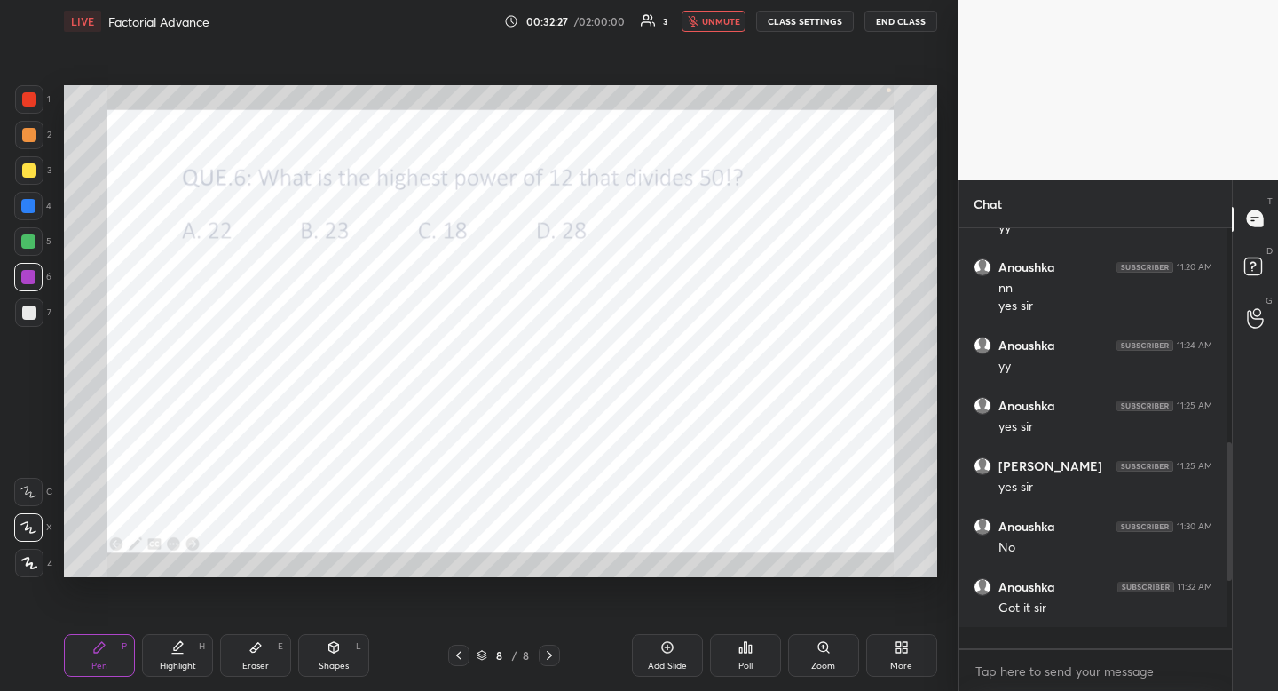
scroll to position [458, 267]
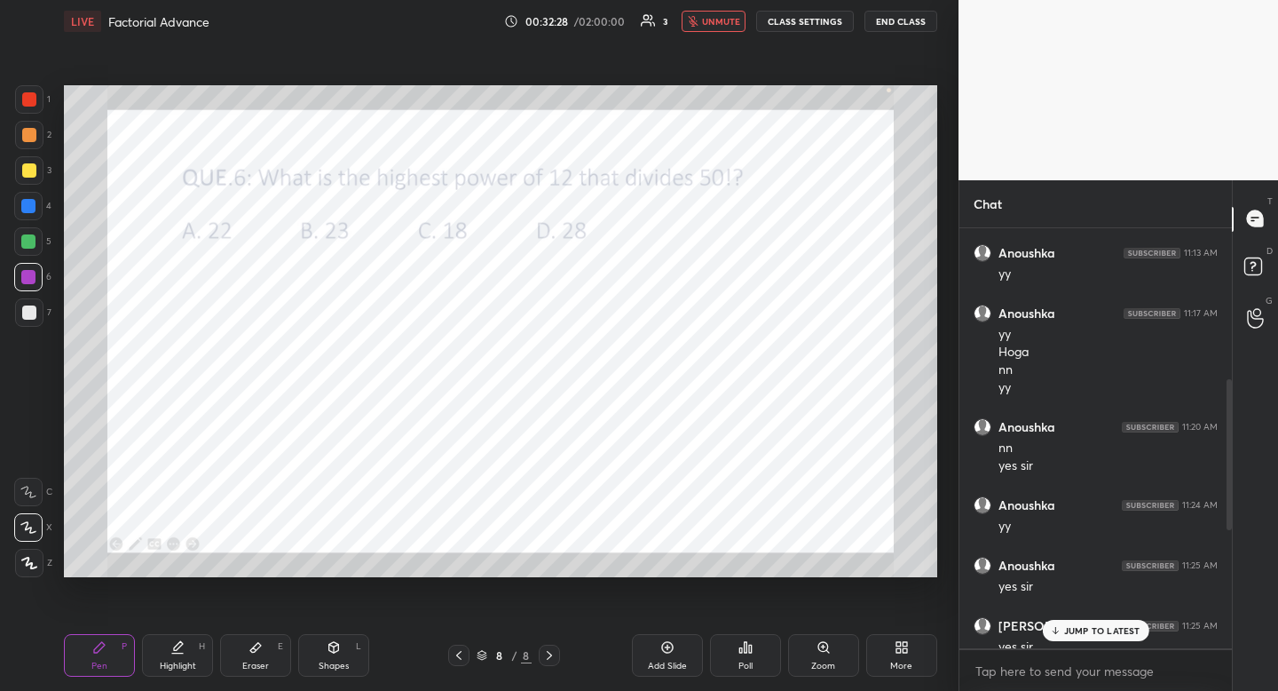
drag, startPoint x: 720, startPoint y: 15, endPoint x: 711, endPoint y: 32, distance: 19.1
click at [719, 13] on button "unmute" at bounding box center [714, 21] width 64 height 21
click at [1054, 630] on icon at bounding box center [1055, 630] width 12 height 11
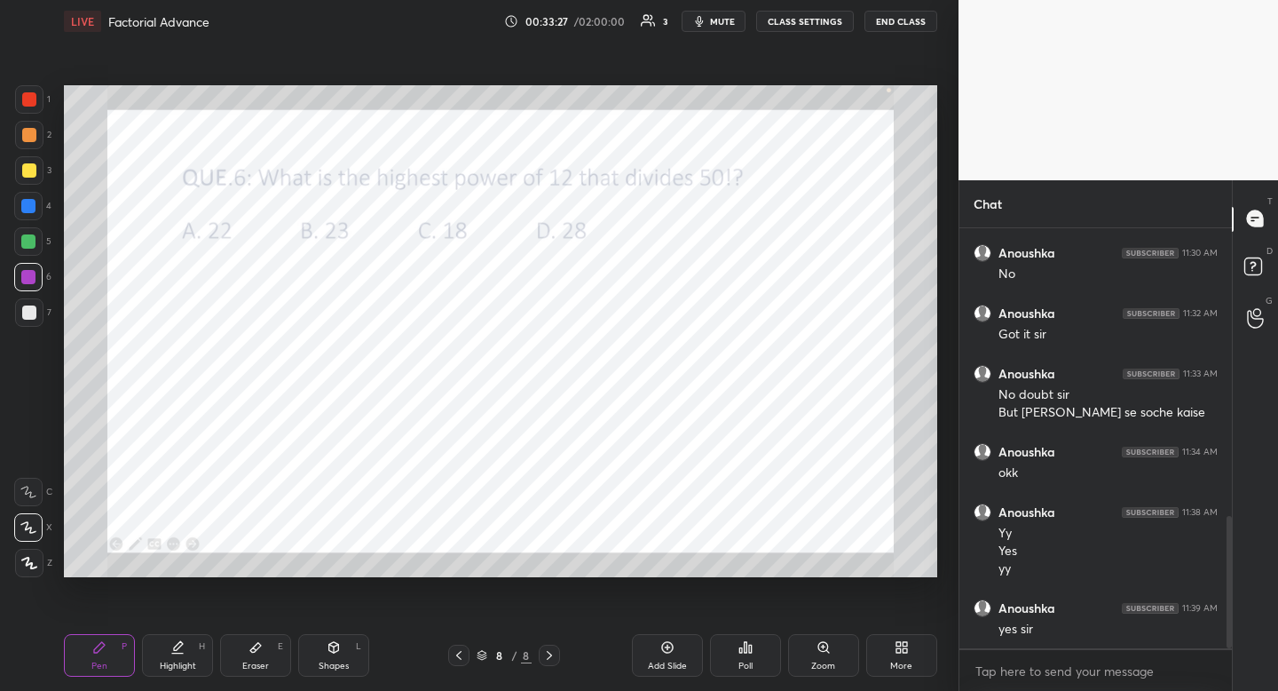
scroll to position [916, 0]
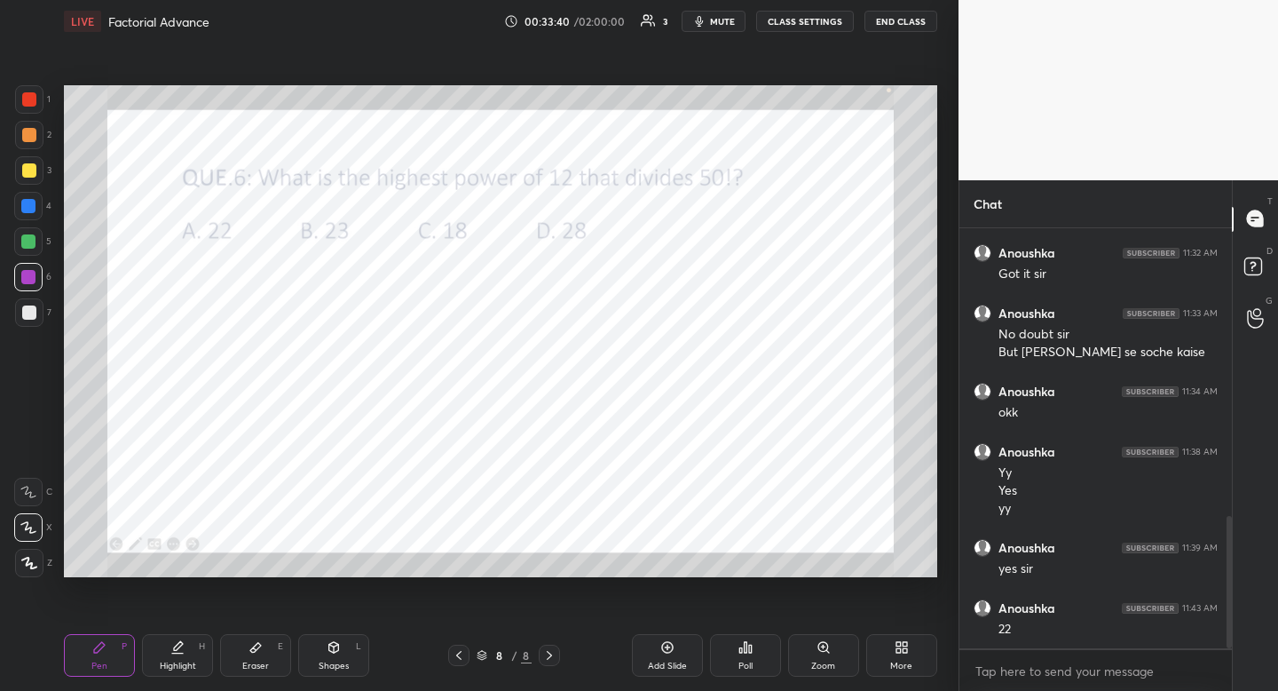
click at [462, 659] on icon at bounding box center [459, 655] width 14 height 14
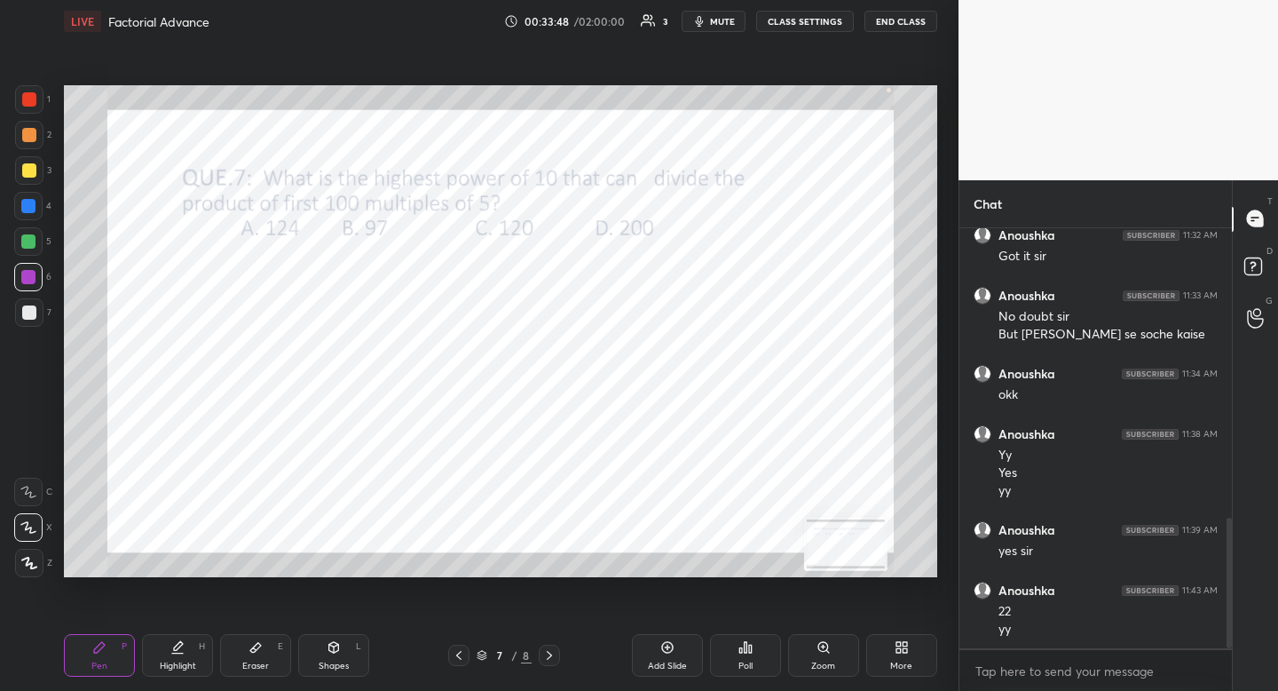
click at [749, 657] on div "Poll" at bounding box center [745, 655] width 71 height 43
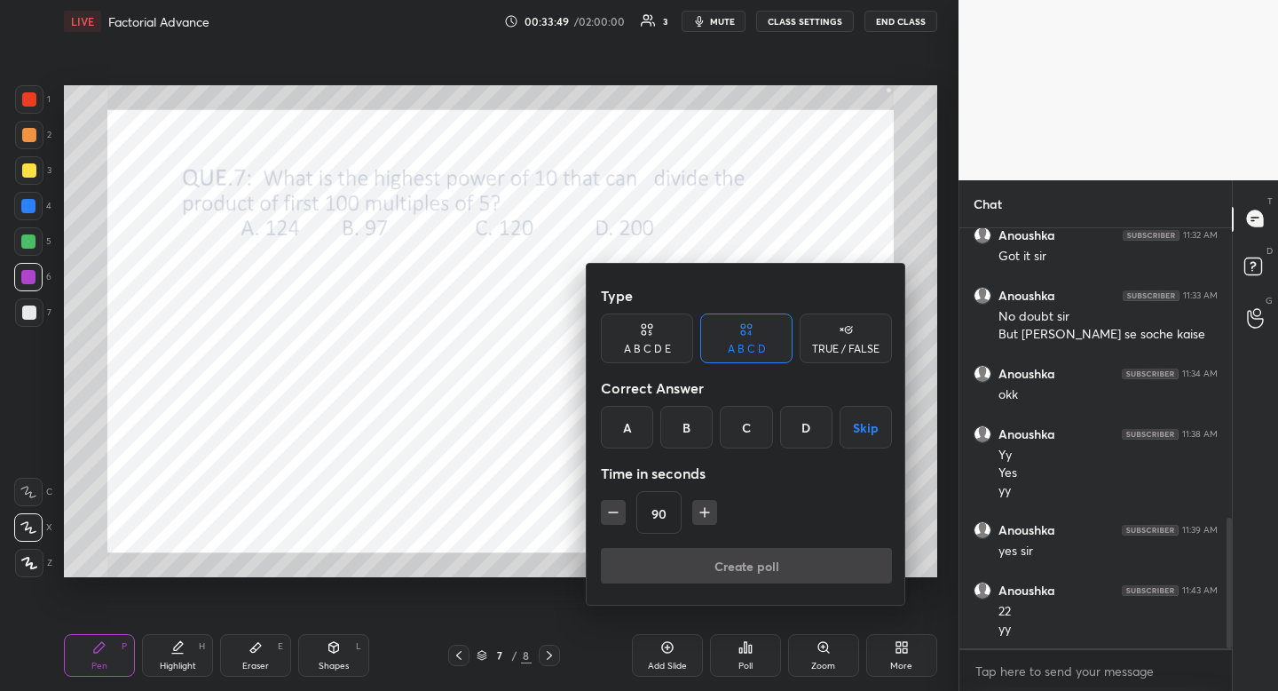
click at [626, 420] on div "A" at bounding box center [627, 427] width 52 height 43
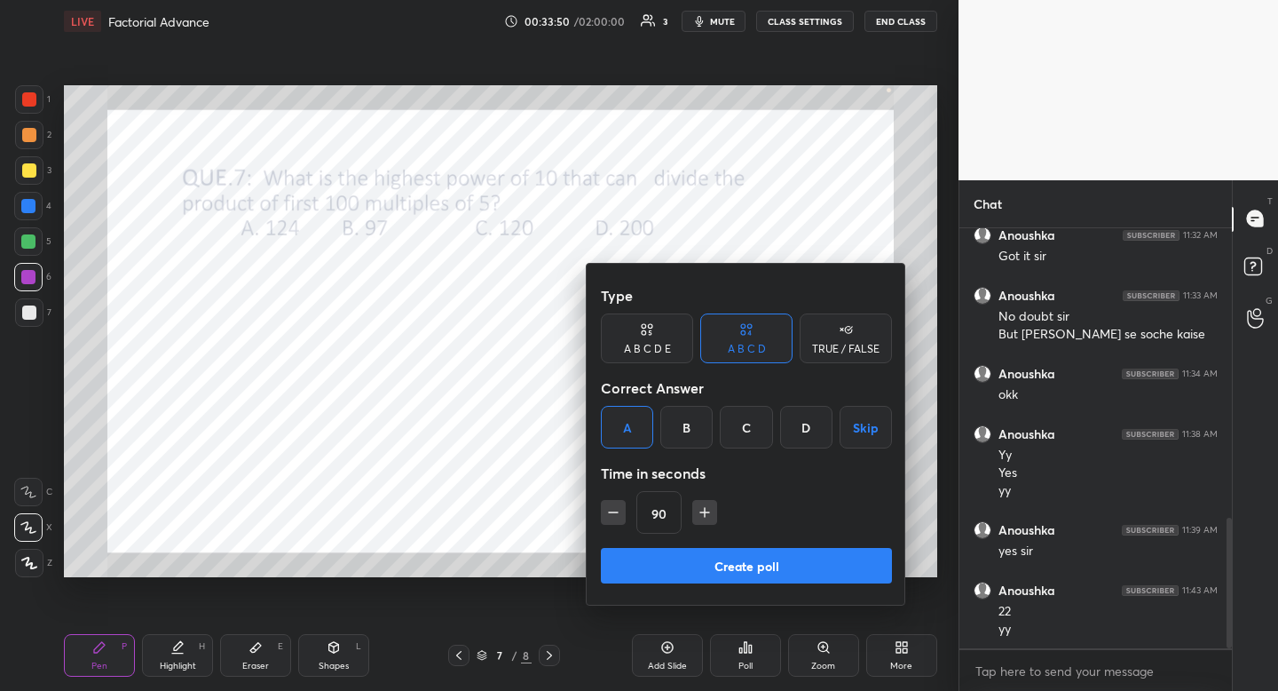
click at [709, 510] on icon "button" at bounding box center [705, 512] width 18 height 18
click at [710, 511] on icon "button" at bounding box center [713, 512] width 18 height 18
click at [713, 513] on icon "button" at bounding box center [713, 512] width 0 height 9
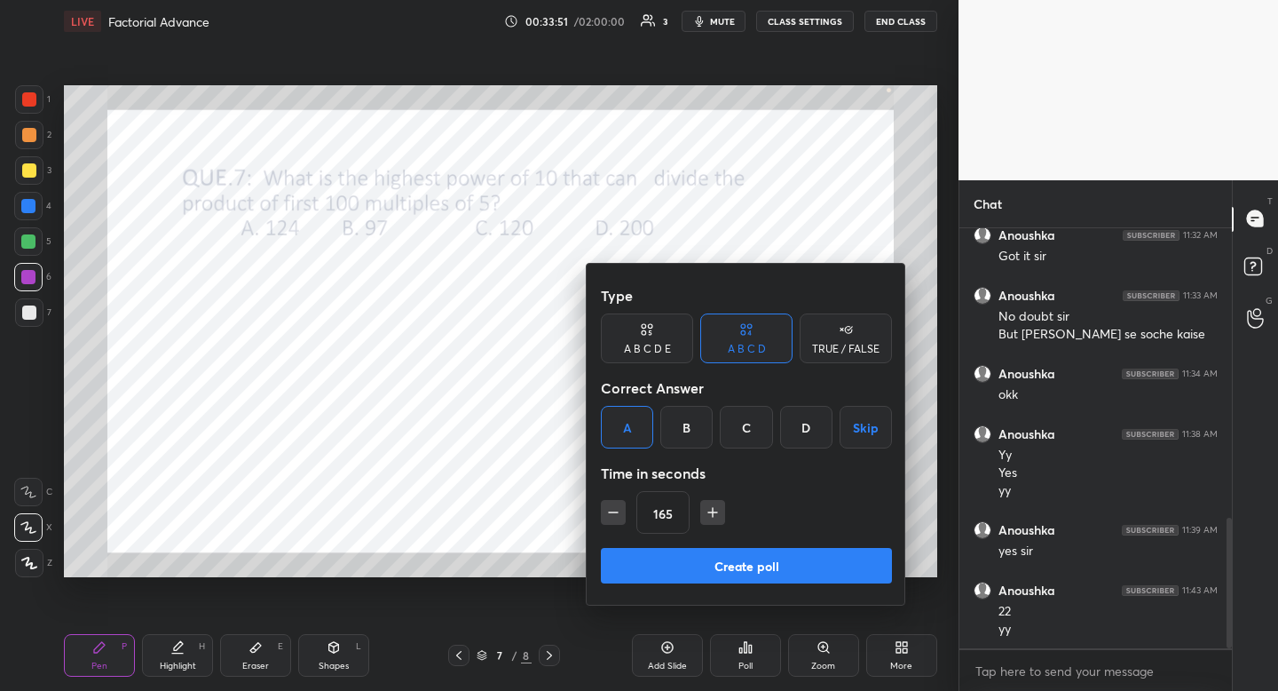
click at [713, 517] on icon "button" at bounding box center [713, 512] width 18 height 18
type input "195"
click at [728, 563] on button "Create poll" at bounding box center [746, 566] width 291 height 36
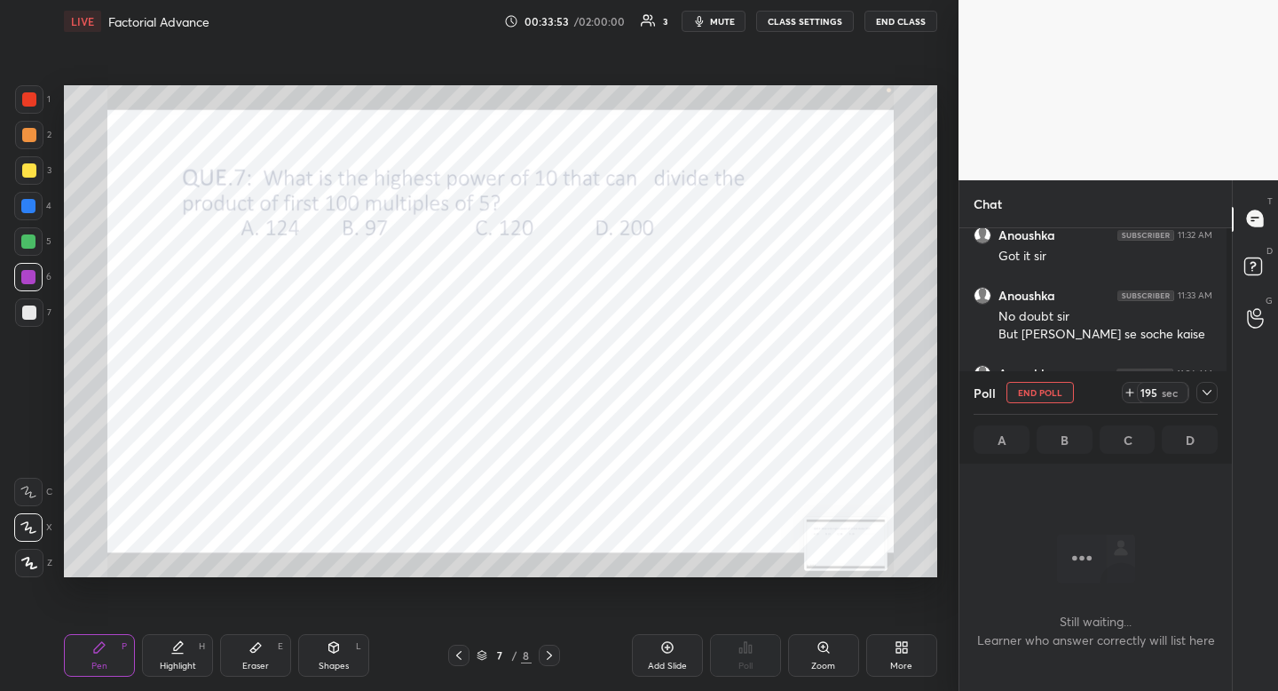
scroll to position [366, 267]
click at [711, 24] on button "mute" at bounding box center [714, 21] width 64 height 21
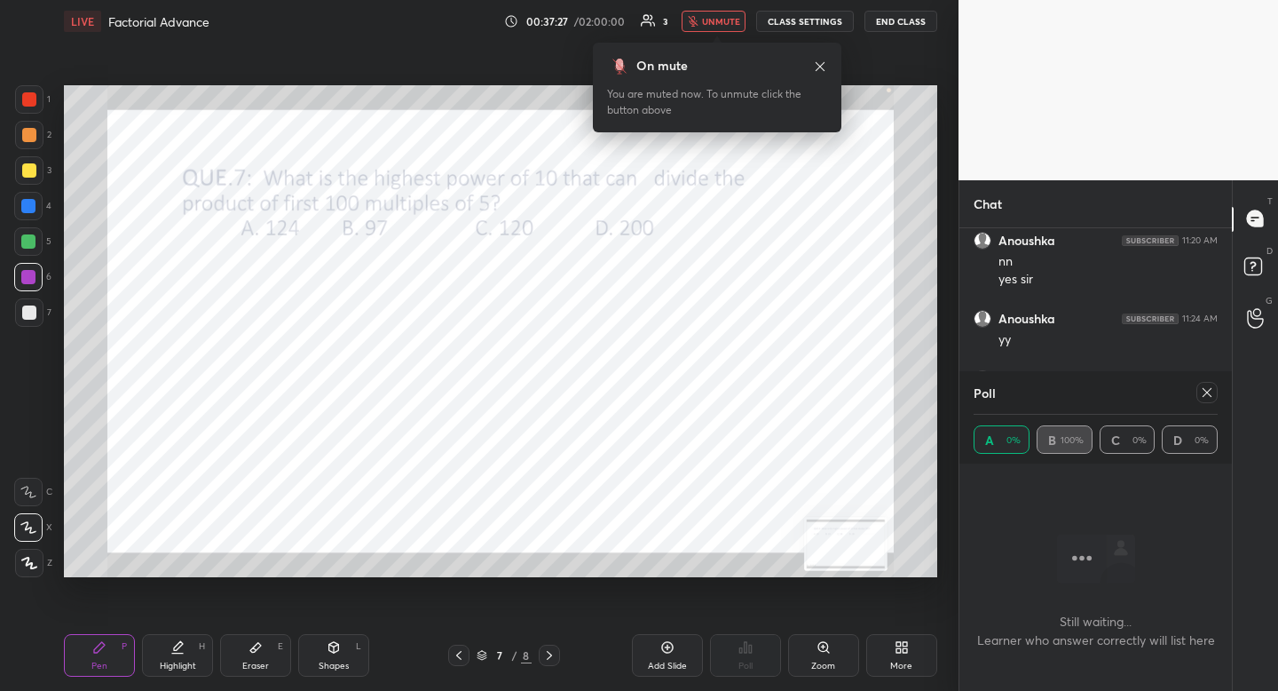
drag, startPoint x: 731, startPoint y: 25, endPoint x: 720, endPoint y: 28, distance: 11.8
click at [731, 25] on span "unmute" at bounding box center [721, 21] width 38 height 12
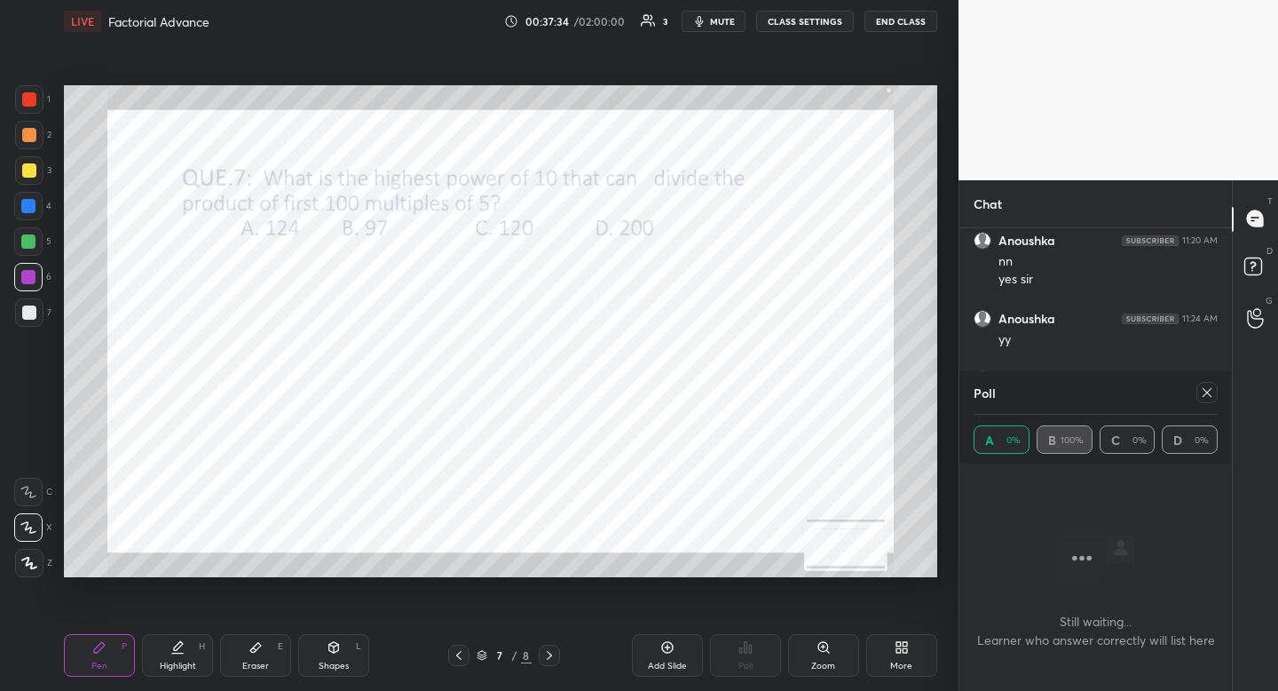
click at [1212, 396] on icon at bounding box center [1207, 392] width 14 height 14
type textarea "x"
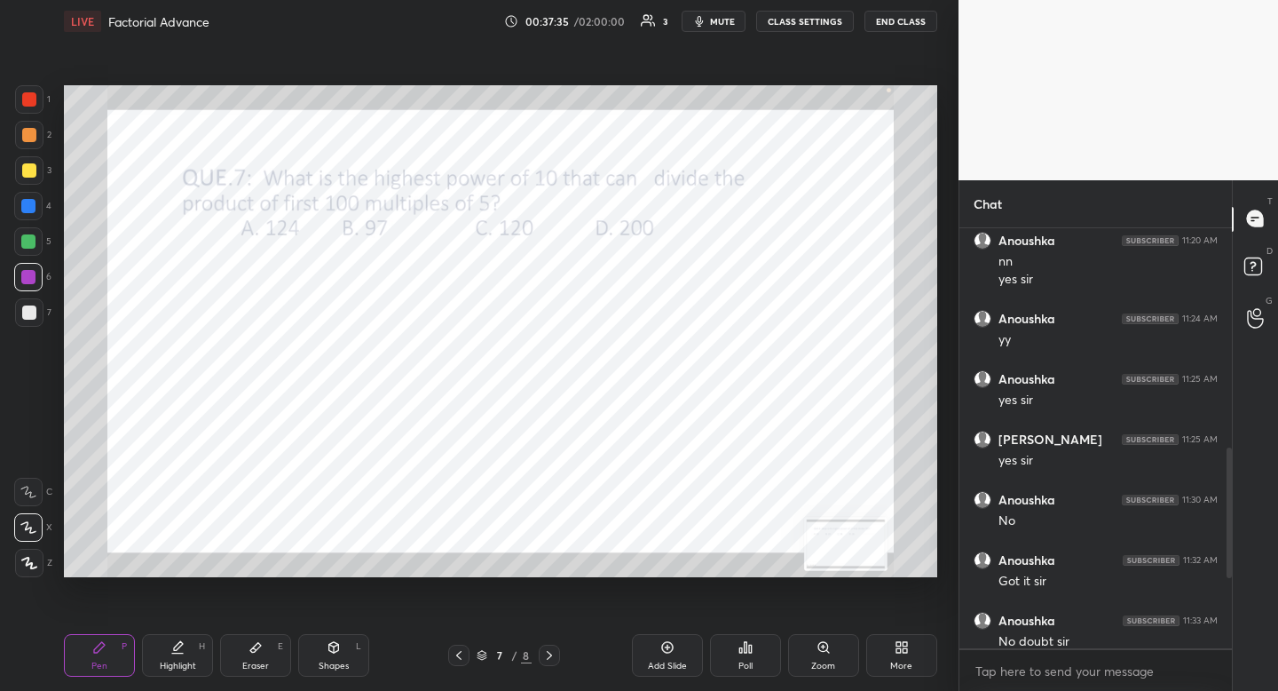
scroll to position [467, 0]
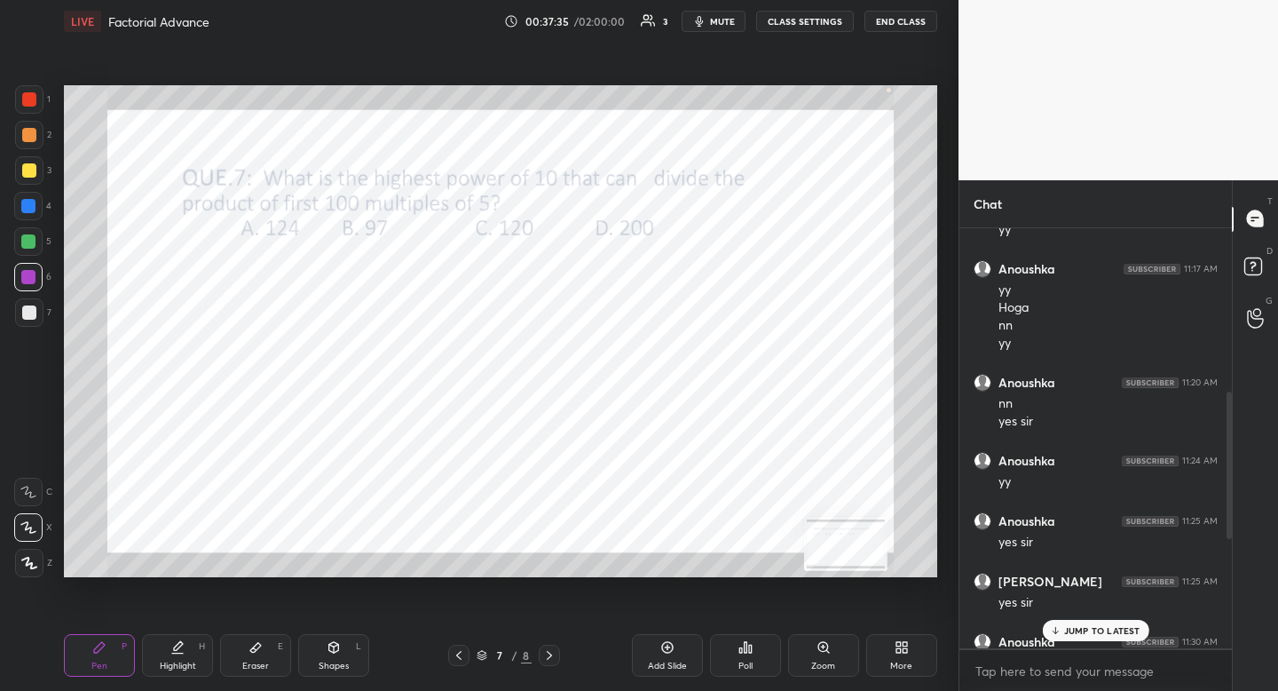
click at [26, 106] on div at bounding box center [29, 99] width 14 height 14
click at [26, 105] on div at bounding box center [29, 99] width 14 height 14
click at [1079, 628] on p "JUMP TO LATEST" at bounding box center [1102, 630] width 76 height 11
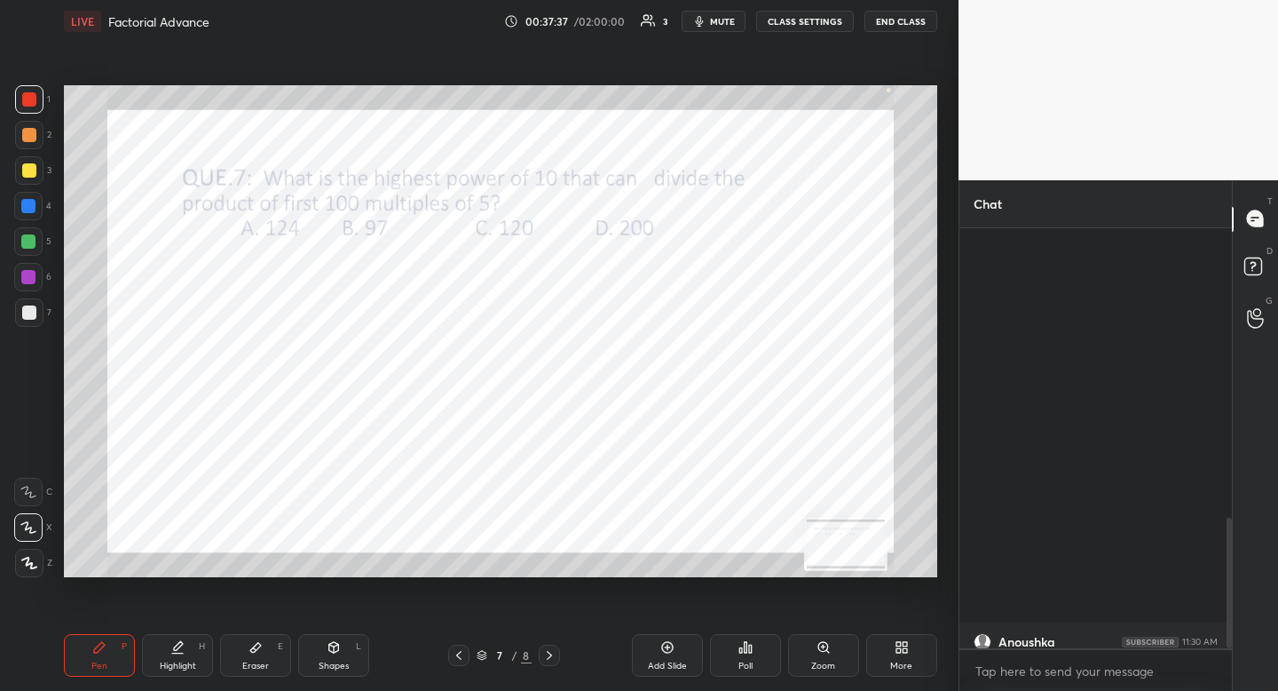
scroll to position [934, 0]
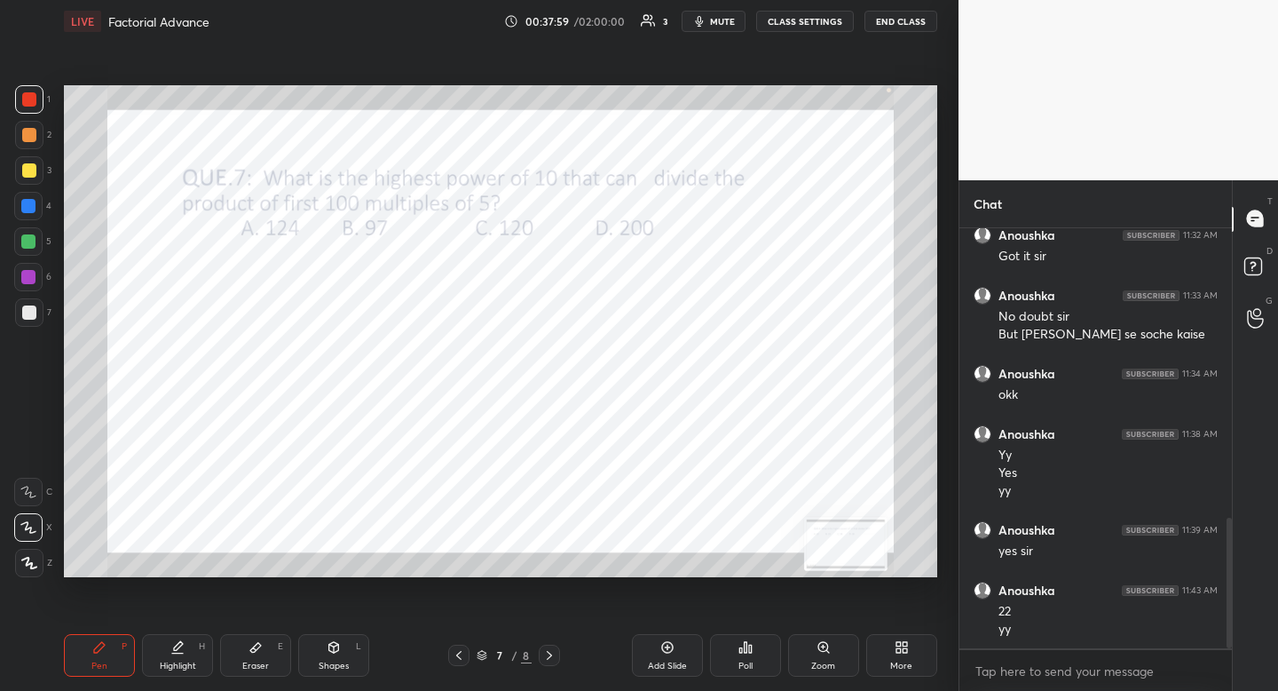
click at [32, 211] on div at bounding box center [28, 206] width 14 height 14
click at [21, 102] on div at bounding box center [29, 99] width 28 height 28
click at [24, 99] on div at bounding box center [29, 99] width 14 height 14
drag, startPoint x: 21, startPoint y: 99, endPoint x: 28, endPoint y: 118, distance: 19.9
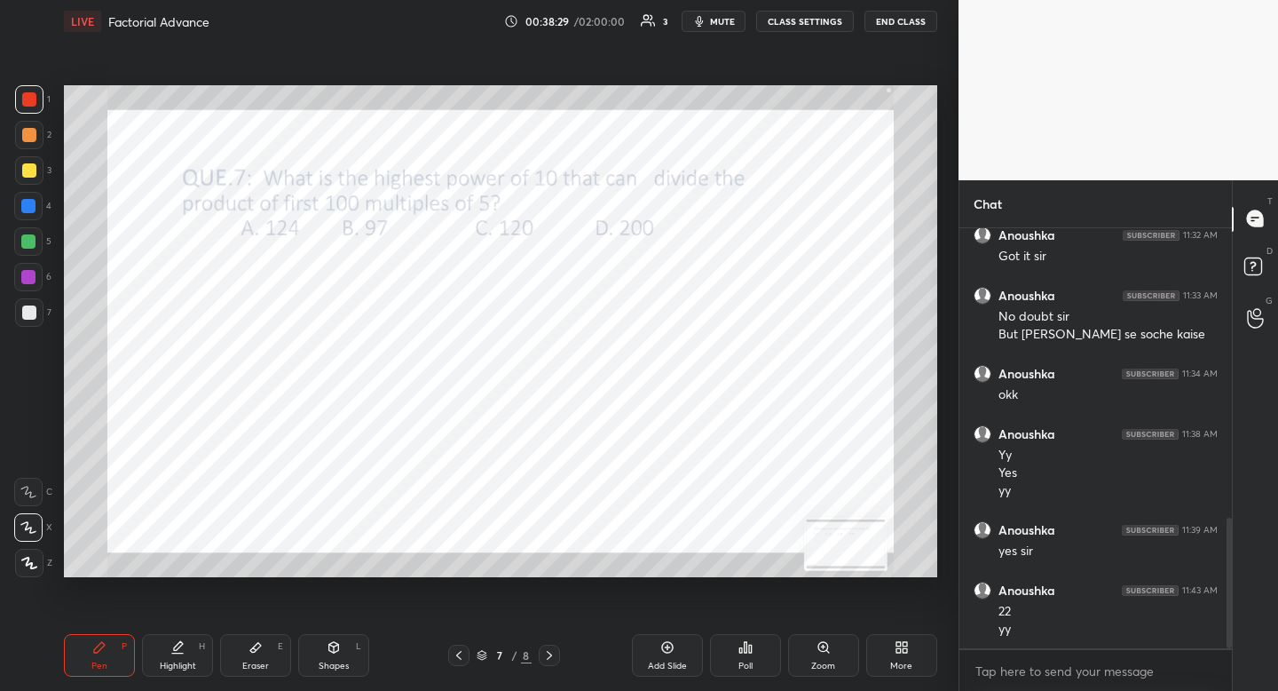
click at [22, 99] on div at bounding box center [29, 99] width 14 height 14
click at [28, 203] on div at bounding box center [28, 206] width 14 height 14
click at [28, 202] on div at bounding box center [28, 206] width 14 height 14
click at [34, 209] on div at bounding box center [28, 206] width 14 height 14
drag, startPoint x: 34, startPoint y: 209, endPoint x: 15, endPoint y: 205, distance: 19.2
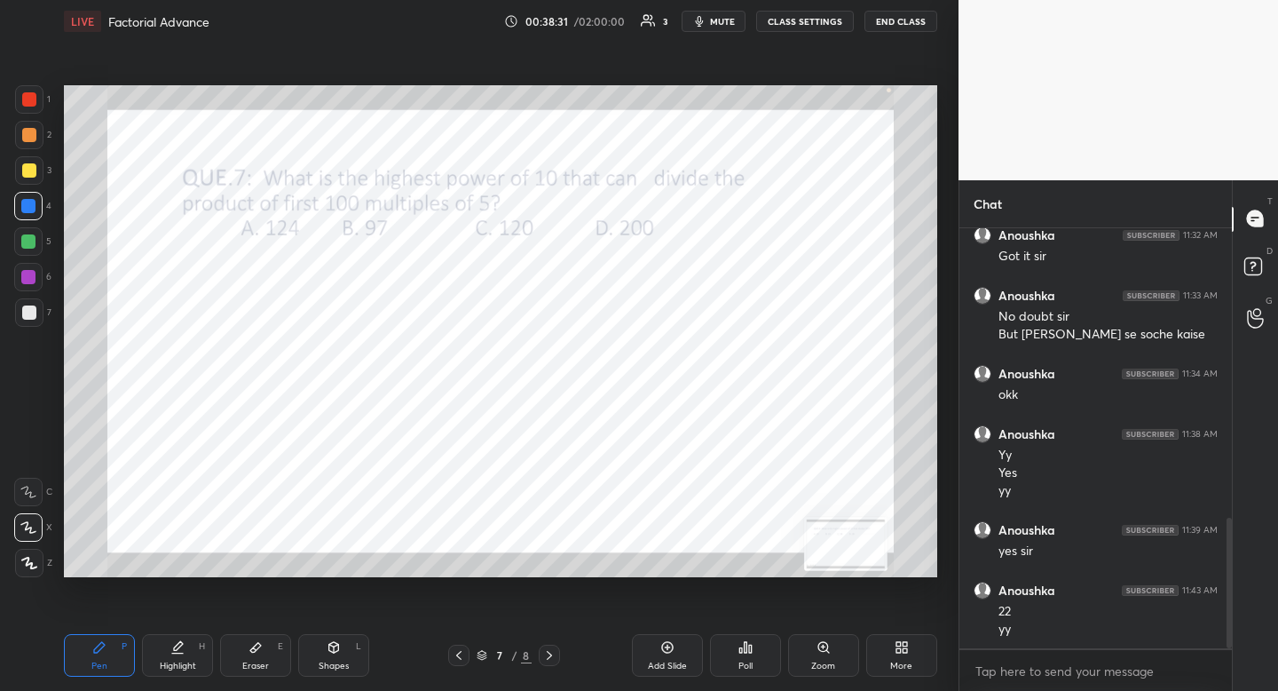
click at [34, 209] on div at bounding box center [28, 206] width 14 height 14
click at [332, 630] on div "Pen P Highlight H Eraser E Shapes L 7 / 8 Add Slide Poll Zoom More" at bounding box center [500, 655] width 873 height 71
click at [336, 649] on icon at bounding box center [334, 647] width 10 height 11
click at [22, 450] on icon at bounding box center [29, 456] width 14 height 14
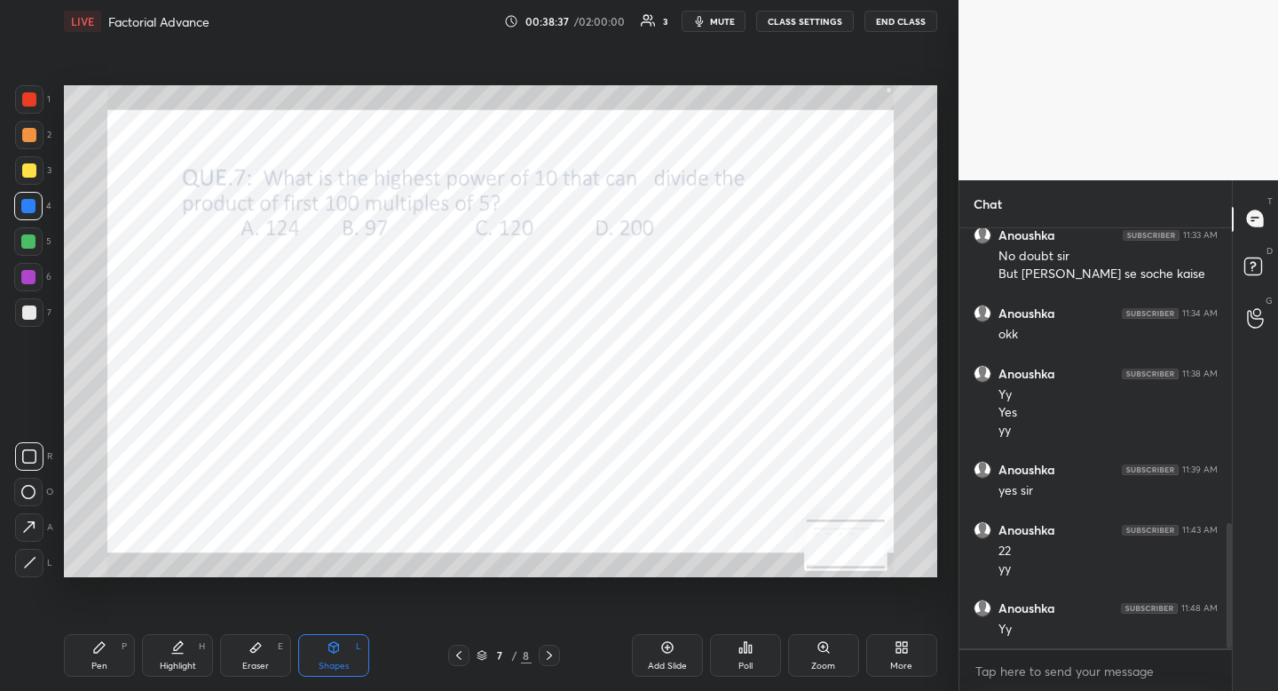
click at [95, 654] on div "Pen P" at bounding box center [99, 655] width 71 height 43
click at [26, 98] on div at bounding box center [29, 99] width 14 height 14
drag, startPoint x: 26, startPoint y: 98, endPoint x: 55, endPoint y: 138, distance: 50.2
click at [26, 98] on div at bounding box center [29, 99] width 14 height 14
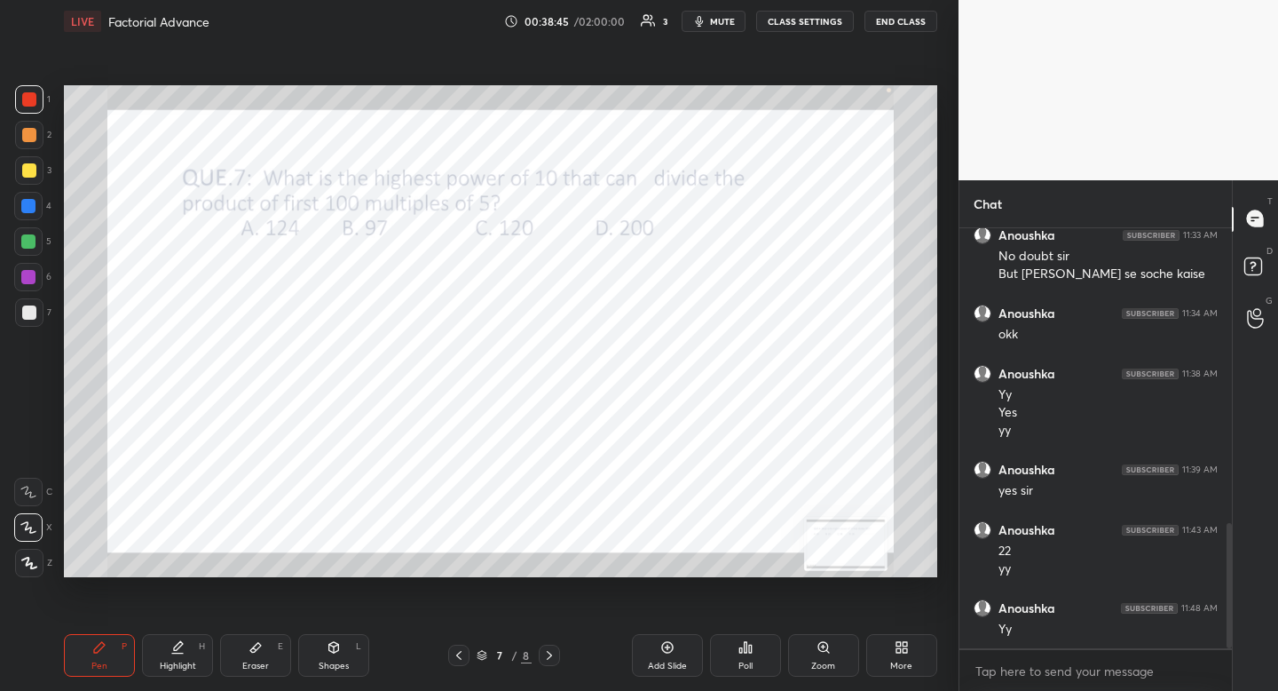
click at [39, 110] on div at bounding box center [29, 99] width 28 height 28
click at [26, 104] on div at bounding box center [29, 99] width 14 height 14
click at [28, 212] on div at bounding box center [28, 206] width 14 height 14
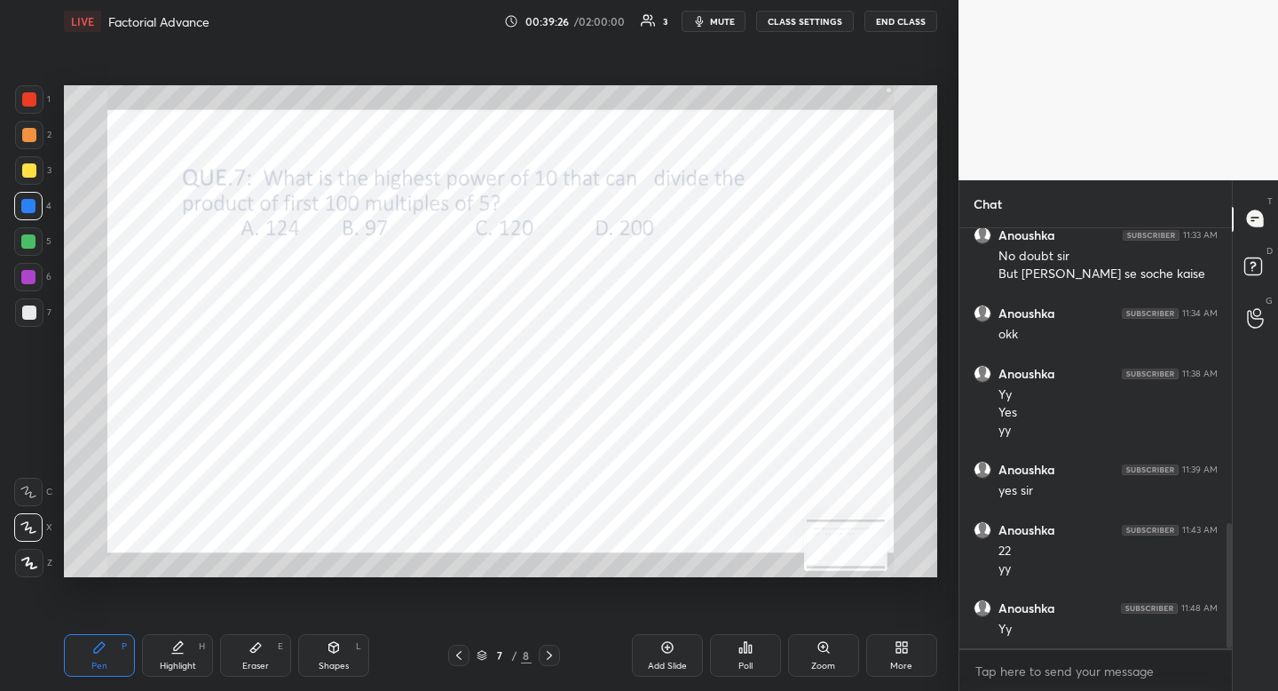
drag, startPoint x: 28, startPoint y: 212, endPoint x: 53, endPoint y: 220, distance: 26.1
click at [28, 212] on div at bounding box center [28, 206] width 14 height 14
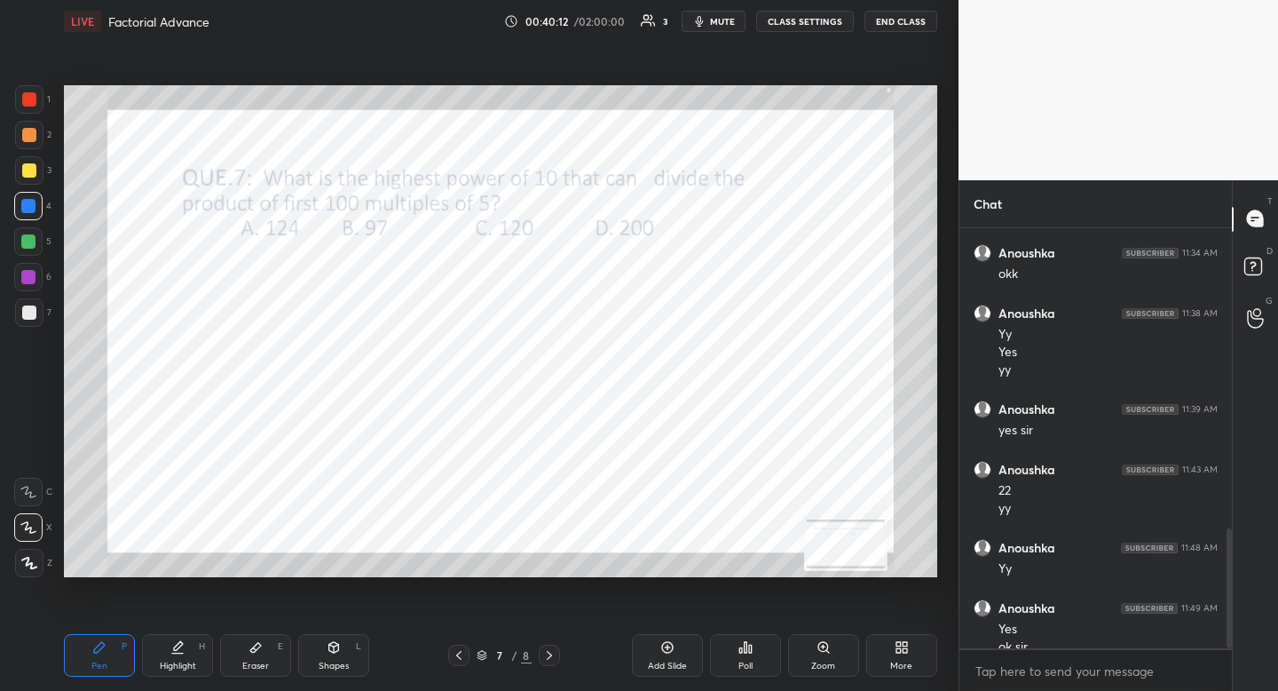
scroll to position [1072, 0]
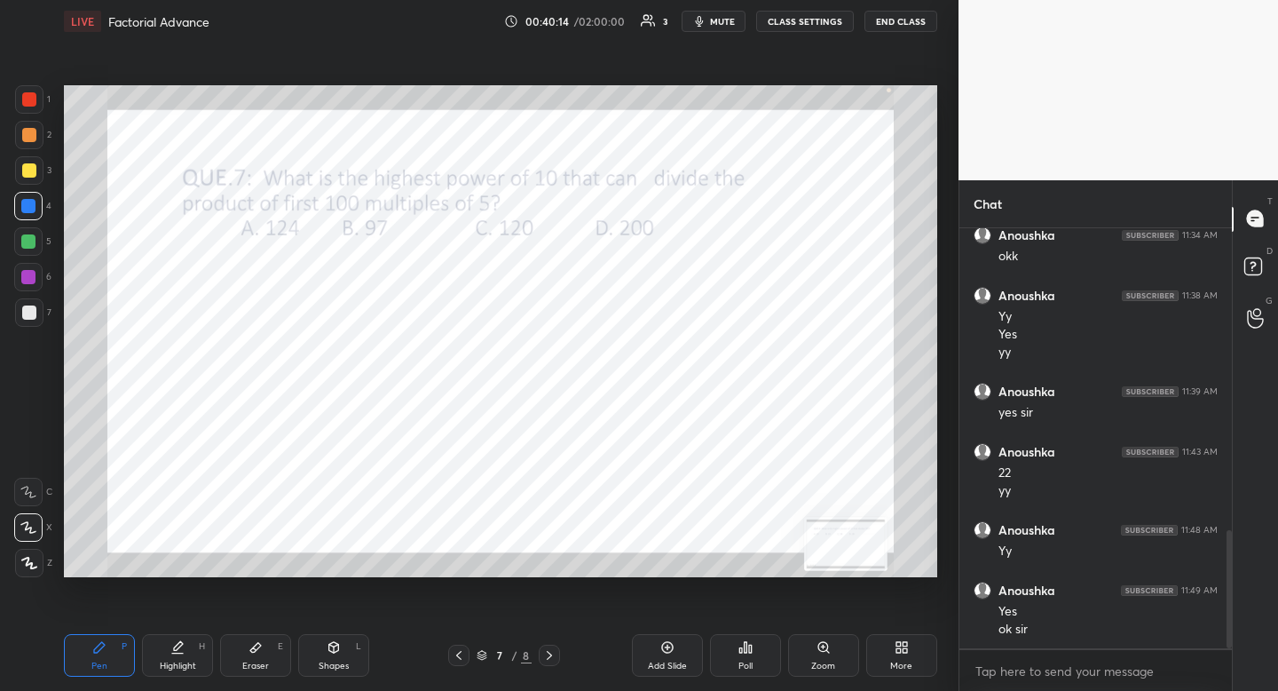
click at [896, 648] on icon at bounding box center [898, 650] width 4 height 4
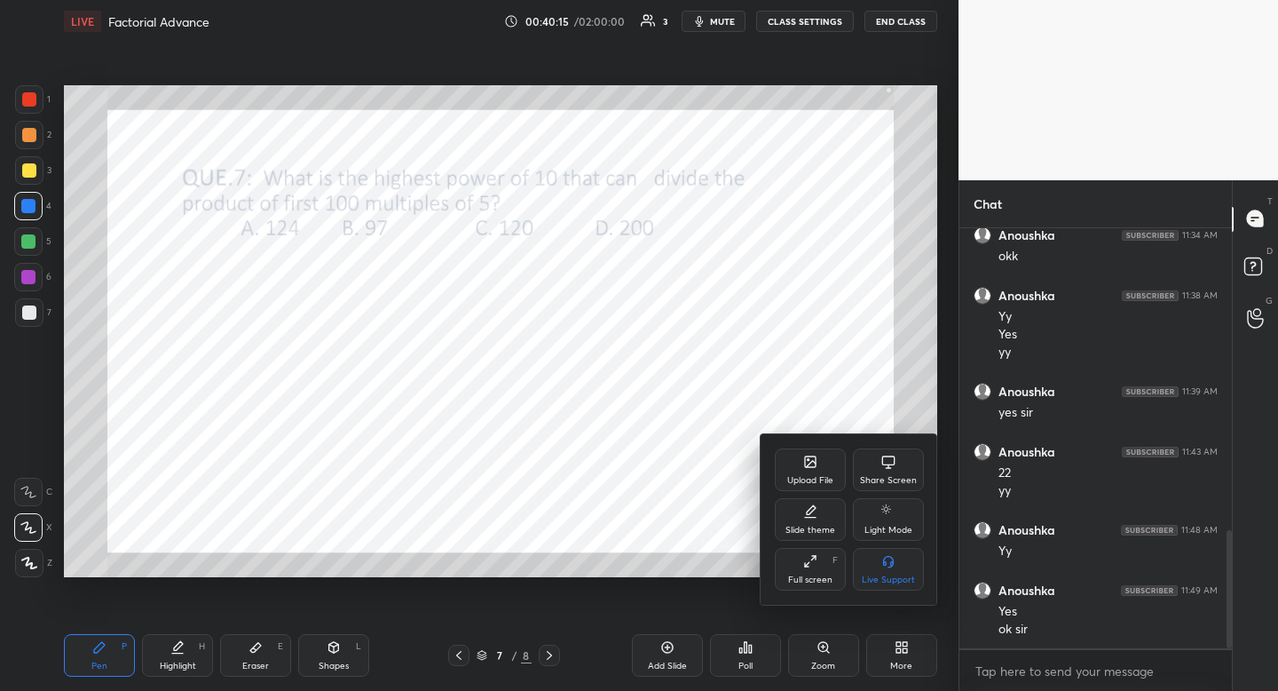
click at [809, 452] on div "Upload File" at bounding box center [810, 469] width 71 height 43
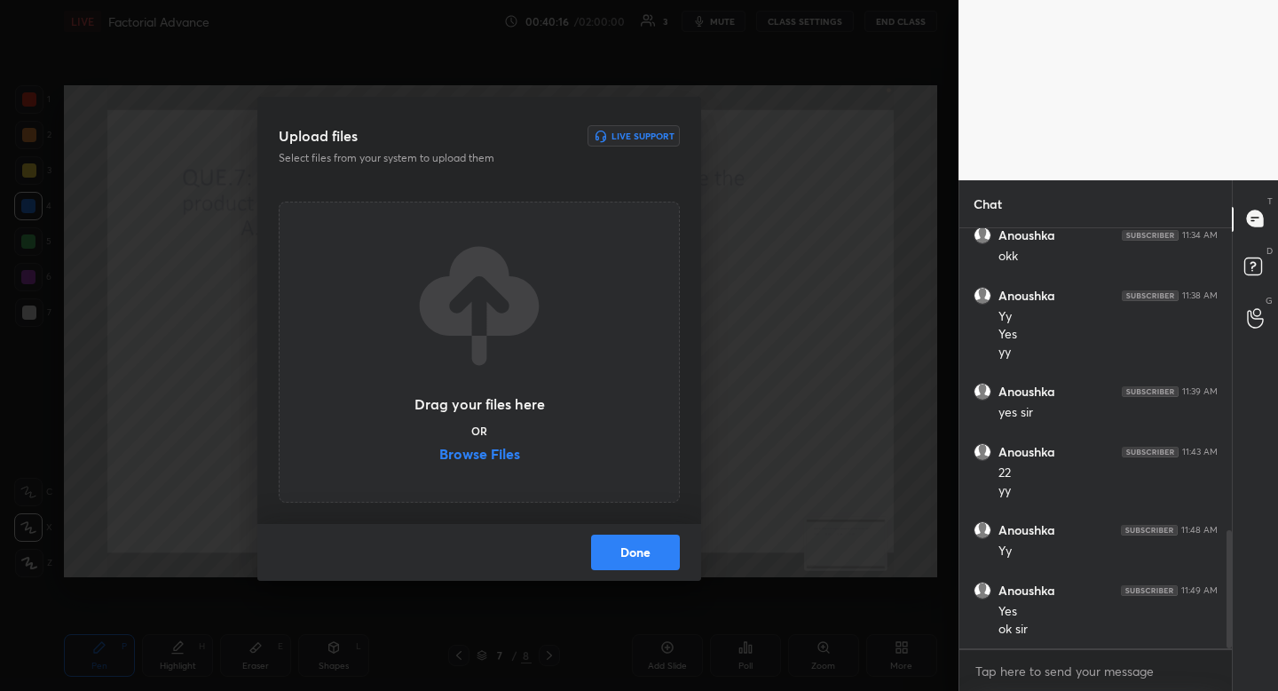
click at [486, 446] on label "Browse Files" at bounding box center [479, 455] width 81 height 19
click at [439, 446] on input "Browse Files" at bounding box center [439, 455] width 0 height 19
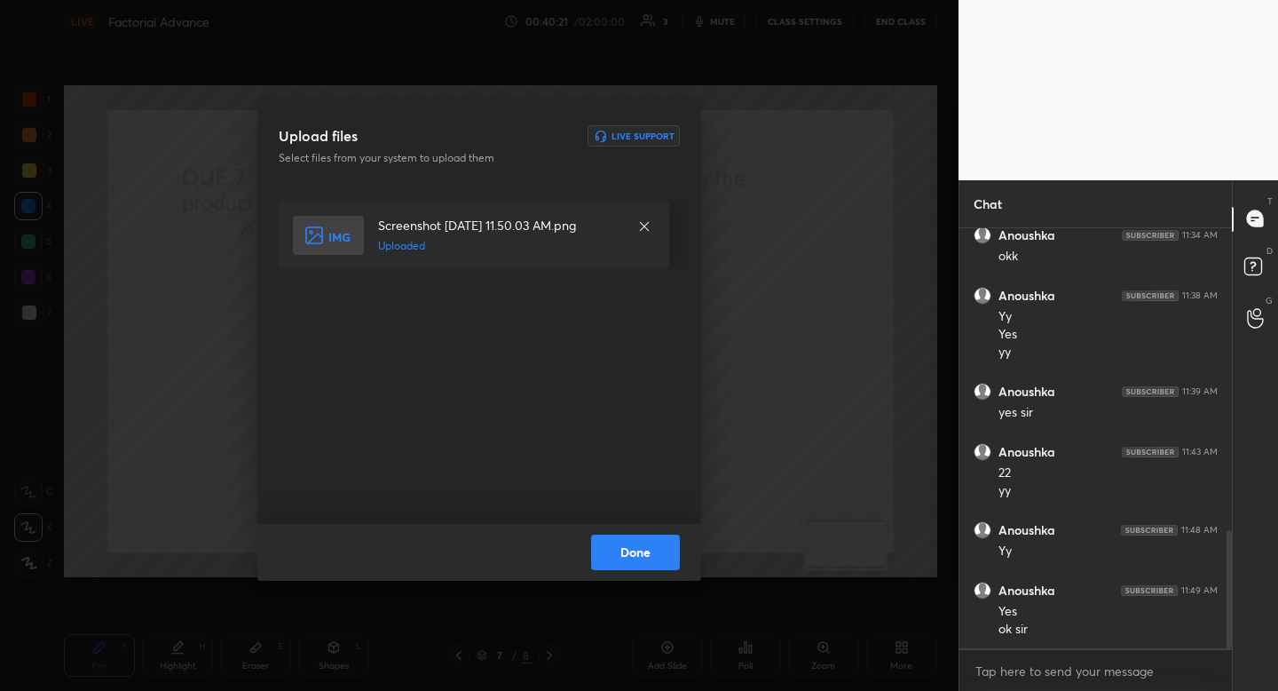
drag, startPoint x: 664, startPoint y: 552, endPoint x: 672, endPoint y: 540, distance: 14.8
click at [664, 552] on button "Done" at bounding box center [635, 552] width 89 height 36
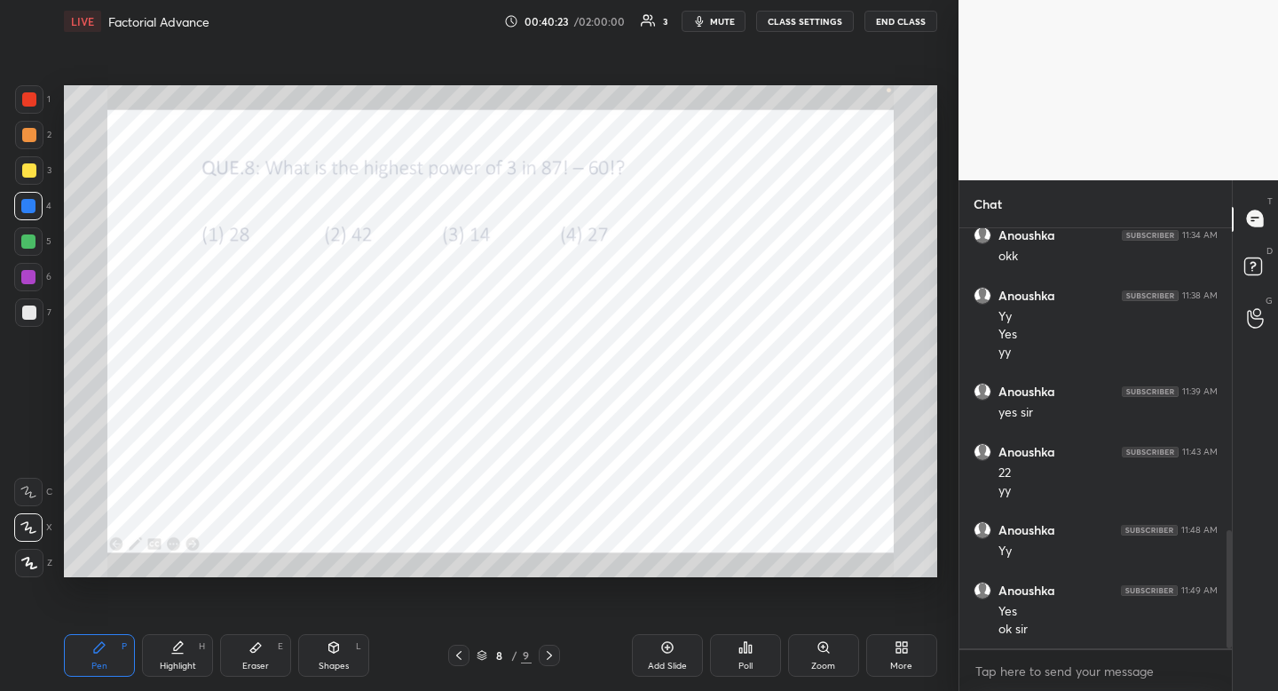
drag, startPoint x: 724, startPoint y: 21, endPoint x: 710, endPoint y: 28, distance: 15.5
click at [724, 20] on span "mute" at bounding box center [722, 21] width 25 height 12
click at [728, 23] on span "unmute" at bounding box center [721, 21] width 38 height 12
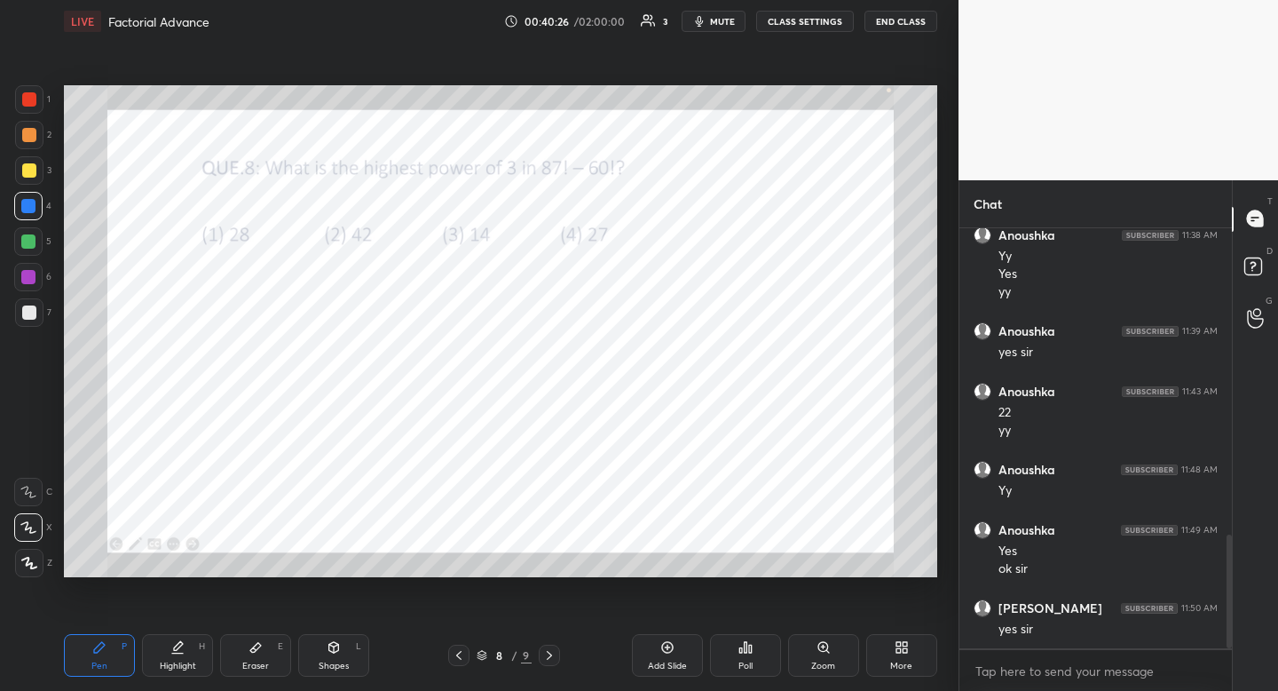
click at [724, 24] on span "mute" at bounding box center [722, 21] width 25 height 12
click at [33, 95] on div at bounding box center [29, 99] width 14 height 14
drag, startPoint x: 34, startPoint y: 96, endPoint x: 13, endPoint y: 122, distance: 32.9
click at [34, 96] on div at bounding box center [29, 99] width 14 height 14
click at [28, 215] on div at bounding box center [28, 206] width 28 height 28
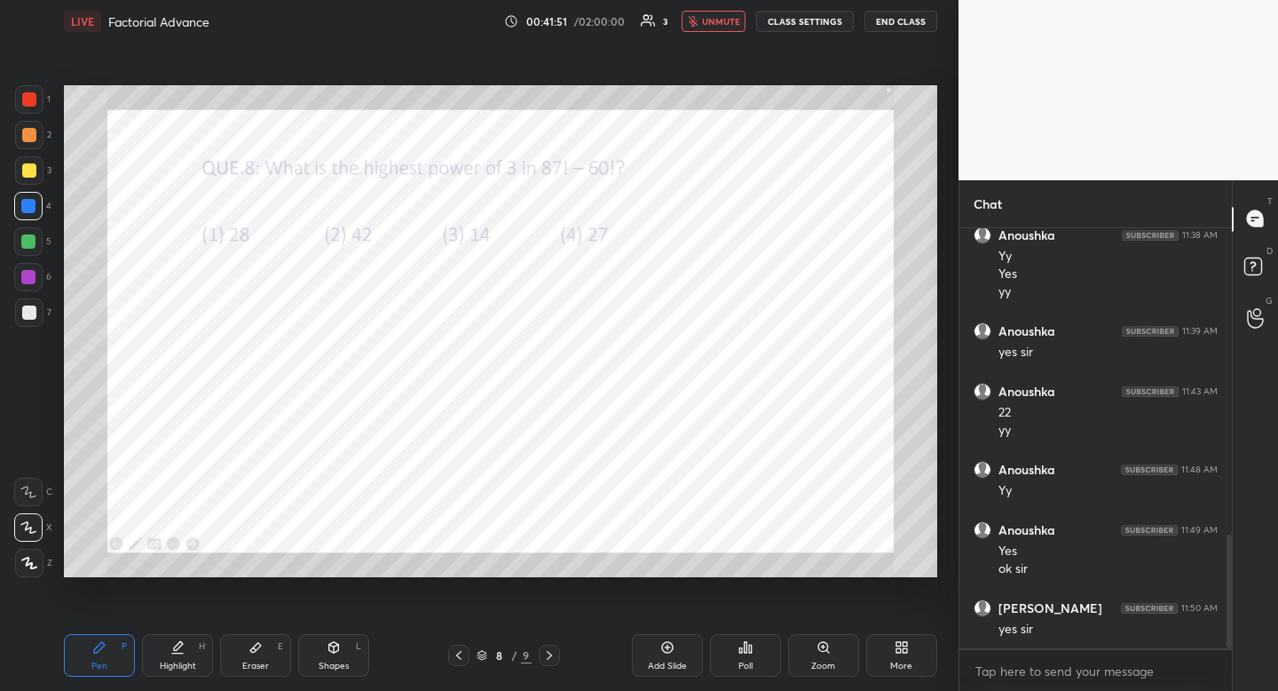
drag, startPoint x: 33, startPoint y: 211, endPoint x: 54, endPoint y: 202, distance: 23.1
click at [33, 211] on div at bounding box center [28, 206] width 14 height 14
click at [705, 20] on span "unmute" at bounding box center [721, 21] width 38 height 12
click at [735, 650] on div "Poll" at bounding box center [745, 655] width 71 height 43
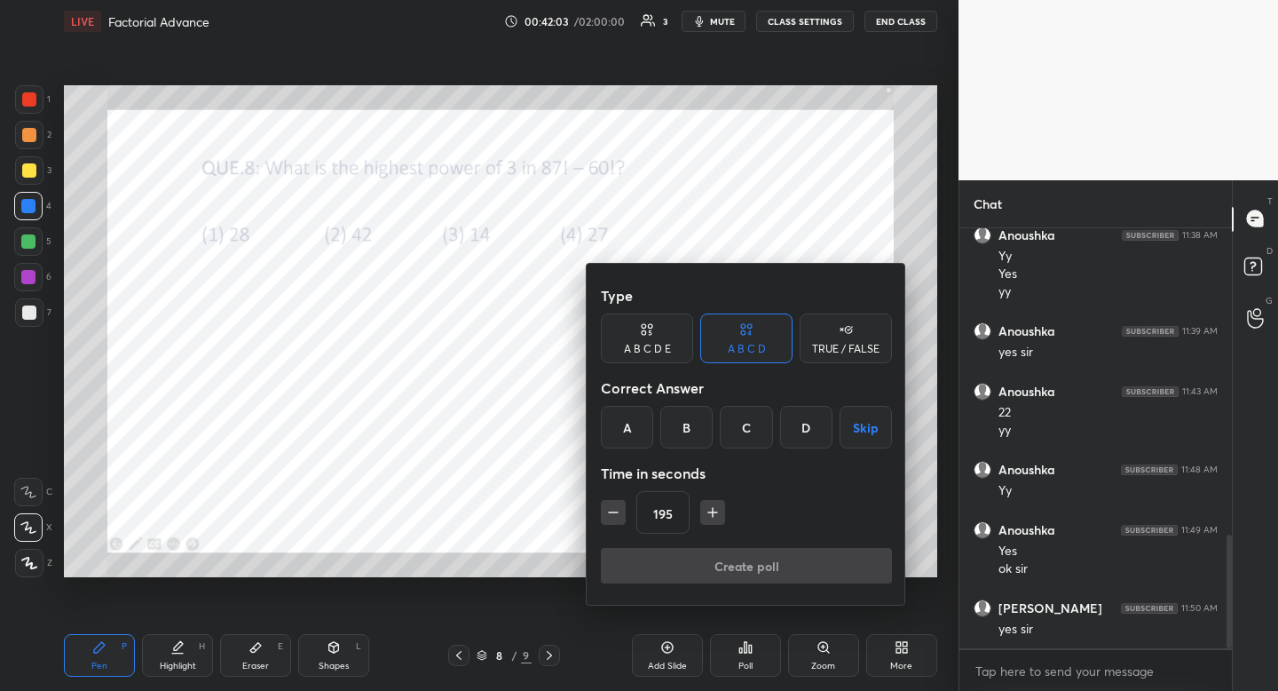
drag, startPoint x: 632, startPoint y: 429, endPoint x: 633, endPoint y: 442, distance: 13.3
click at [632, 429] on div "A" at bounding box center [627, 427] width 52 height 43
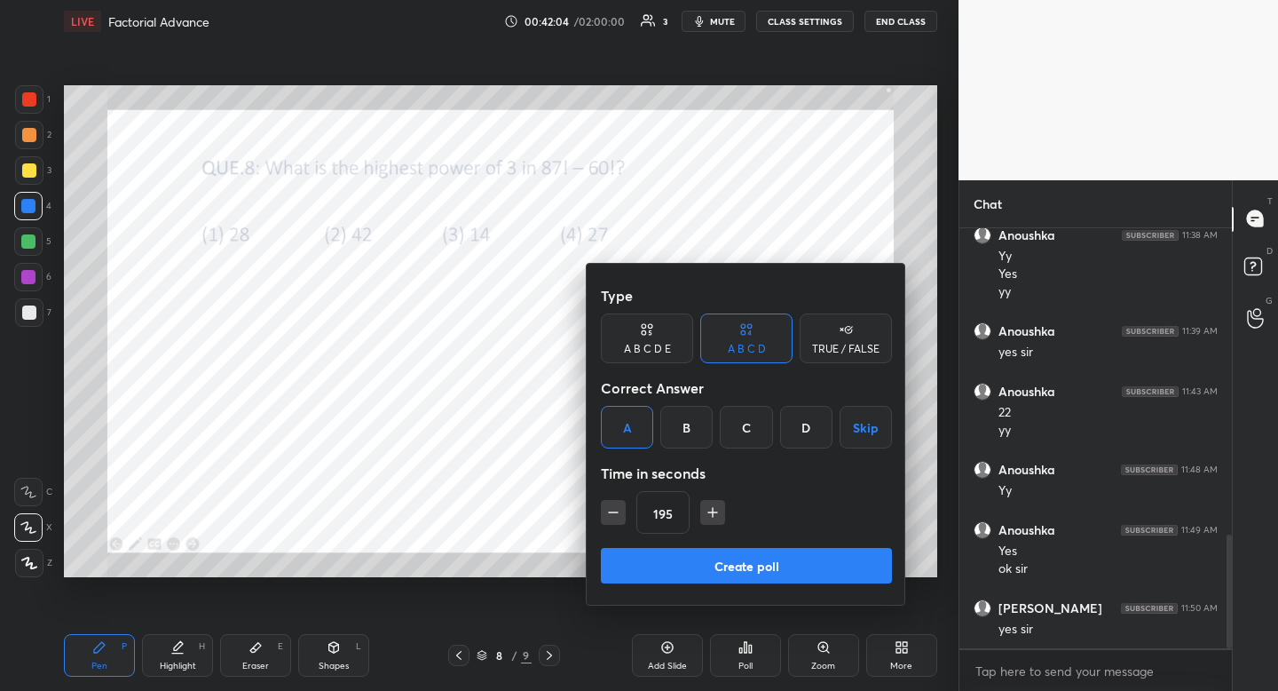
click at [612, 509] on icon "button" at bounding box center [613, 512] width 18 height 18
click at [613, 509] on icon "button" at bounding box center [613, 512] width 18 height 18
click at [613, 510] on icon "button" at bounding box center [613, 512] width 18 height 18
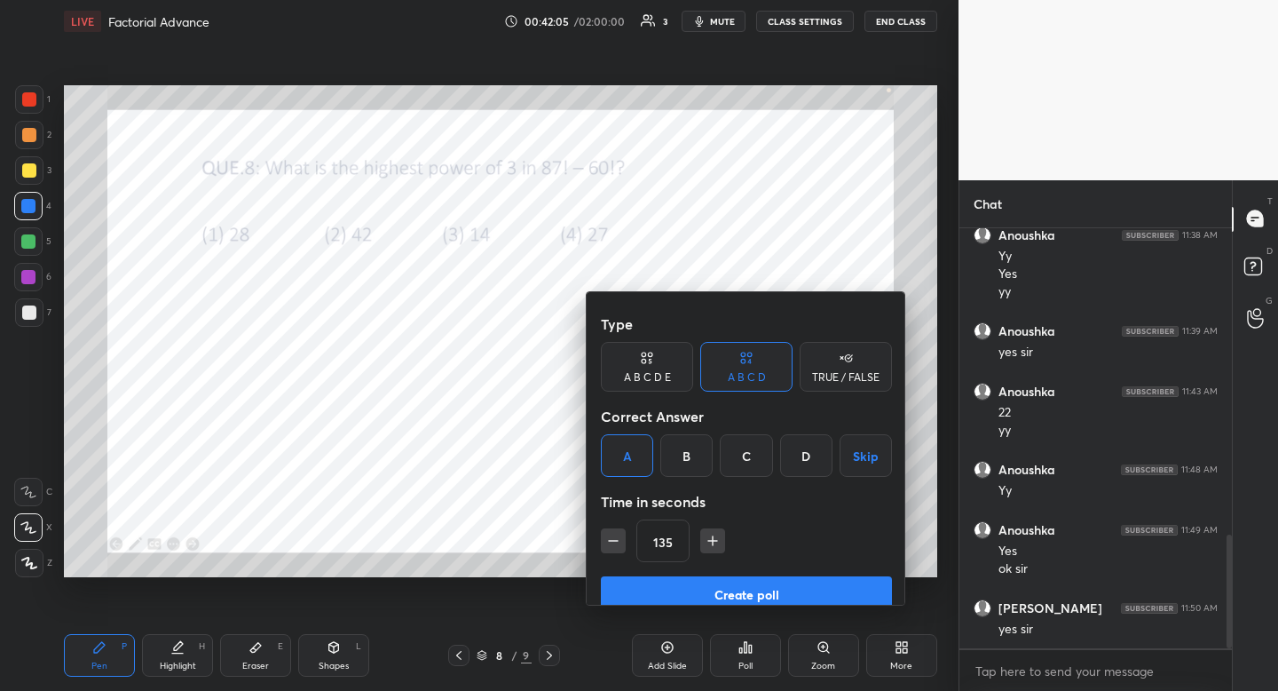
click at [613, 541] on icon "button" at bounding box center [613, 541] width 9 height 0
click at [613, 532] on icon "button" at bounding box center [613, 541] width 18 height 18
type input "90"
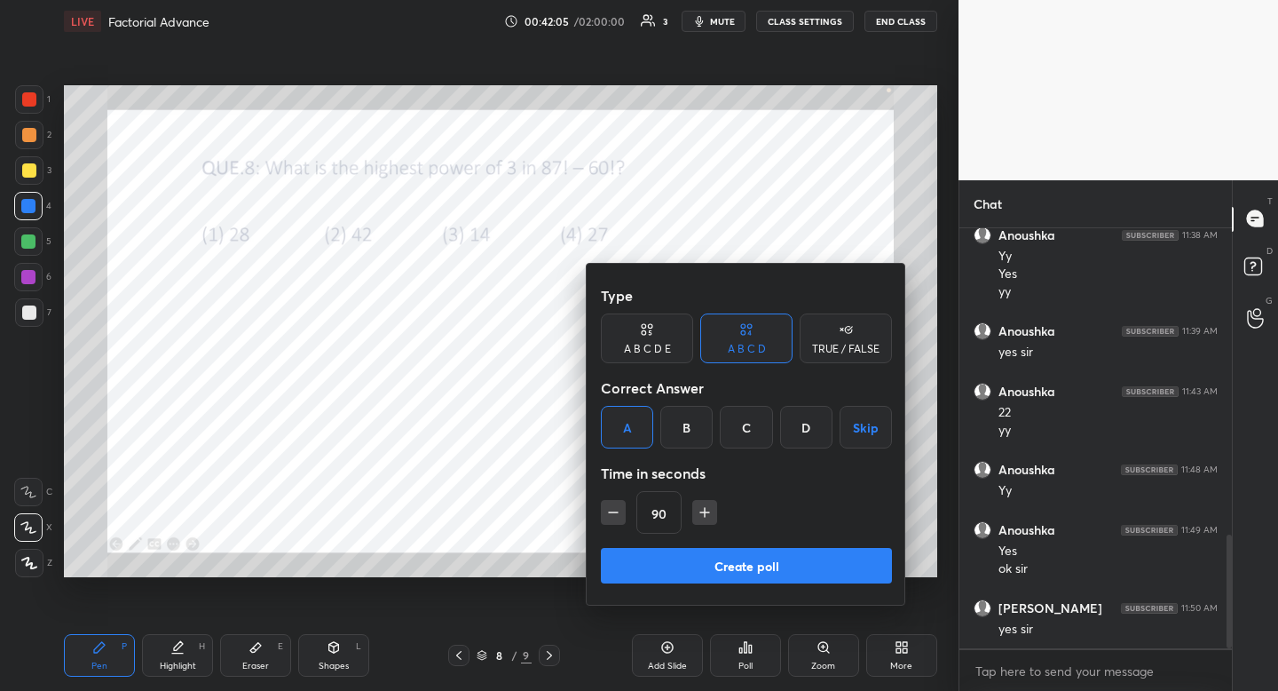
click at [667, 572] on button "Create poll" at bounding box center [746, 566] width 291 height 36
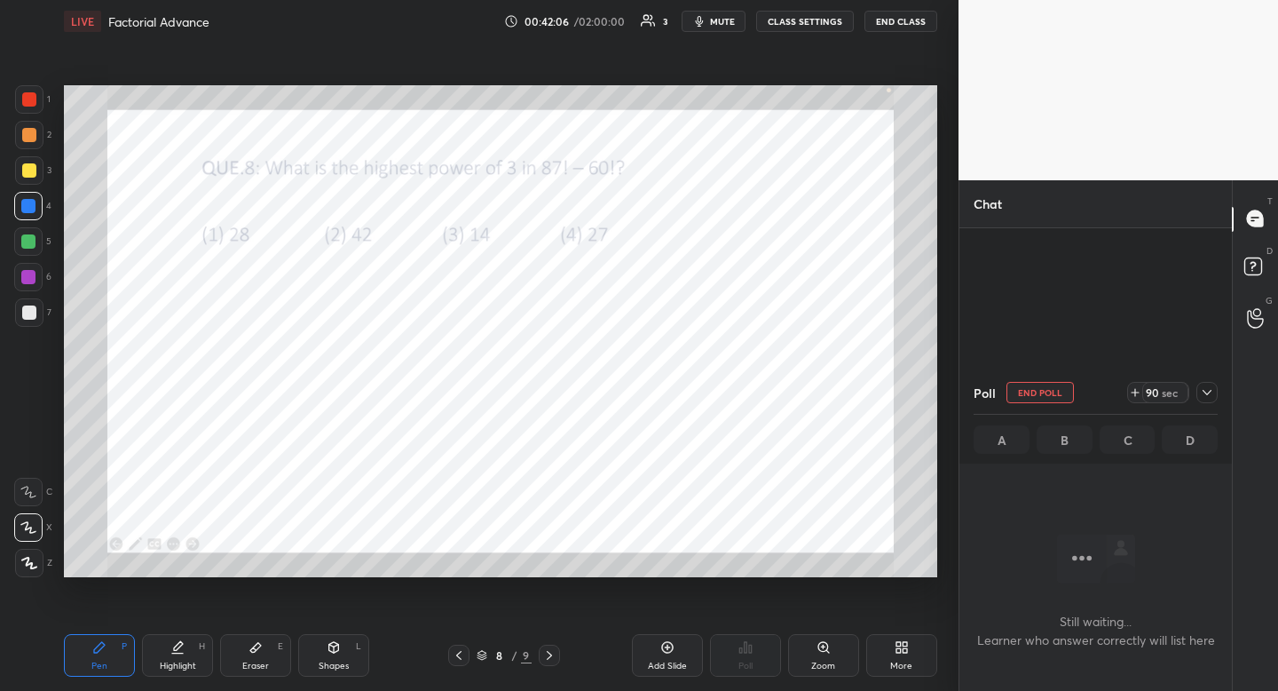
scroll to position [742, 0]
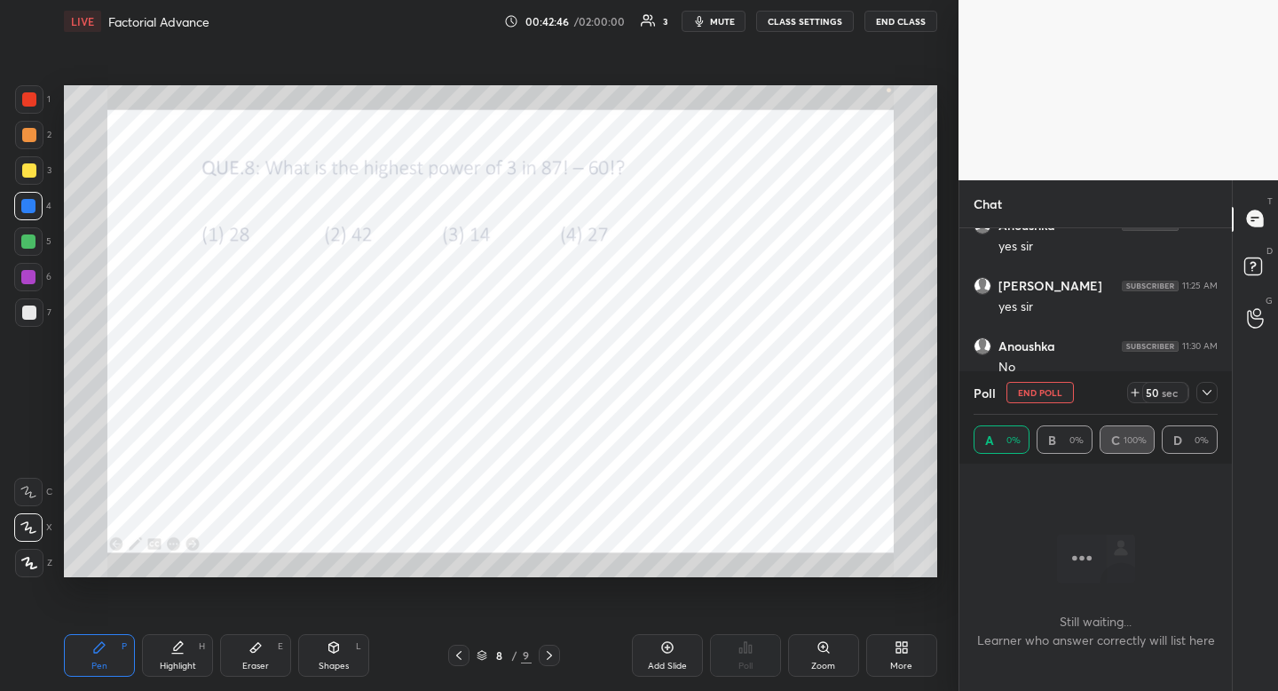
click at [897, 657] on div "More" at bounding box center [901, 655] width 71 height 43
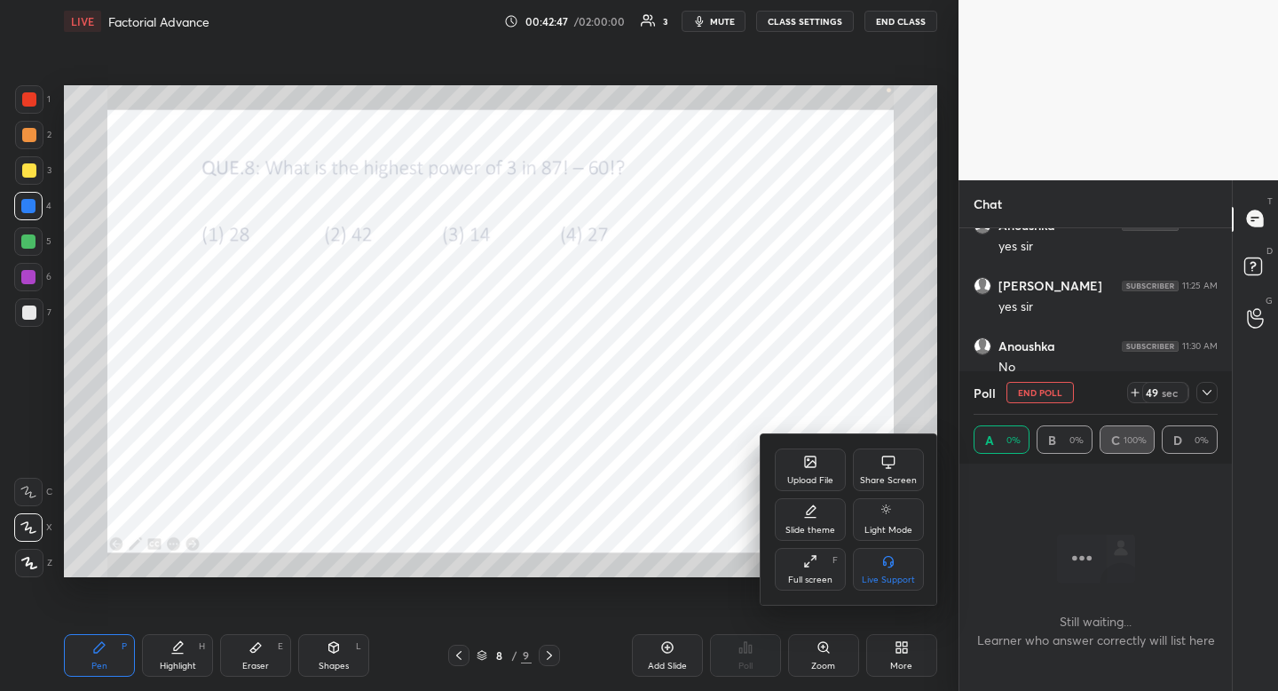
click at [802, 457] on div "Upload File" at bounding box center [810, 469] width 71 height 43
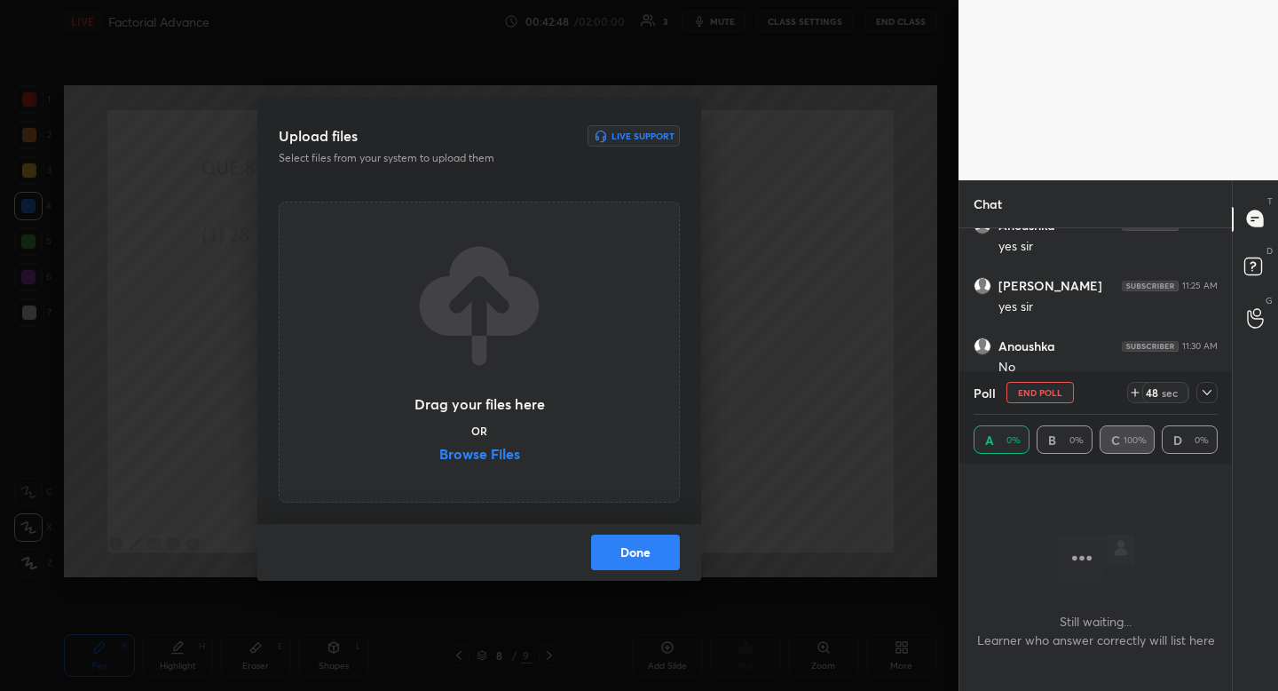
click at [470, 459] on label "Browse Files" at bounding box center [479, 455] width 81 height 19
click at [439, 459] on input "Browse Files" at bounding box center [439, 455] width 0 height 19
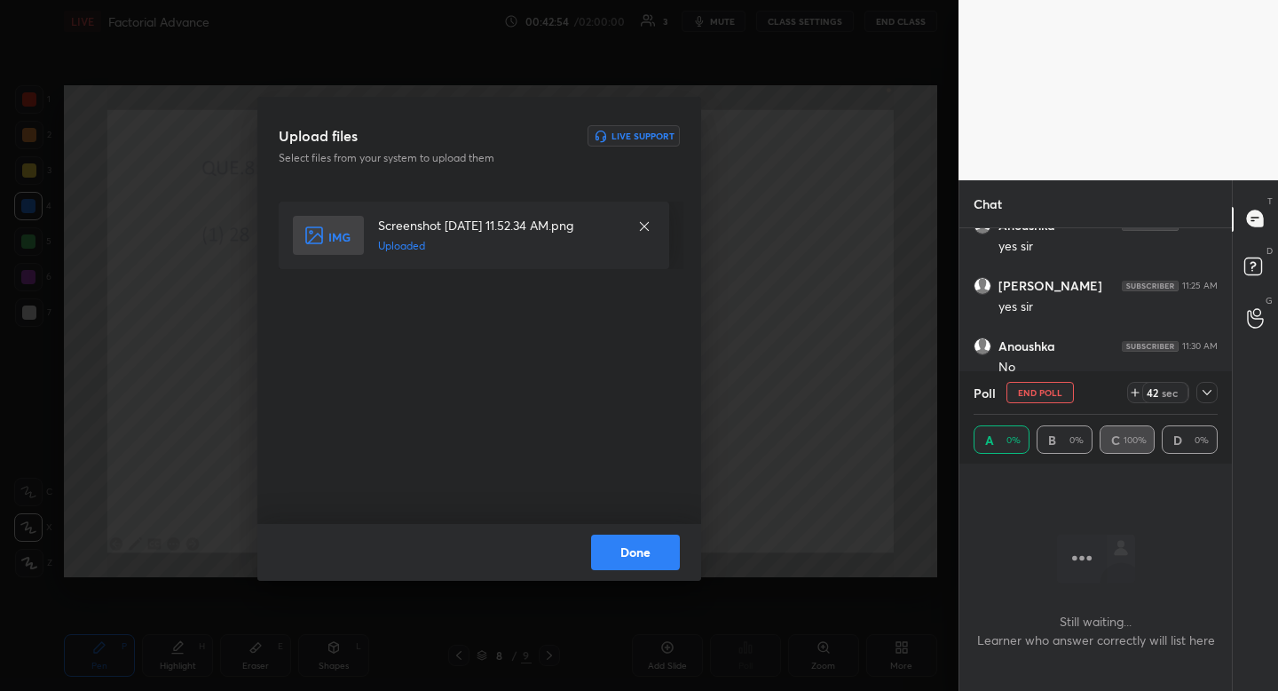
click at [647, 535] on button "Done" at bounding box center [635, 552] width 89 height 36
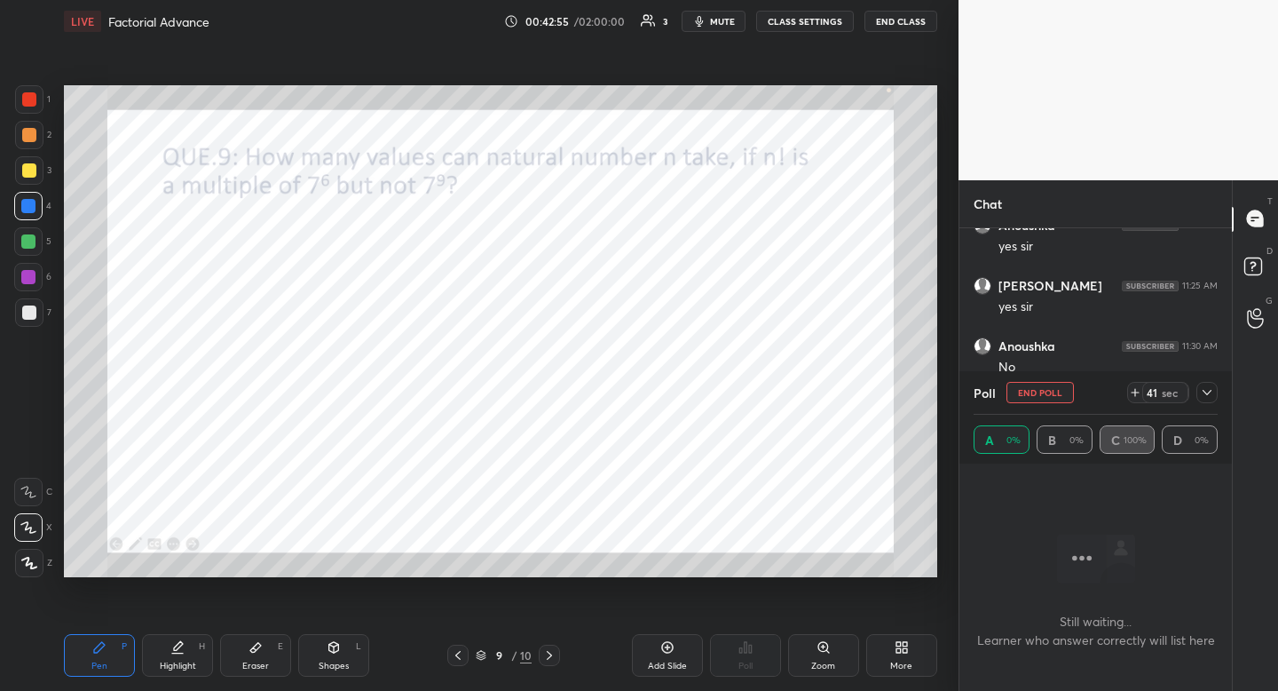
click at [715, 35] on div "LIVE Factorial Advance 00:42:55 / 02:00:00 3 mute CLASS SETTINGS END CLASS" at bounding box center [500, 21] width 873 height 43
click at [719, 28] on button "mute" at bounding box center [714, 21] width 64 height 21
click at [463, 646] on div at bounding box center [457, 654] width 21 height 21
click at [714, 27] on span "unmute" at bounding box center [721, 21] width 38 height 12
click at [42, 99] on div at bounding box center [29, 99] width 28 height 28
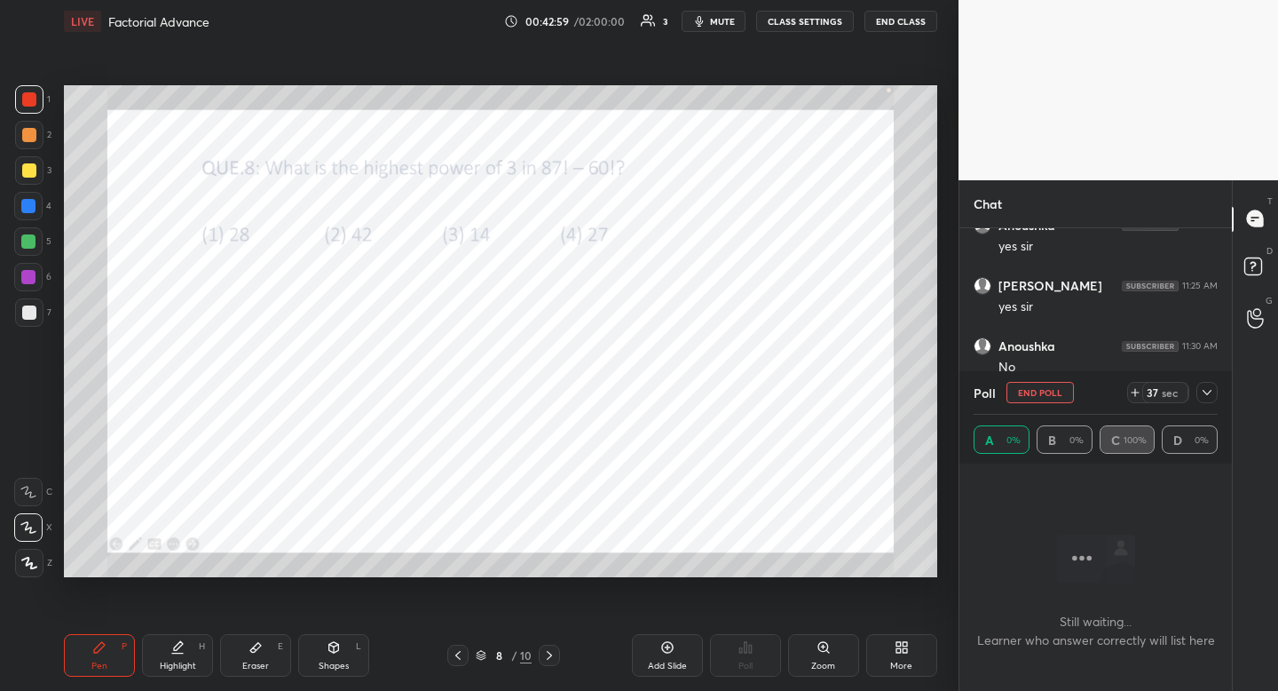
click at [35, 99] on div at bounding box center [29, 99] width 14 height 14
click at [32, 99] on div at bounding box center [29, 99] width 14 height 14
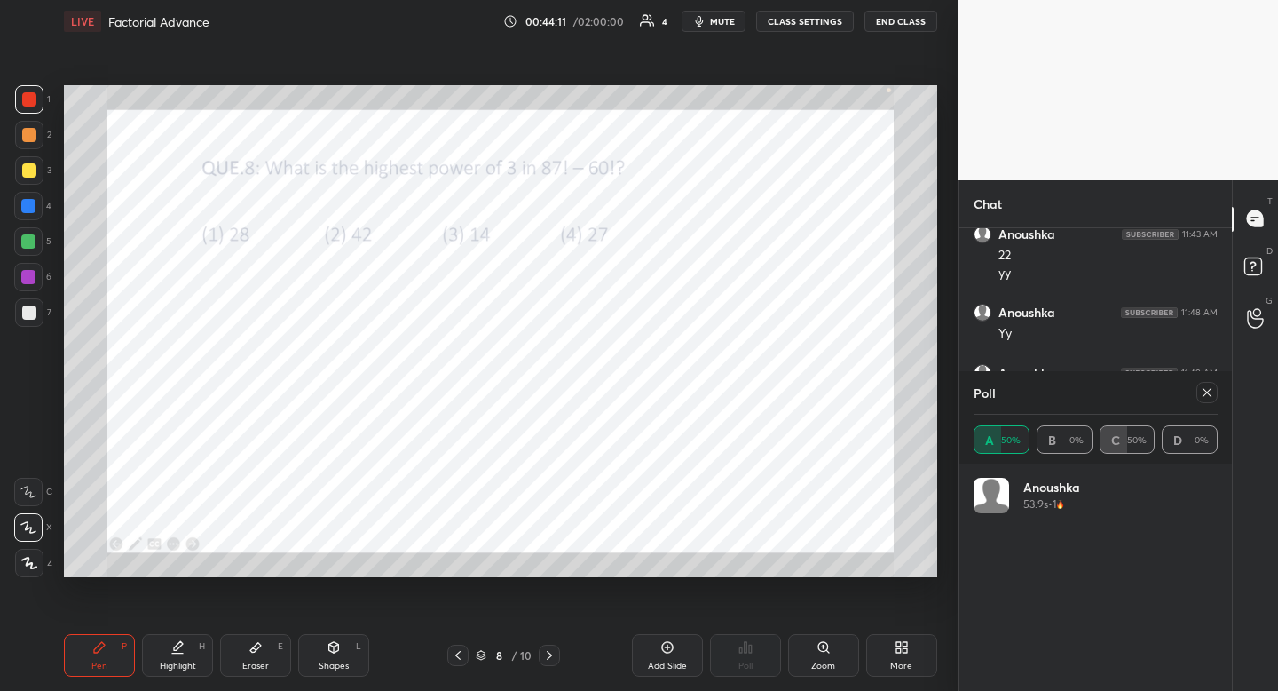
drag, startPoint x: 1212, startPoint y: 391, endPoint x: 1187, endPoint y: 393, distance: 25.0
click at [1211, 391] on icon at bounding box center [1207, 392] width 14 height 14
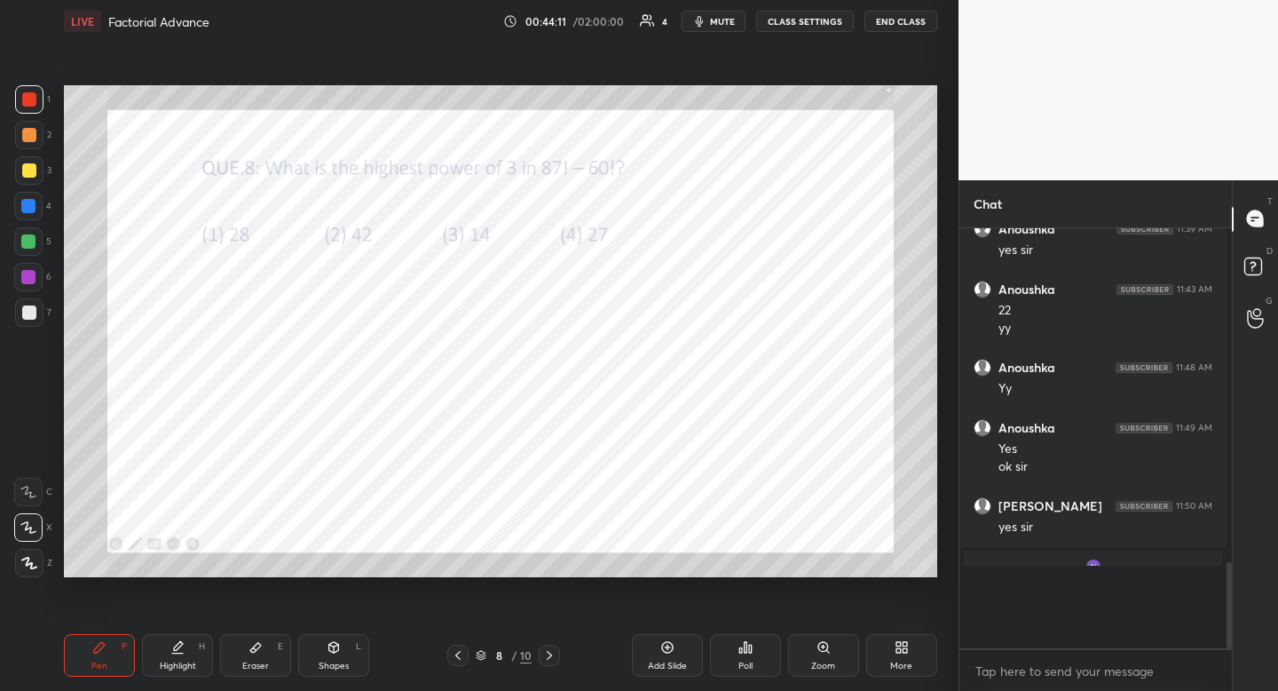
scroll to position [6, 6]
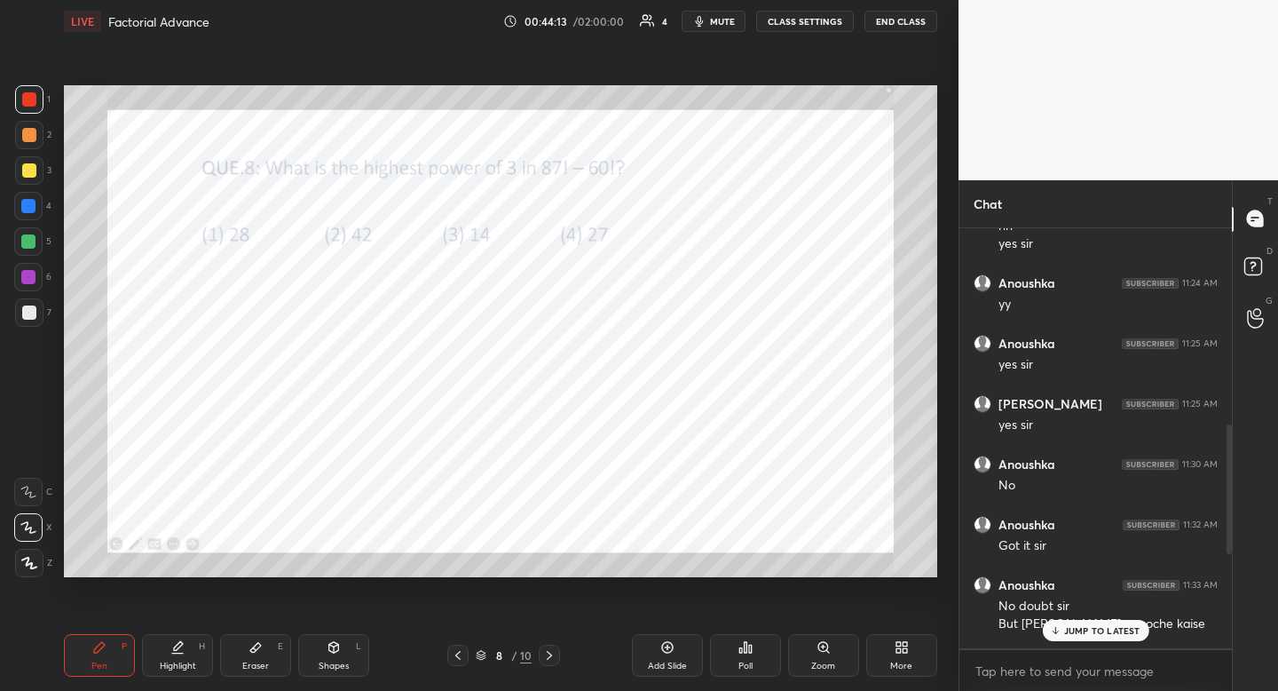
click at [1087, 629] on p "JUMP TO LATEST" at bounding box center [1102, 630] width 76 height 11
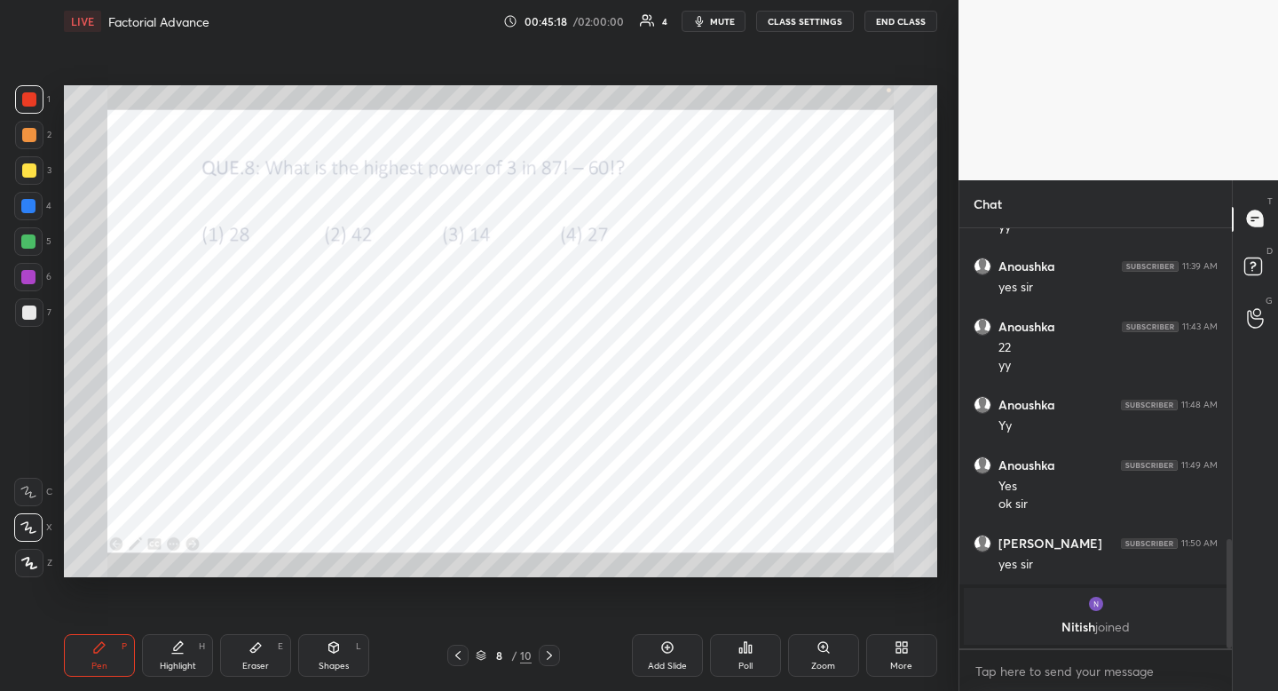
scroll to position [1258, 0]
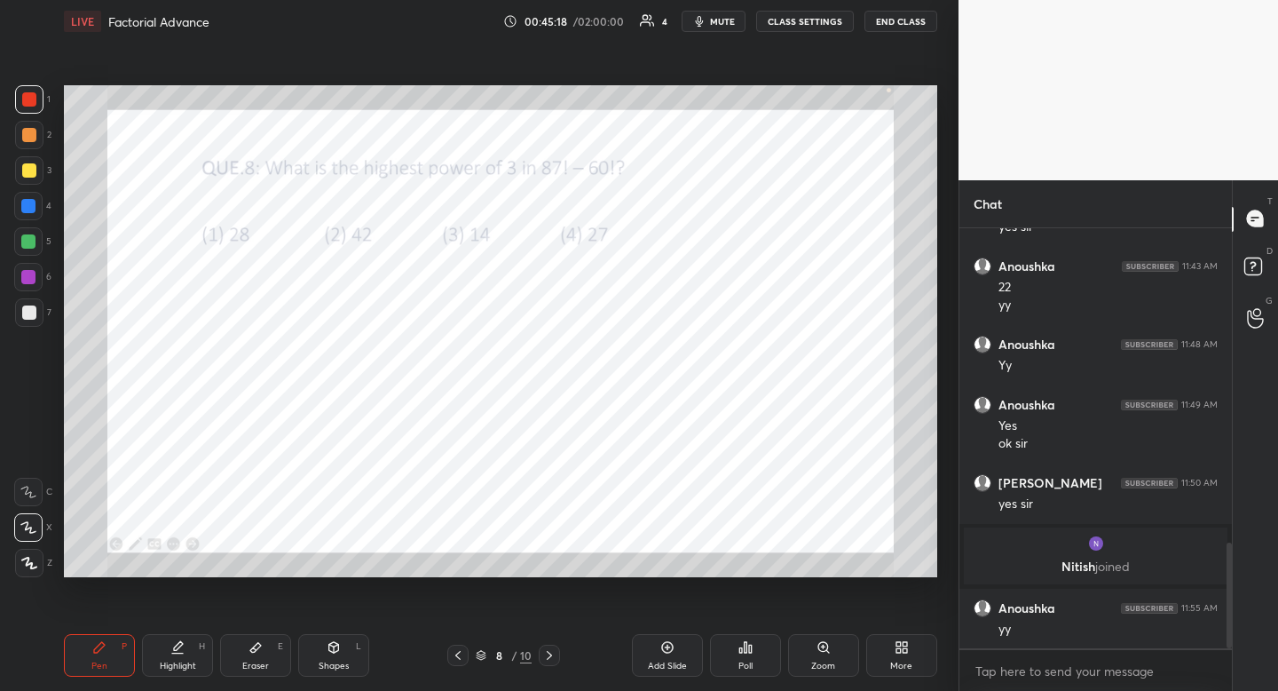
click at [12, 210] on div "1 2 3 4 5 6 7 R O A L C X Z Erase all C X Z" at bounding box center [28, 331] width 57 height 492
click at [30, 209] on div at bounding box center [28, 206] width 14 height 14
click at [554, 648] on div at bounding box center [549, 654] width 21 height 21
click at [715, 28] on button "mute" at bounding box center [714, 21] width 64 height 21
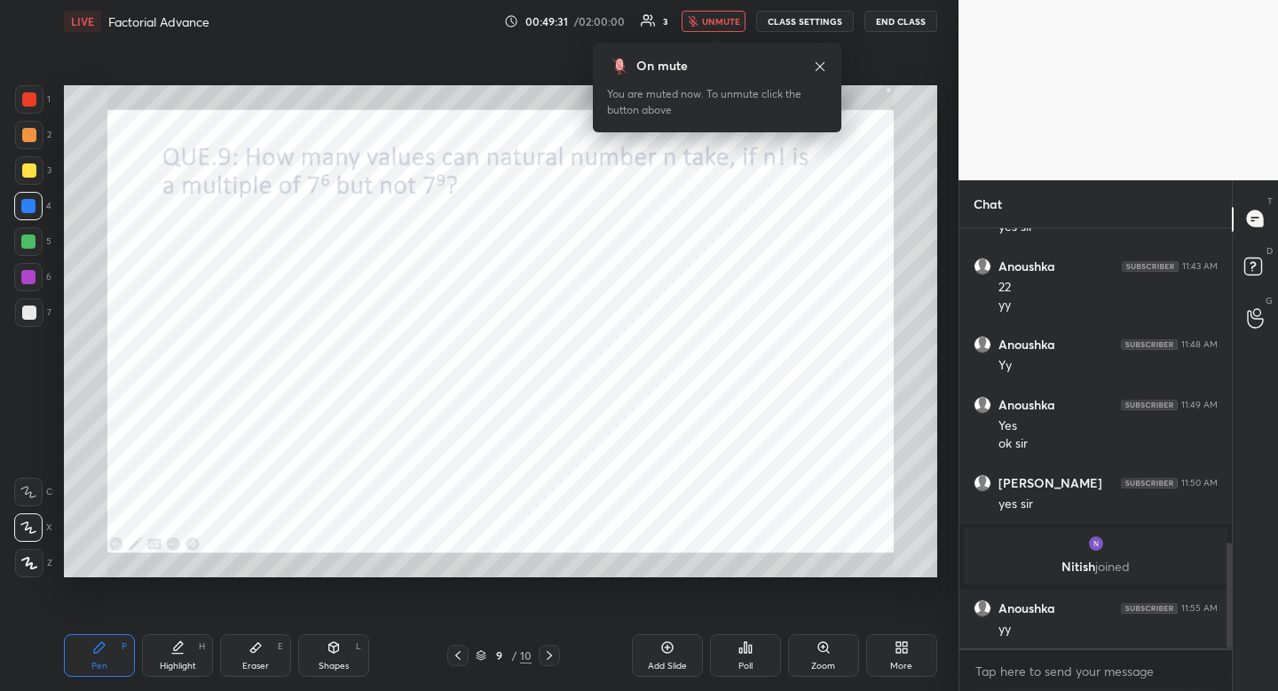
click at [721, 20] on span "unmute" at bounding box center [721, 21] width 38 height 12
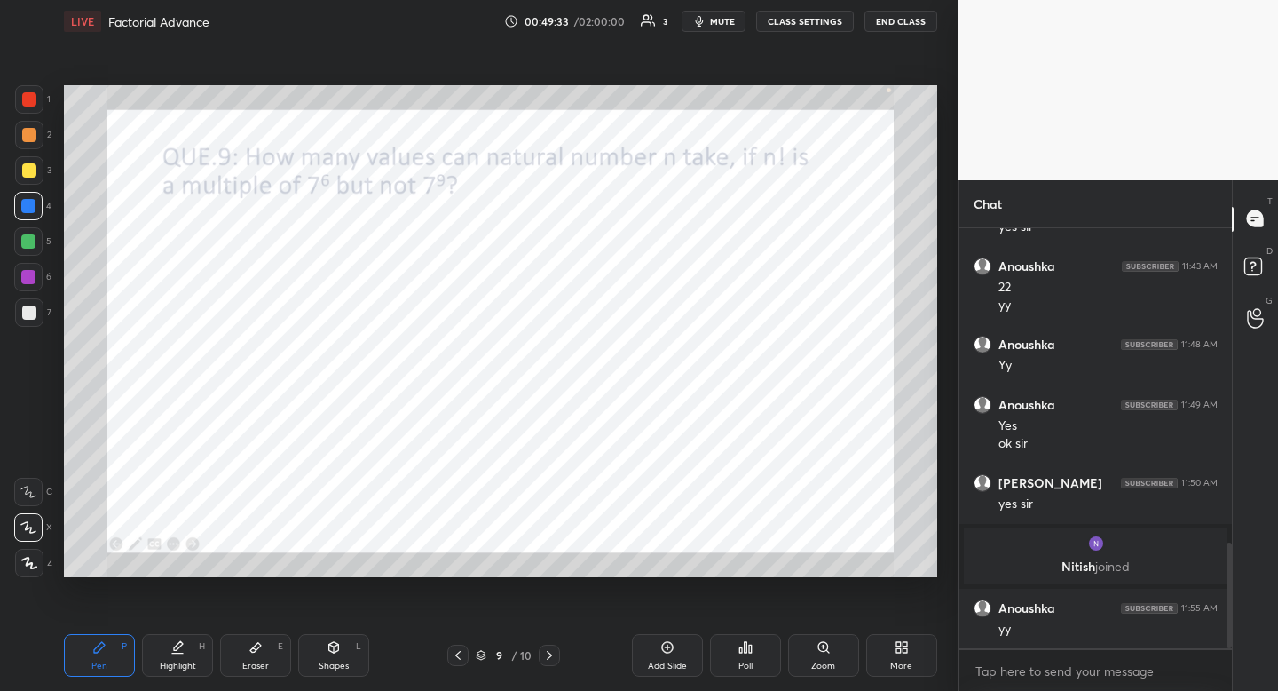
click at [17, 101] on div at bounding box center [29, 99] width 28 height 28
drag, startPoint x: 336, startPoint y: 659, endPoint x: 319, endPoint y: 611, distance: 51.1
click at [336, 661] on div "Shapes" at bounding box center [334, 665] width 30 height 9
click at [38, 462] on div at bounding box center [29, 456] width 28 height 28
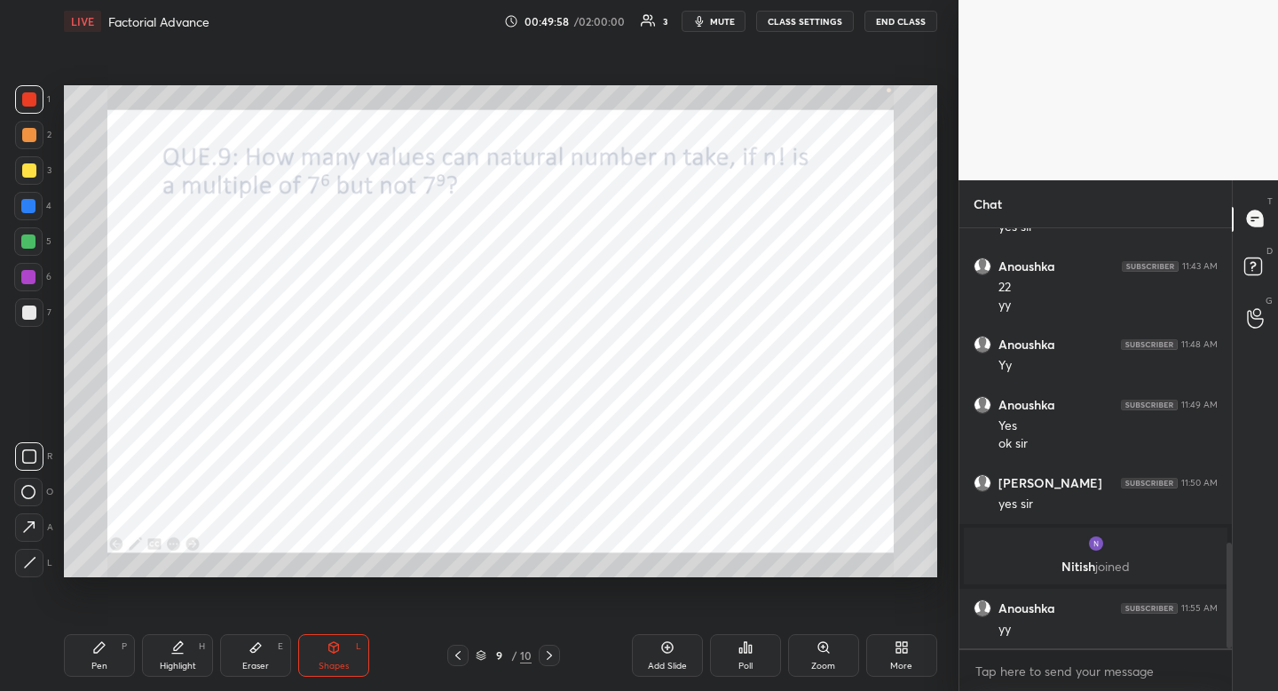
click at [38, 481] on div at bounding box center [28, 492] width 28 height 28
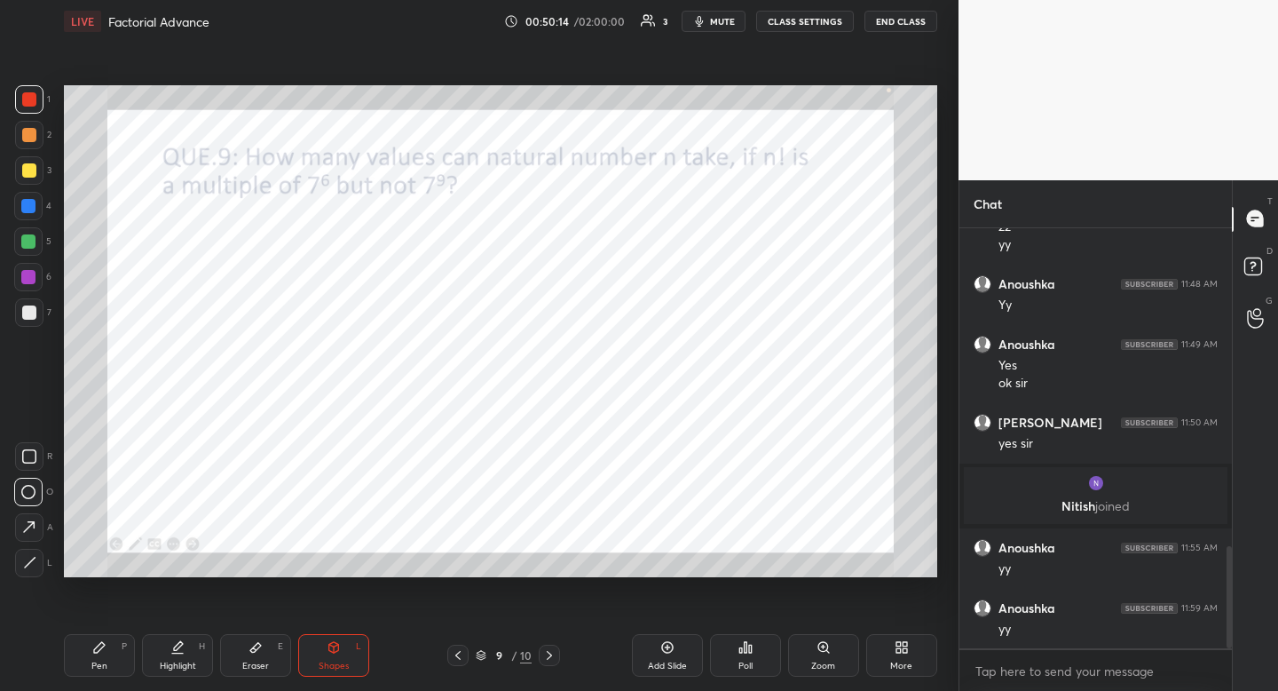
click at [180, 651] on icon at bounding box center [177, 647] width 14 height 14
drag, startPoint x: 180, startPoint y: 651, endPoint x: 187, endPoint y: 617, distance: 34.5
click at [180, 651] on icon at bounding box center [177, 647] width 14 height 14
click at [114, 662] on div "Pen P" at bounding box center [99, 655] width 71 height 43
click at [38, 216] on div at bounding box center [28, 206] width 28 height 28
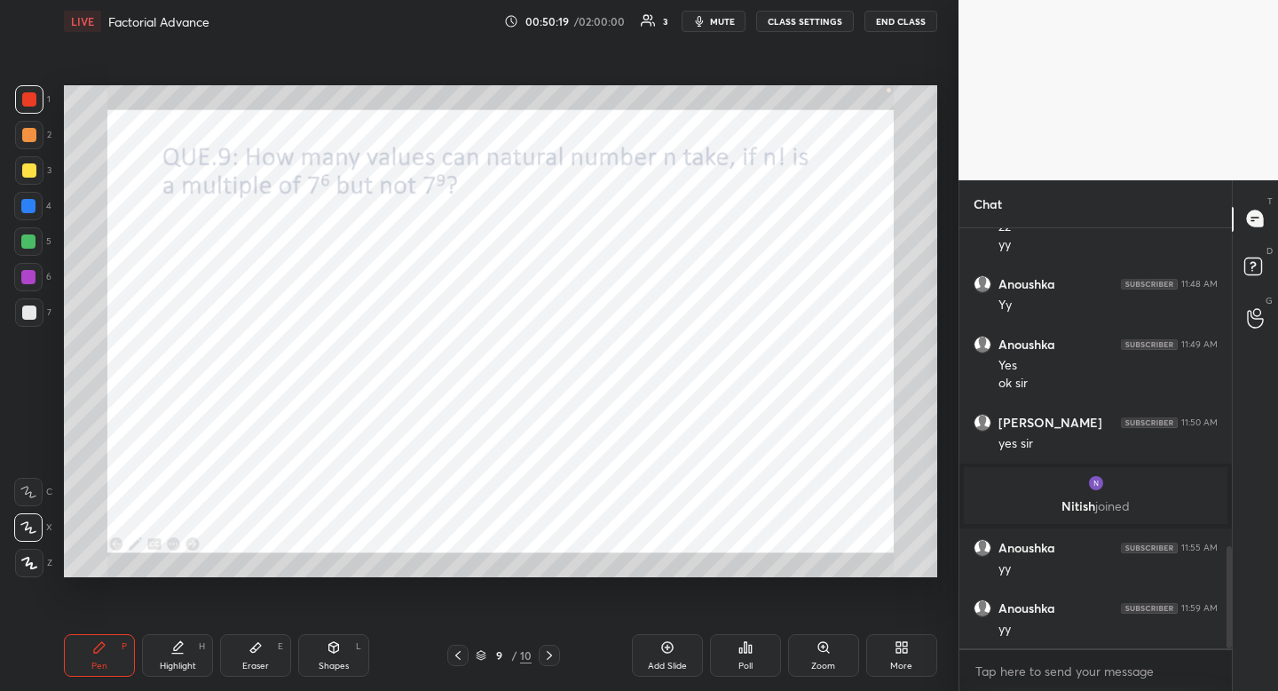
click at [38, 216] on div at bounding box center [28, 206] width 28 height 28
click at [191, 671] on div "Highlight H" at bounding box center [177, 655] width 71 height 43
drag, startPoint x: 191, startPoint y: 671, endPoint x: 208, endPoint y: 607, distance: 66.1
click at [191, 671] on div "Highlight H" at bounding box center [177, 655] width 71 height 43
click at [107, 659] on div "Pen P" at bounding box center [99, 655] width 71 height 43
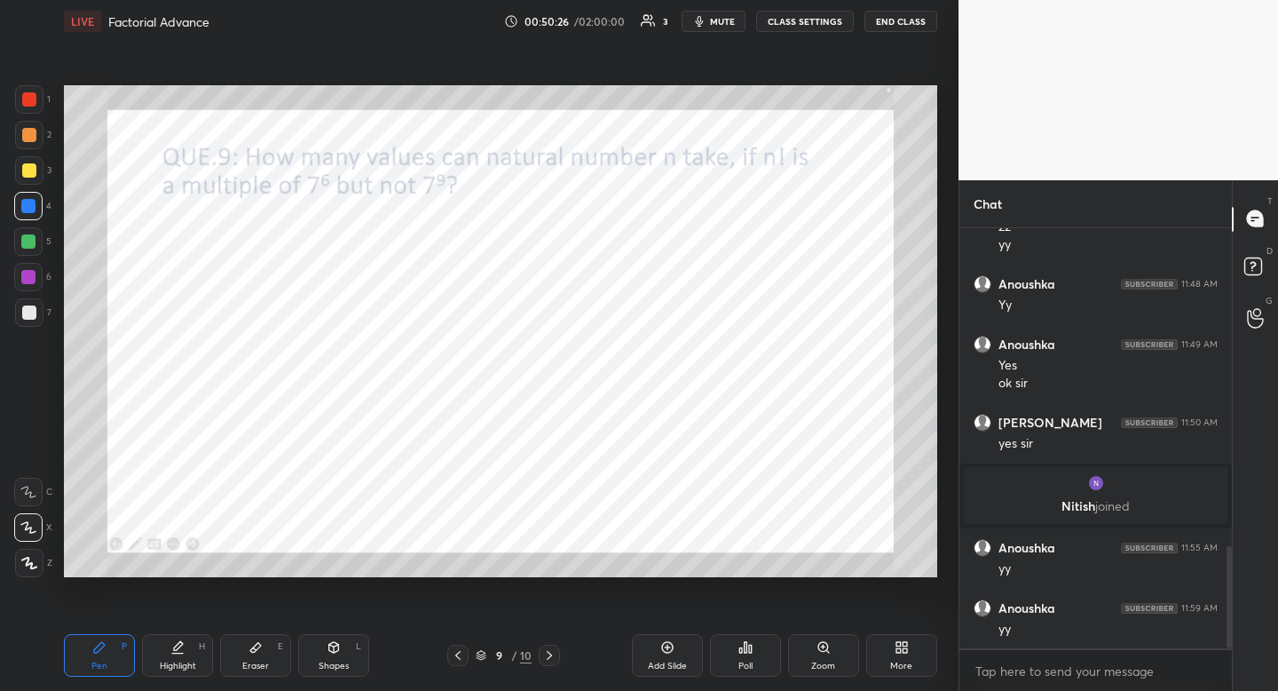
click at [107, 658] on div "Pen P" at bounding box center [99, 655] width 71 height 43
click at [258, 654] on div "Eraser E" at bounding box center [255, 655] width 71 height 43
click at [109, 658] on div "Pen P" at bounding box center [99, 655] width 71 height 43
click at [123, 649] on div "Pen P" at bounding box center [99, 655] width 71 height 43
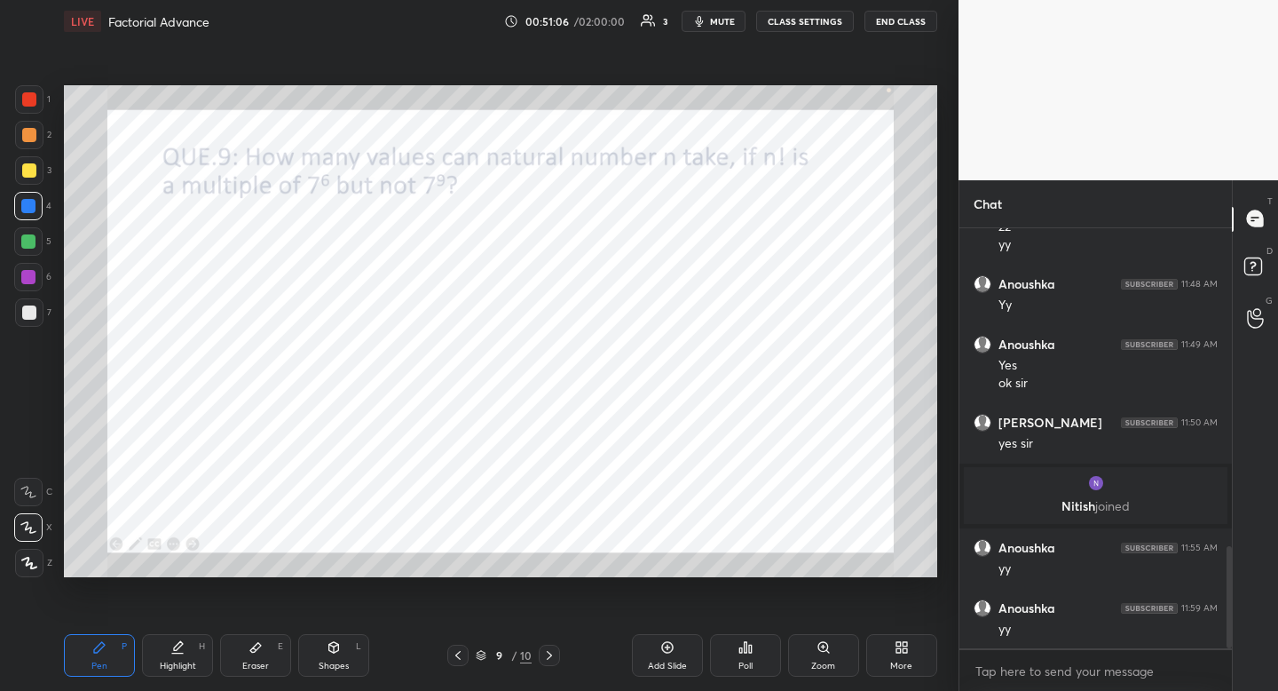
scroll to position [1378, 0]
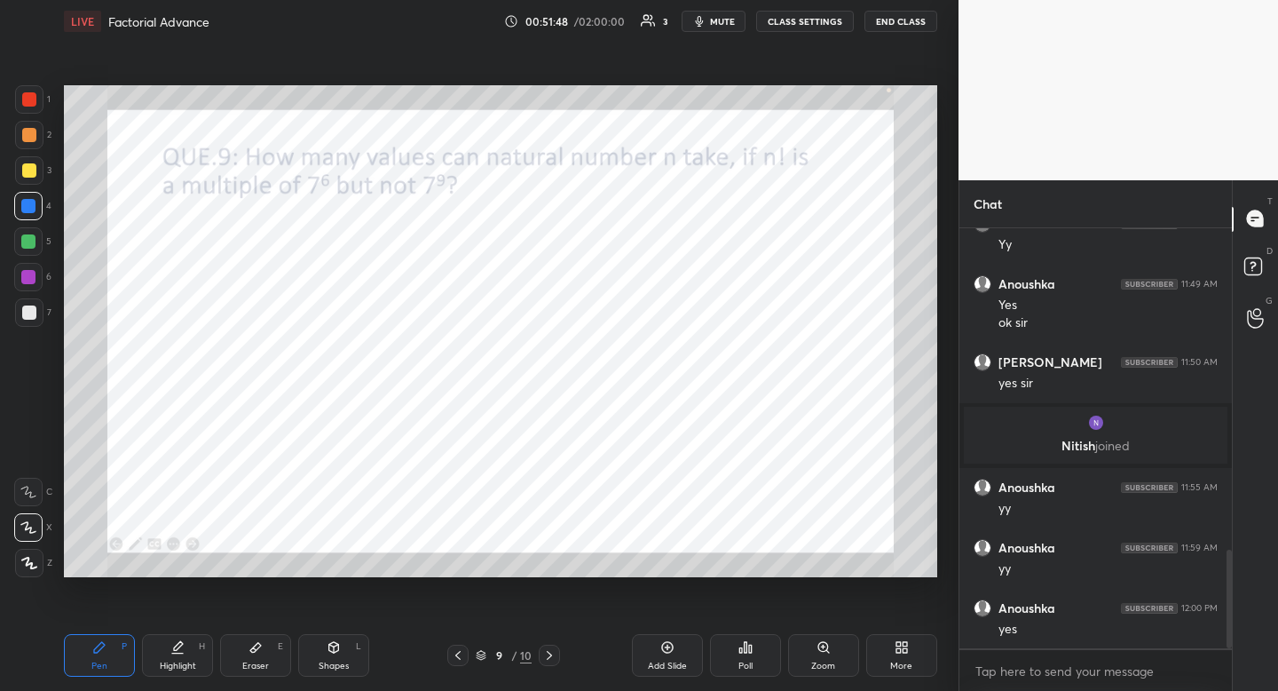
click at [186, 659] on div "Highlight H" at bounding box center [177, 655] width 71 height 43
click at [107, 663] on div "Pen P" at bounding box center [99, 655] width 71 height 43
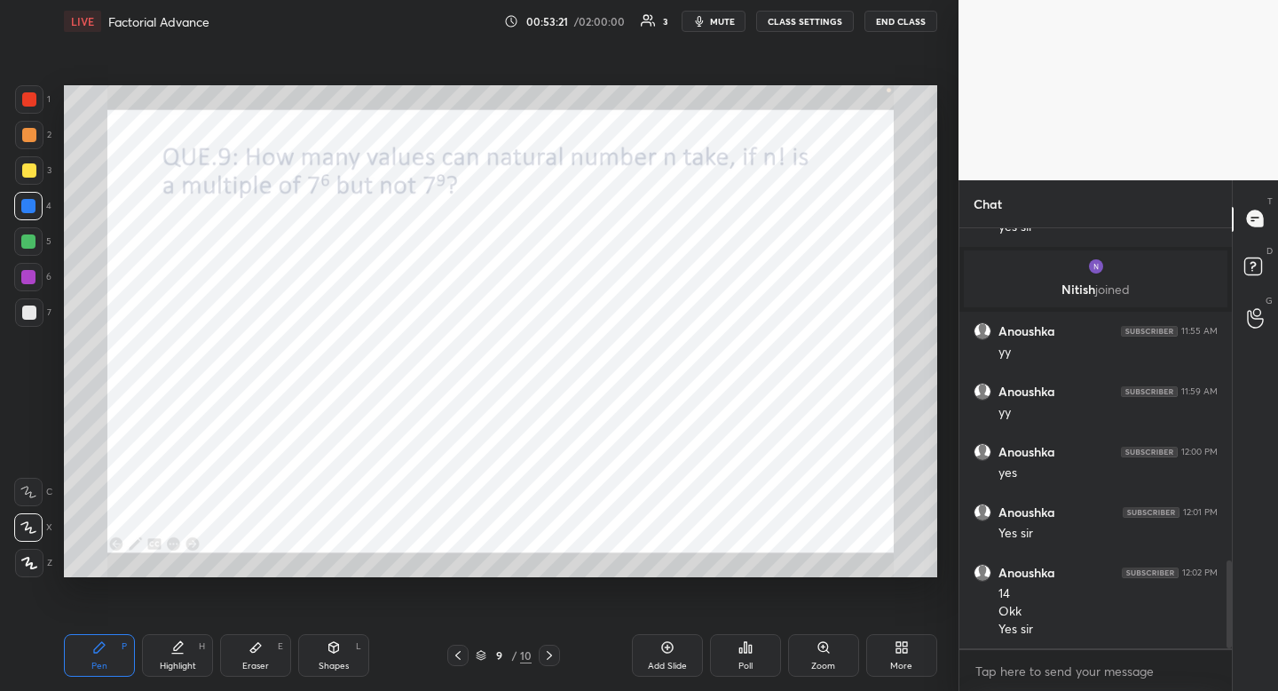
scroll to position [1595, 0]
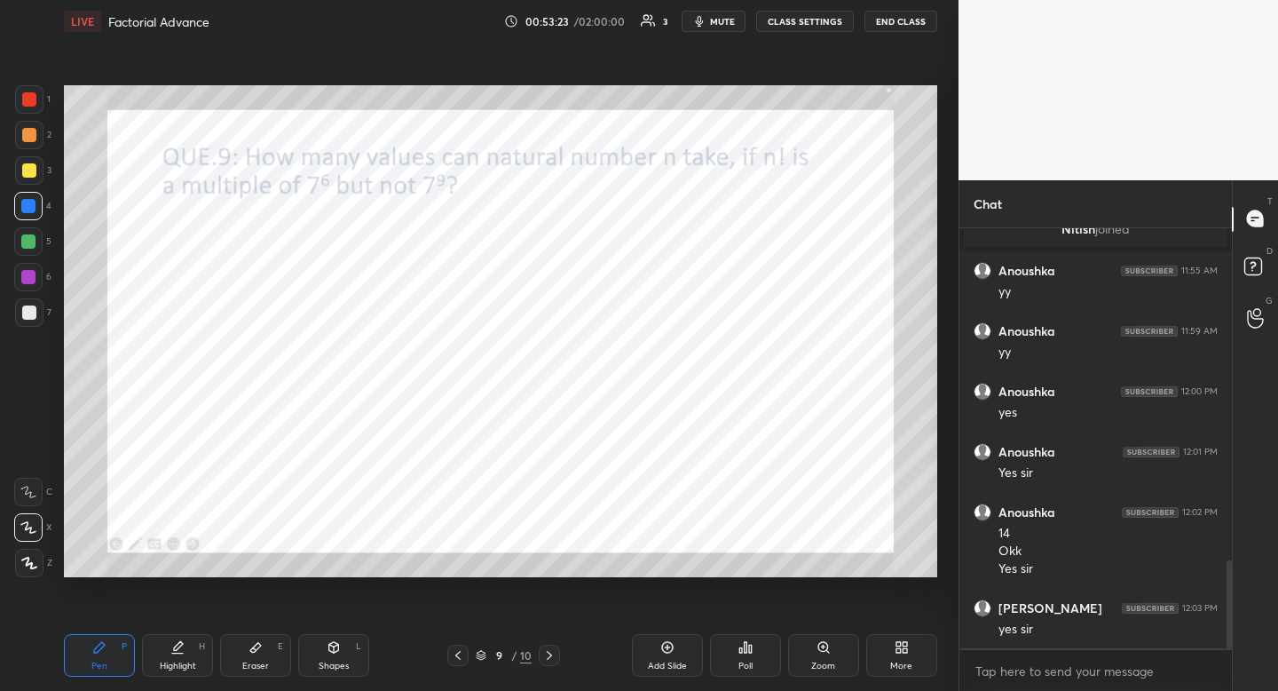
click at [893, 661] on div "More" at bounding box center [901, 665] width 22 height 9
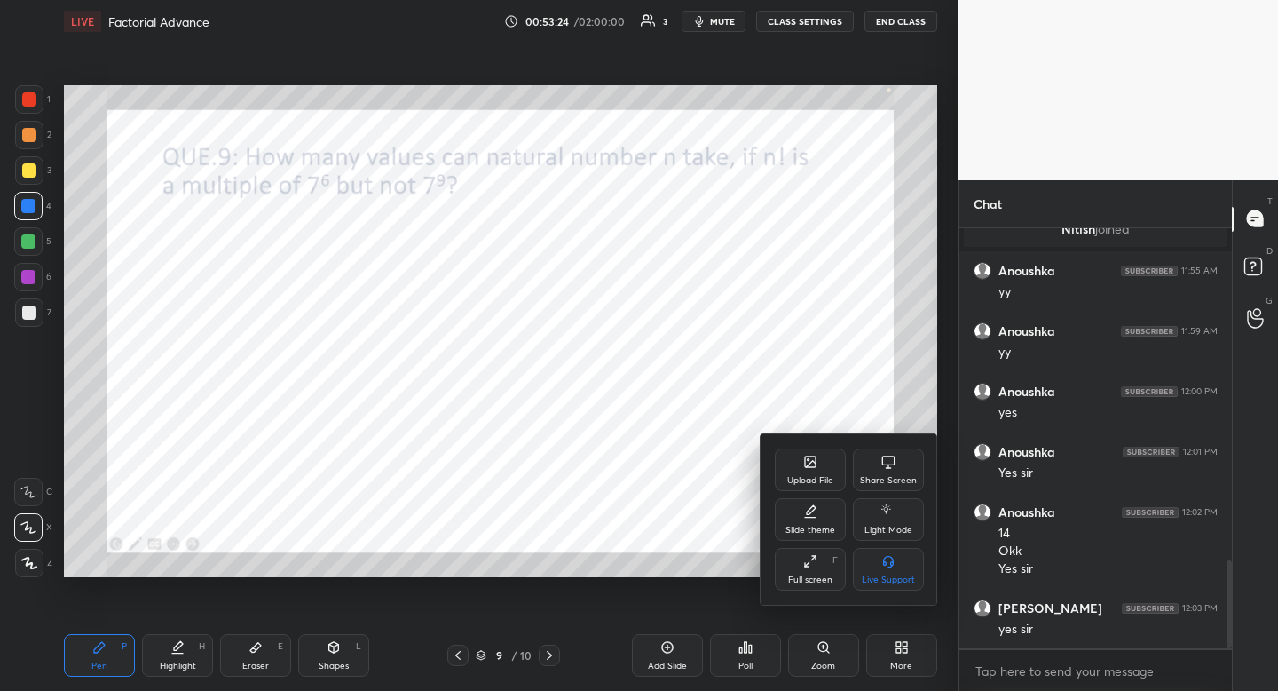
click at [801, 485] on div "Upload File" at bounding box center [810, 480] width 46 height 9
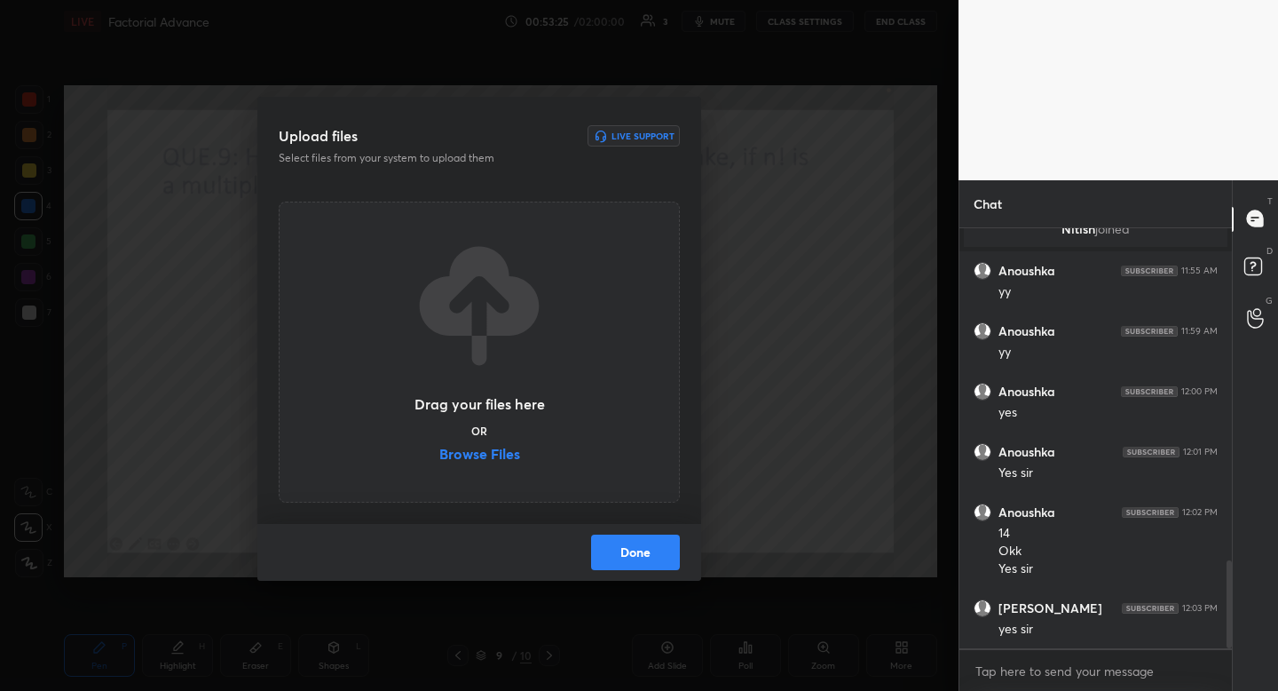
click at [503, 454] on label "Browse Files" at bounding box center [479, 455] width 81 height 19
click at [439, 454] on input "Browse Files" at bounding box center [439, 455] width 0 height 19
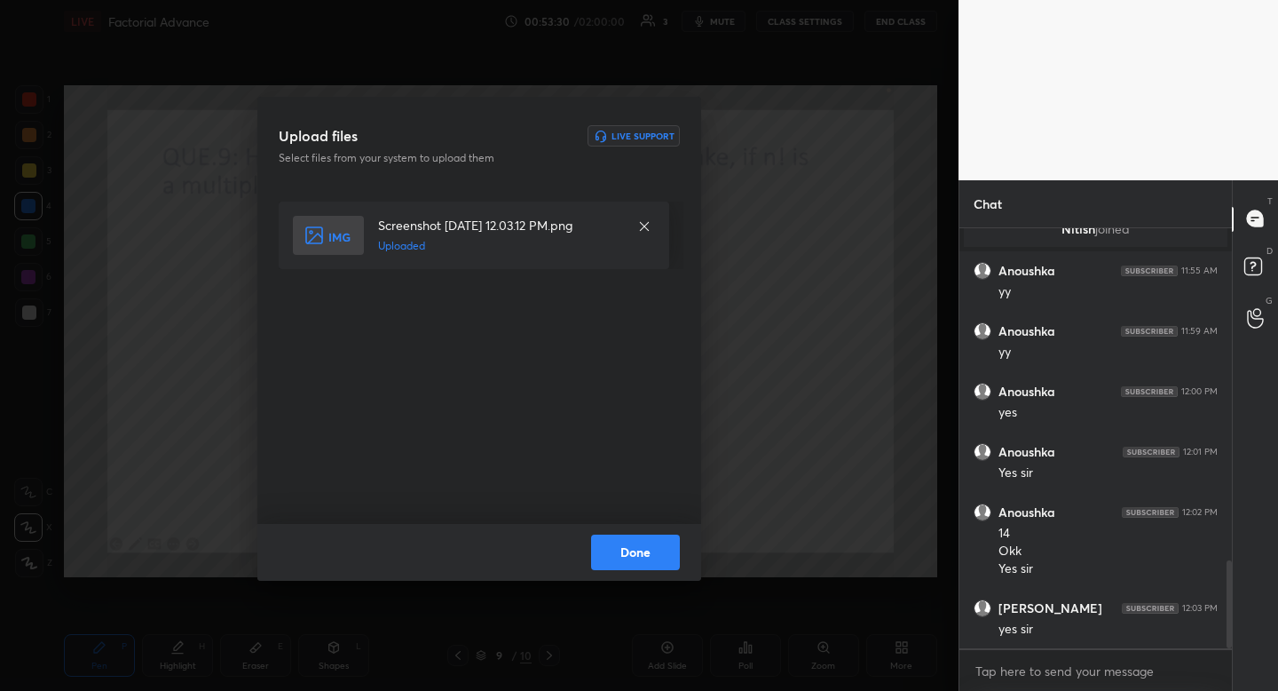
drag, startPoint x: 630, startPoint y: 555, endPoint x: 625, endPoint y: 525, distance: 29.8
click at [630, 555] on button "Done" at bounding box center [635, 552] width 89 height 36
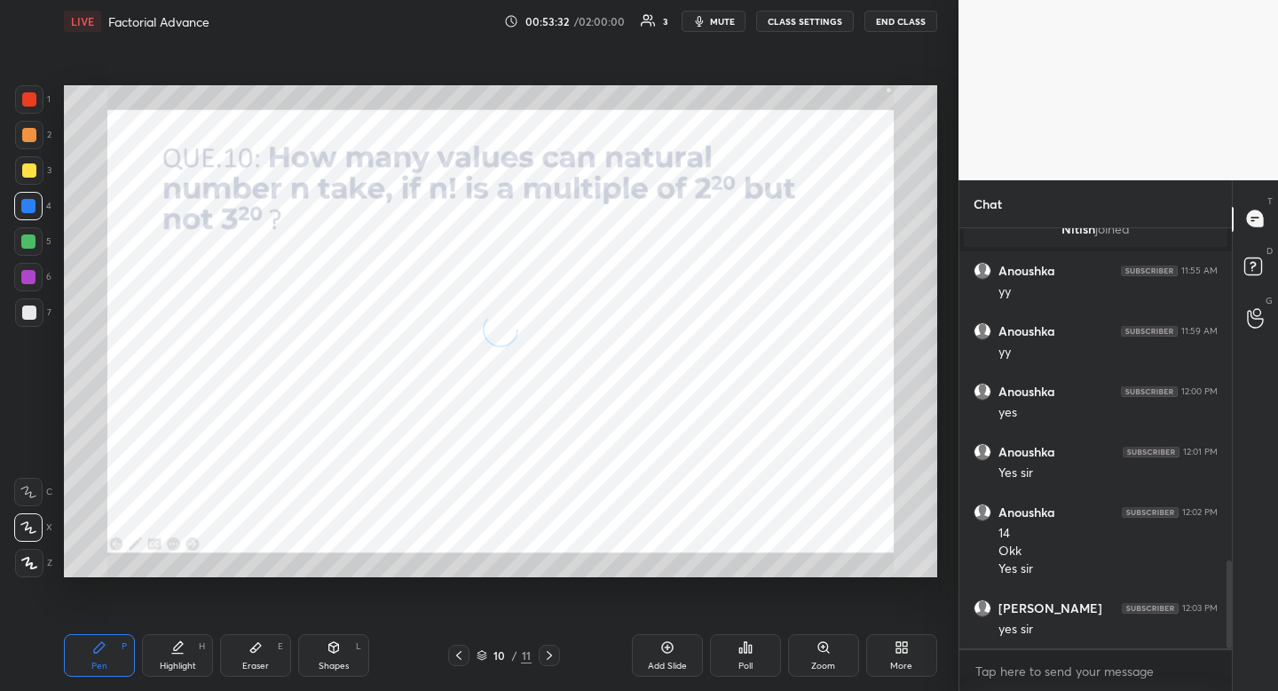
click at [36, 93] on div at bounding box center [29, 99] width 28 height 28
click at [34, 93] on div at bounding box center [29, 99] width 14 height 14
drag, startPoint x: 740, startPoint y: 24, endPoint x: 729, endPoint y: 19, distance: 12.7
click at [739, 23] on button "mute" at bounding box center [714, 21] width 64 height 21
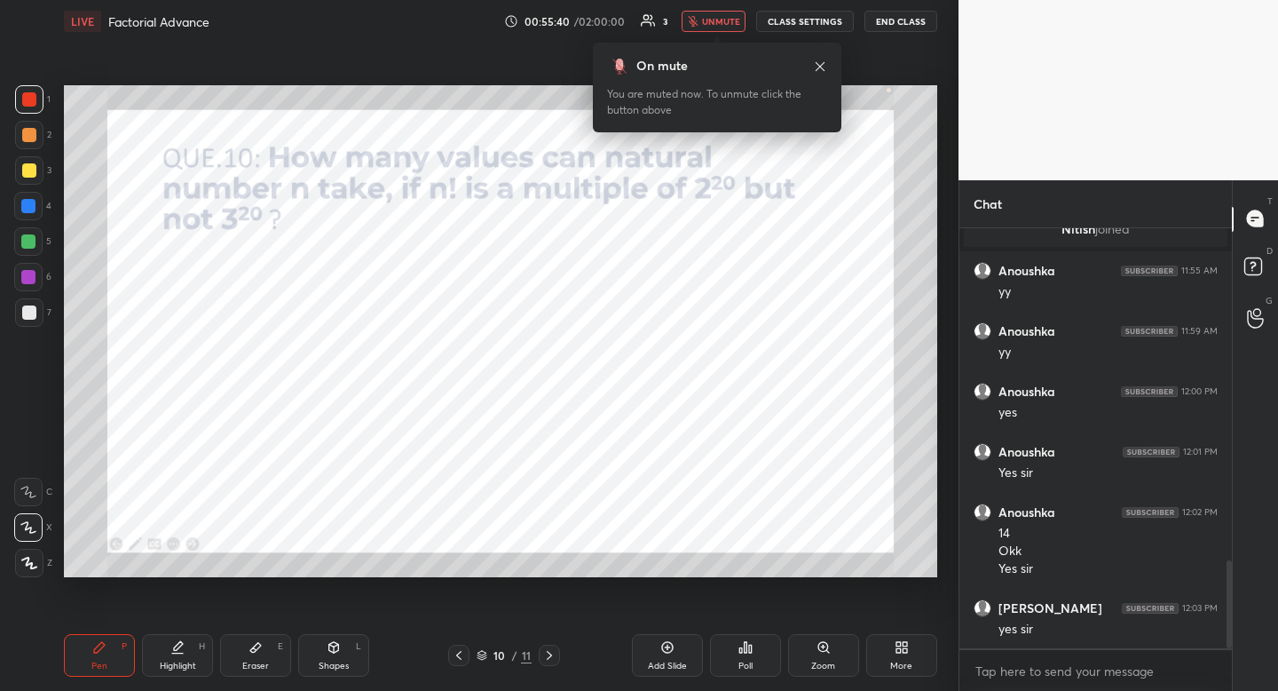
click at [926, 15] on button "END CLASS" at bounding box center [900, 21] width 73 height 21
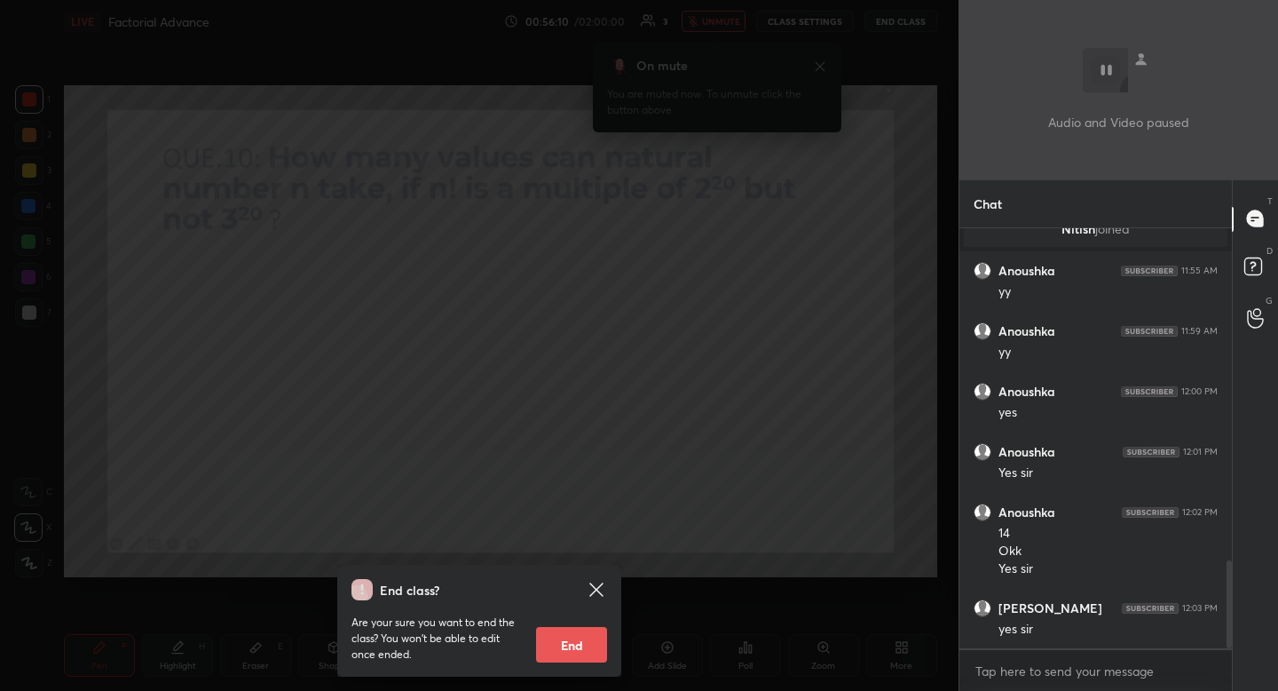
click at [593, 583] on icon at bounding box center [596, 589] width 21 height 21
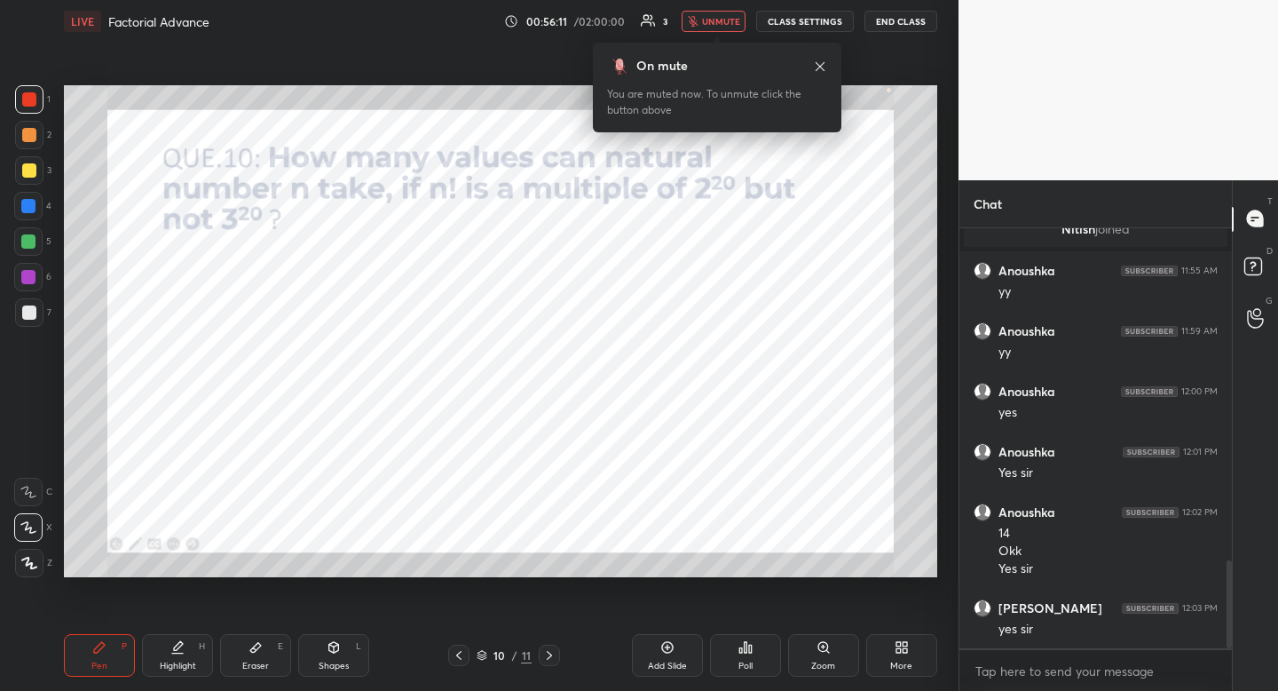
click at [721, 23] on span "unmute" at bounding box center [721, 21] width 38 height 12
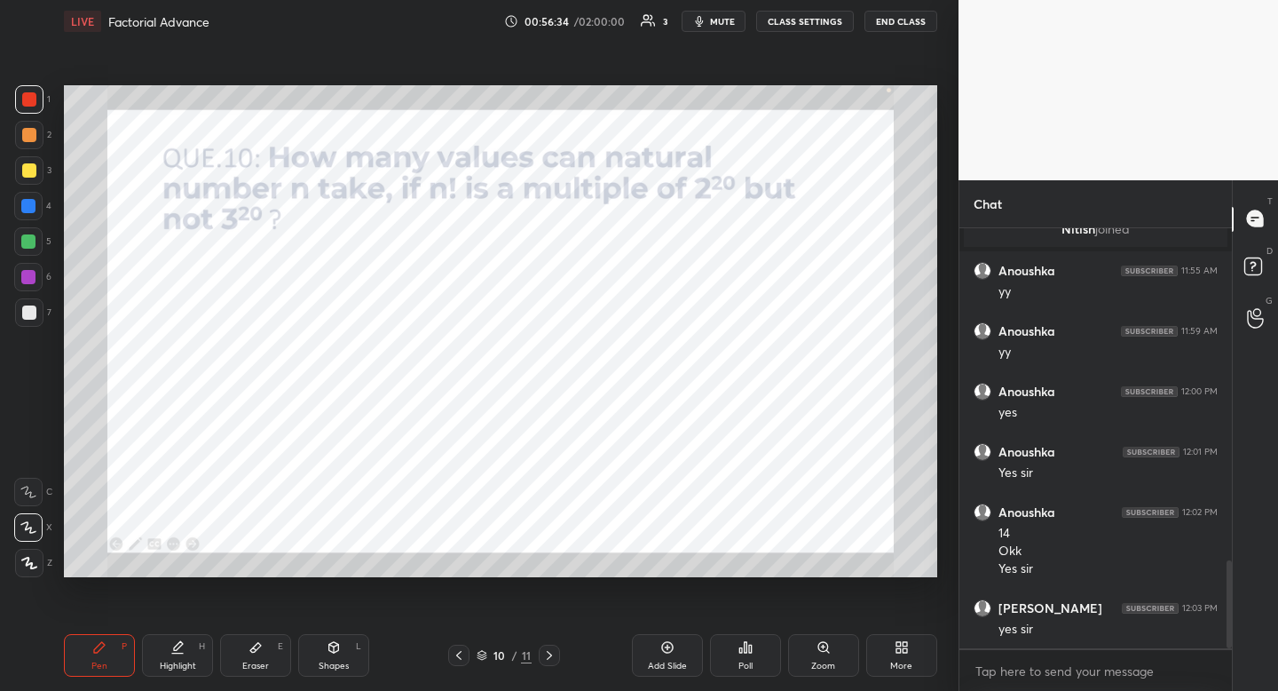
click at [725, 27] on span "mute" at bounding box center [722, 21] width 25 height 12
click at [29, 216] on div at bounding box center [28, 206] width 28 height 28
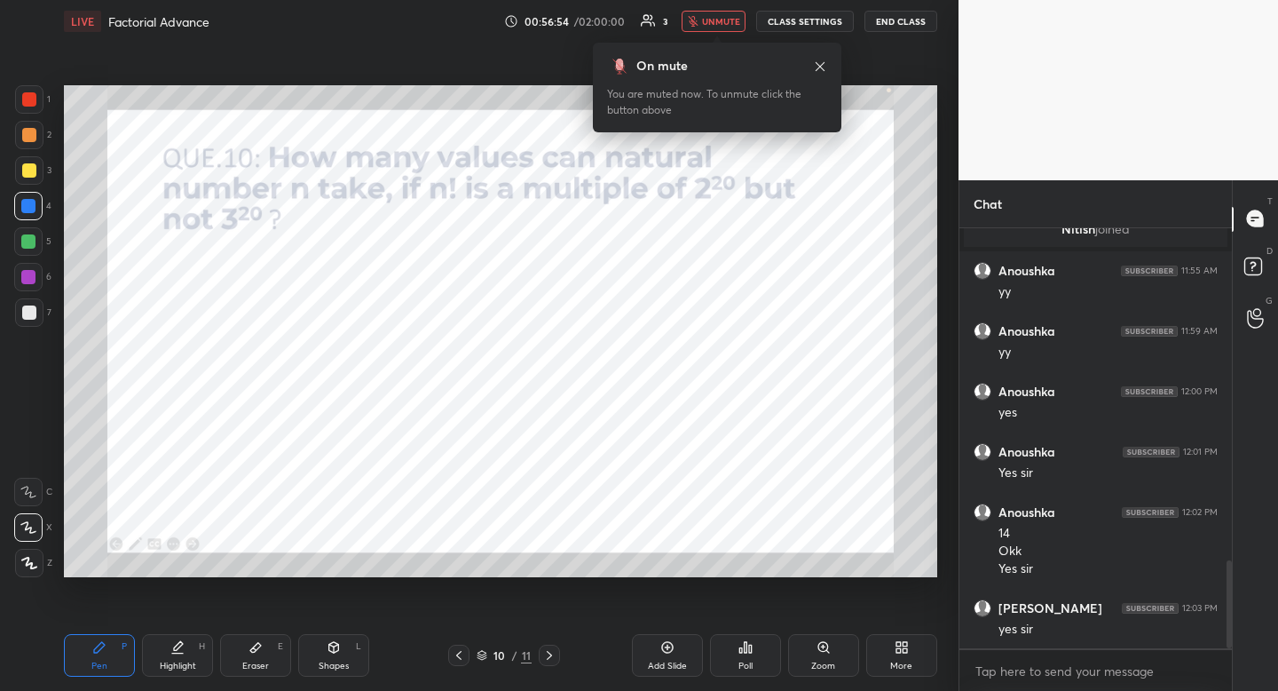
click at [823, 63] on icon at bounding box center [820, 65] width 9 height 9
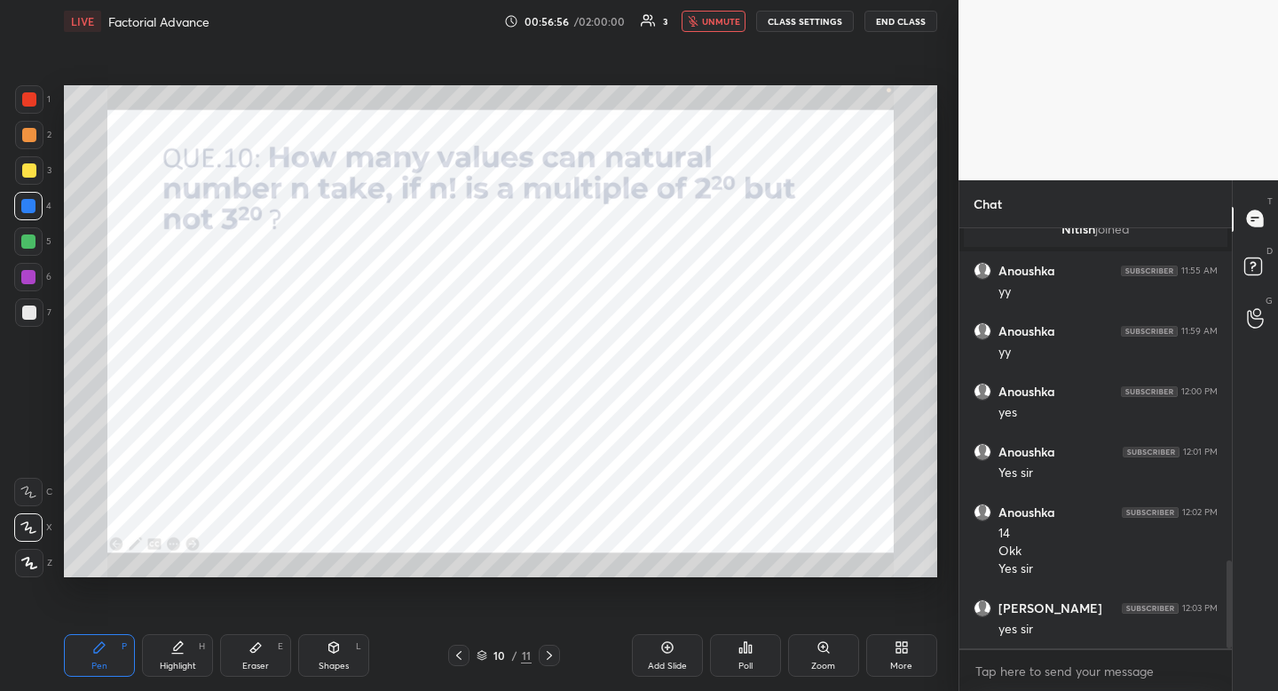
click at [29, 103] on div at bounding box center [29, 99] width 14 height 14
click at [37, 275] on div at bounding box center [28, 277] width 28 height 28
click at [725, 23] on span "unmute" at bounding box center [721, 21] width 38 height 12
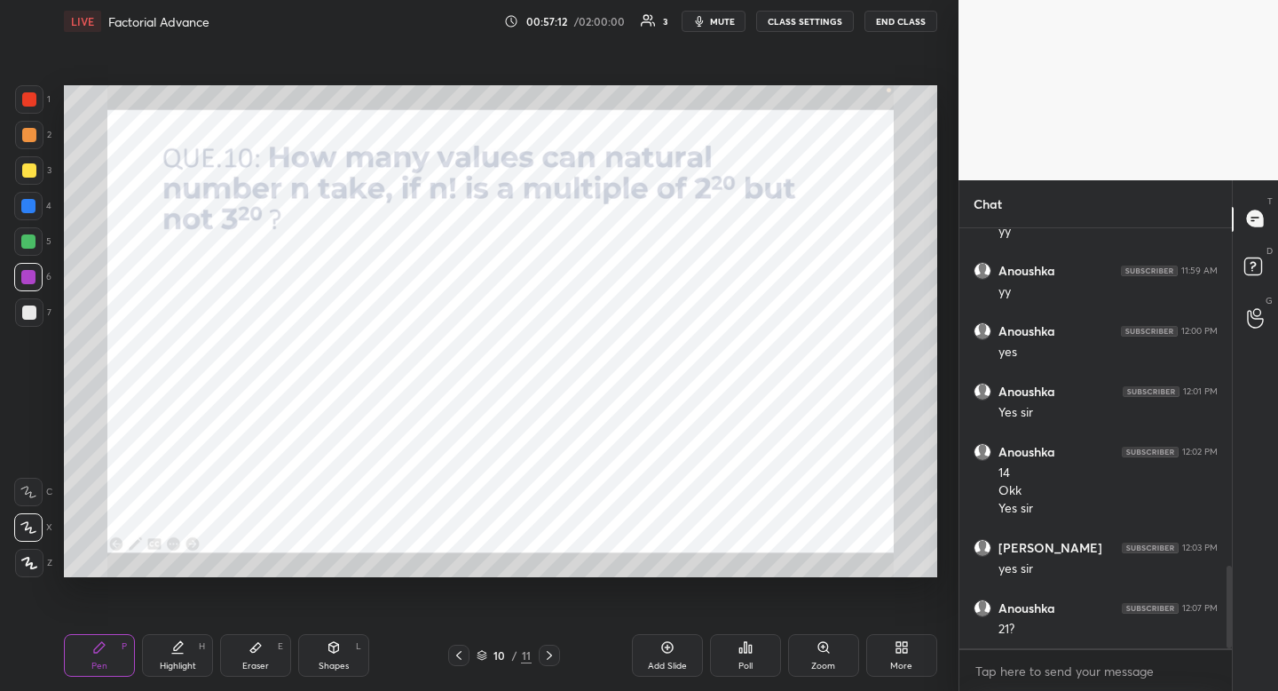
scroll to position [1716, 0]
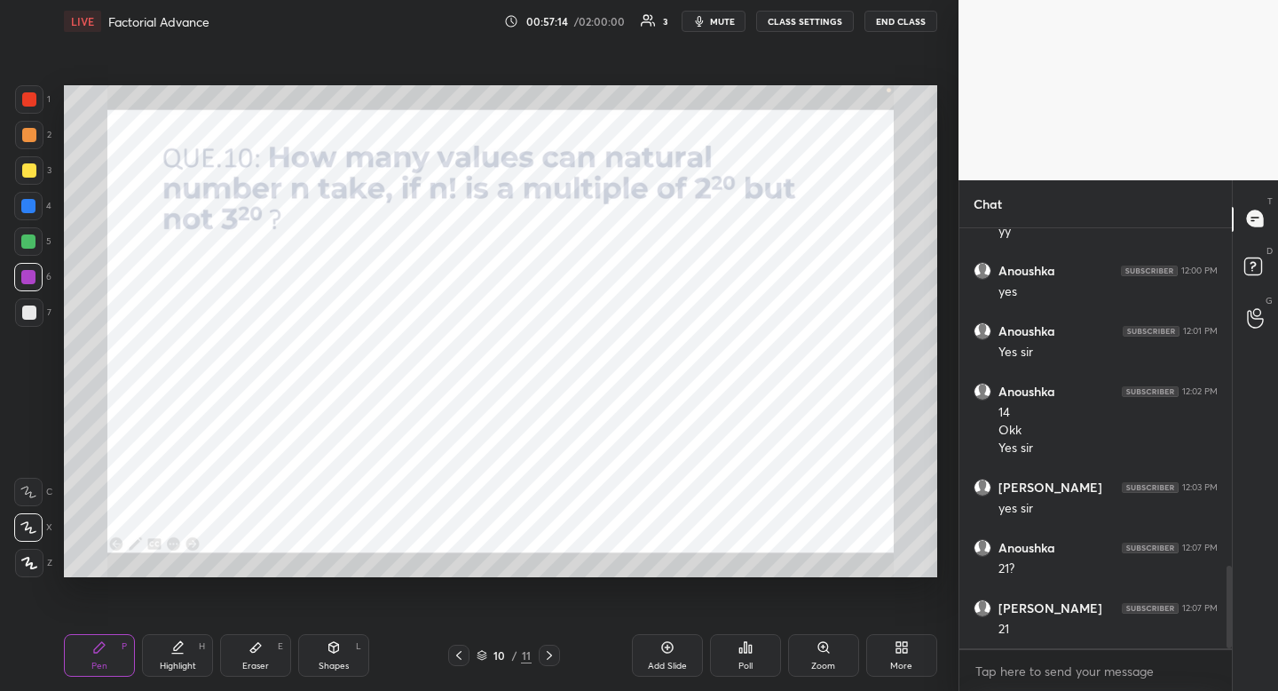
click at [26, 107] on div at bounding box center [29, 99] width 28 height 28
click at [35, 204] on div at bounding box center [28, 206] width 14 height 14
click at [259, 651] on icon at bounding box center [256, 647] width 14 height 14
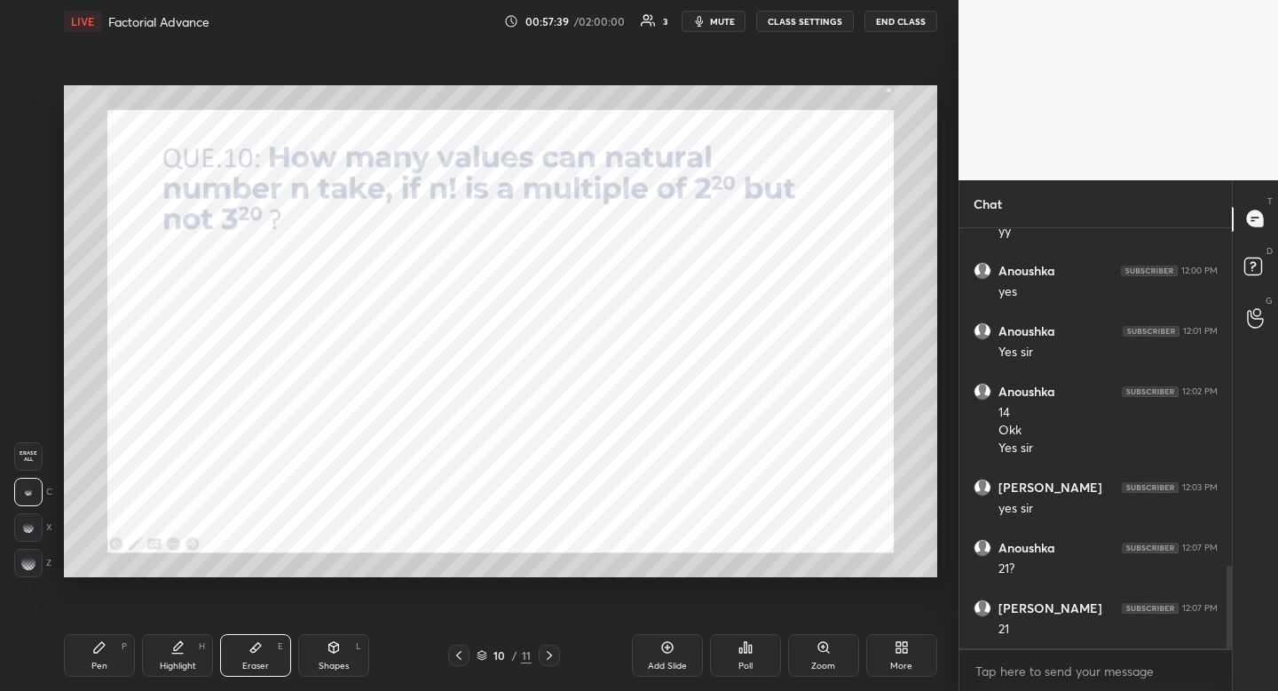
drag, startPoint x: 270, startPoint y: 638, endPoint x: 297, endPoint y: 614, distance: 36.5
click at [274, 636] on div "Eraser E" at bounding box center [255, 655] width 71 height 43
click at [106, 661] on div "Pen" at bounding box center [99, 665] width 16 height 9
click at [96, 647] on icon at bounding box center [99, 647] width 11 height 11
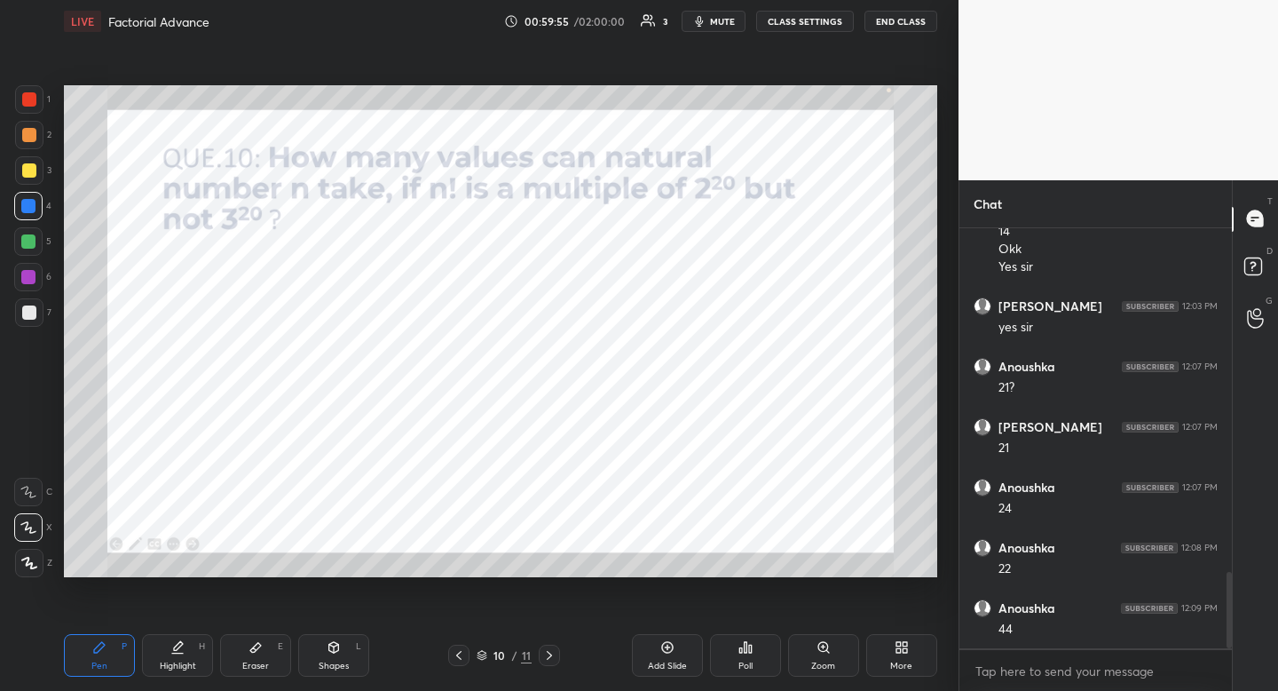
scroll to position [1914, 0]
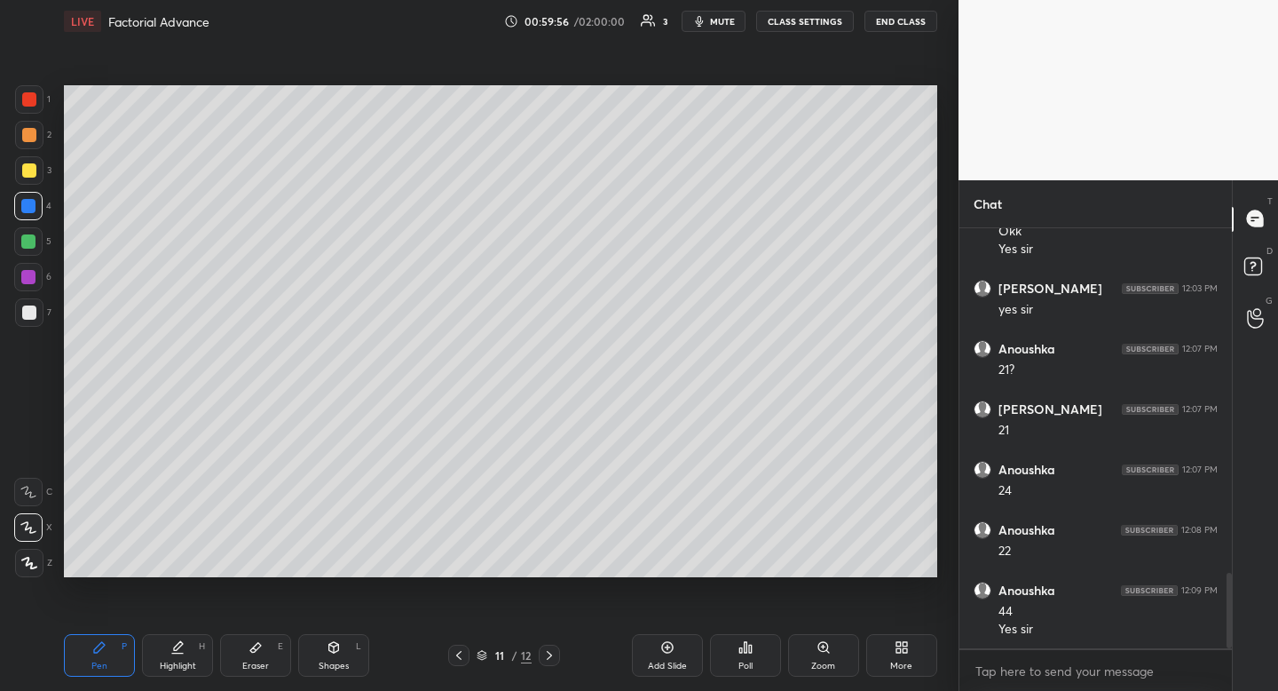
click at [30, 170] on div at bounding box center [29, 170] width 14 height 14
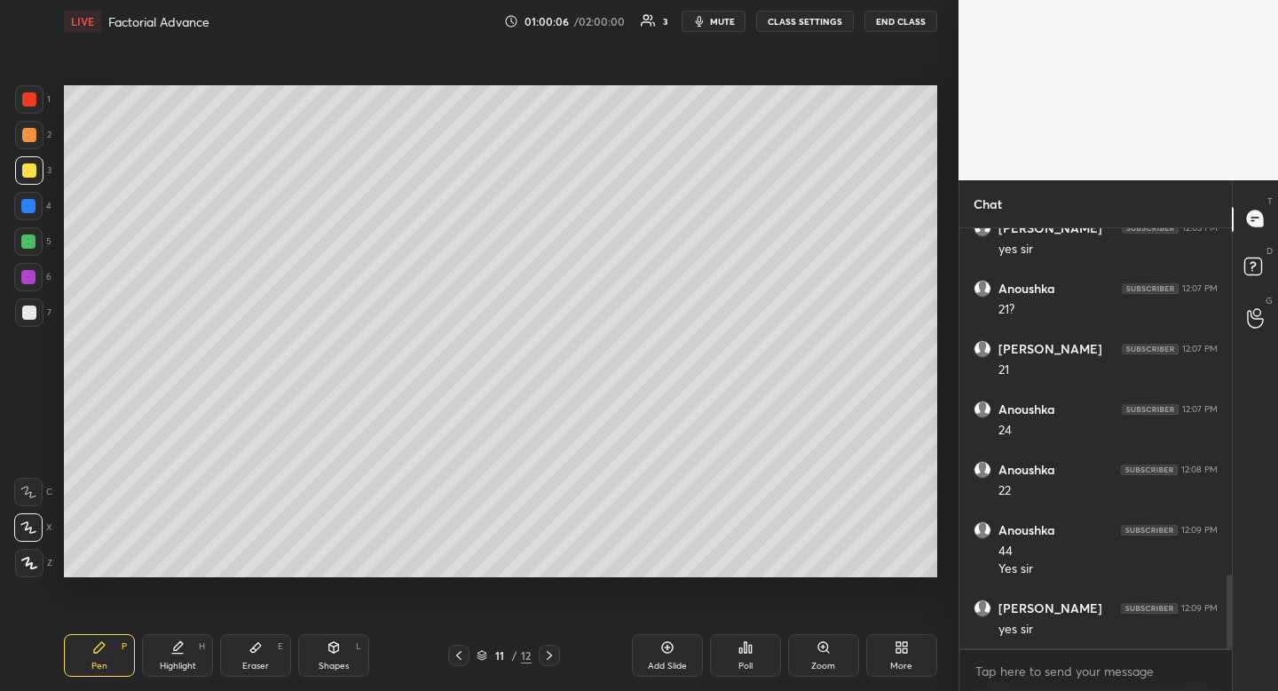
click at [462, 656] on icon at bounding box center [459, 655] width 14 height 14
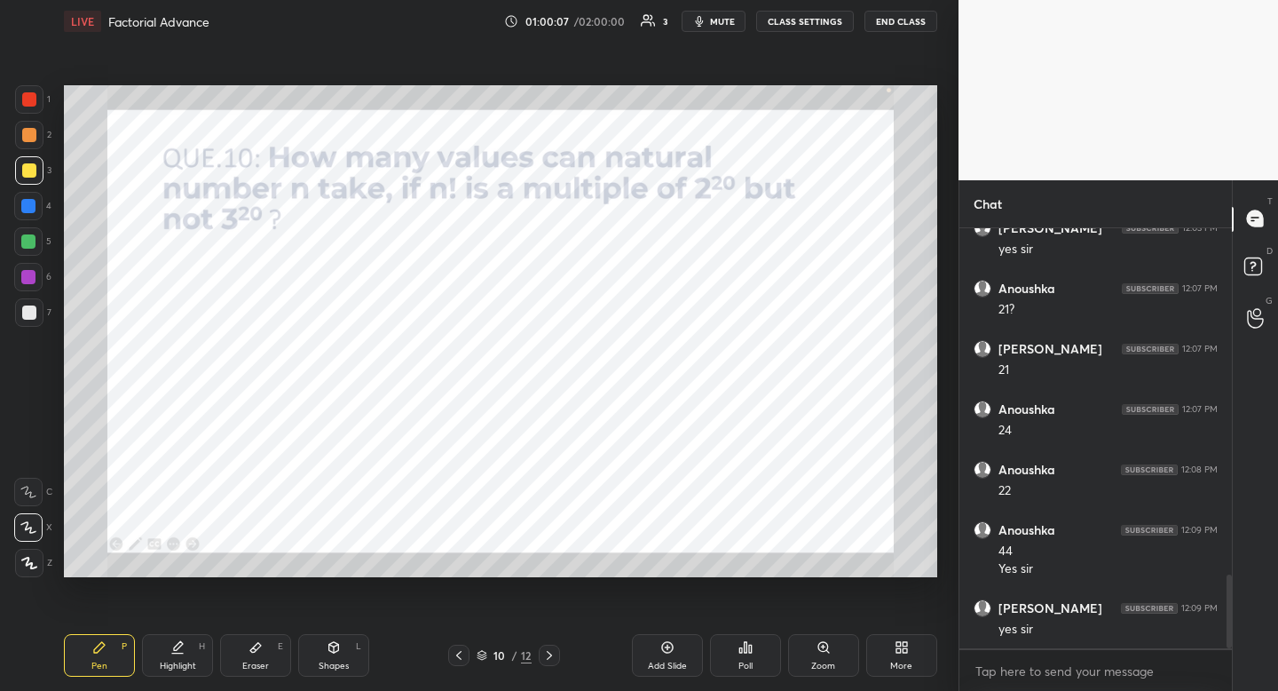
click at [20, 100] on div at bounding box center [29, 99] width 28 height 28
drag, startPoint x: 20, startPoint y: 100, endPoint x: 62, endPoint y: 102, distance: 41.8
click at [20, 100] on div at bounding box center [29, 99] width 28 height 28
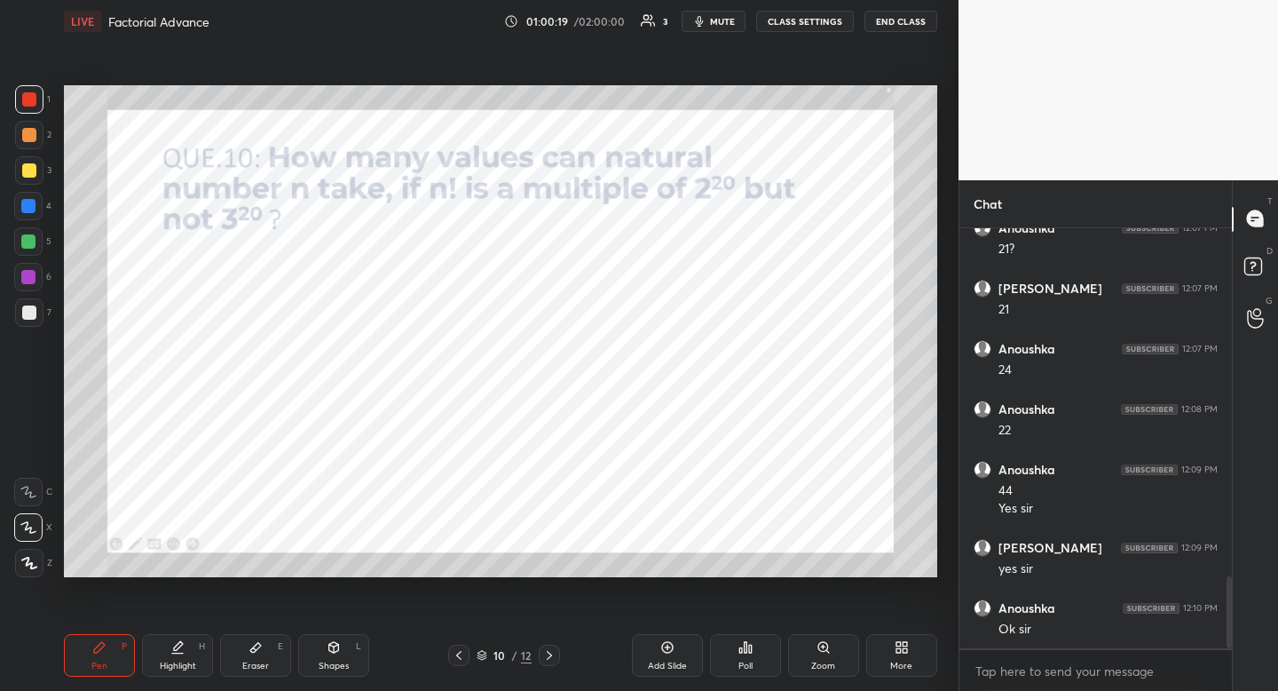
click at [718, 18] on span "mute" at bounding box center [722, 21] width 25 height 12
click at [886, 28] on button "END CLASS" at bounding box center [900, 21] width 73 height 21
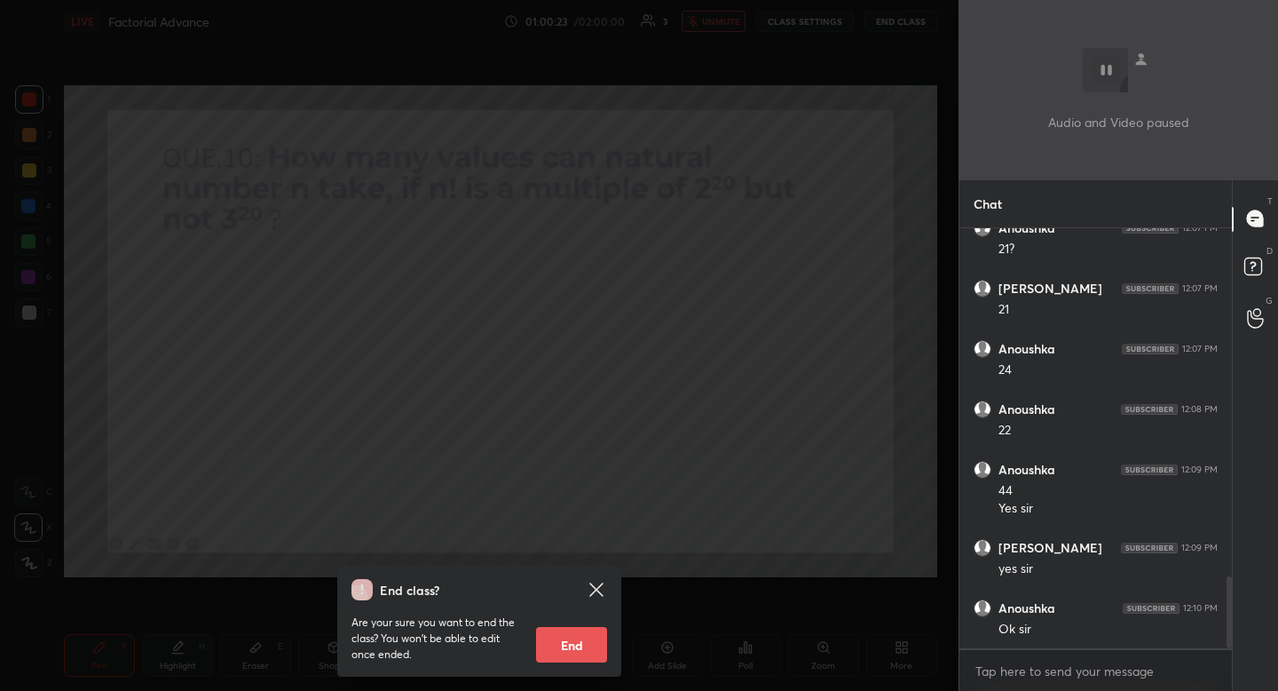
click at [567, 659] on button "End" at bounding box center [571, 645] width 71 height 36
type textarea "x"
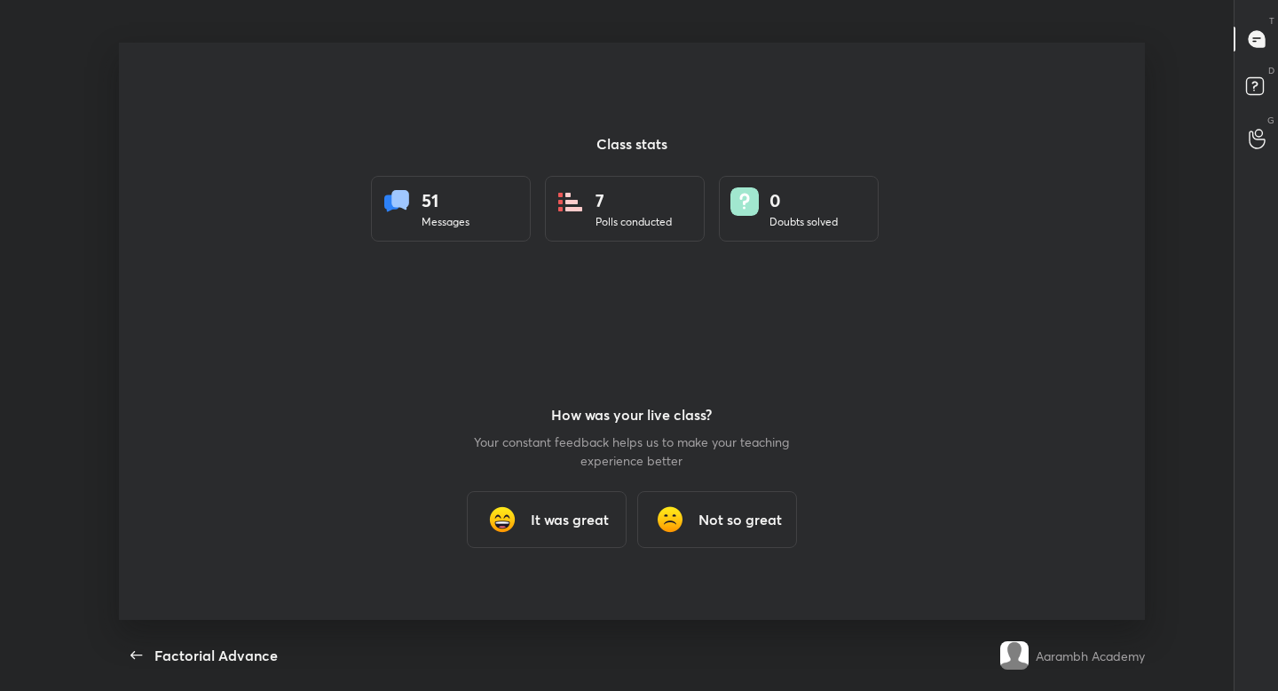
scroll to position [88180, 87493]
